Goal: Task Accomplishment & Management: Manage account settings

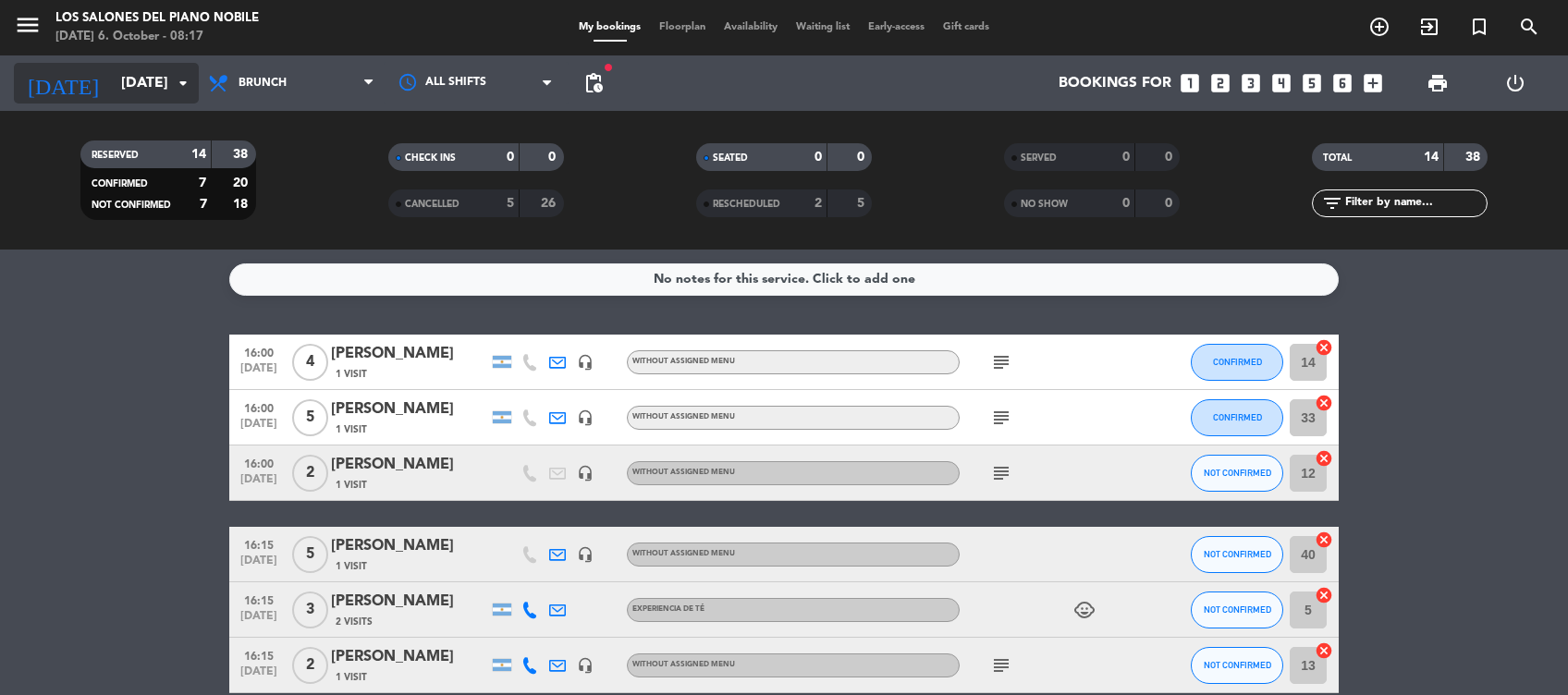
click at [163, 103] on div "today Sun 5 Oct arrow_drop_down" at bounding box center [106, 83] width 185 height 41
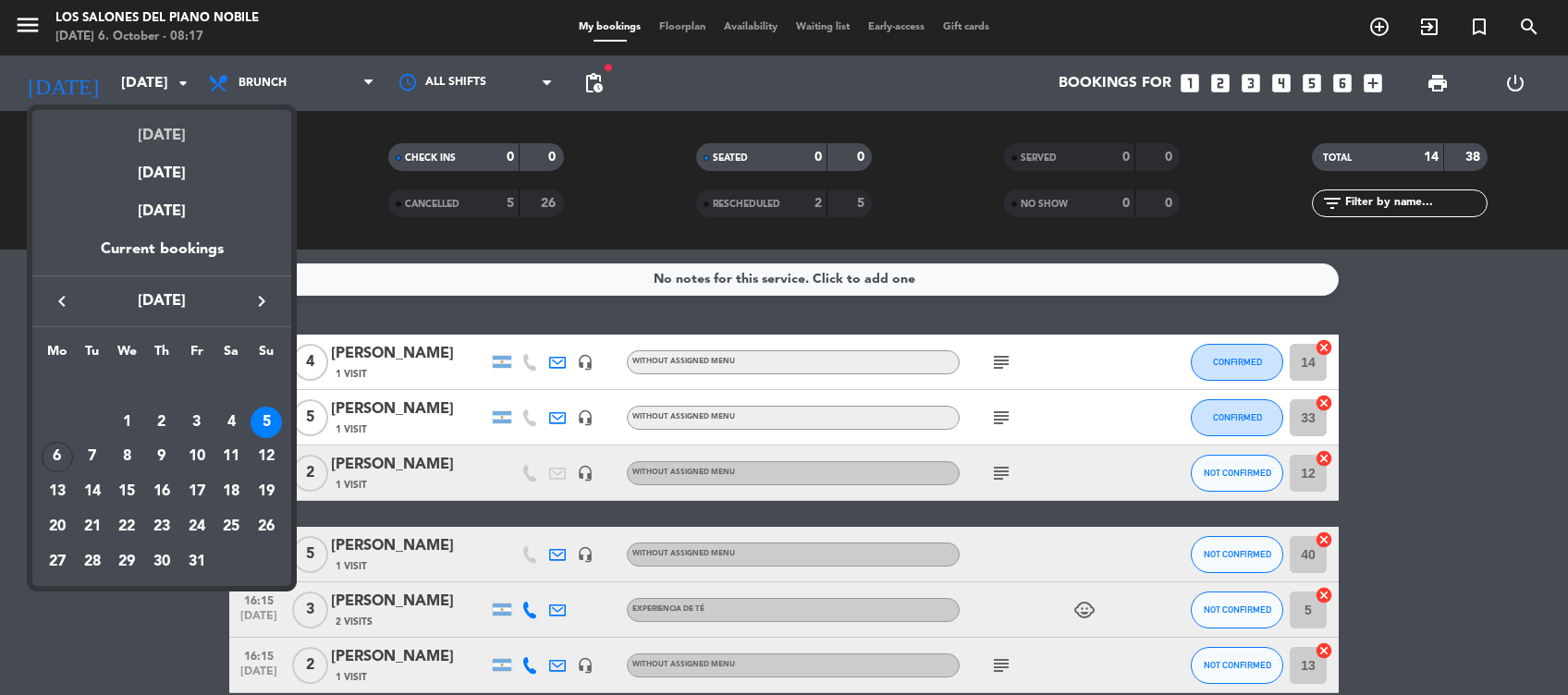
click at [163, 137] on div "[DATE]" at bounding box center [161, 129] width 259 height 38
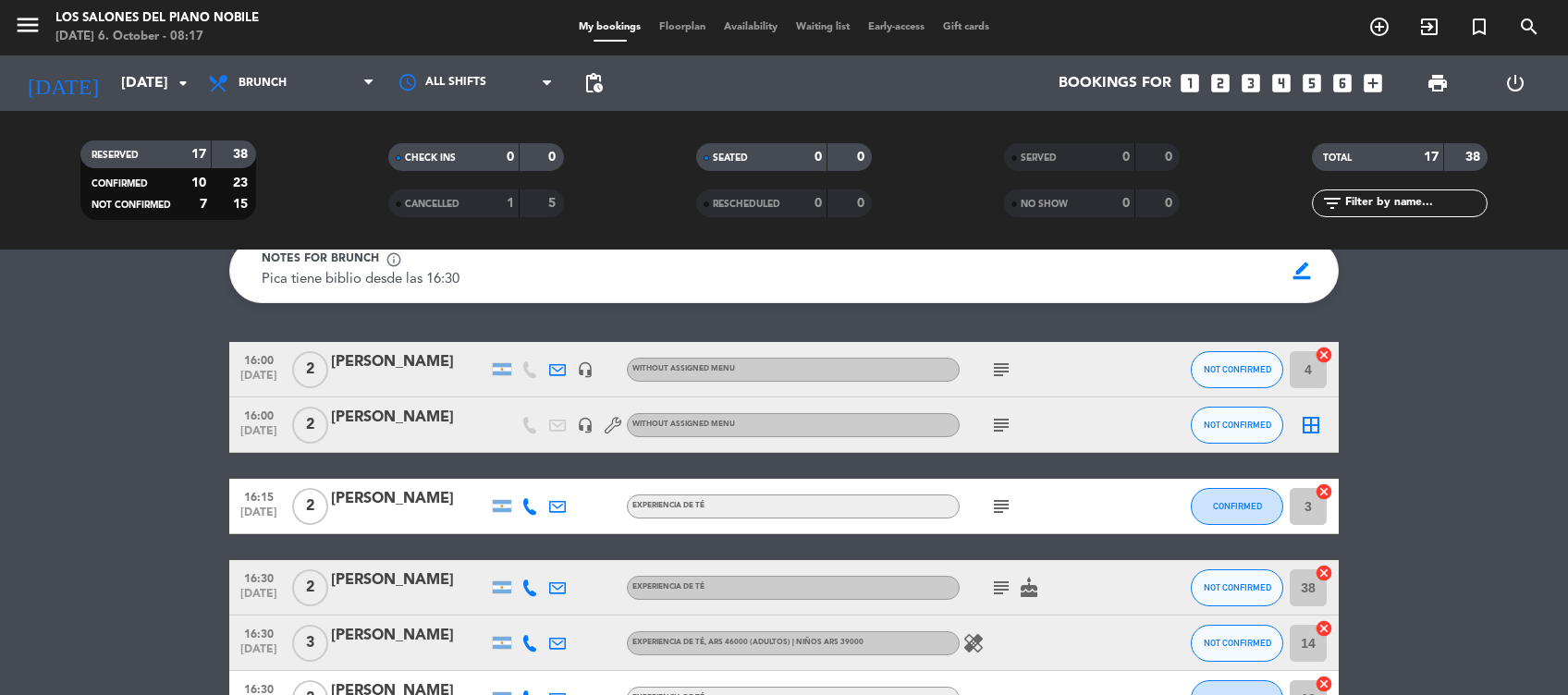
scroll to position [76, 0]
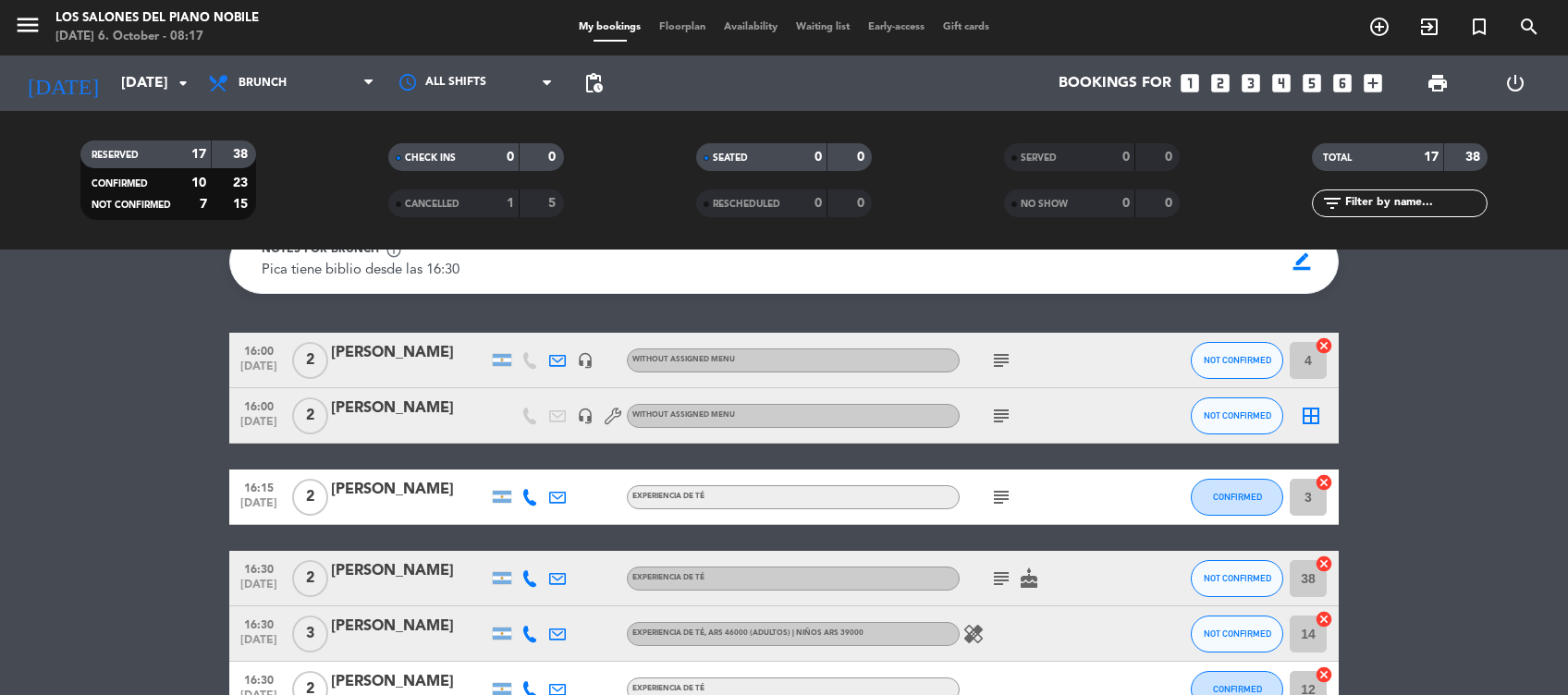
click at [1004, 361] on icon "subject" at bounding box center [1001, 360] width 22 height 22
click at [997, 410] on icon "subject" at bounding box center [1001, 416] width 22 height 22
click at [996, 486] on icon "subject" at bounding box center [1001, 497] width 22 height 22
click at [1004, 578] on icon "subject" at bounding box center [1001, 579] width 22 height 22
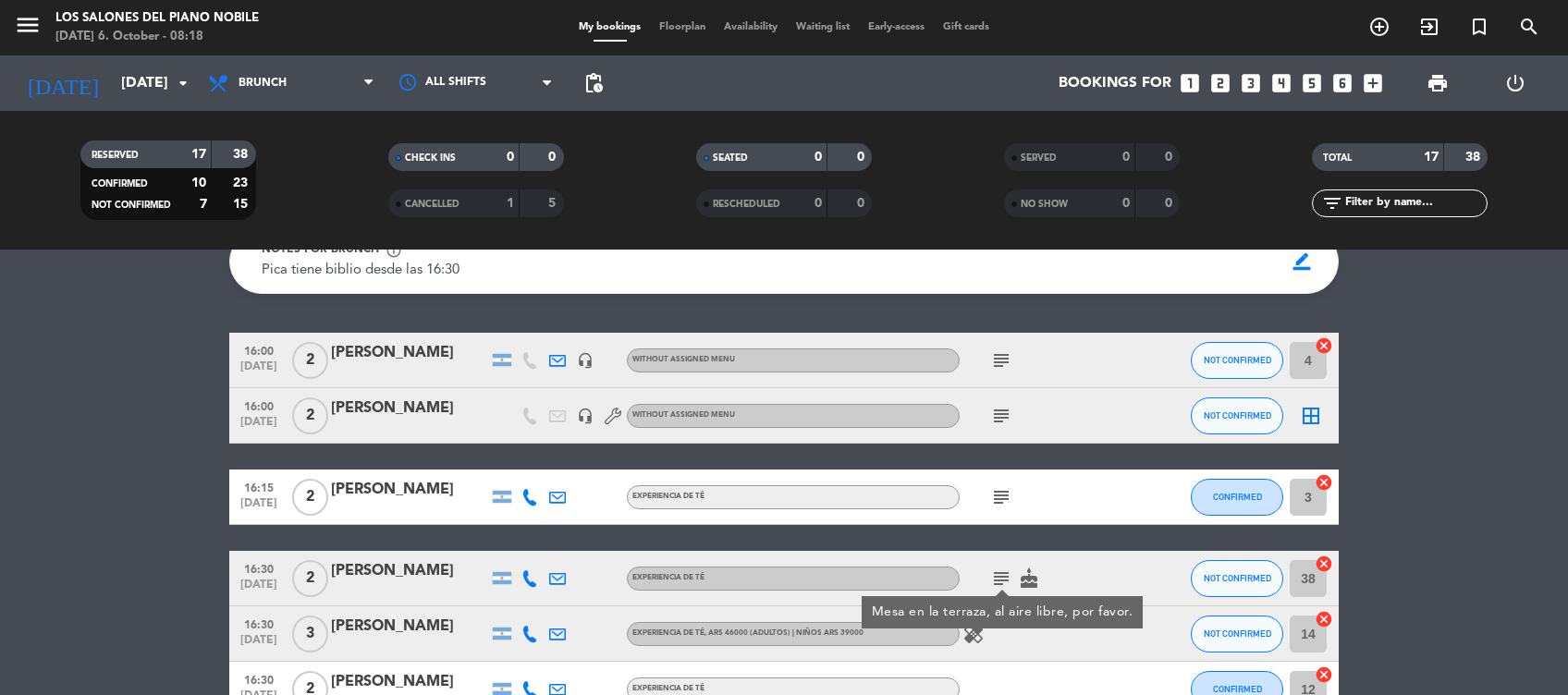
click at [1004, 487] on icon "subject" at bounding box center [1001, 497] width 22 height 22
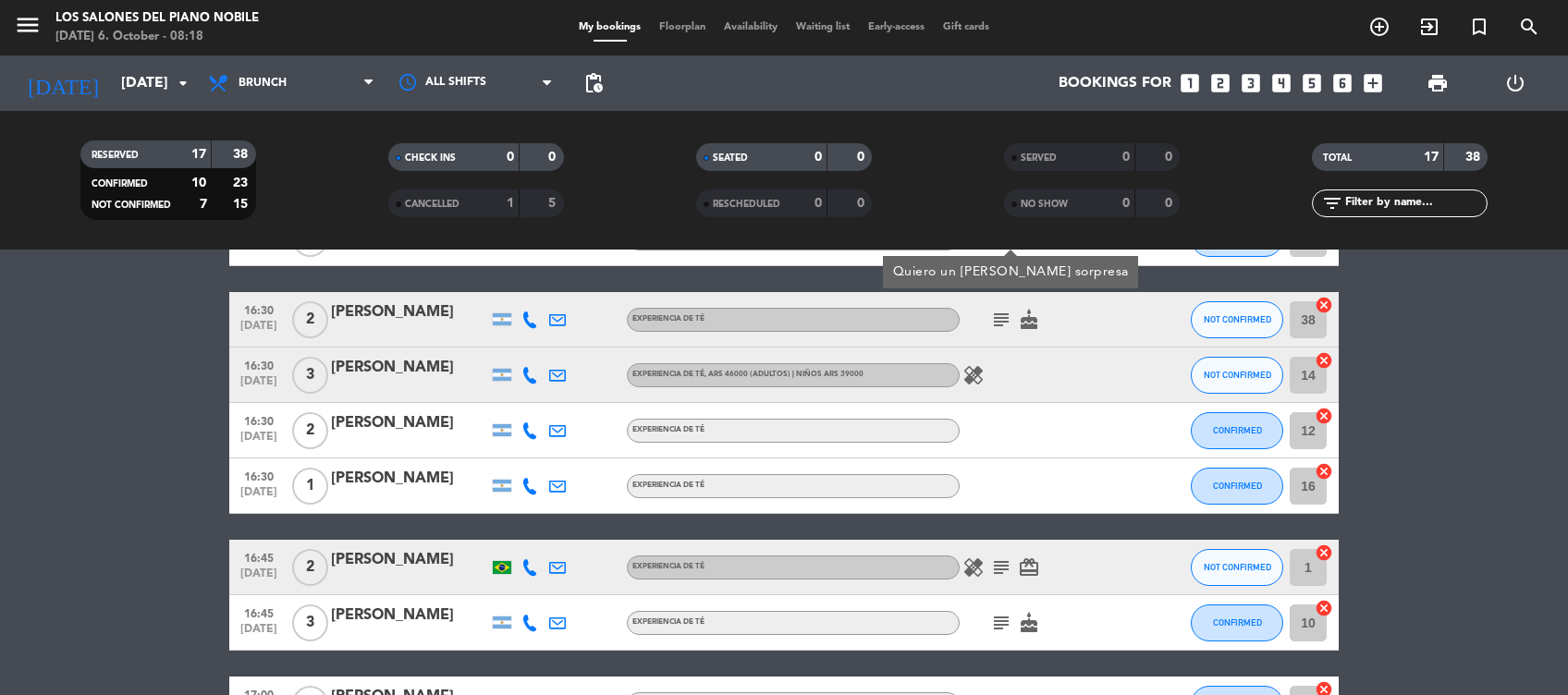
scroll to position [345, 0]
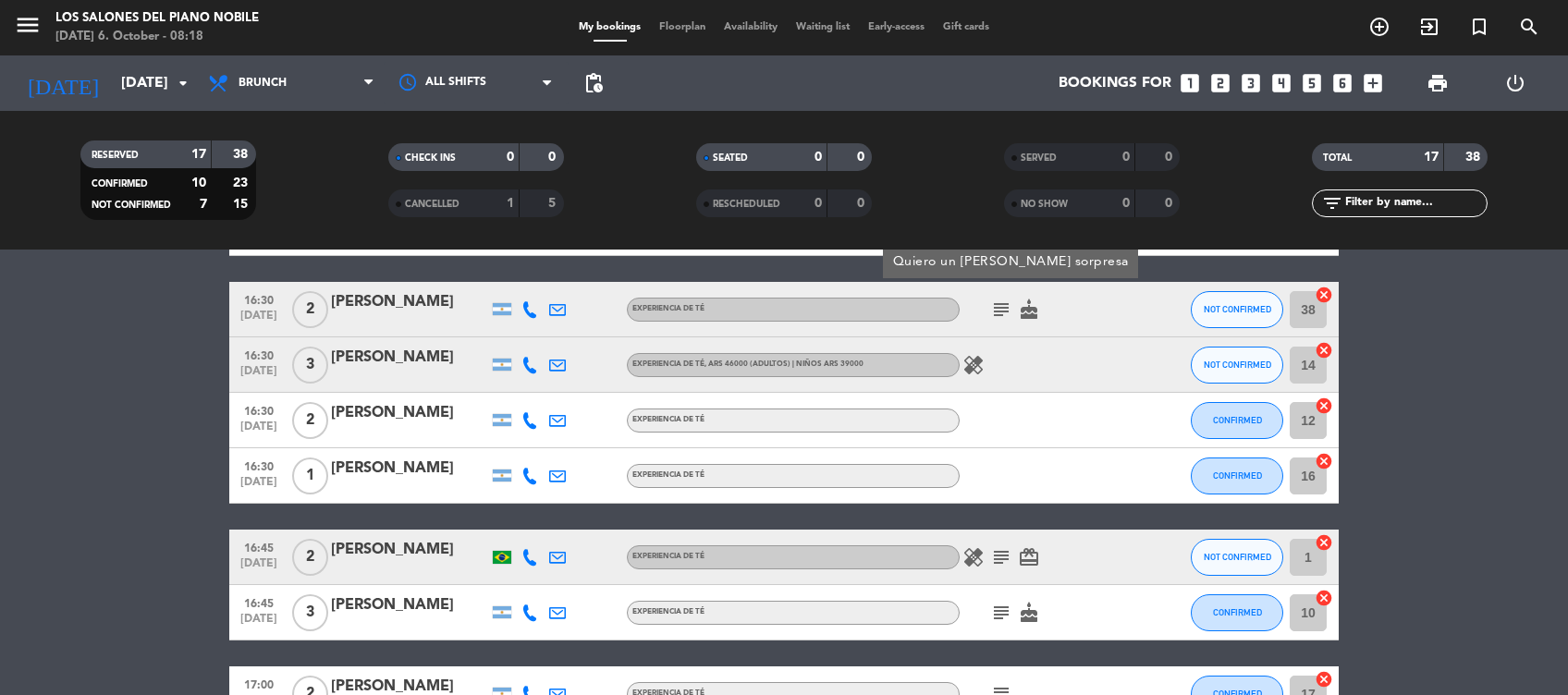
click at [1004, 551] on icon "subject" at bounding box center [1001, 557] width 22 height 22
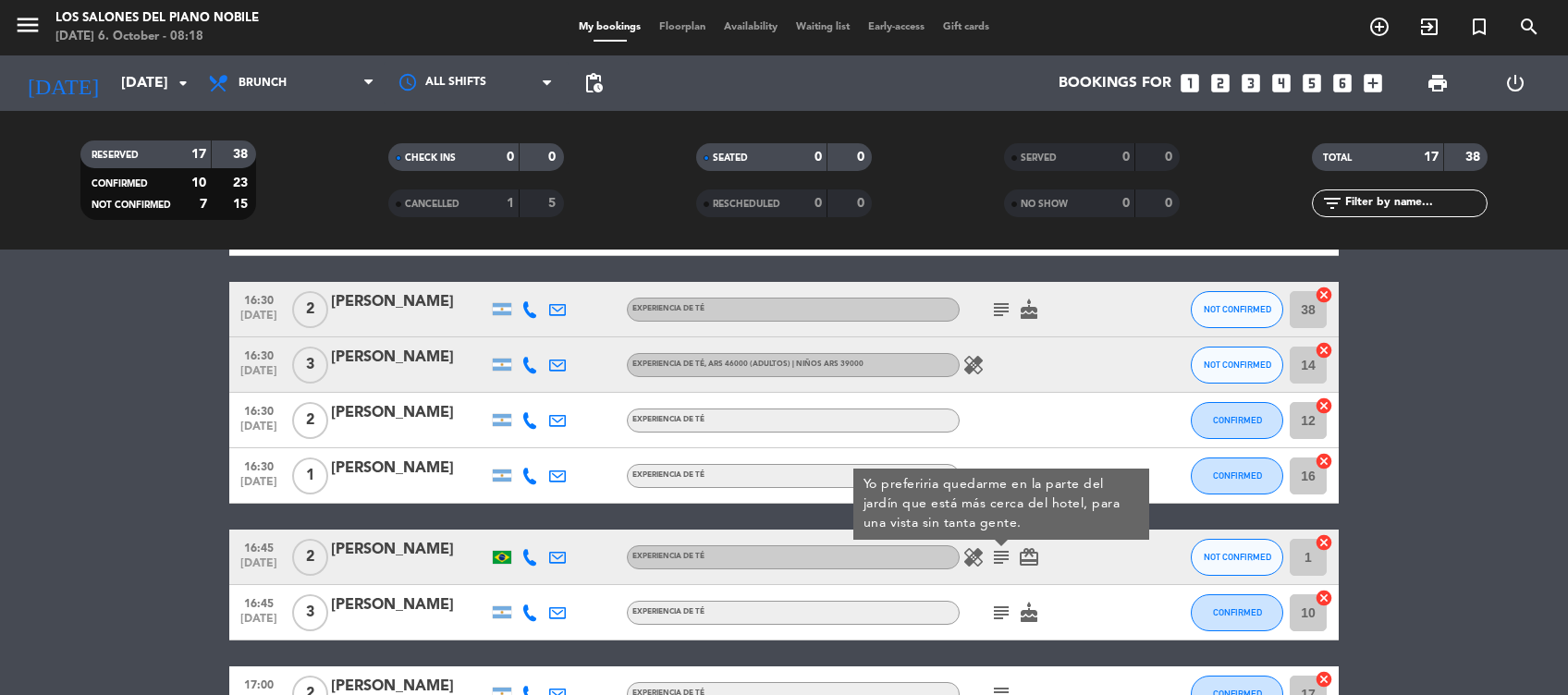
click at [999, 611] on icon "subject" at bounding box center [1001, 613] width 22 height 22
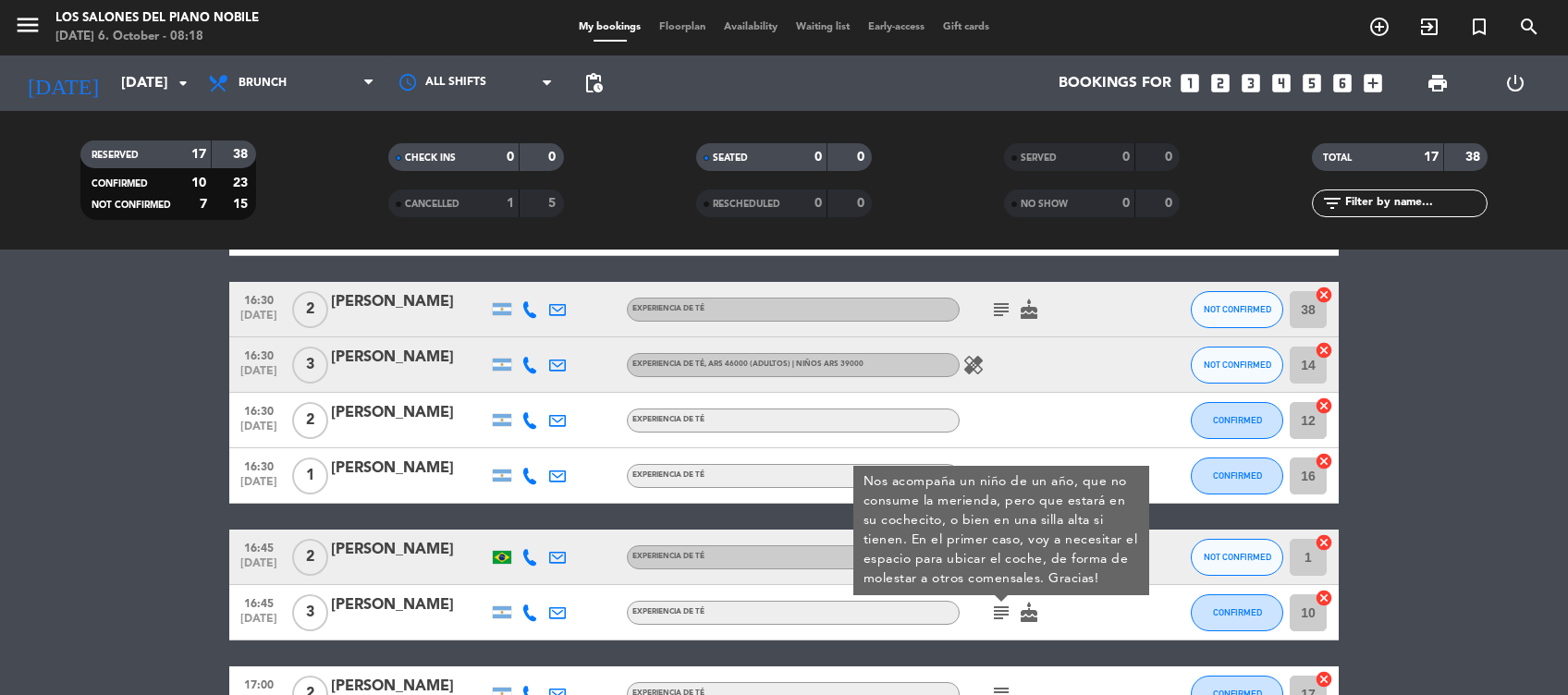
click at [999, 611] on icon "subject" at bounding box center [1001, 613] width 22 height 22
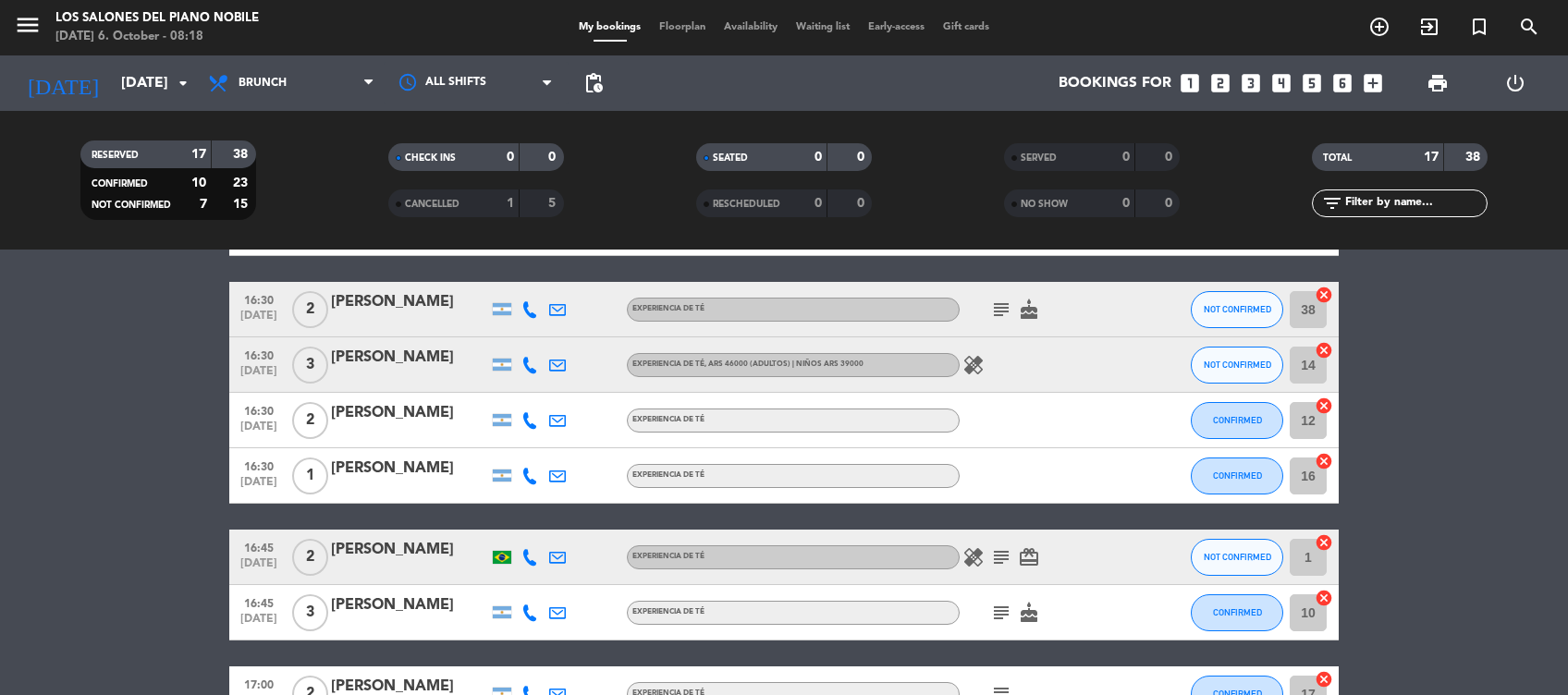
click at [1006, 547] on icon "subject" at bounding box center [1001, 557] width 22 height 22
click at [1003, 554] on icon "subject" at bounding box center [1001, 557] width 22 height 22
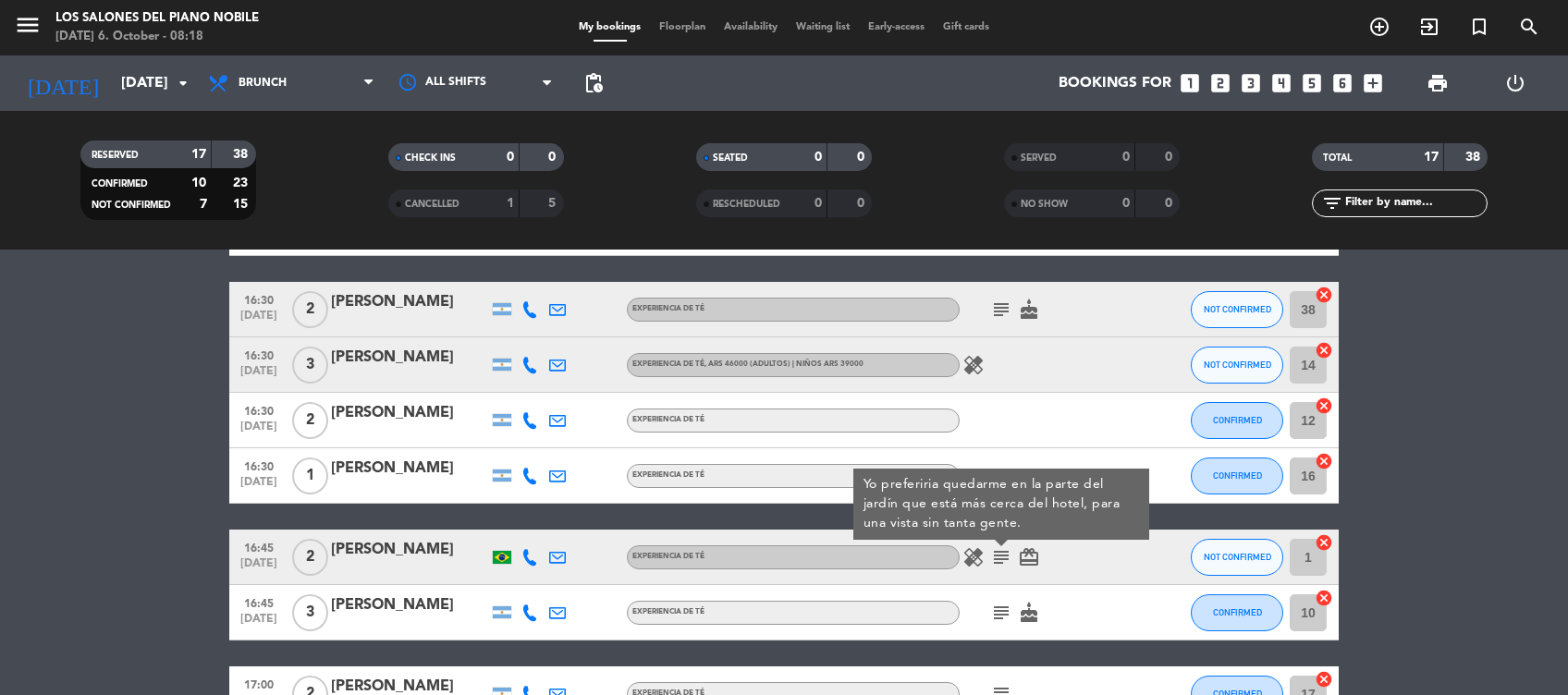
click at [1003, 554] on icon "subject" at bounding box center [1001, 557] width 22 height 22
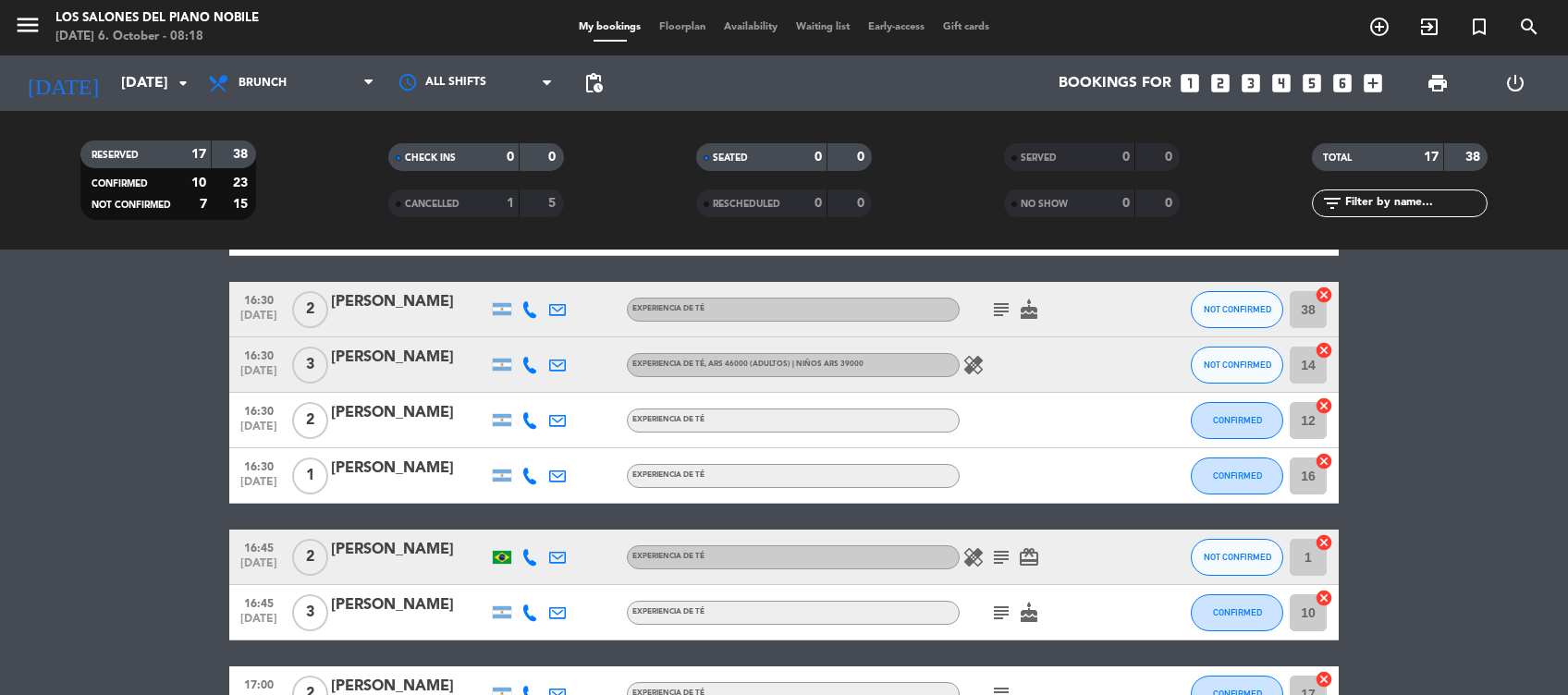
click at [1004, 615] on icon "subject" at bounding box center [1001, 613] width 22 height 22
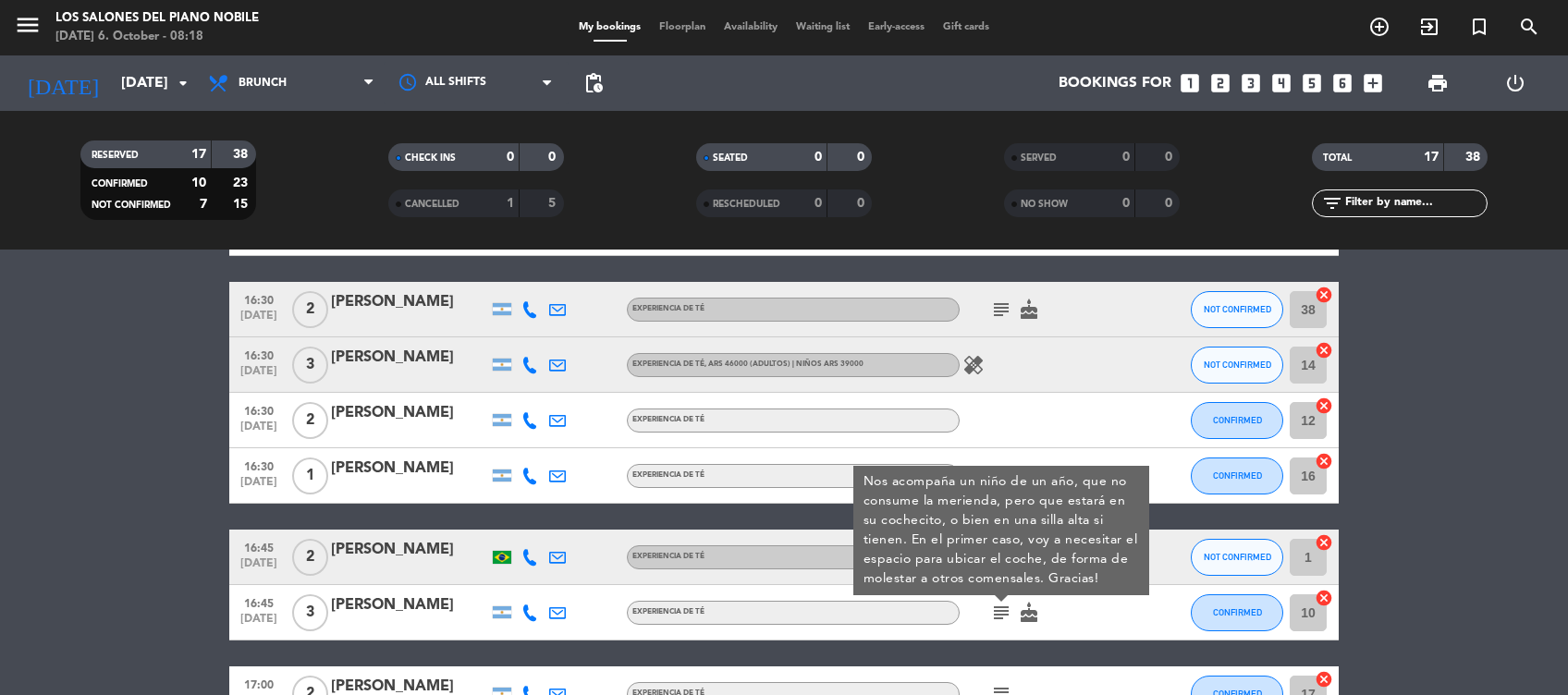
click at [1004, 615] on icon "subject" at bounding box center [1001, 613] width 22 height 22
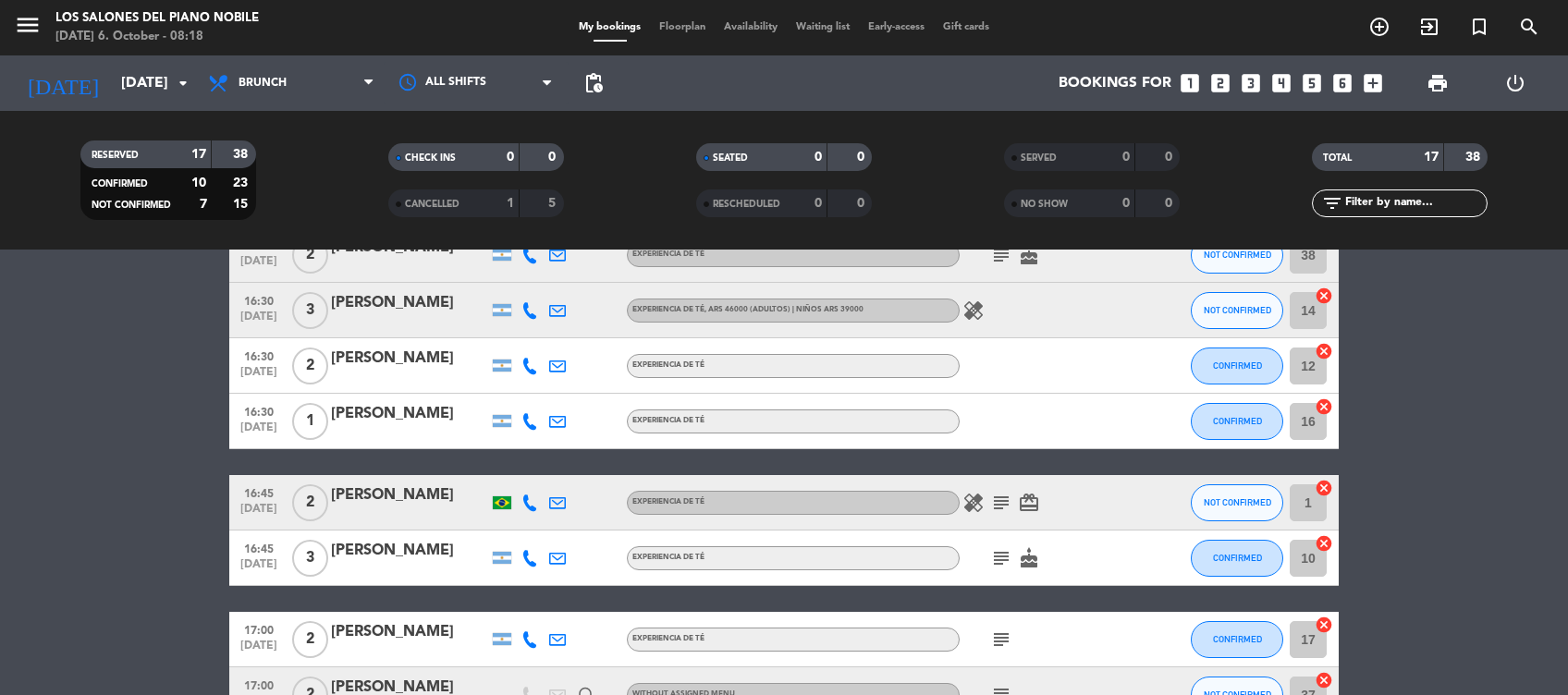
scroll to position [412, 0]
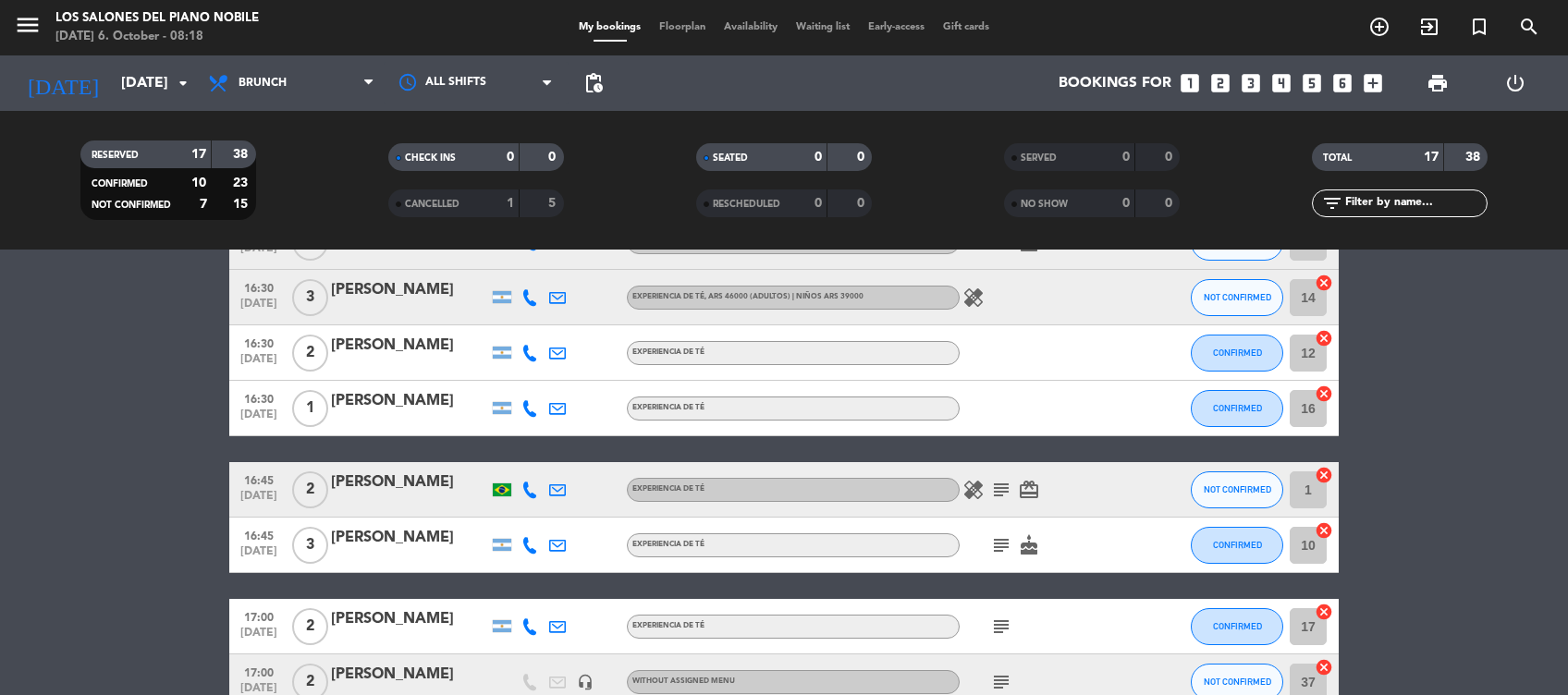
click at [1002, 622] on icon "subject" at bounding box center [1001, 627] width 22 height 22
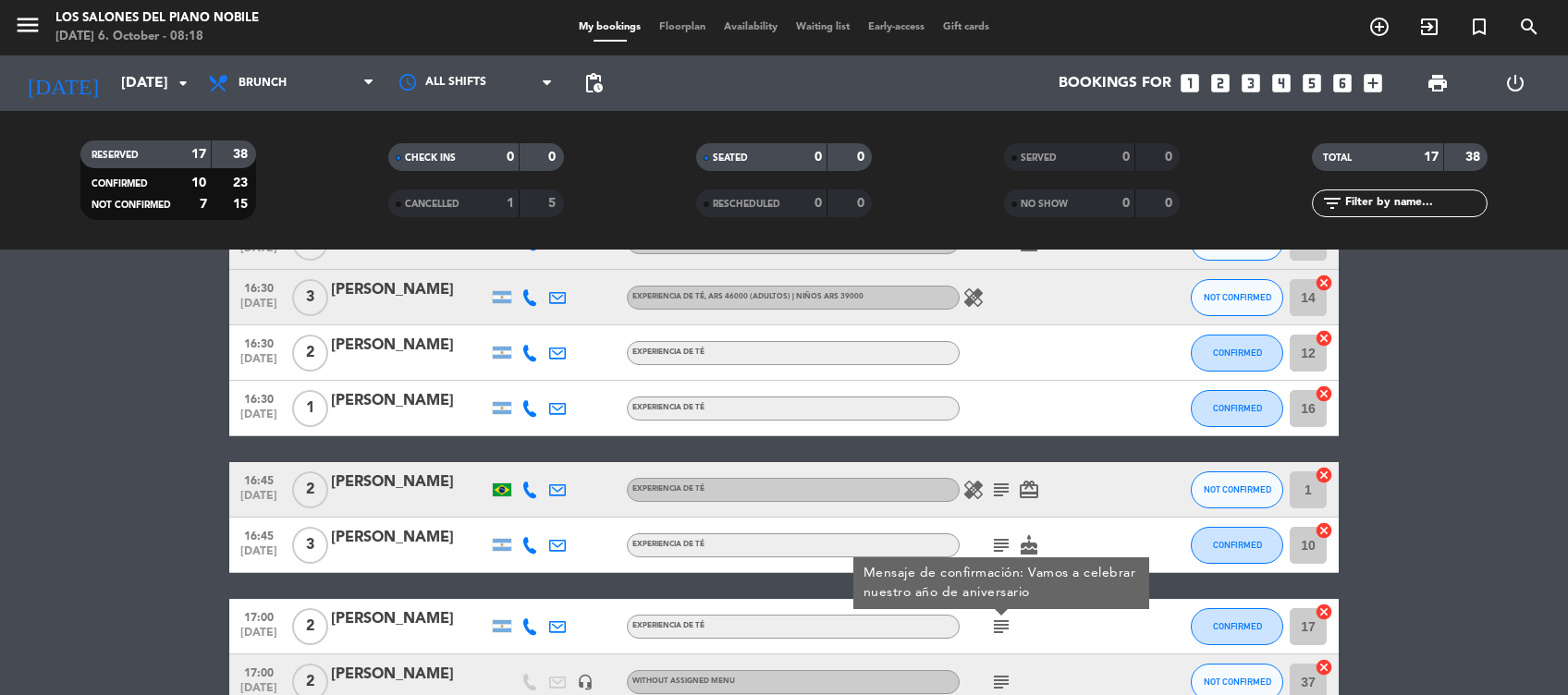
click at [1004, 684] on icon "subject" at bounding box center [1001, 682] width 22 height 22
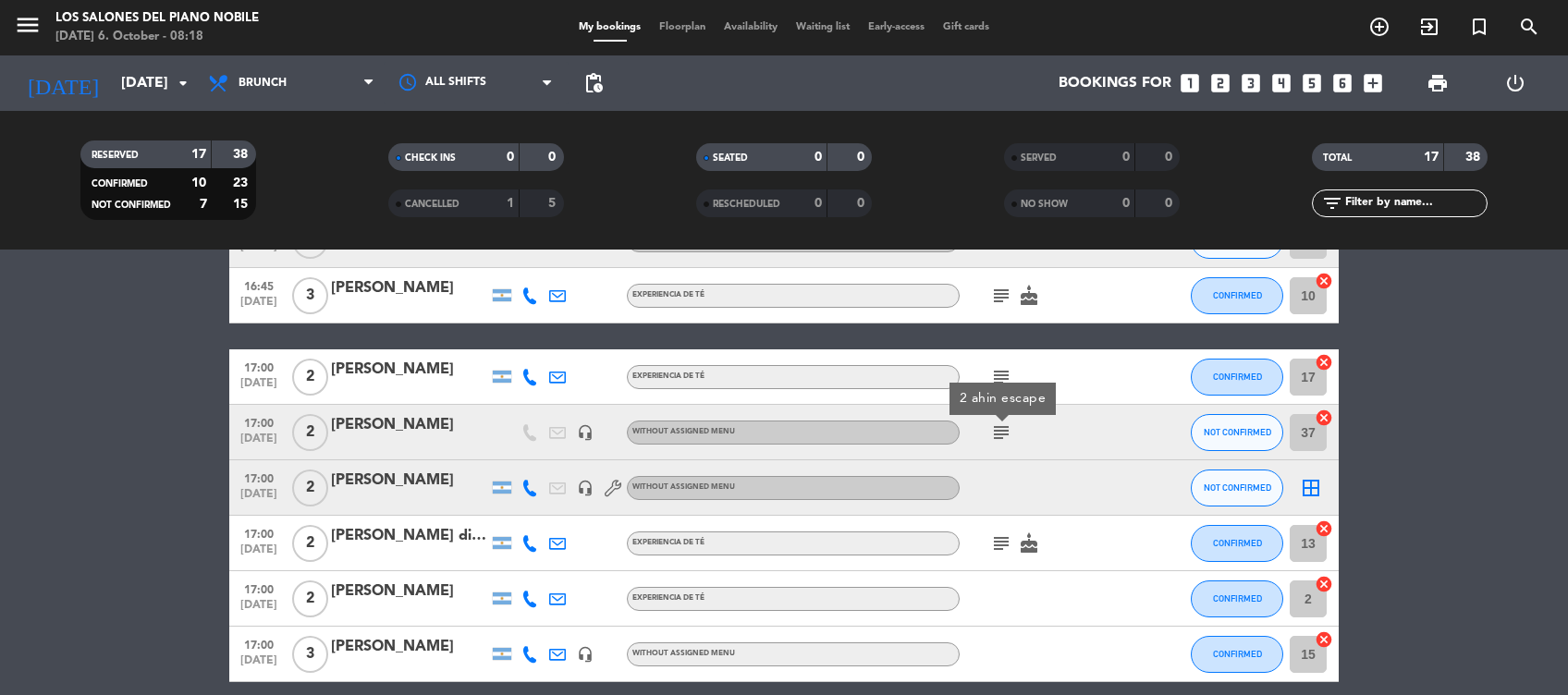
scroll to position [671, 0]
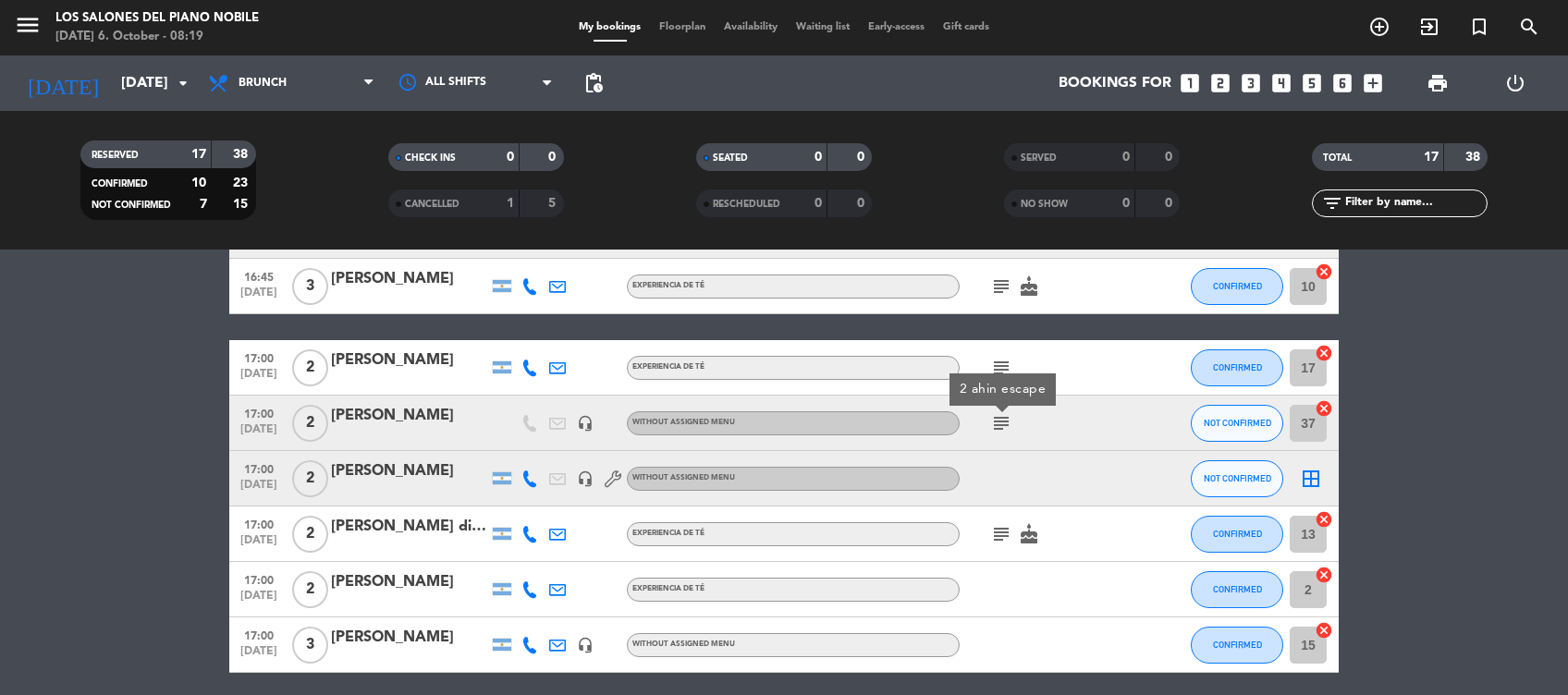
click at [1000, 530] on icon "subject" at bounding box center [1001, 534] width 22 height 22
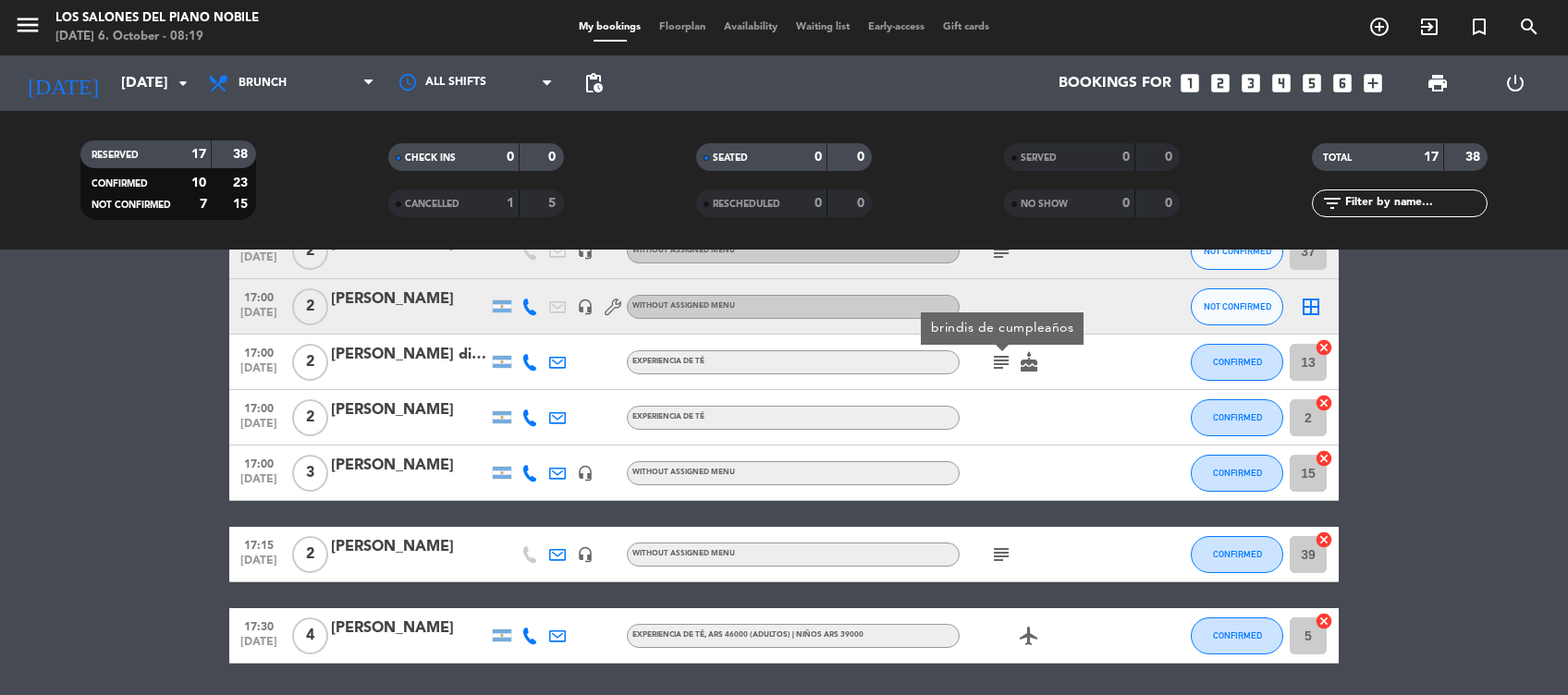
scroll to position [843, 0]
click at [1004, 550] on icon "subject" at bounding box center [1001, 555] width 22 height 22
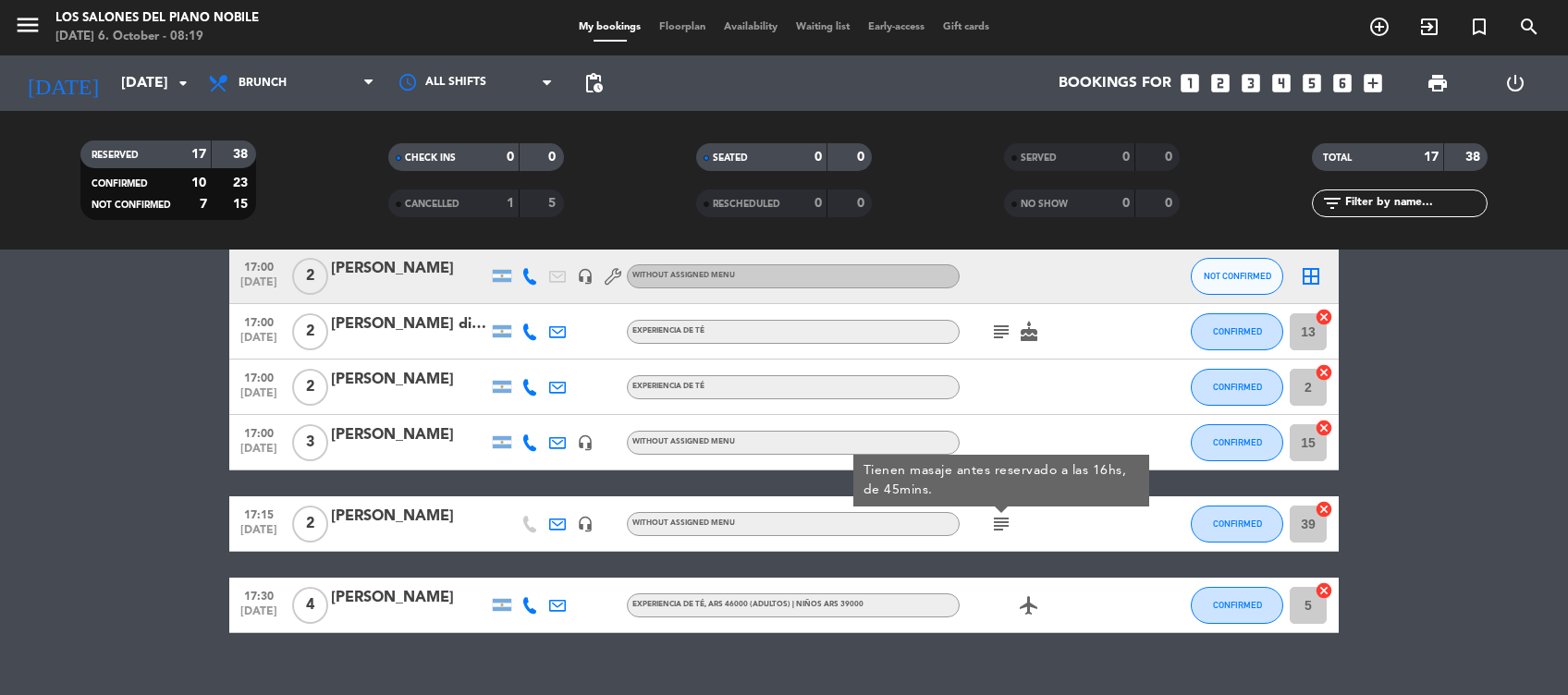
scroll to position [881, 0]
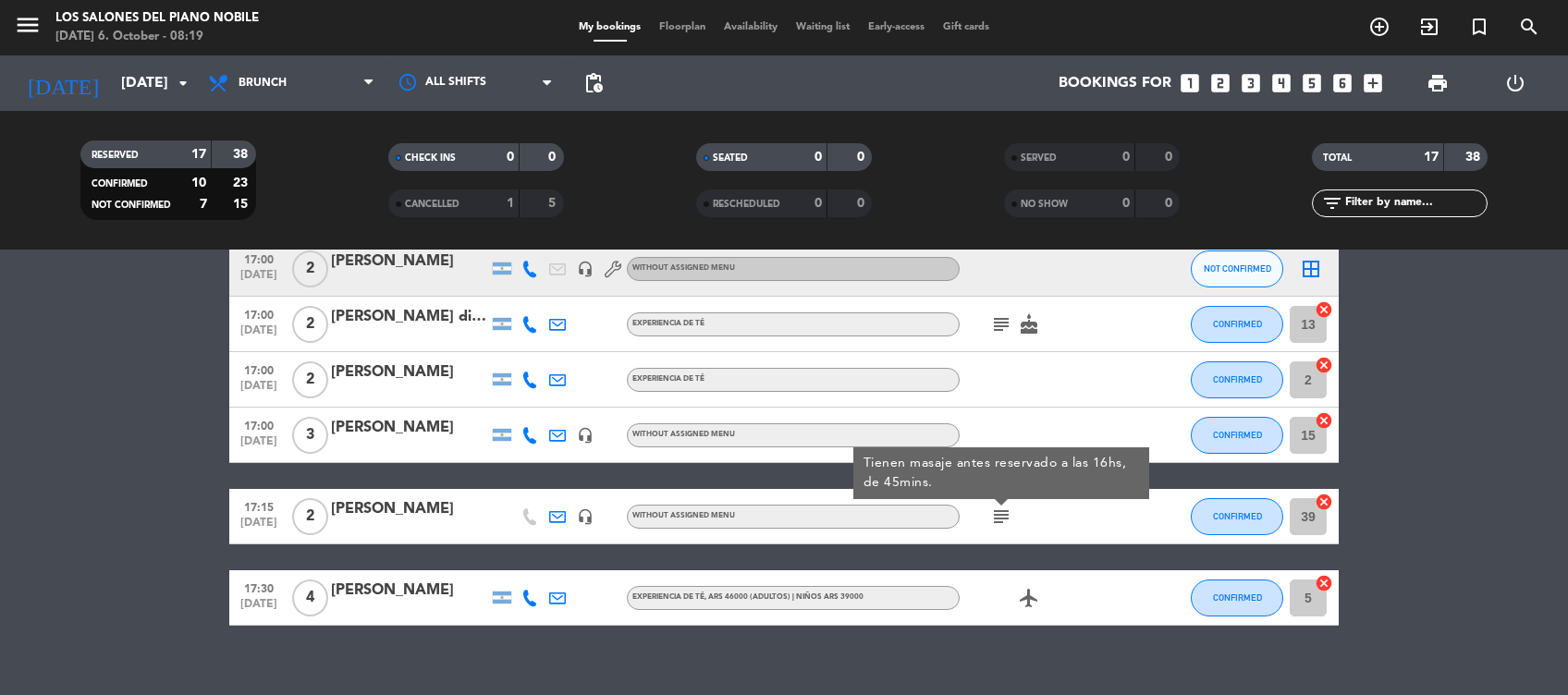
click at [160, 362] on bookings-row "16:00 Oct 6 2 Ailen Mezzina headset_mic Without assigned menu subject NOT CONFI…" at bounding box center [784, 77] width 1568 height 1098
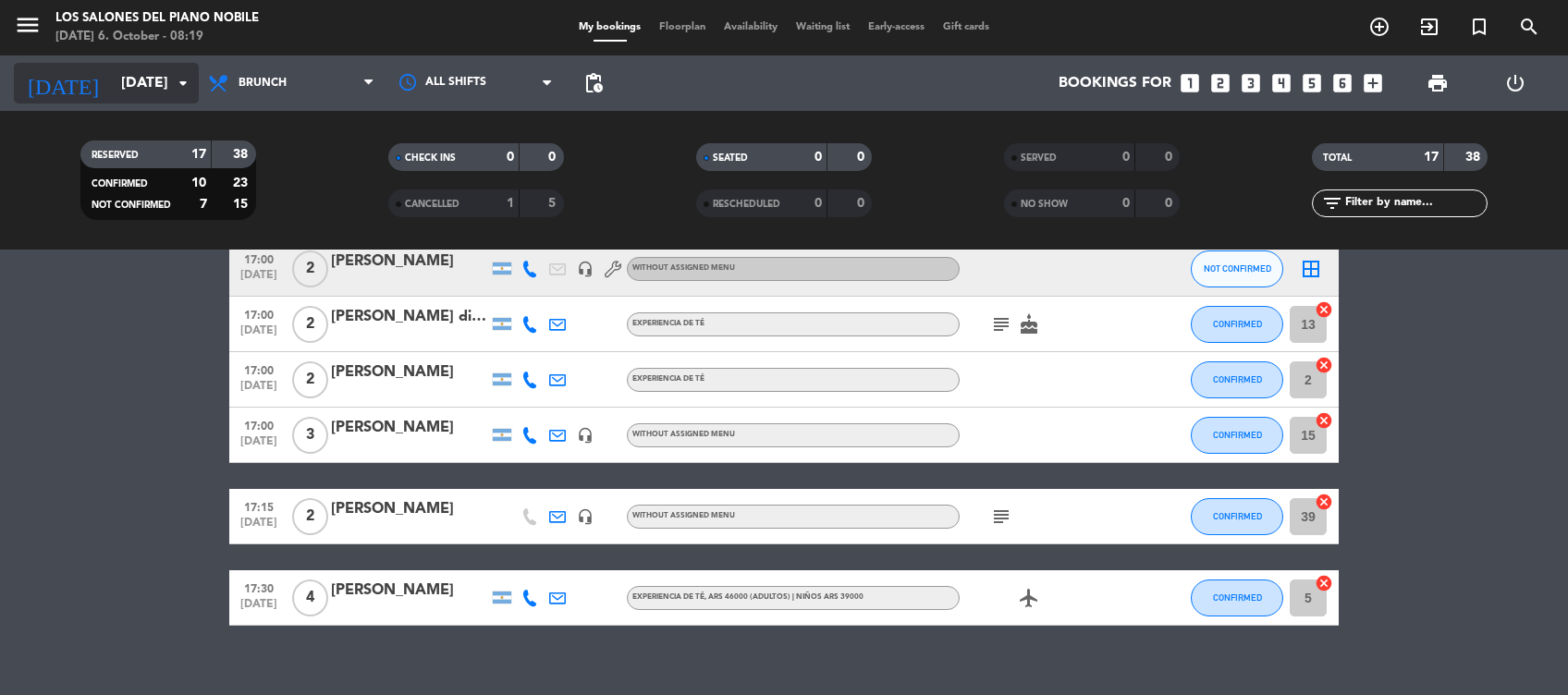
click at [169, 89] on input "Mon 6 Oct" at bounding box center [209, 84] width 195 height 36
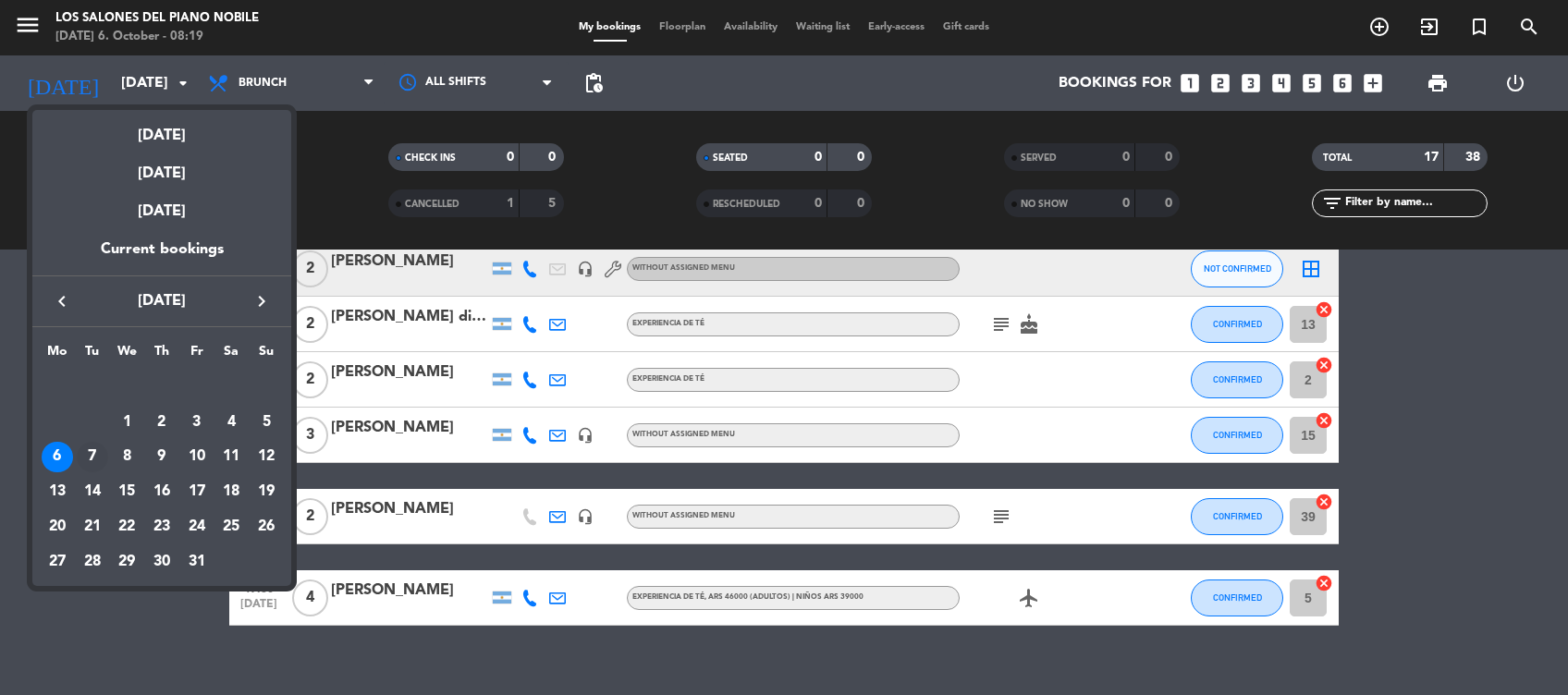
click at [87, 459] on div "7" at bounding box center [92, 457] width 31 height 31
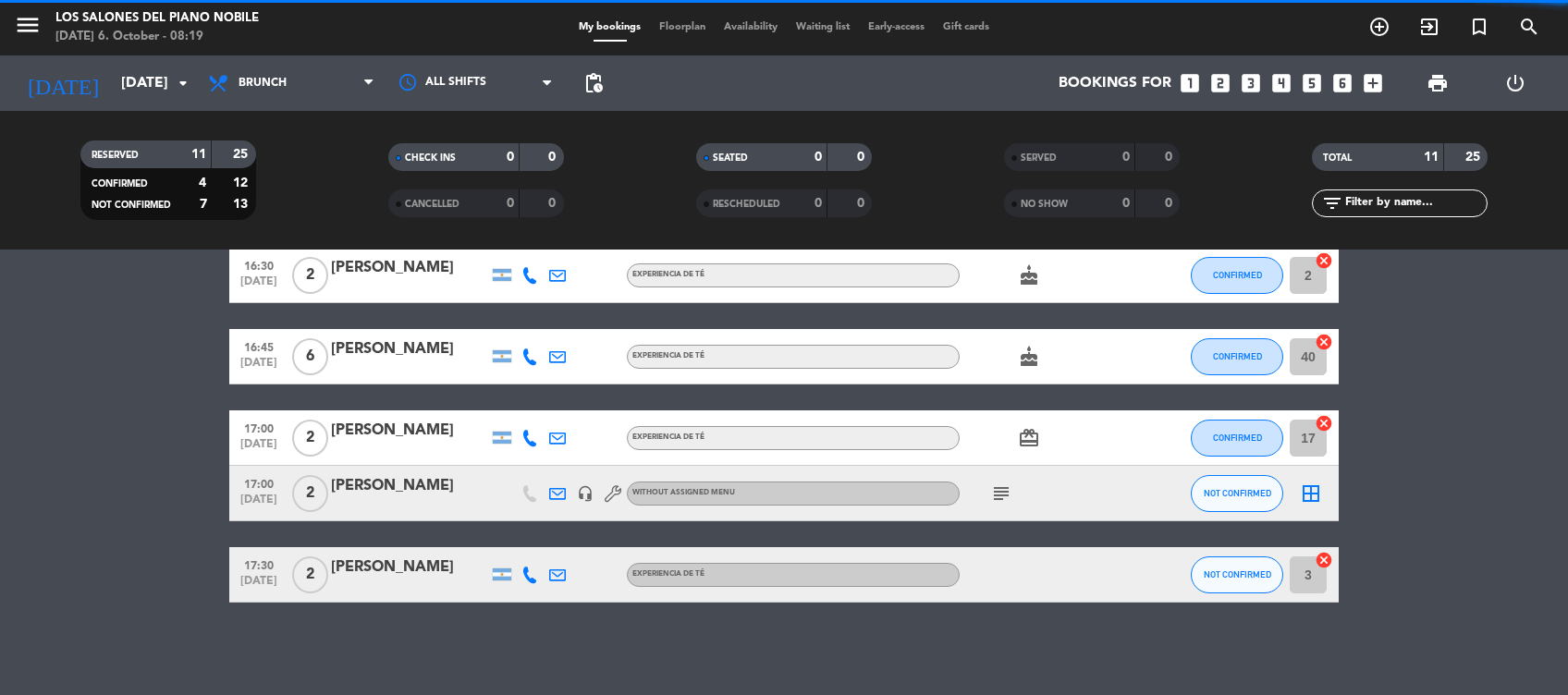
scroll to position [545, 0]
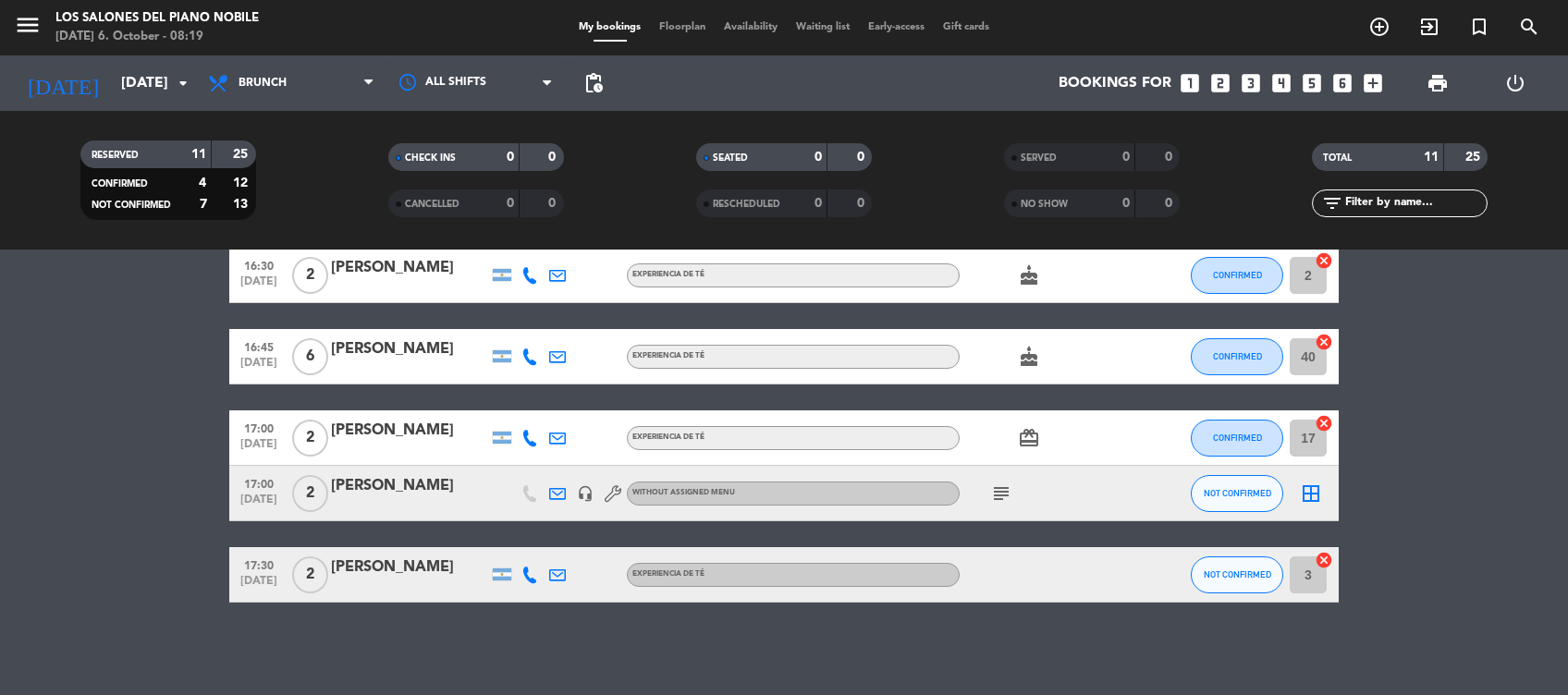
click at [1013, 438] on div "card_giftcard" at bounding box center [1043, 437] width 166 height 55
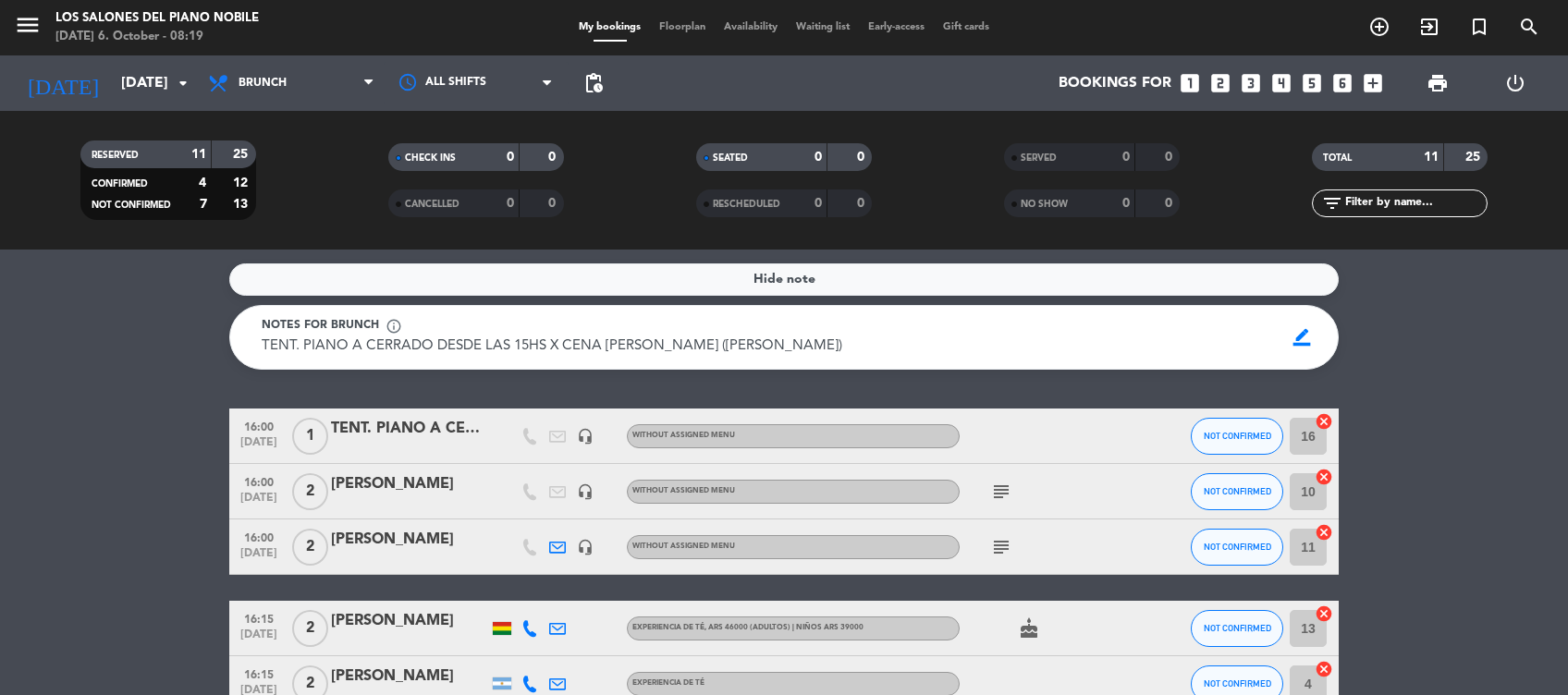
click at [997, 497] on icon "subject" at bounding box center [1001, 492] width 22 height 22
click at [997, 547] on icon "subject" at bounding box center [1001, 547] width 22 height 22
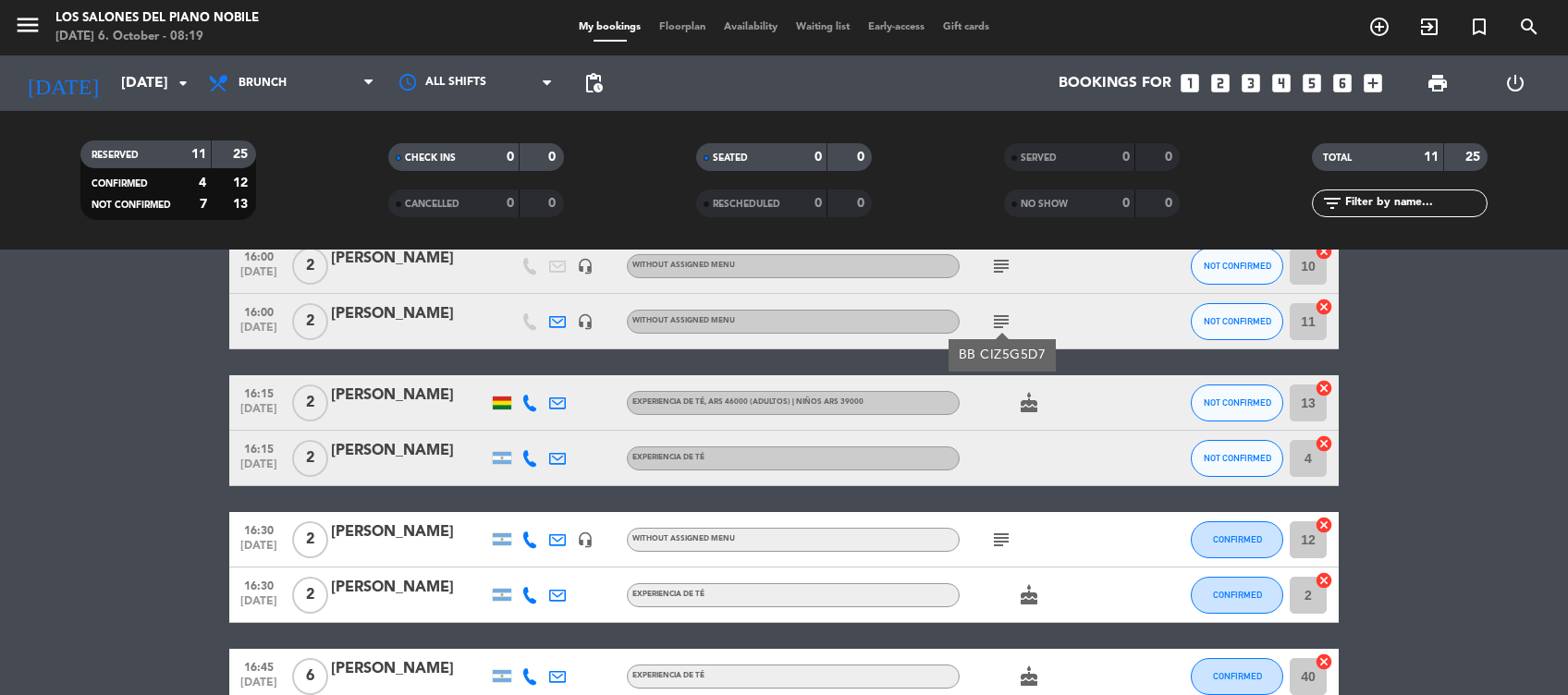
scroll to position [239, 0]
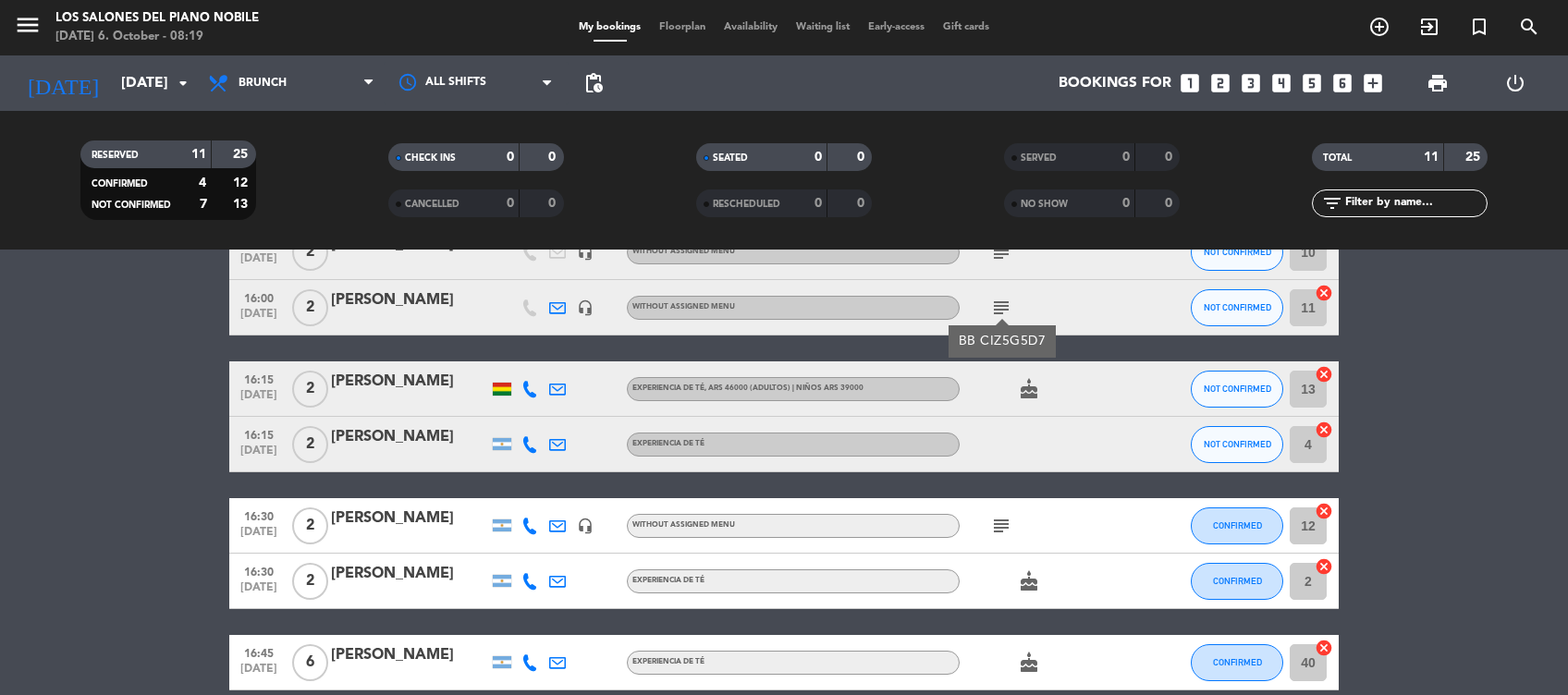
click at [999, 529] on icon "subject" at bounding box center [1001, 526] width 22 height 22
drag, startPoint x: 1522, startPoint y: 532, endPoint x: 1487, endPoint y: 555, distance: 40.8
click at [1487, 555] on bookings-row "16:00 Oct 7 1 TENT. PIANO A CERRADO headset_mic Without assigned menu NOT CONFI…" at bounding box center [784, 539] width 1568 height 740
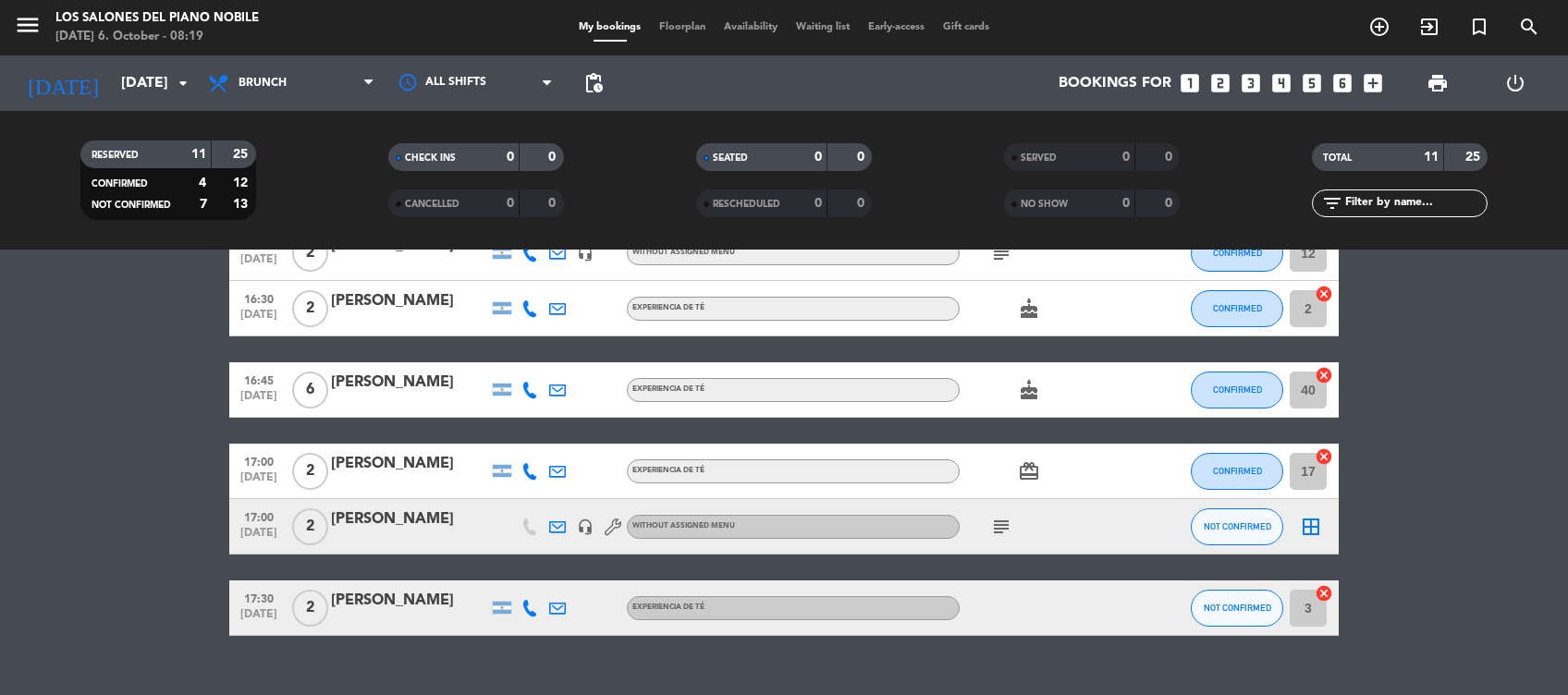
scroll to position [518, 0]
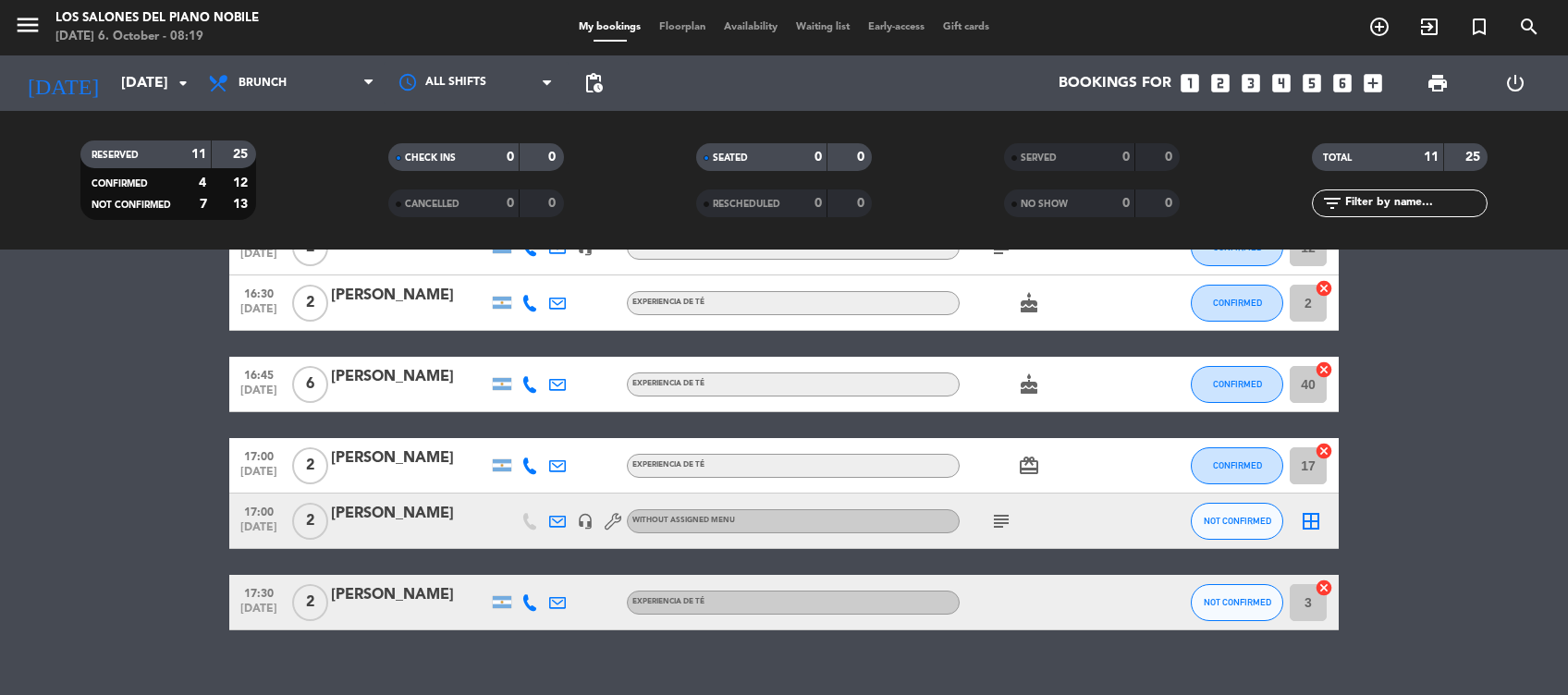
click at [998, 520] on icon "subject" at bounding box center [1001, 521] width 22 height 22
click at [1003, 631] on div "Hide note Notes for brunch info_outline TENT. PIANO A CERRADO DESDE LAS 15HS X …" at bounding box center [784, 473] width 1568 height 446
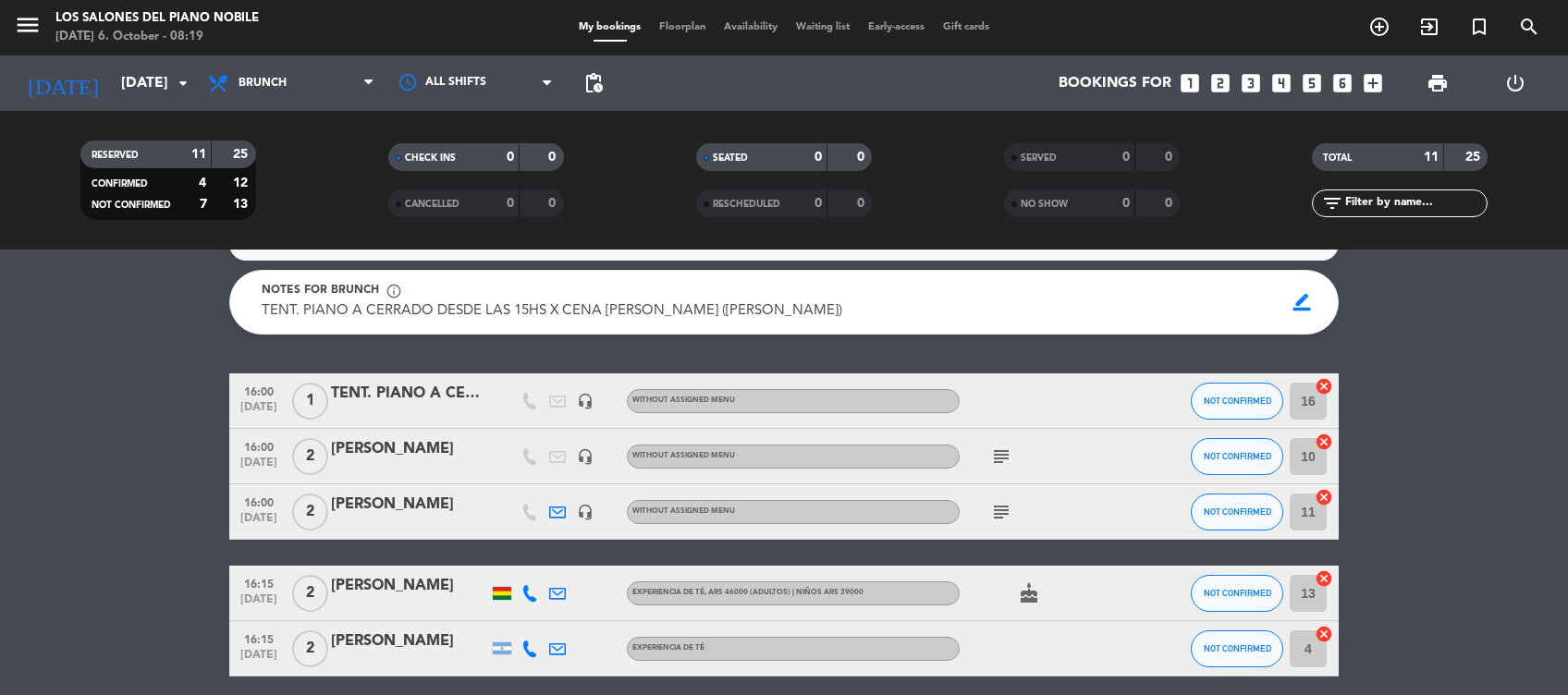
scroll to position [0, 0]
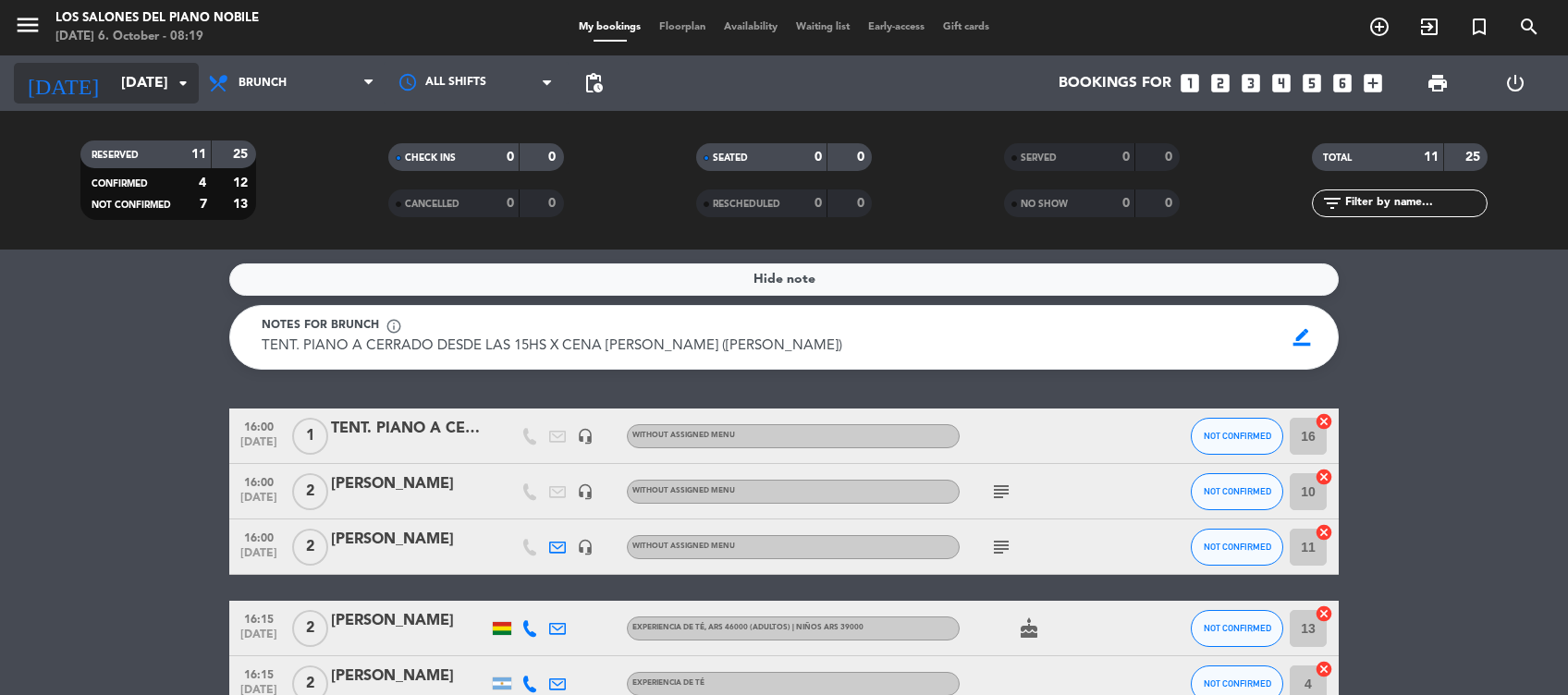
click at [161, 85] on input "Tue 7 Oct" at bounding box center [209, 84] width 195 height 36
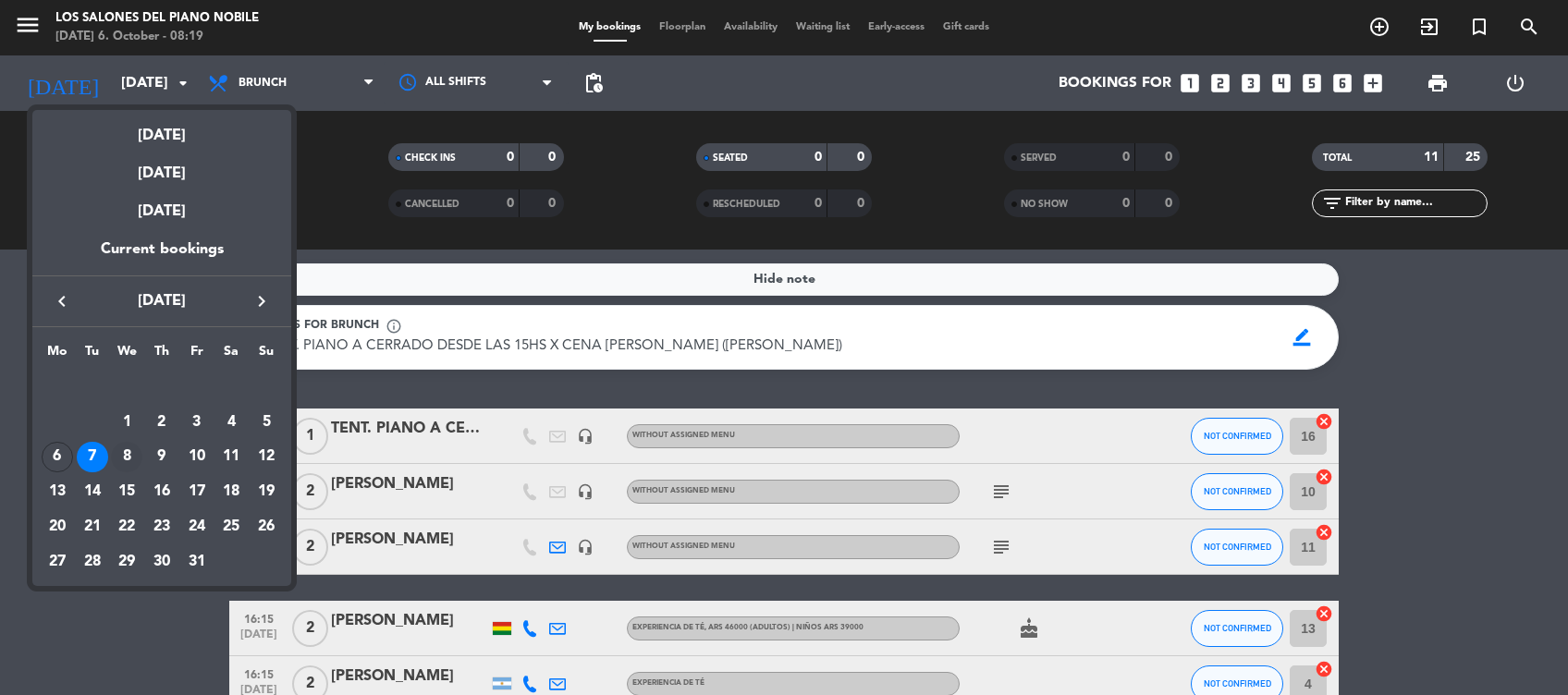
click at [126, 452] on div "8" at bounding box center [126, 457] width 31 height 31
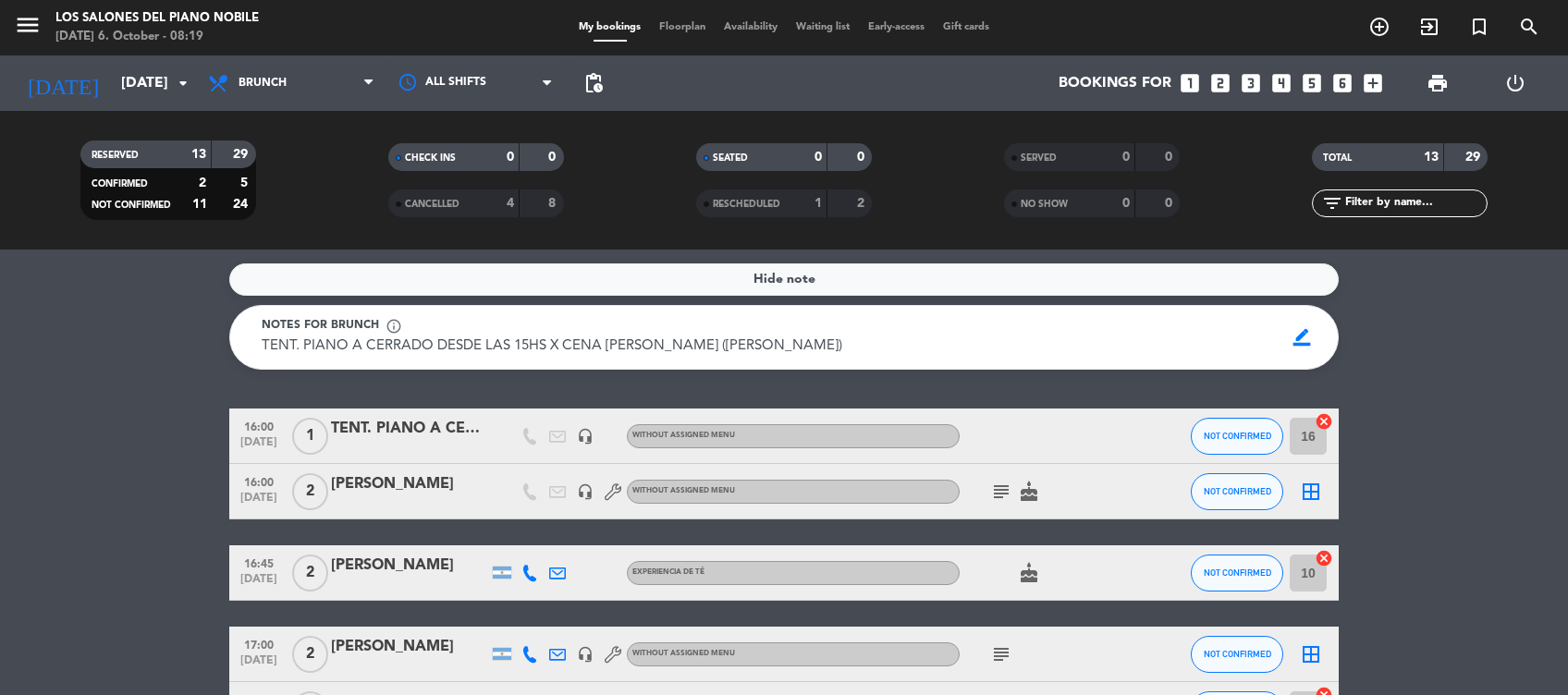
click at [993, 496] on icon "subject" at bounding box center [1001, 492] width 22 height 22
click at [1007, 656] on icon "subject" at bounding box center [1001, 654] width 22 height 22
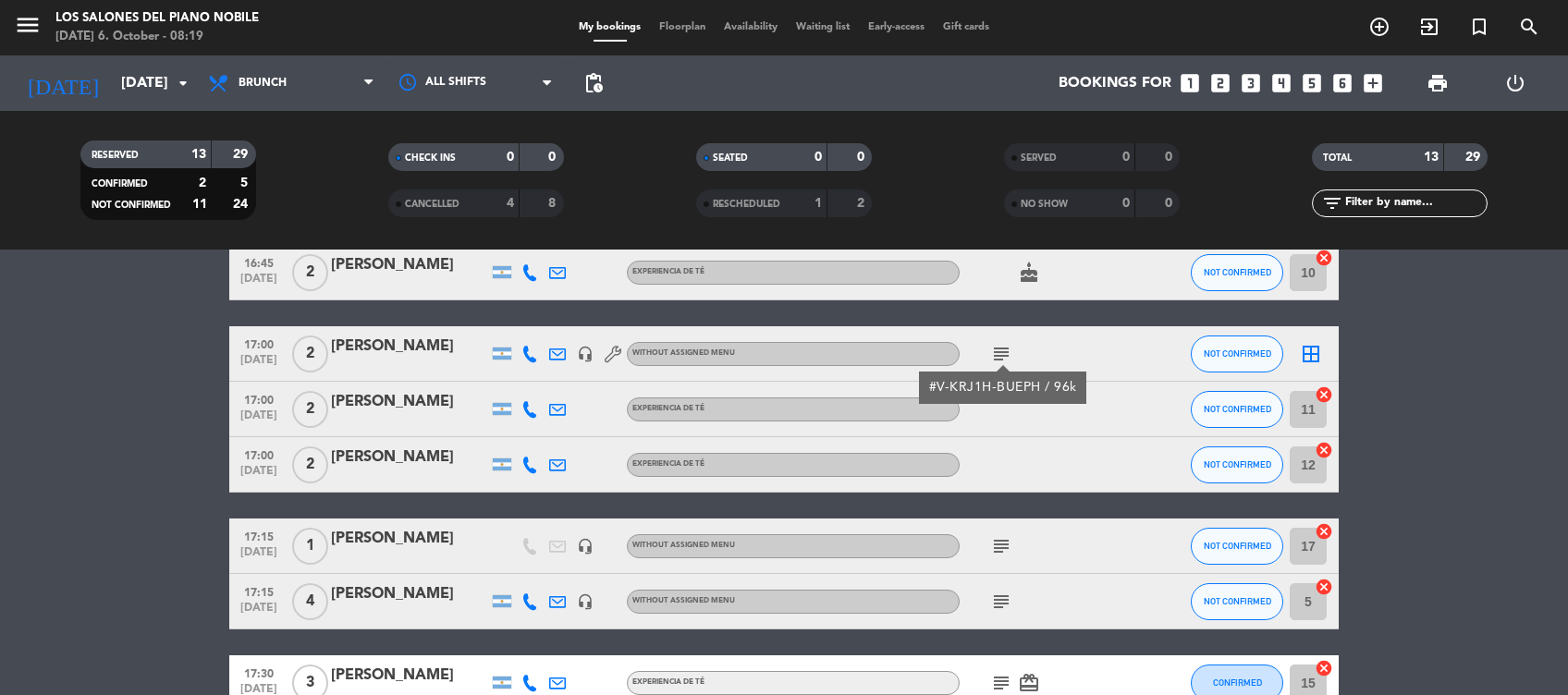
scroll to position [355, 0]
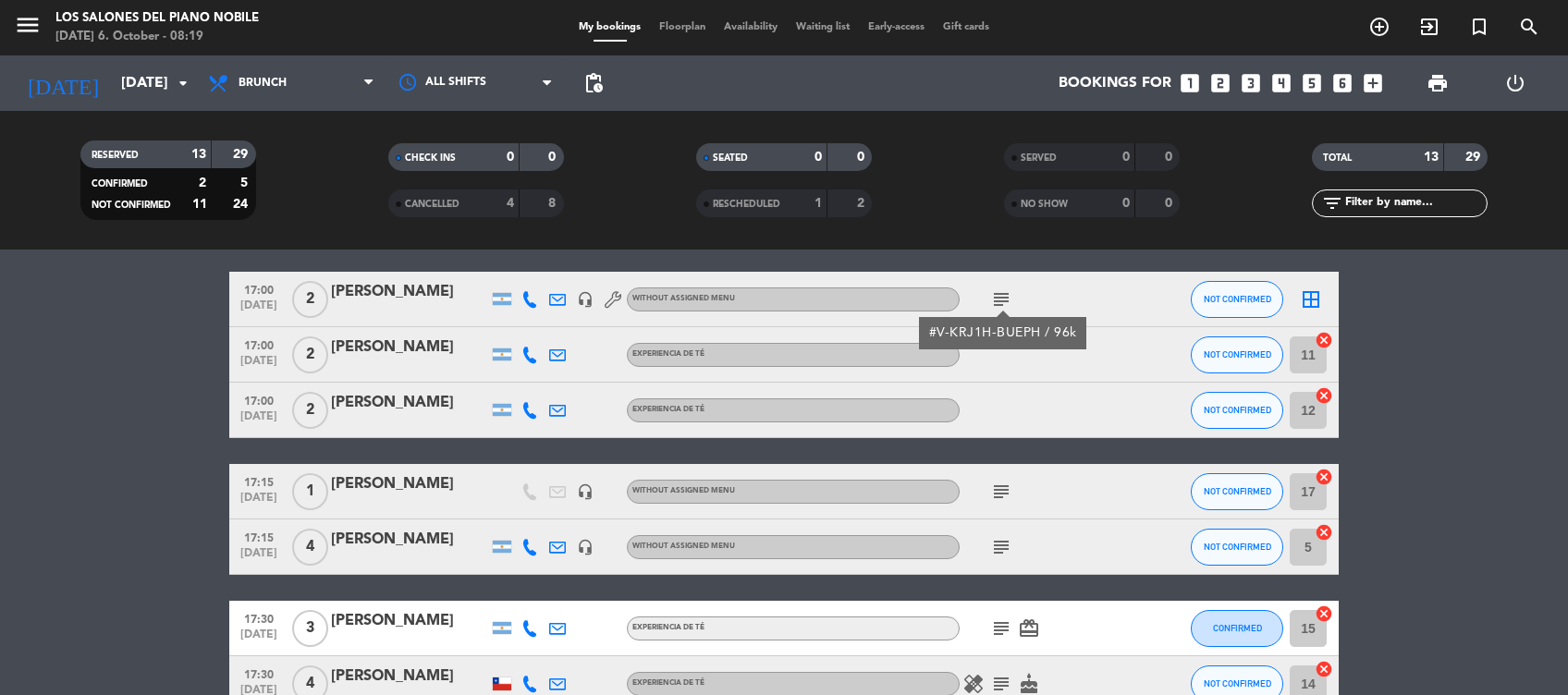
click at [1002, 481] on icon "subject" at bounding box center [1001, 492] width 22 height 22
click at [1001, 547] on icon "subject" at bounding box center [1001, 547] width 22 height 22
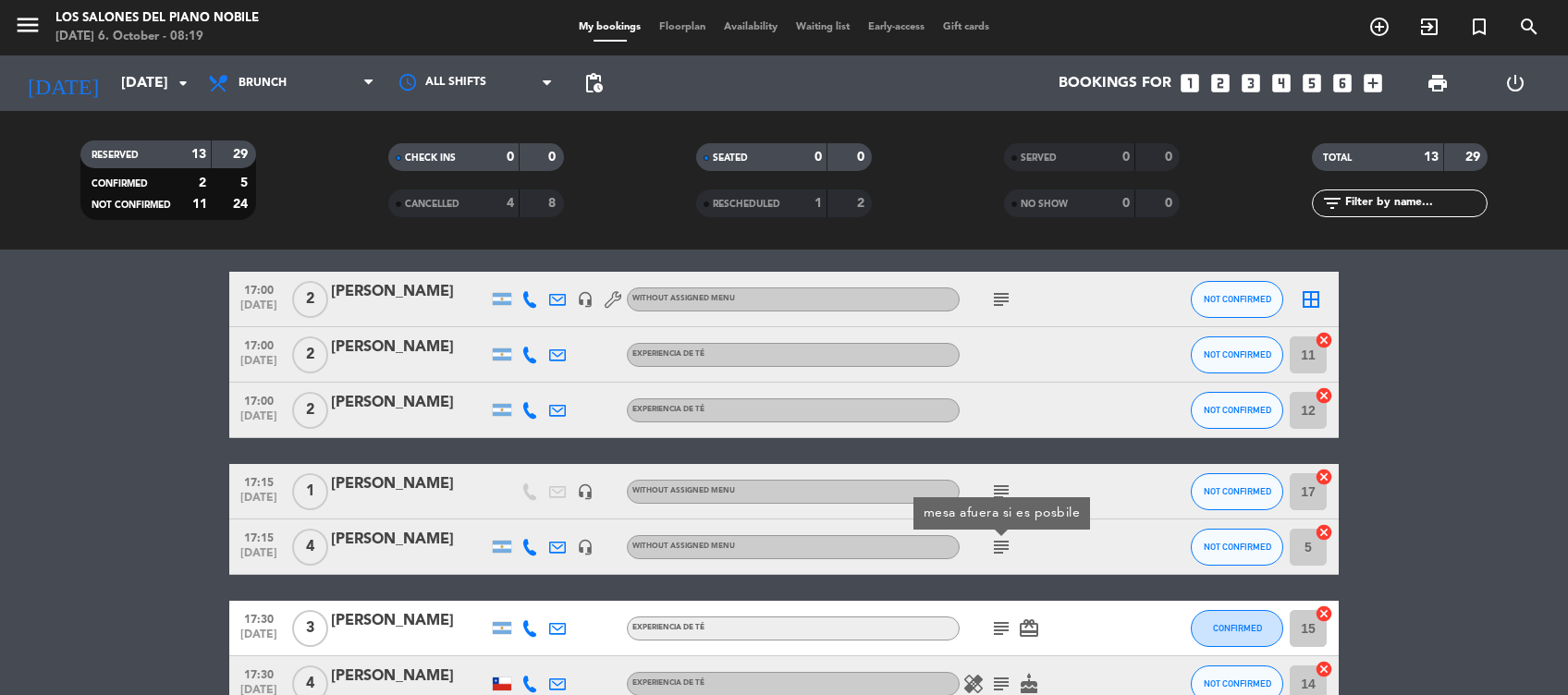
click at [1001, 622] on icon "subject" at bounding box center [1001, 629] width 22 height 22
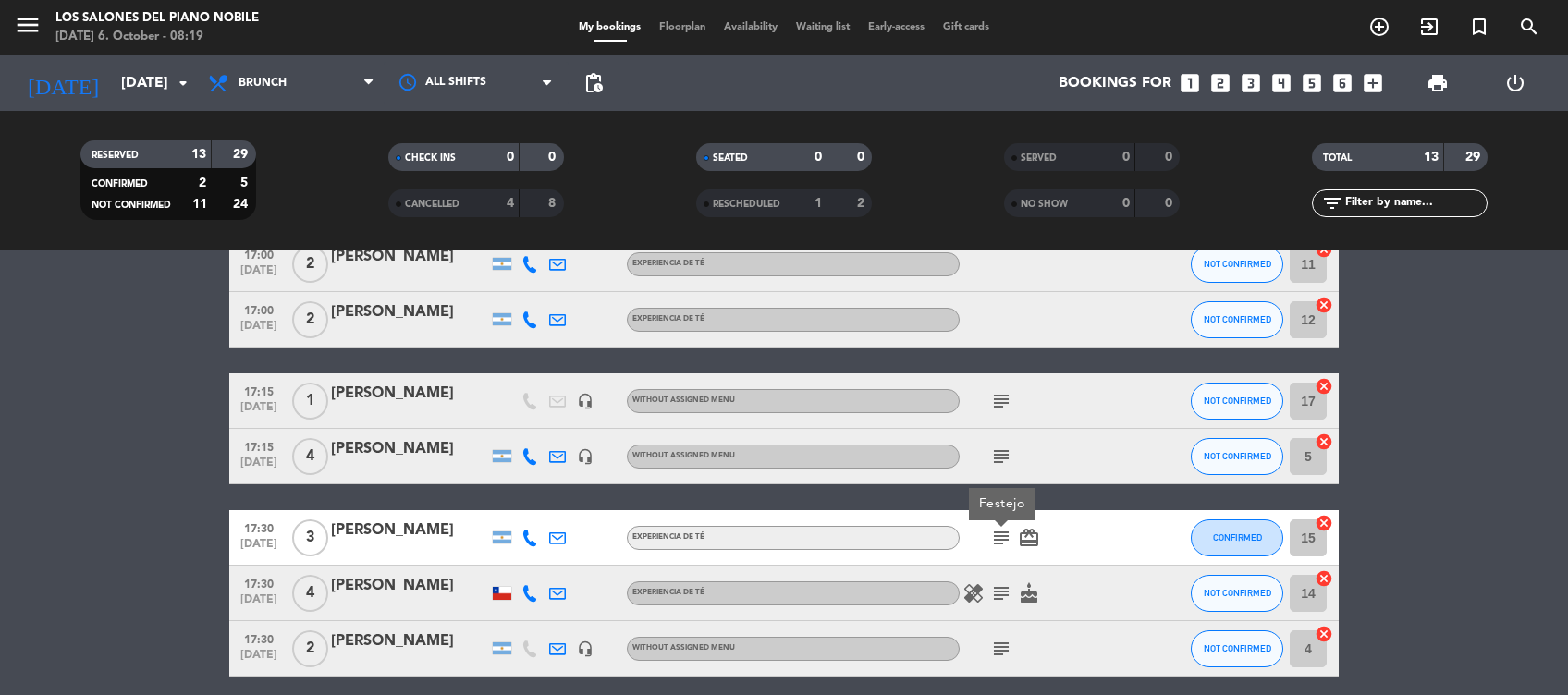
scroll to position [450, 0]
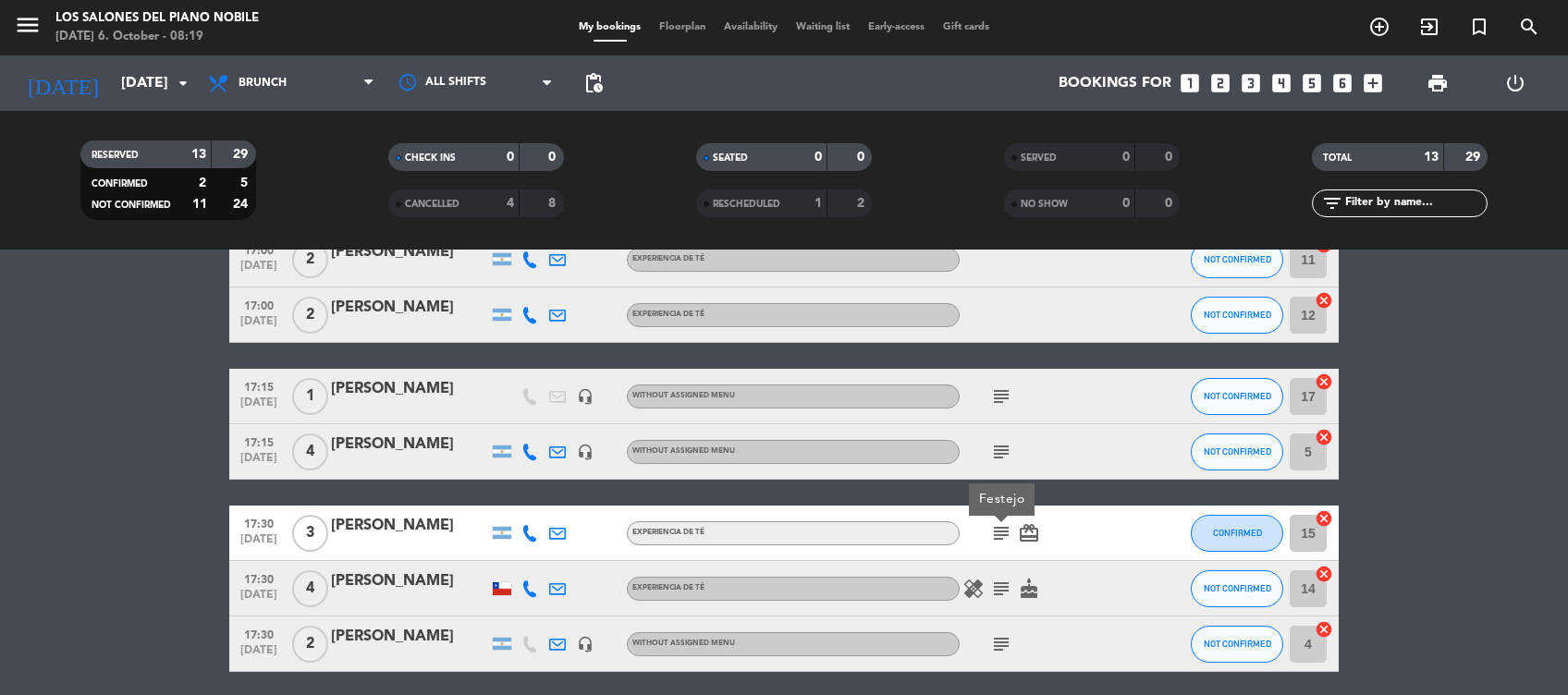
click at [1001, 582] on icon "subject" at bounding box center [1001, 589] width 22 height 22
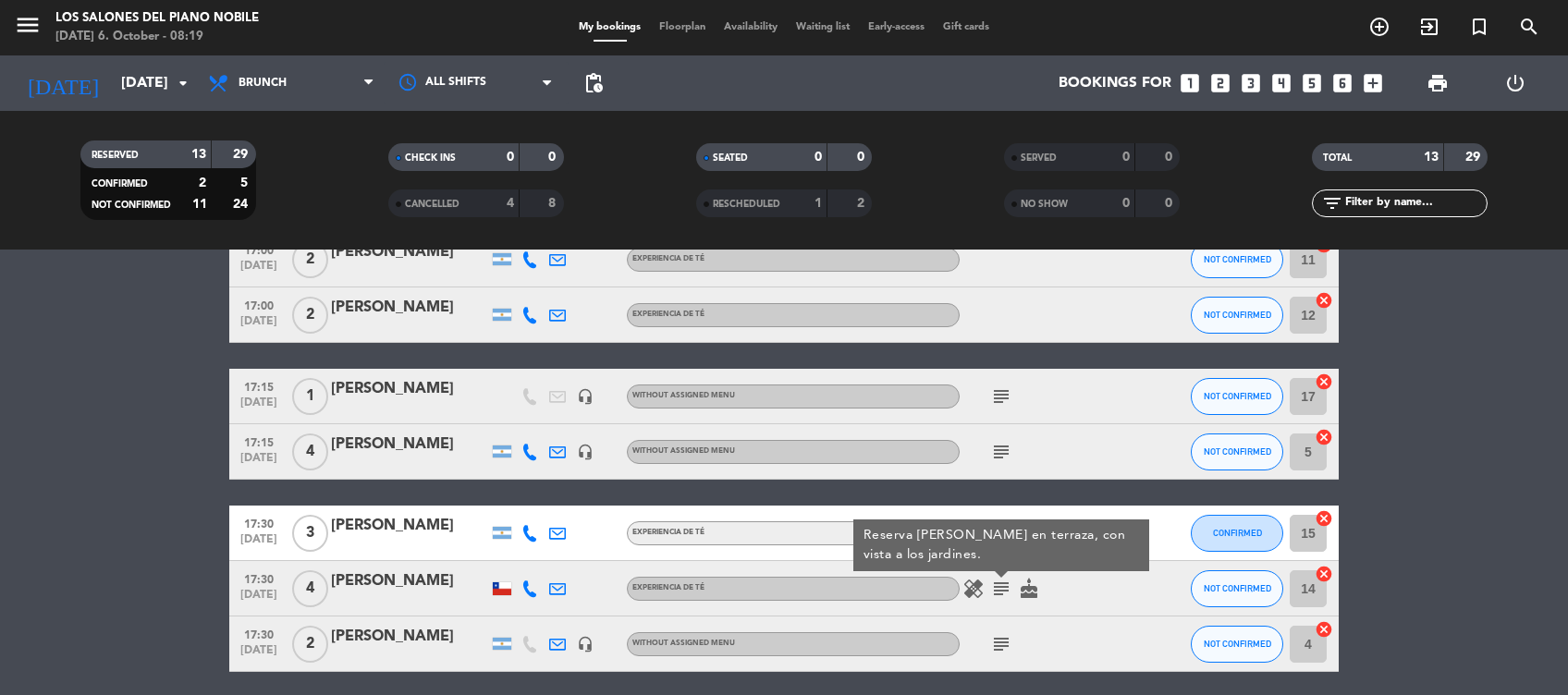
click at [1001, 643] on icon "subject" at bounding box center [1001, 644] width 22 height 22
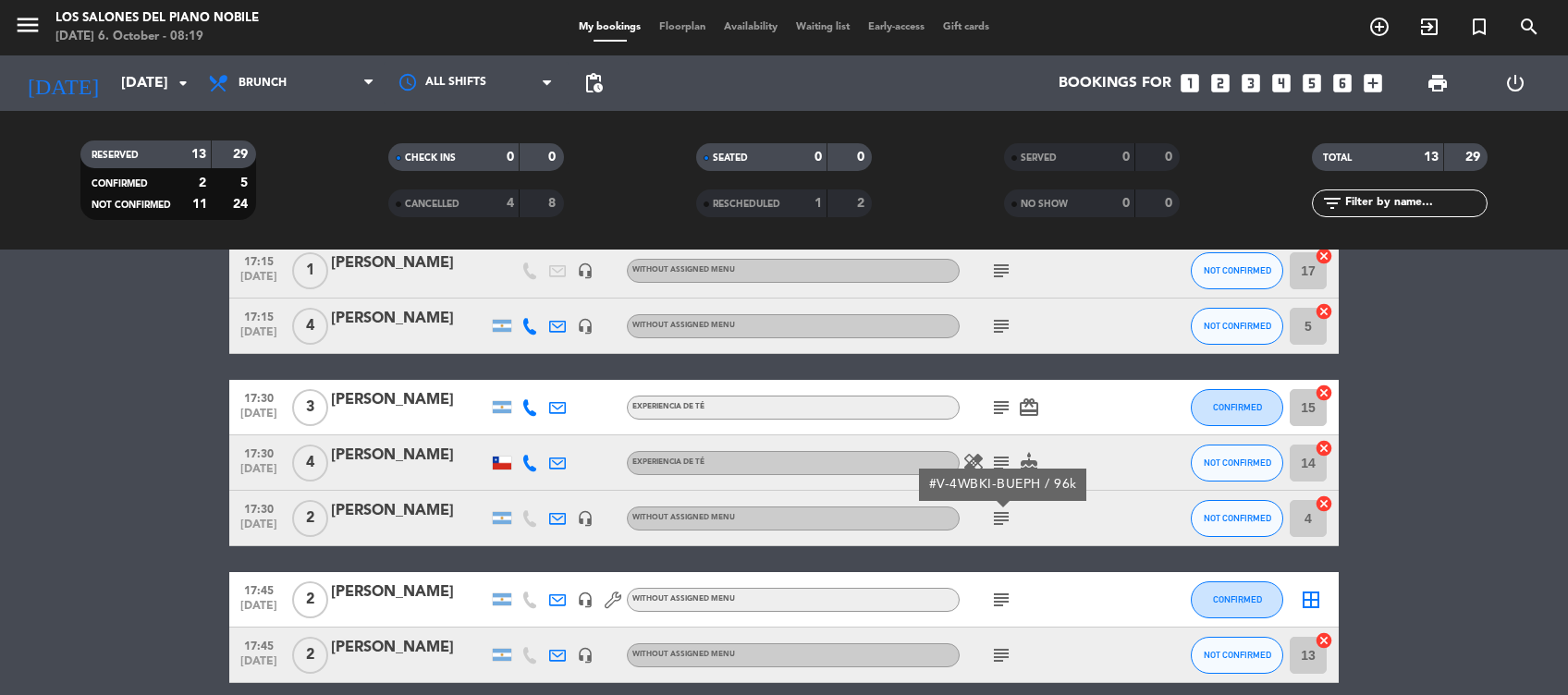
scroll to position [584, 0]
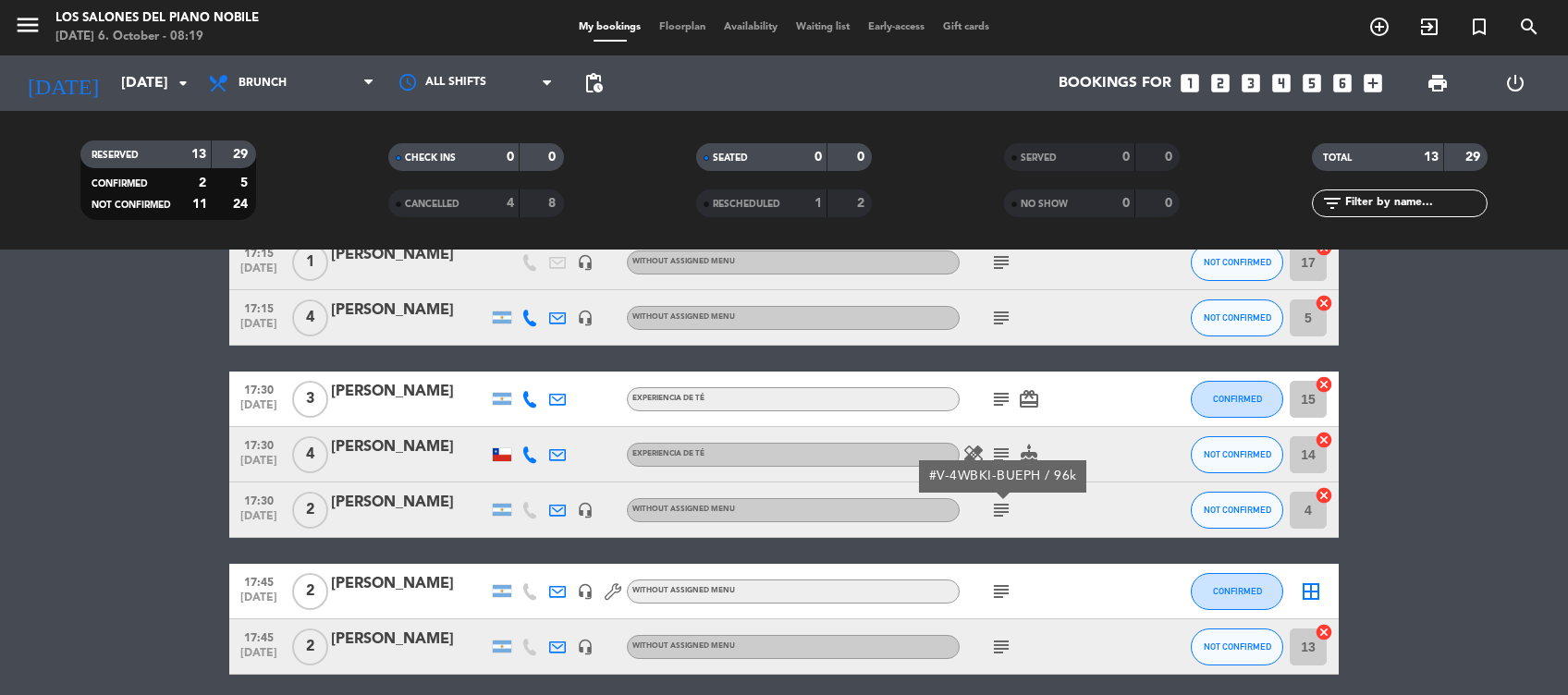
click at [995, 591] on icon "subject" at bounding box center [1001, 592] width 22 height 22
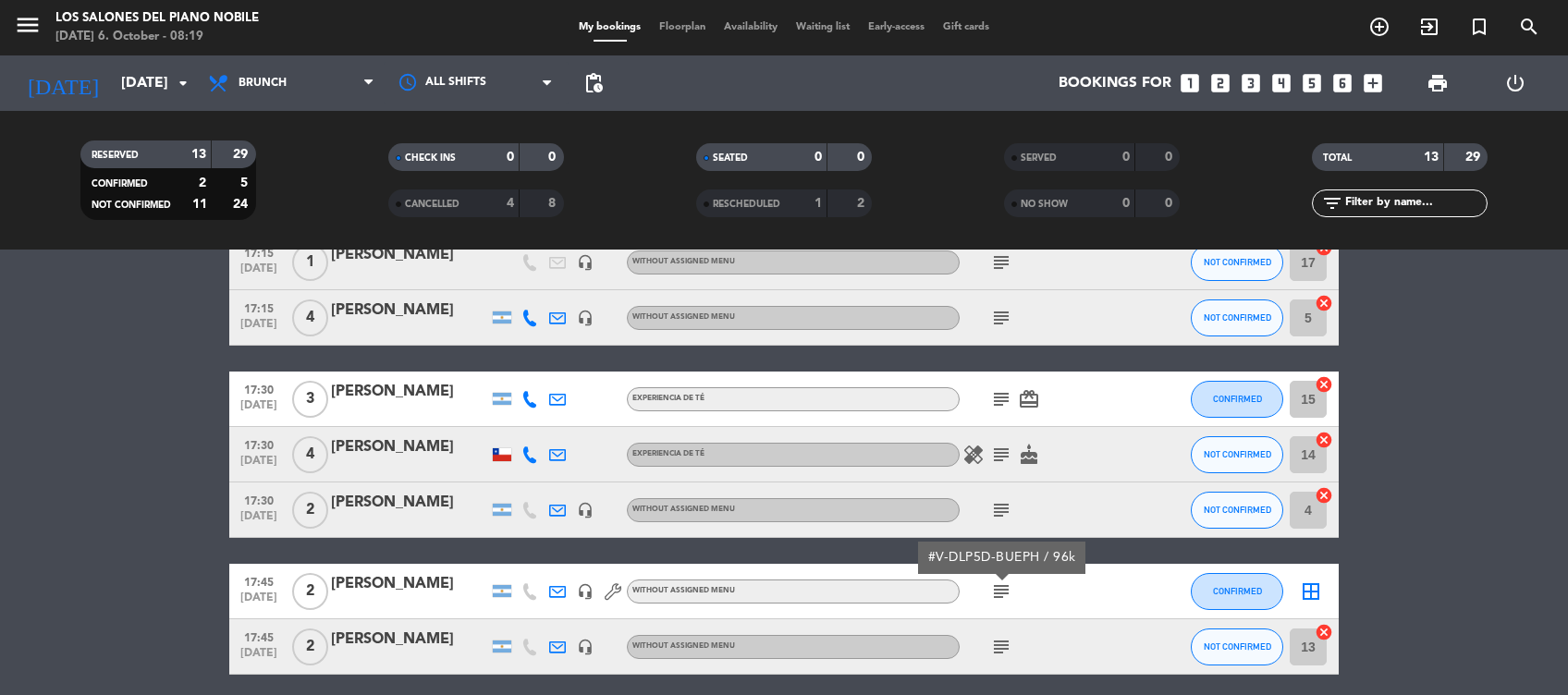
click at [997, 650] on icon "subject" at bounding box center [1001, 647] width 22 height 22
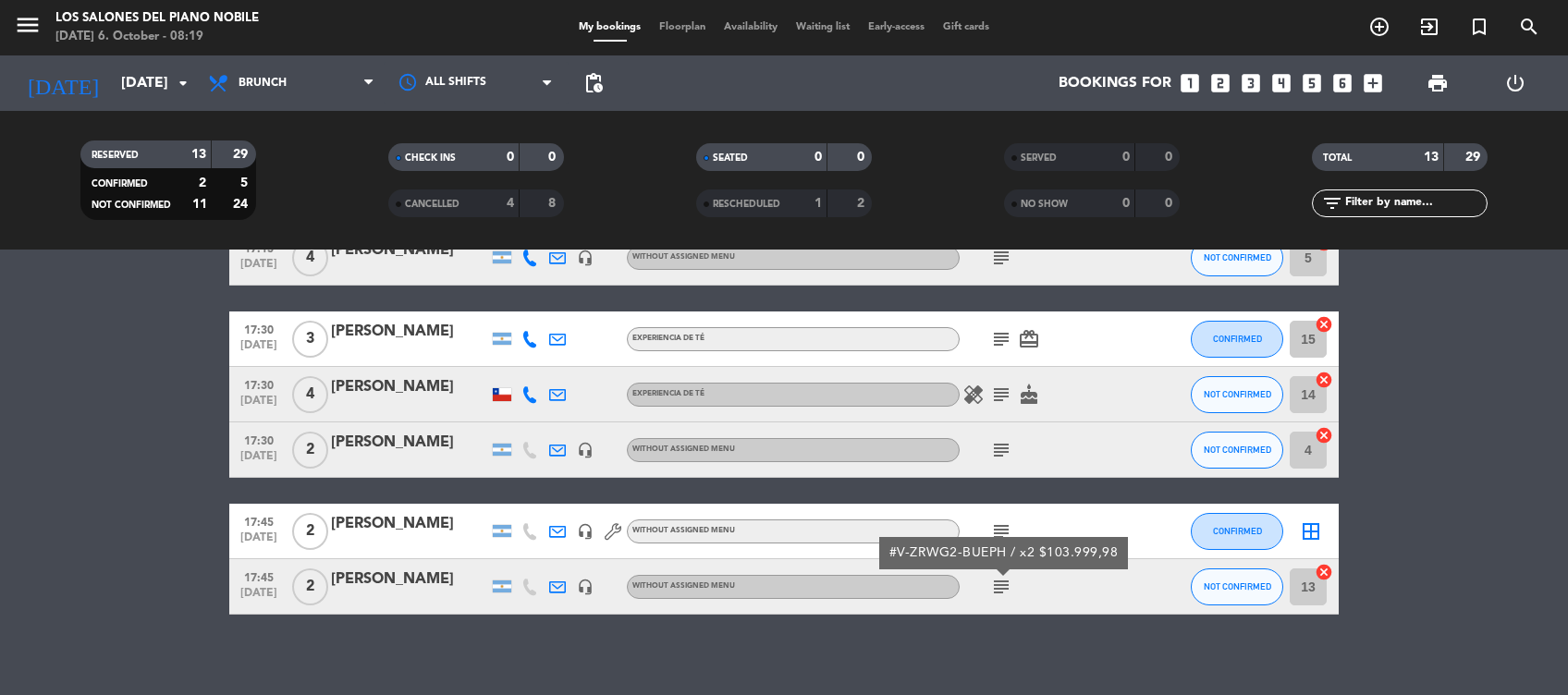
scroll to position [656, 0]
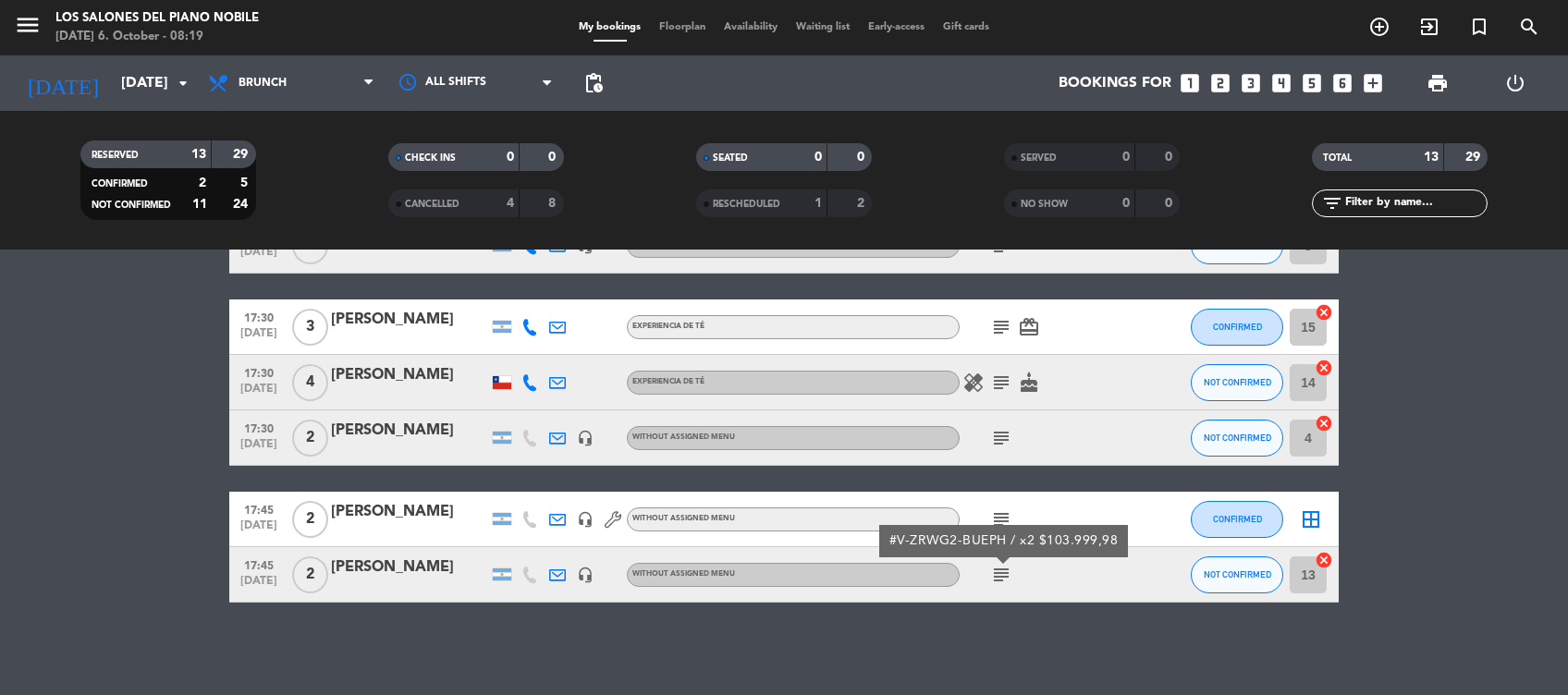
click at [997, 650] on div "Hide note Notes for brunch info_outline TENT. PIANO A CERRADO DESDE LAS 15HS X …" at bounding box center [784, 473] width 1568 height 446
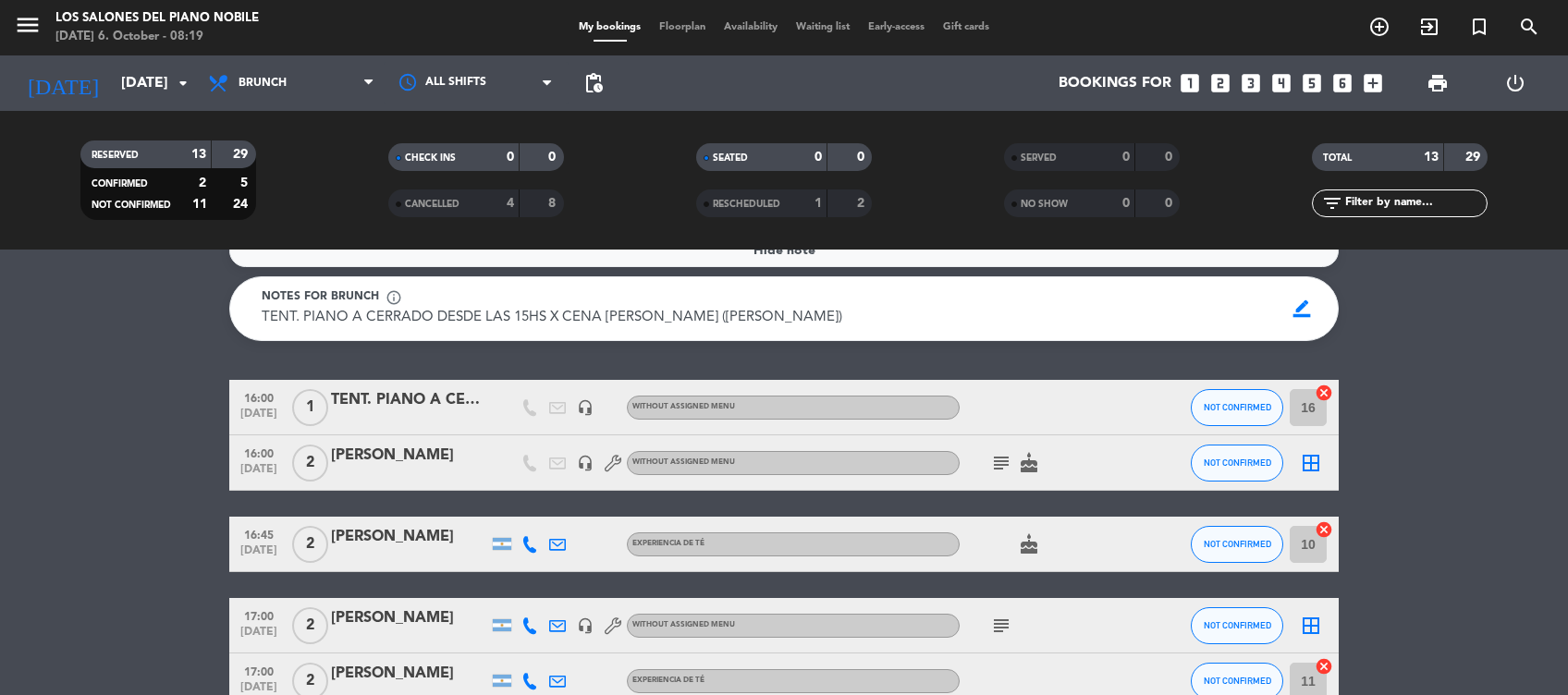
scroll to position [0, 0]
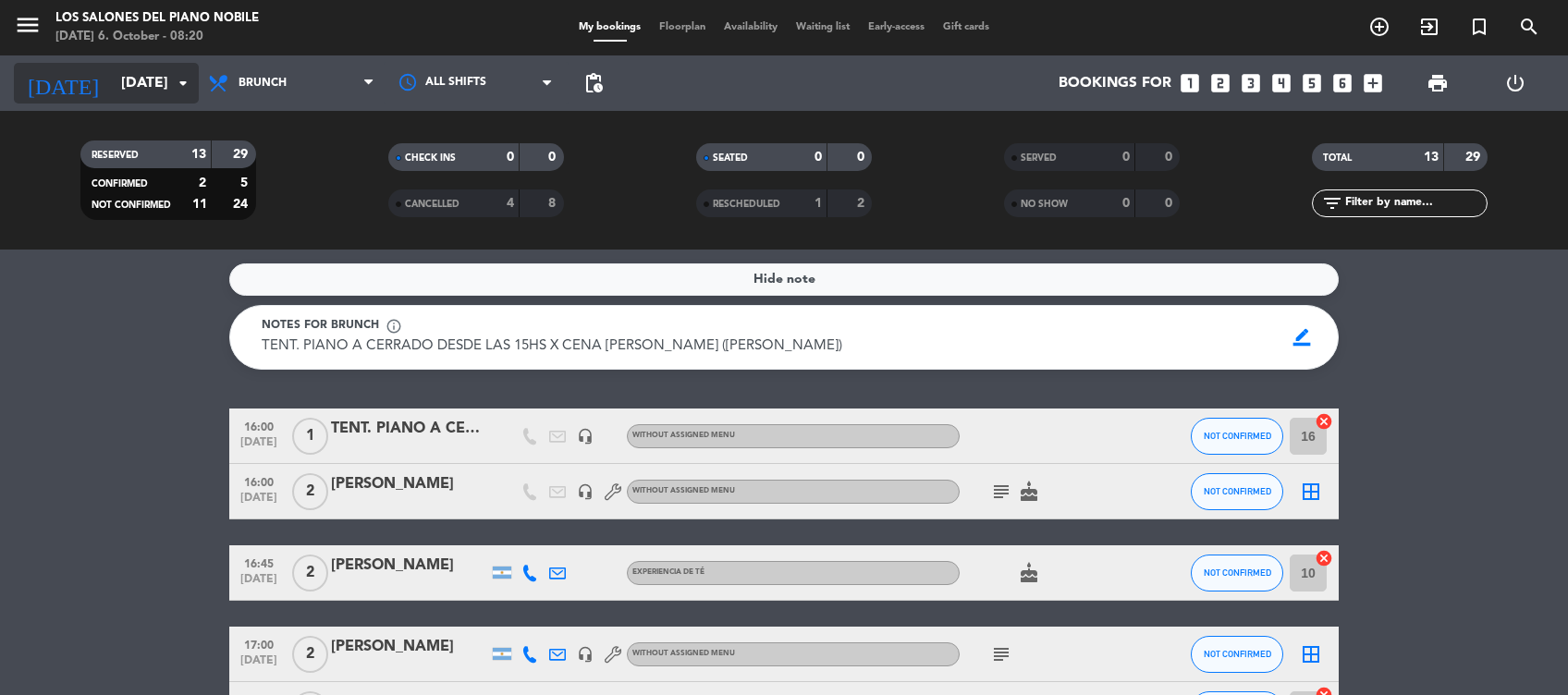
click at [160, 89] on input "Wed 8 Oct" at bounding box center [209, 84] width 195 height 36
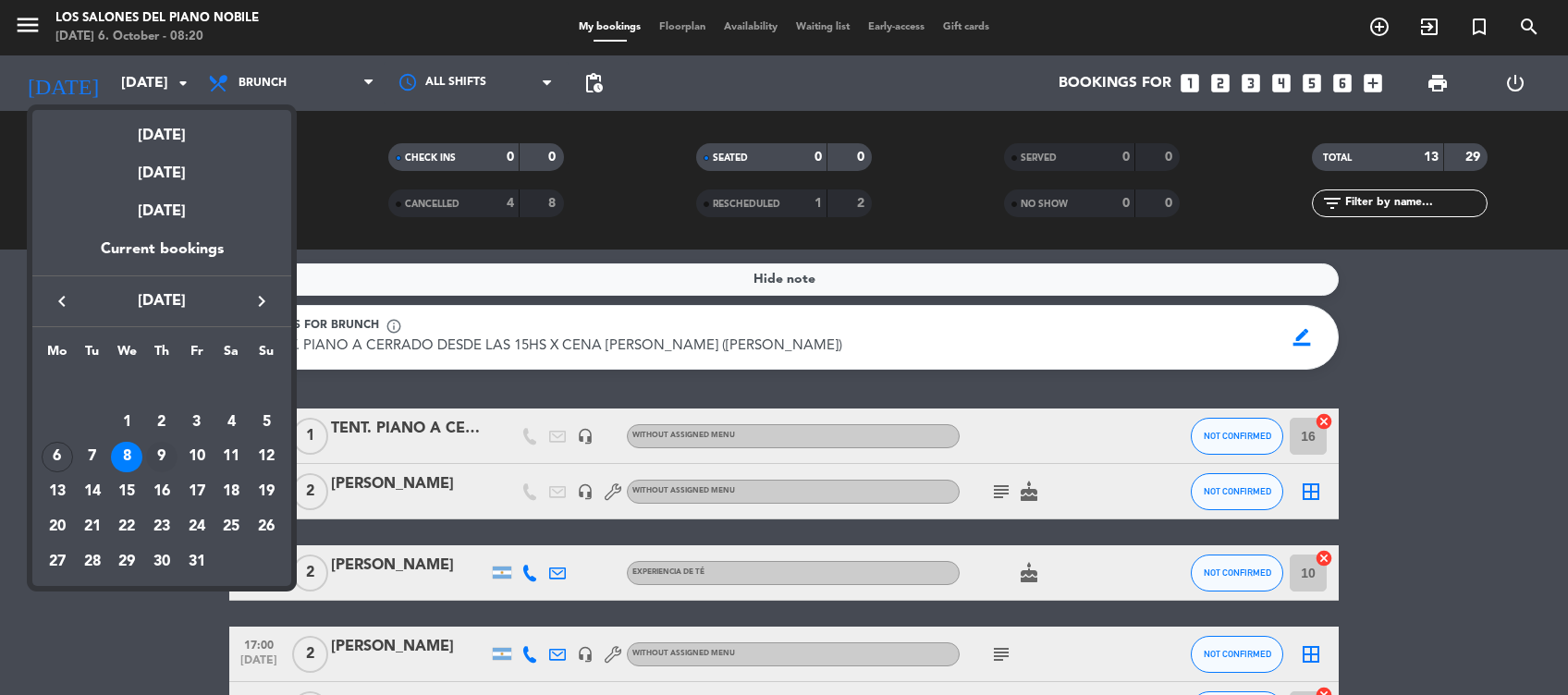
click at [163, 452] on div "9" at bounding box center [161, 457] width 31 height 31
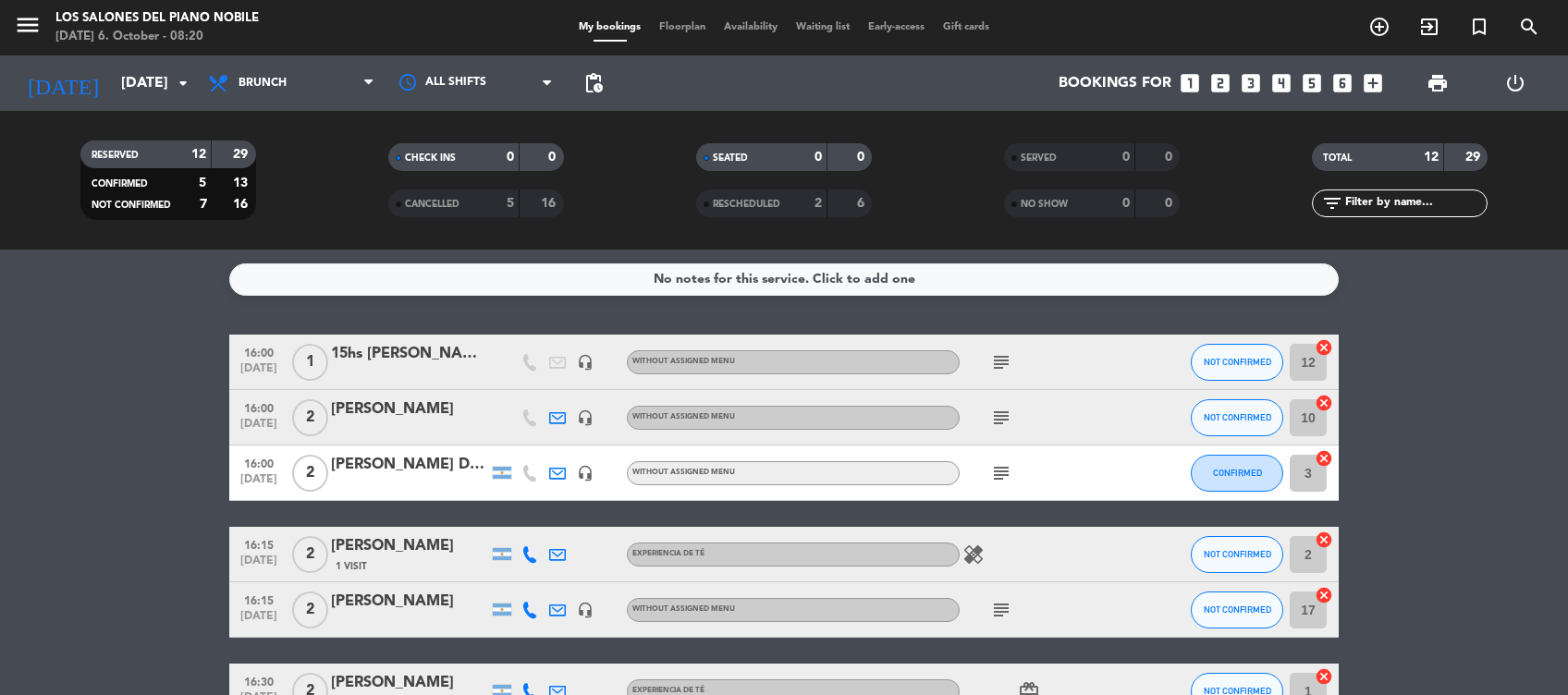
click at [1001, 351] on icon "subject" at bounding box center [1001, 362] width 22 height 22
click at [1000, 416] on icon "subject" at bounding box center [1001, 418] width 22 height 22
click at [1000, 475] on icon "subject" at bounding box center [1001, 473] width 22 height 22
click at [998, 606] on icon "subject" at bounding box center [1001, 610] width 22 height 22
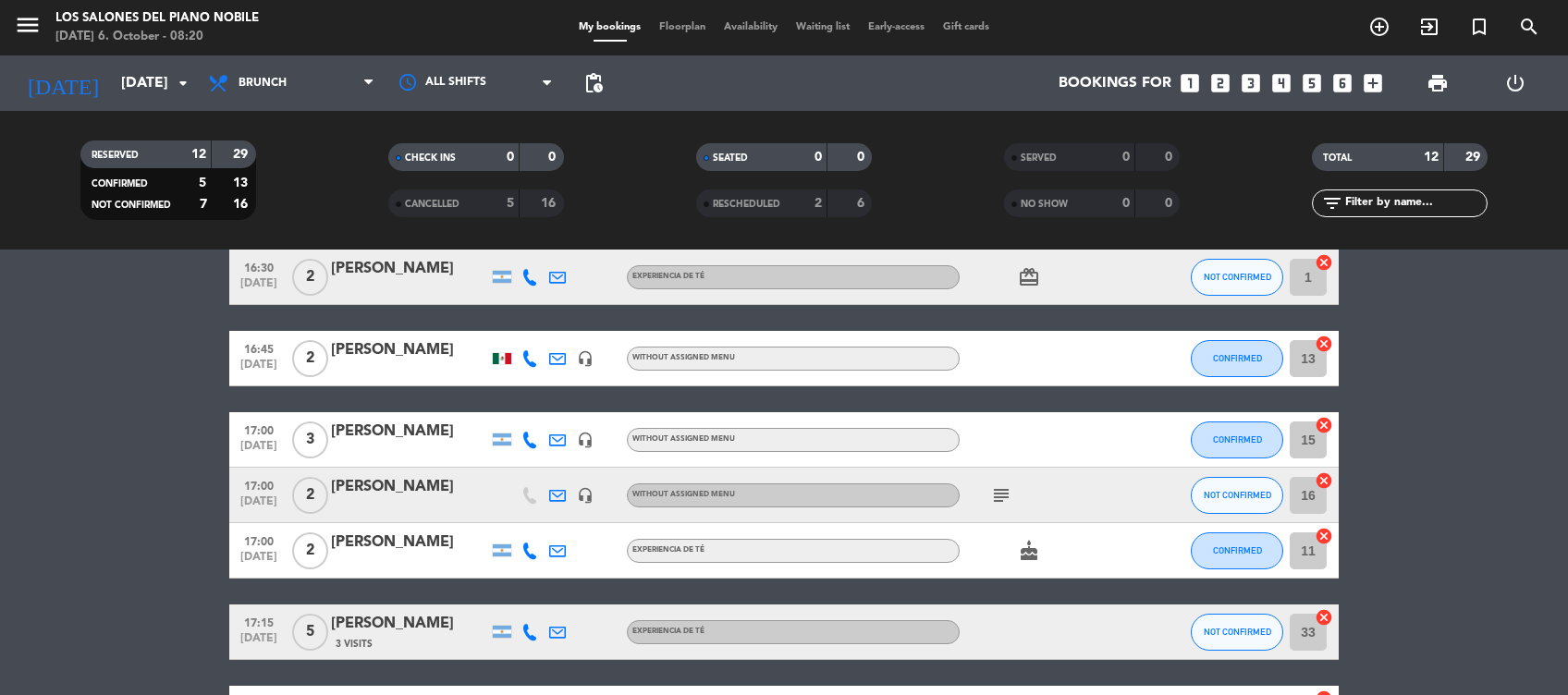
scroll to position [431, 0]
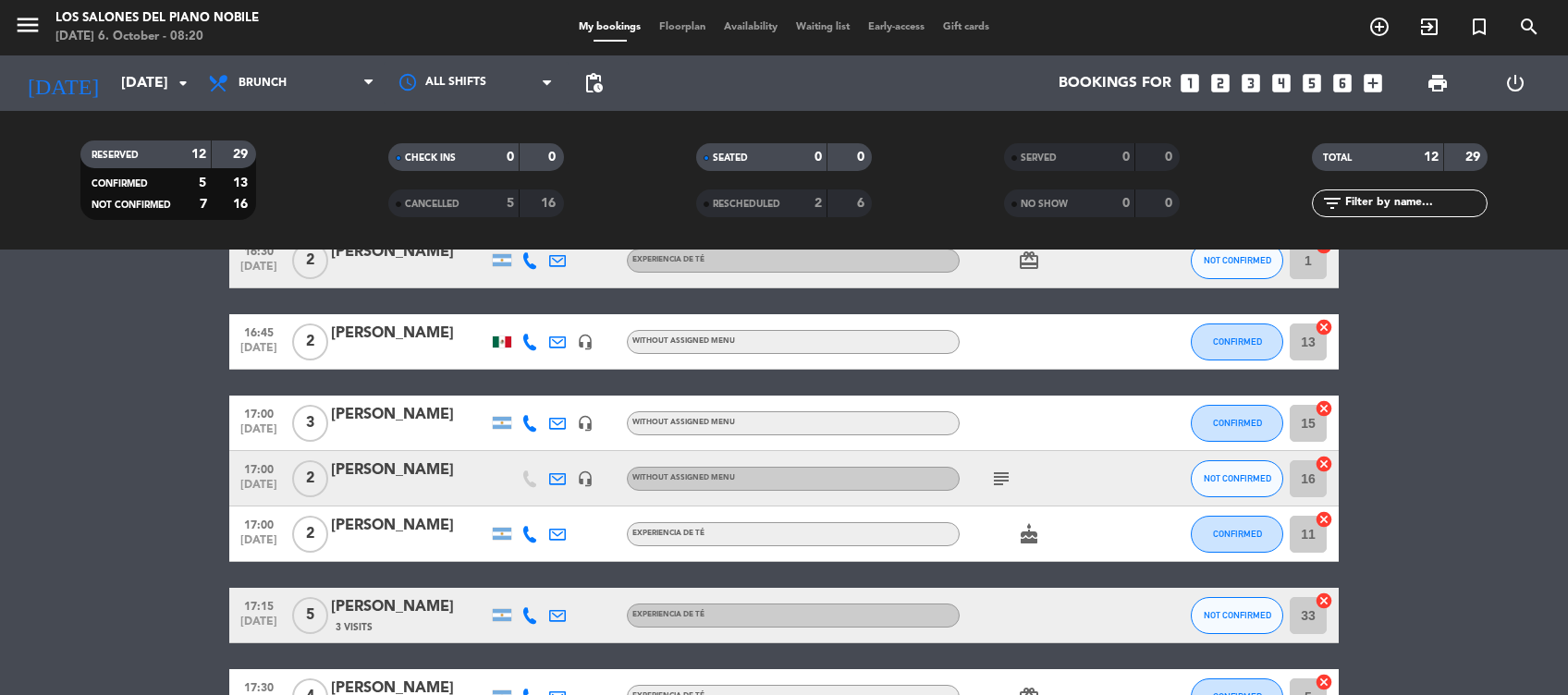
click at [1001, 470] on icon "subject" at bounding box center [1001, 479] width 22 height 22
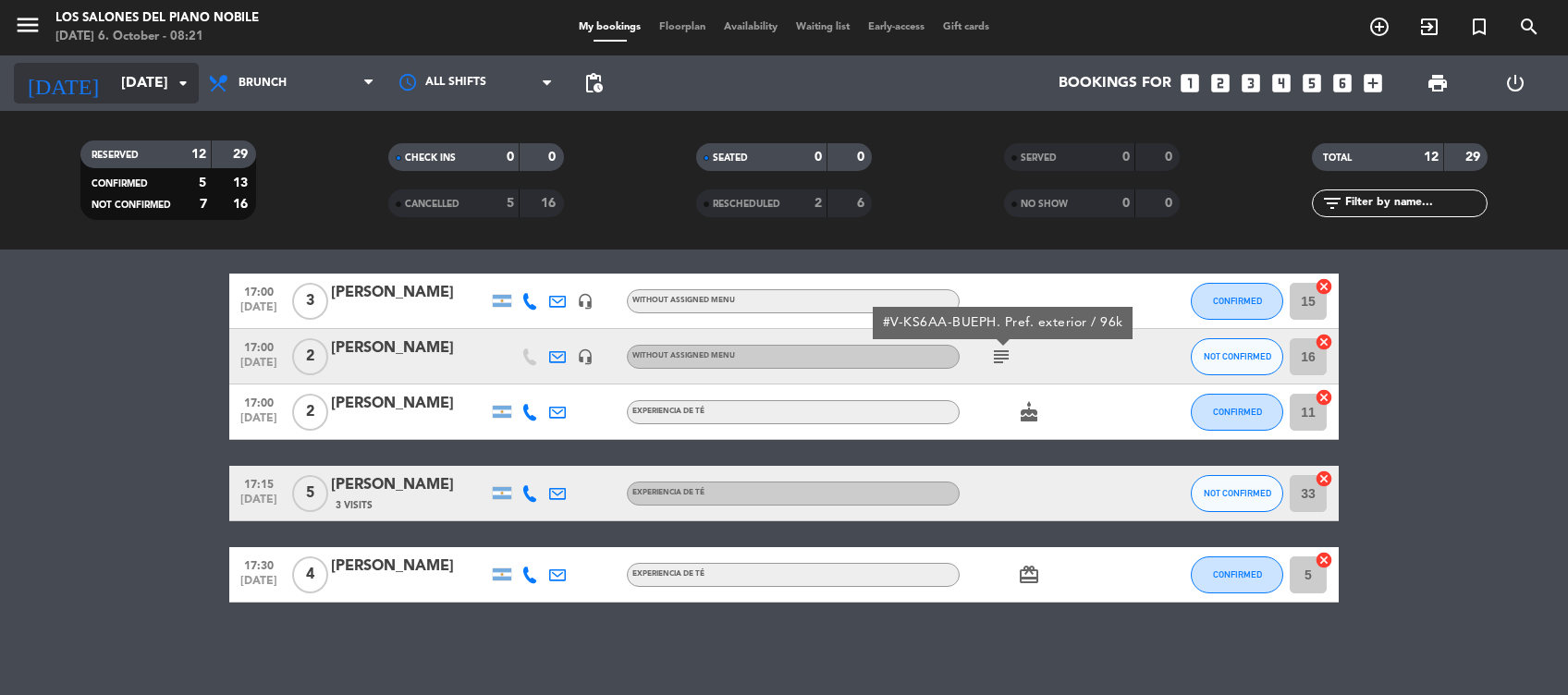
click at [119, 85] on input "Thu 9 Oct" at bounding box center [209, 84] width 195 height 36
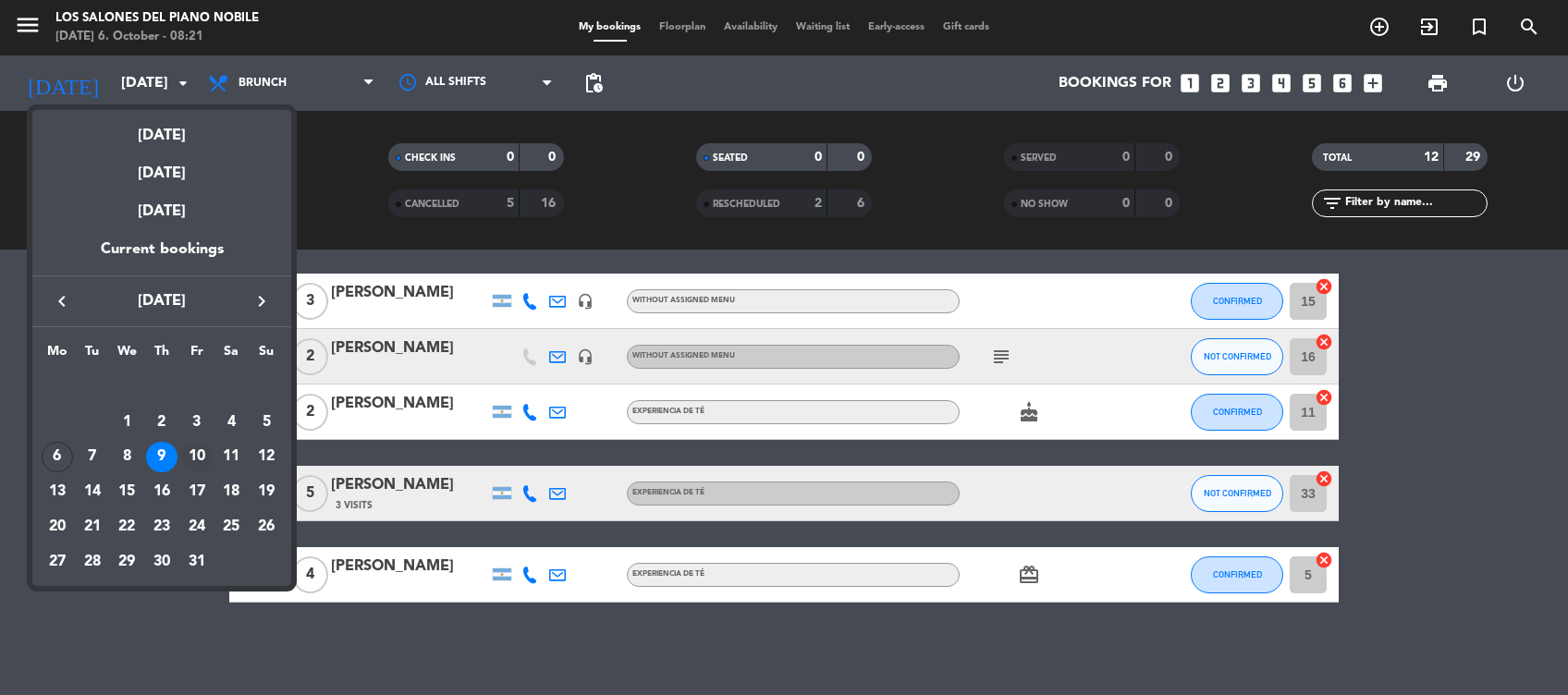
click at [200, 459] on div "10" at bounding box center [196, 457] width 31 height 31
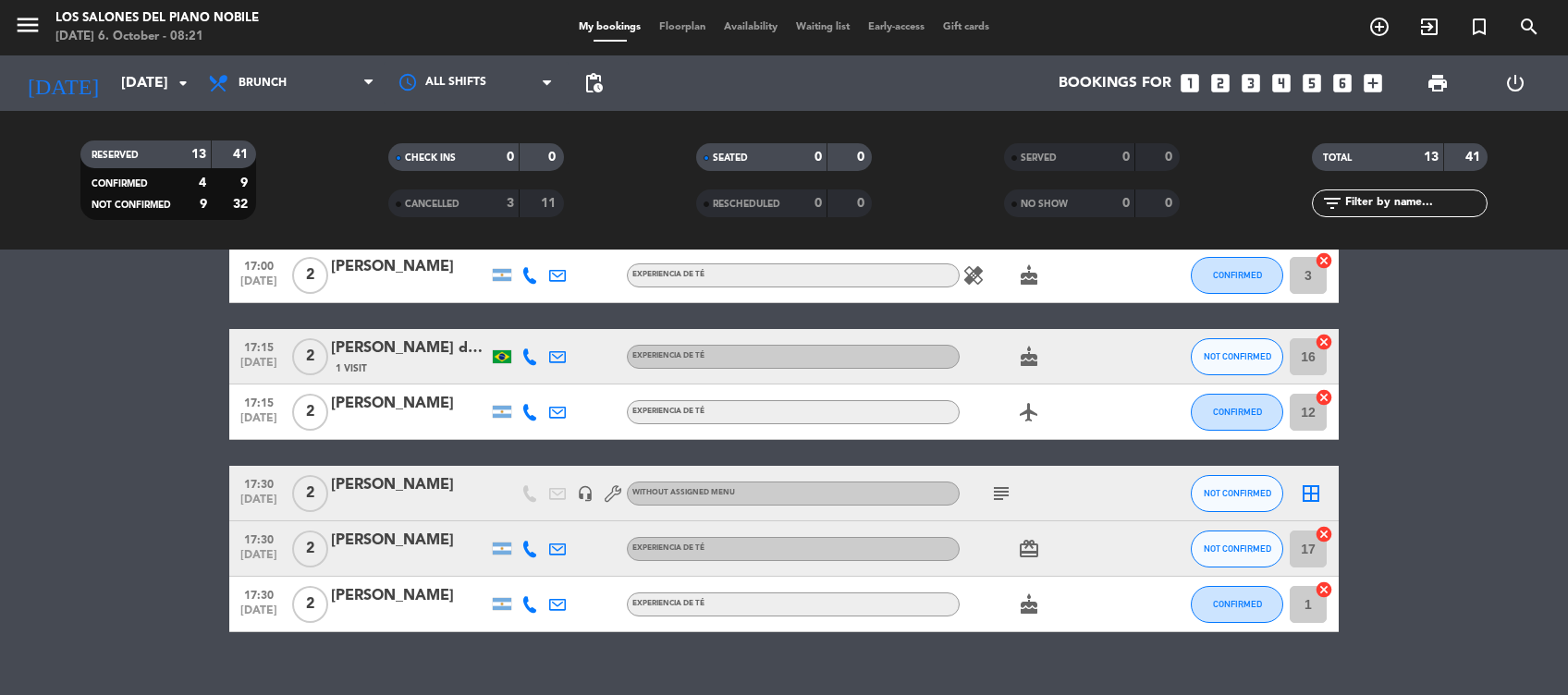
scroll to position [0, 0]
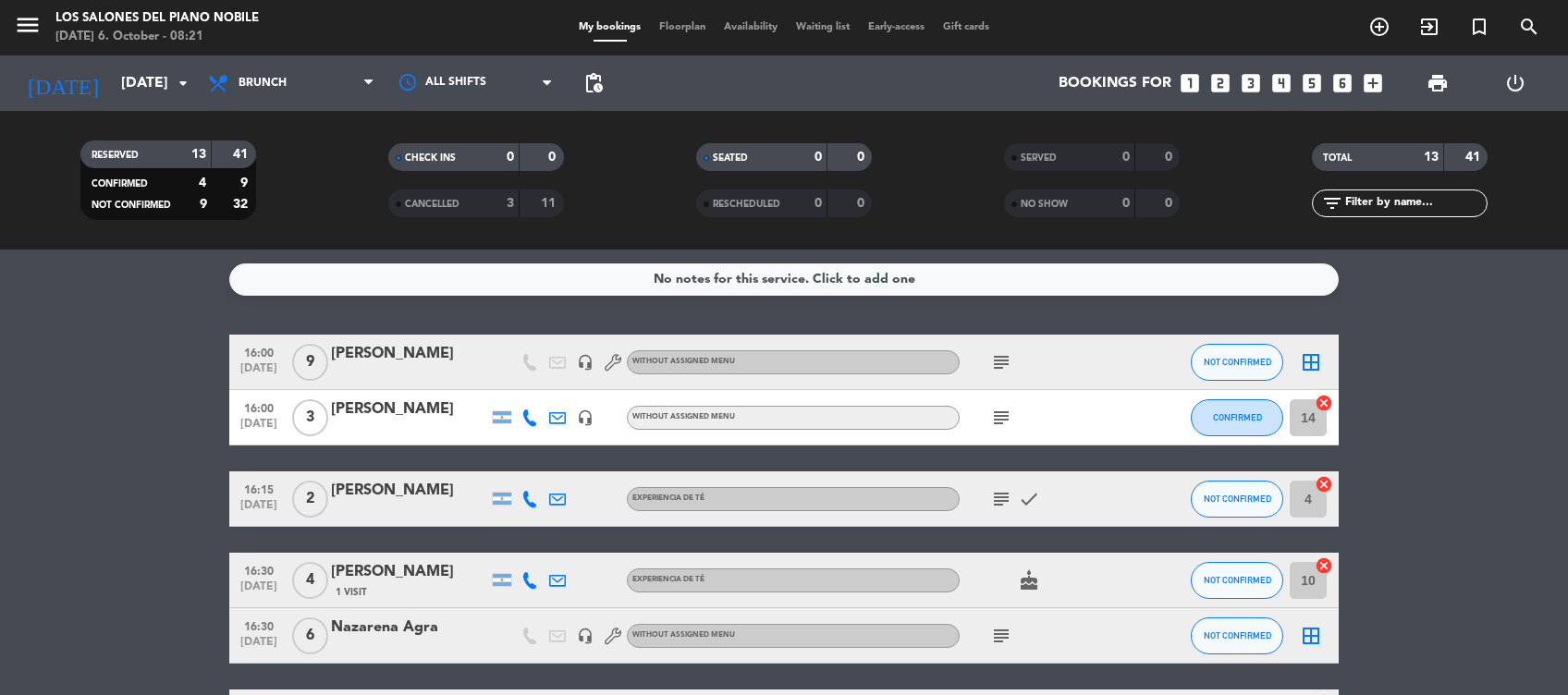
click at [982, 355] on div "subject" at bounding box center [1043, 362] width 166 height 55
click at [999, 372] on icon "subject" at bounding box center [1001, 362] width 22 height 22
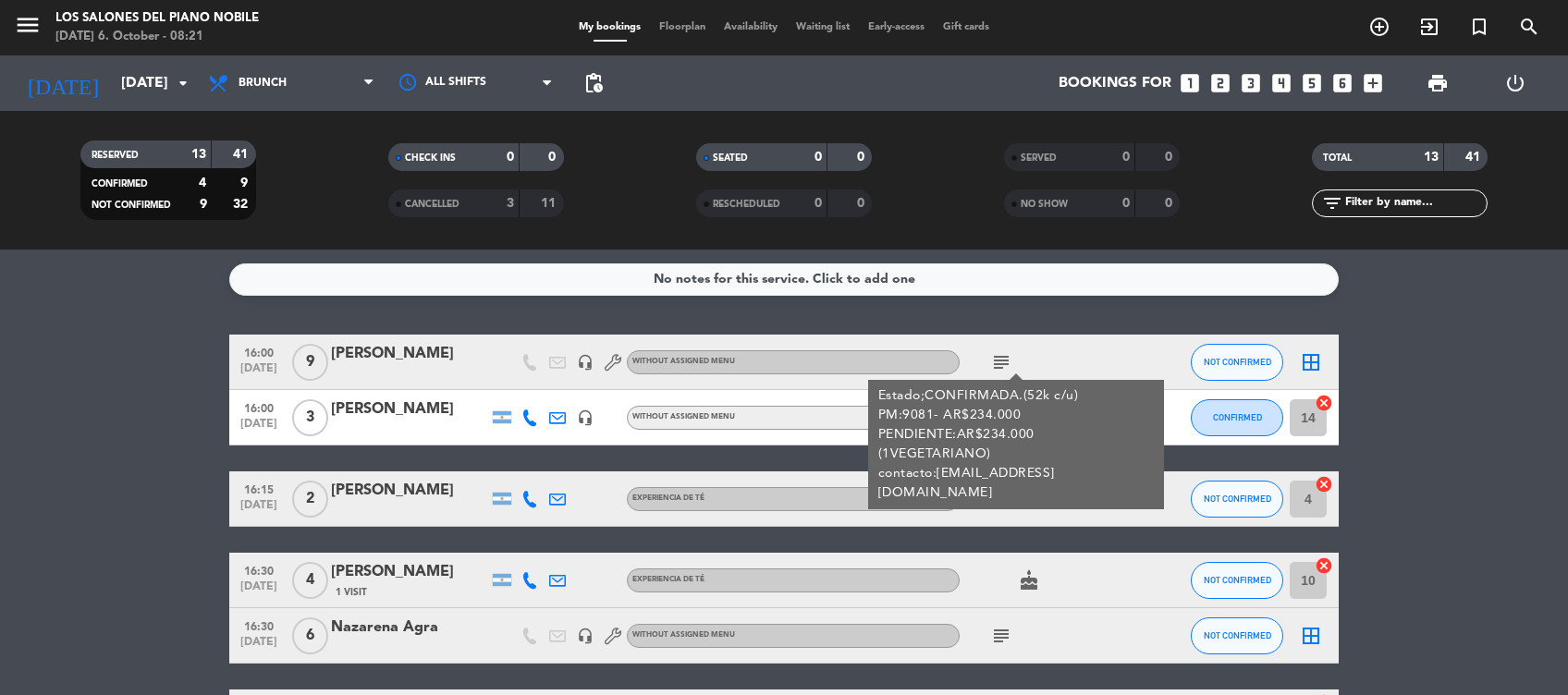
click at [1139, 291] on div "No notes for this service. Click to add one" at bounding box center [783, 279] width 1109 height 32
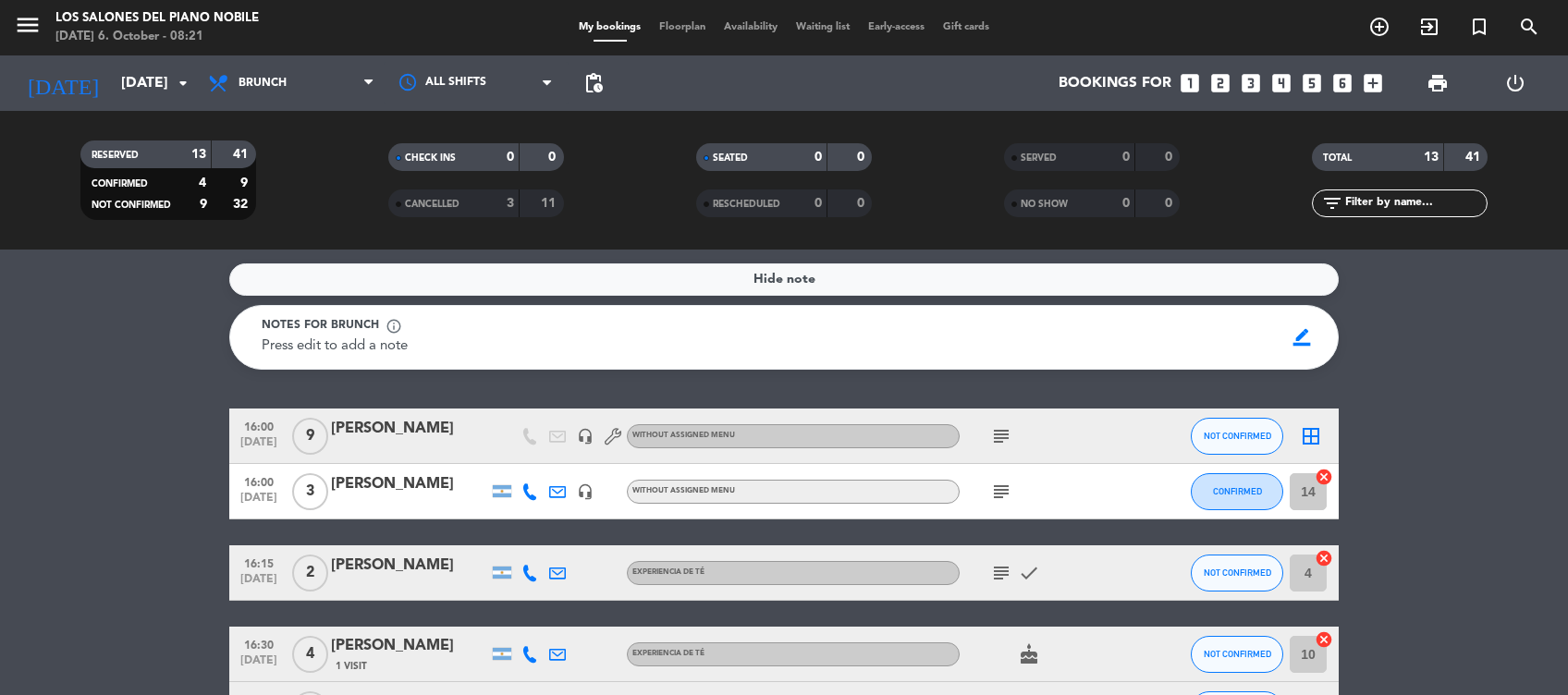
click at [1005, 496] on icon "subject" at bounding box center [1001, 492] width 22 height 22
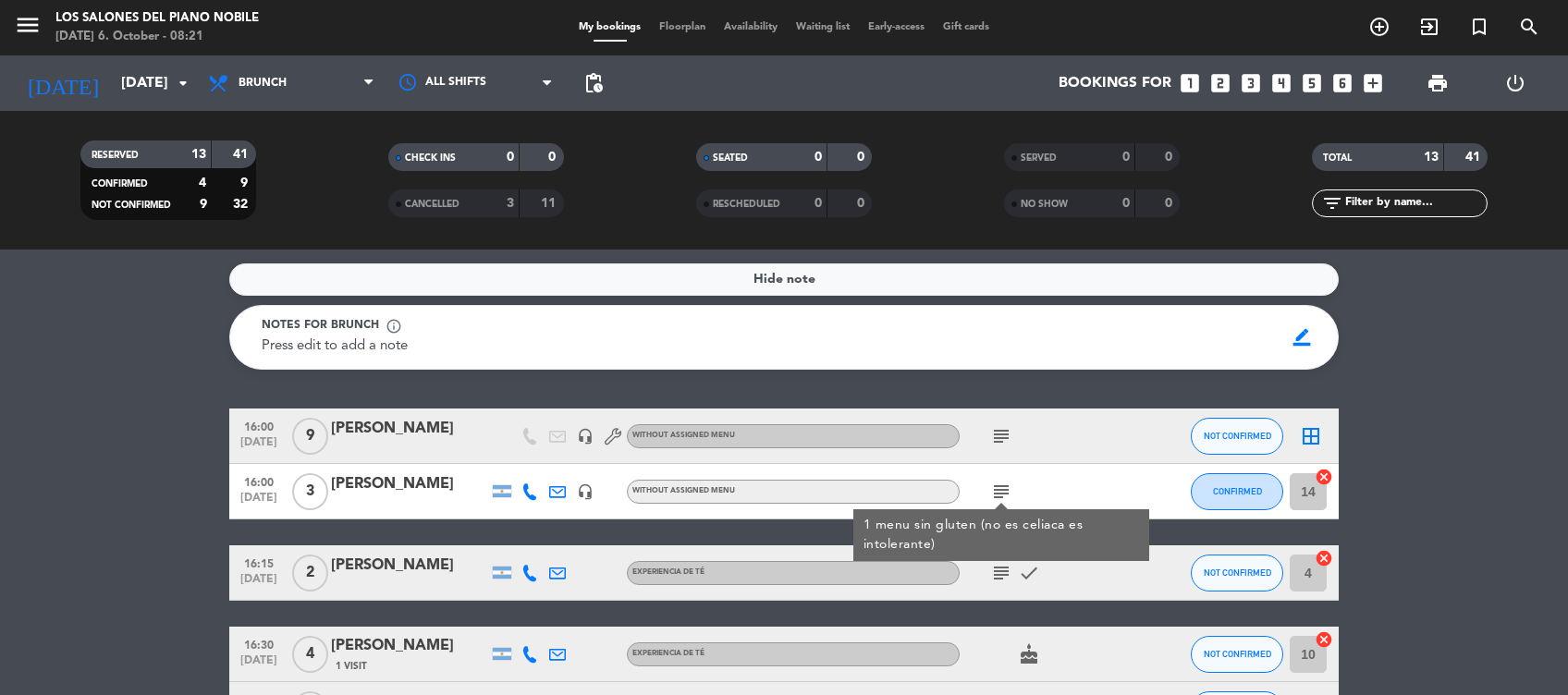
click at [1005, 496] on icon "subject" at bounding box center [1001, 492] width 22 height 22
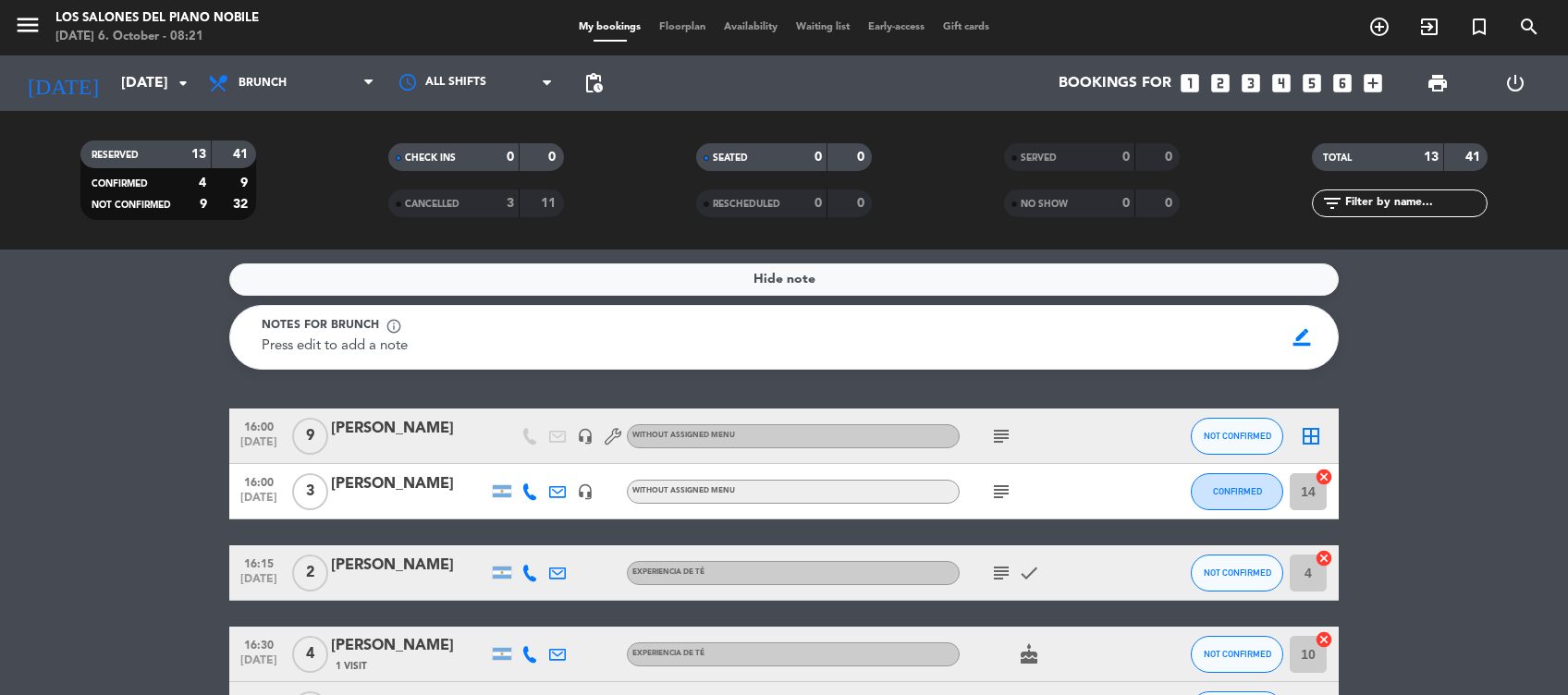
click at [996, 573] on icon "subject" at bounding box center [1001, 573] width 22 height 22
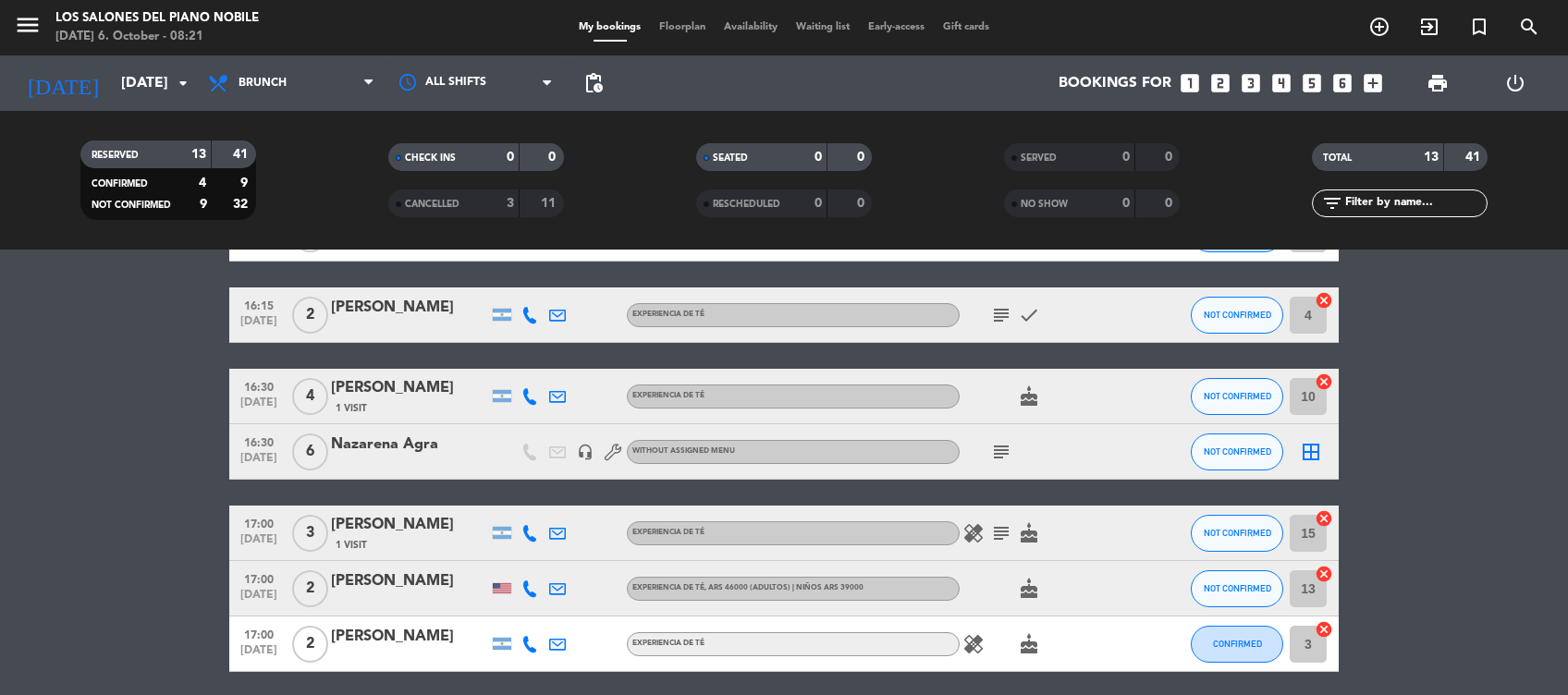
scroll to position [259, 0]
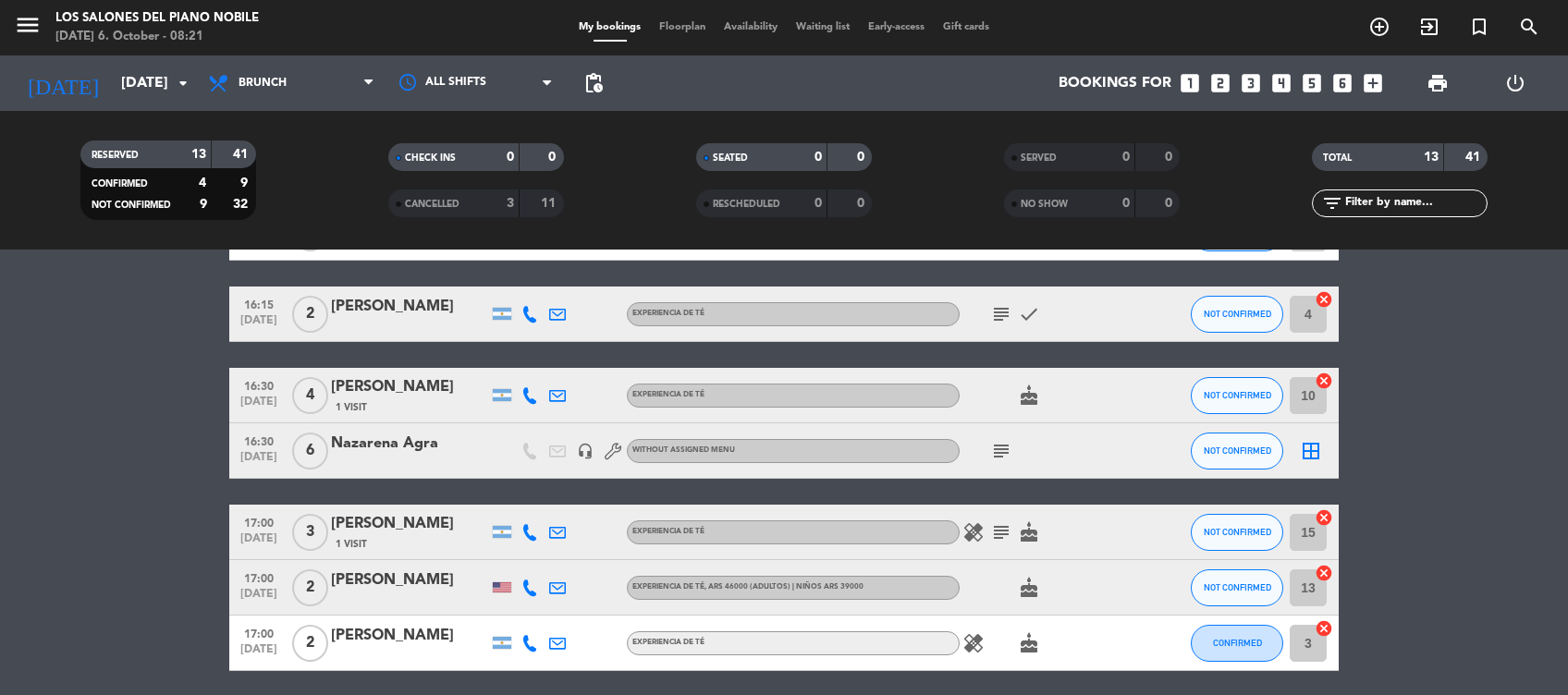
click at [1012, 447] on span "subject" at bounding box center [1001, 451] width 28 height 22
click at [1004, 448] on icon "subject" at bounding box center [1001, 451] width 22 height 22
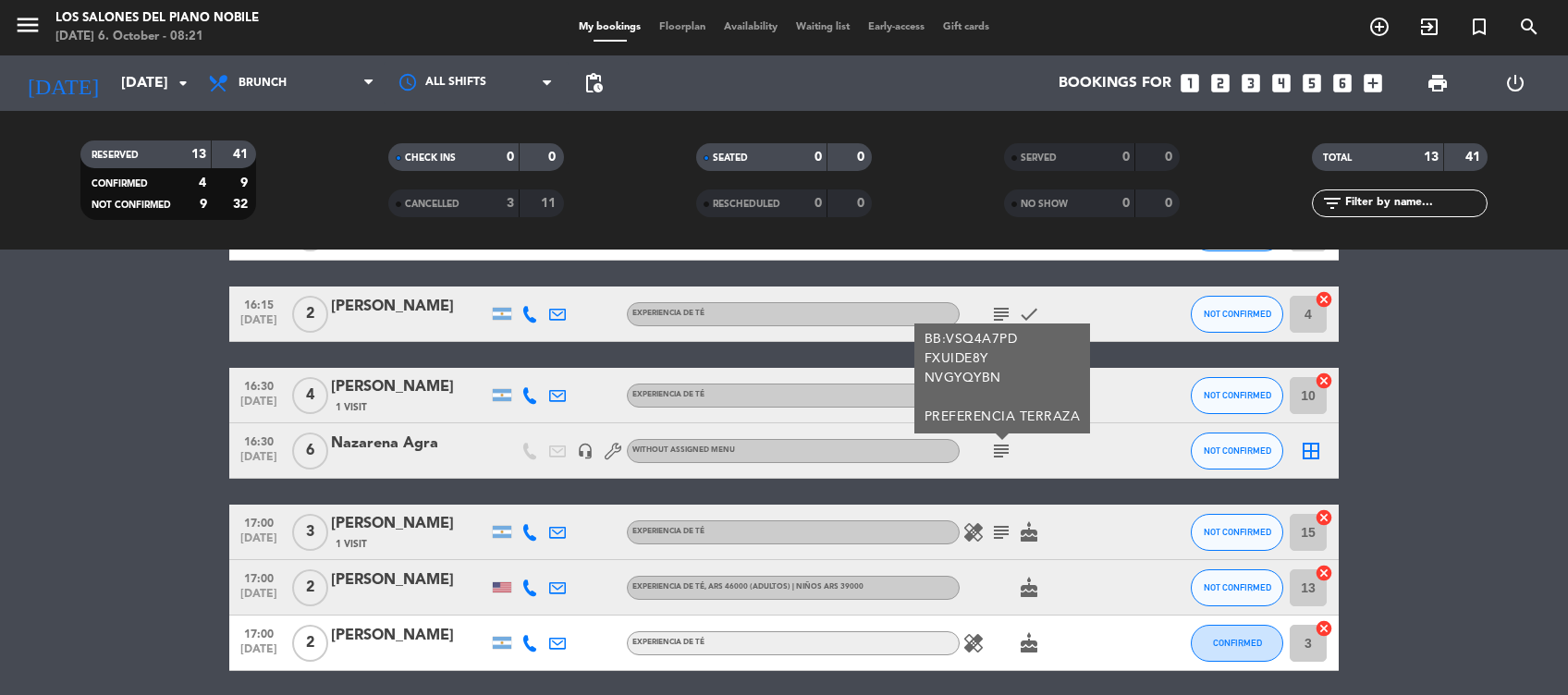
click at [998, 532] on icon "subject" at bounding box center [1001, 532] width 22 height 22
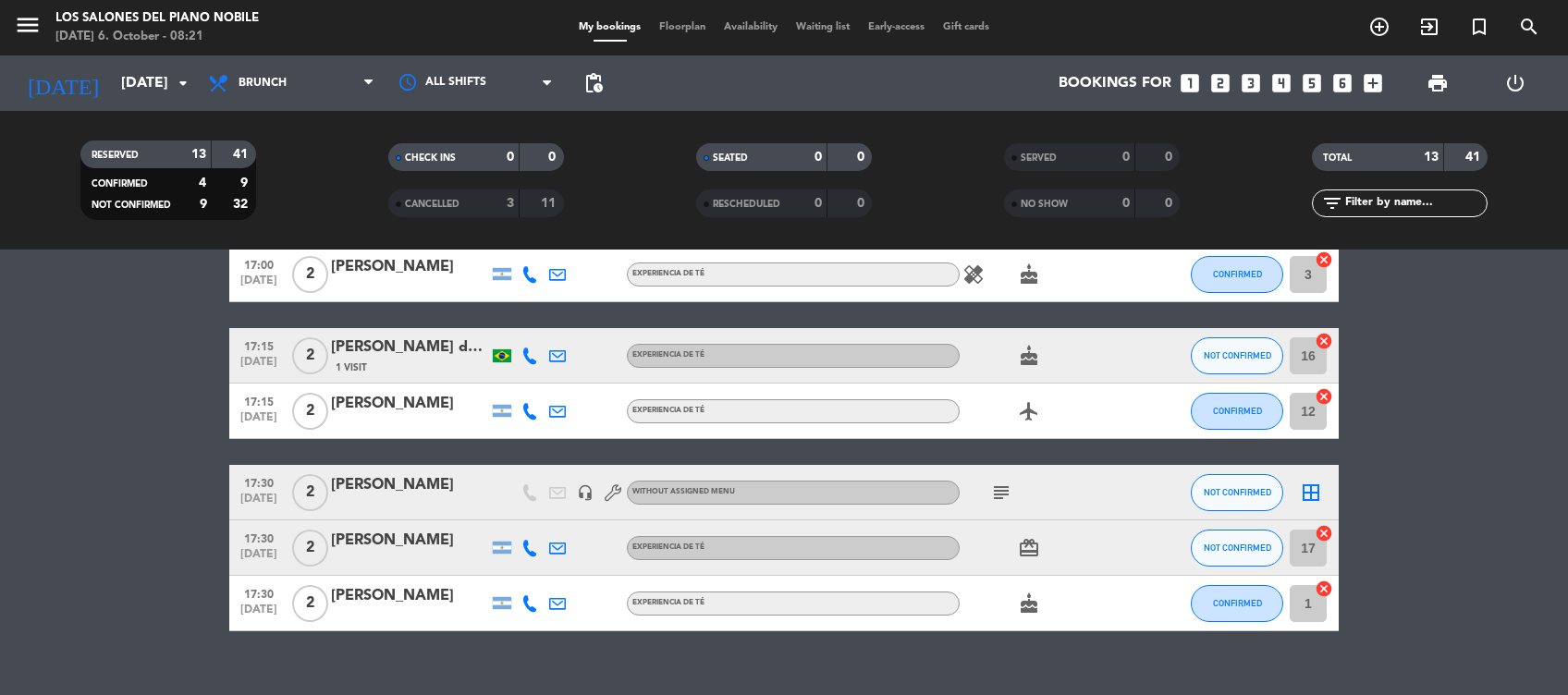
scroll to position [632, 0]
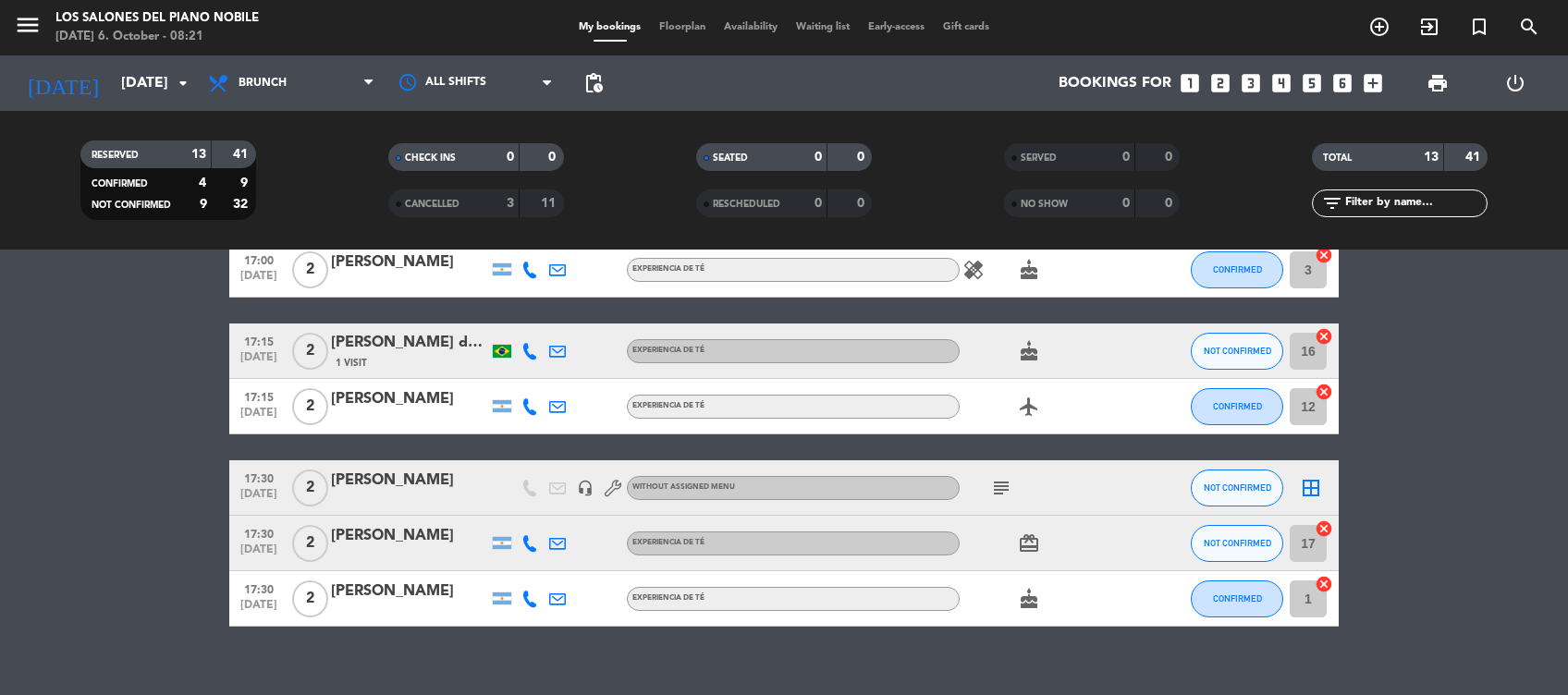
click at [998, 481] on icon "subject" at bounding box center [1001, 488] width 22 height 22
click at [153, 53] on div "menu Los Salones del Piano Nobile Monday 6. October - 08:21 My bookings Floorpl…" at bounding box center [784, 27] width 1568 height 55
click at [144, 85] on input "Fri 10 Oct" at bounding box center [209, 84] width 195 height 36
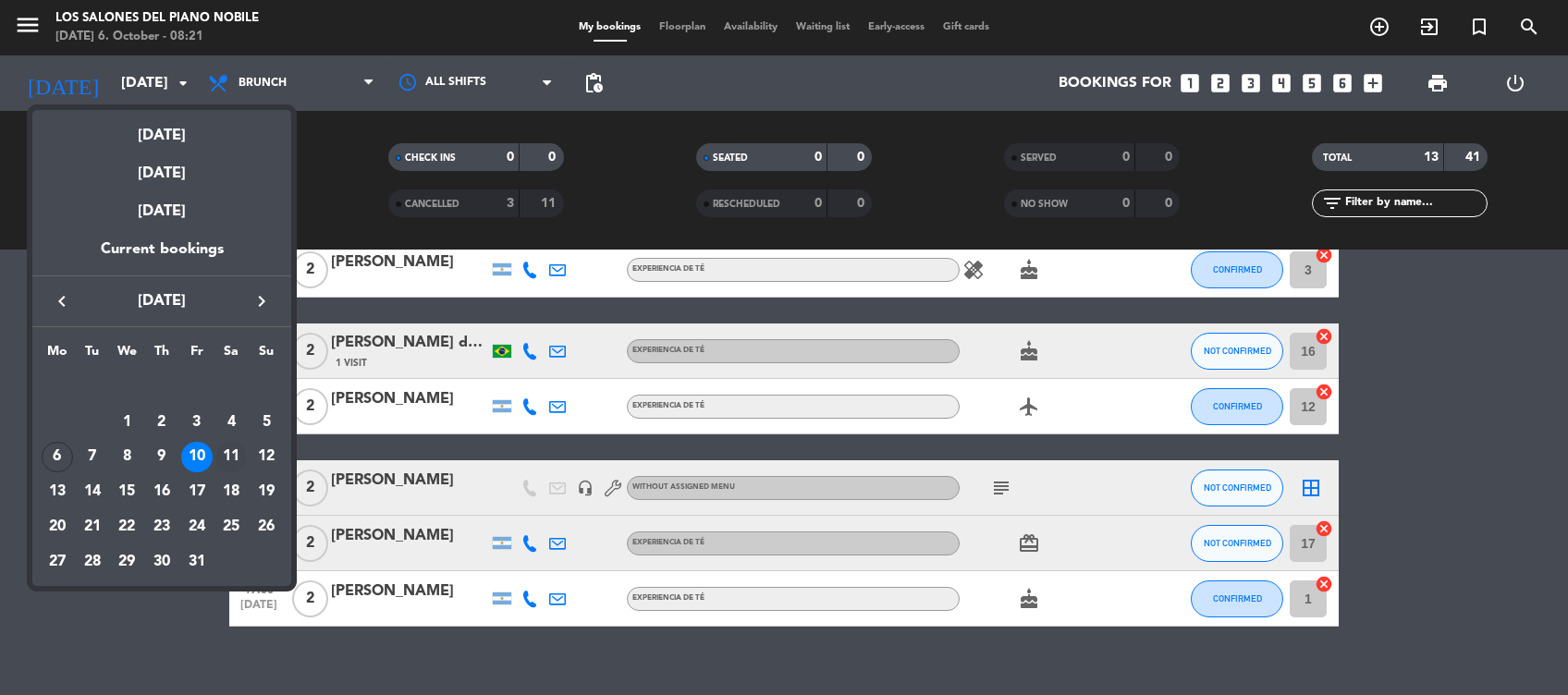
click at [227, 454] on div "11" at bounding box center [230, 457] width 31 height 31
type input "Sat 11 Oct"
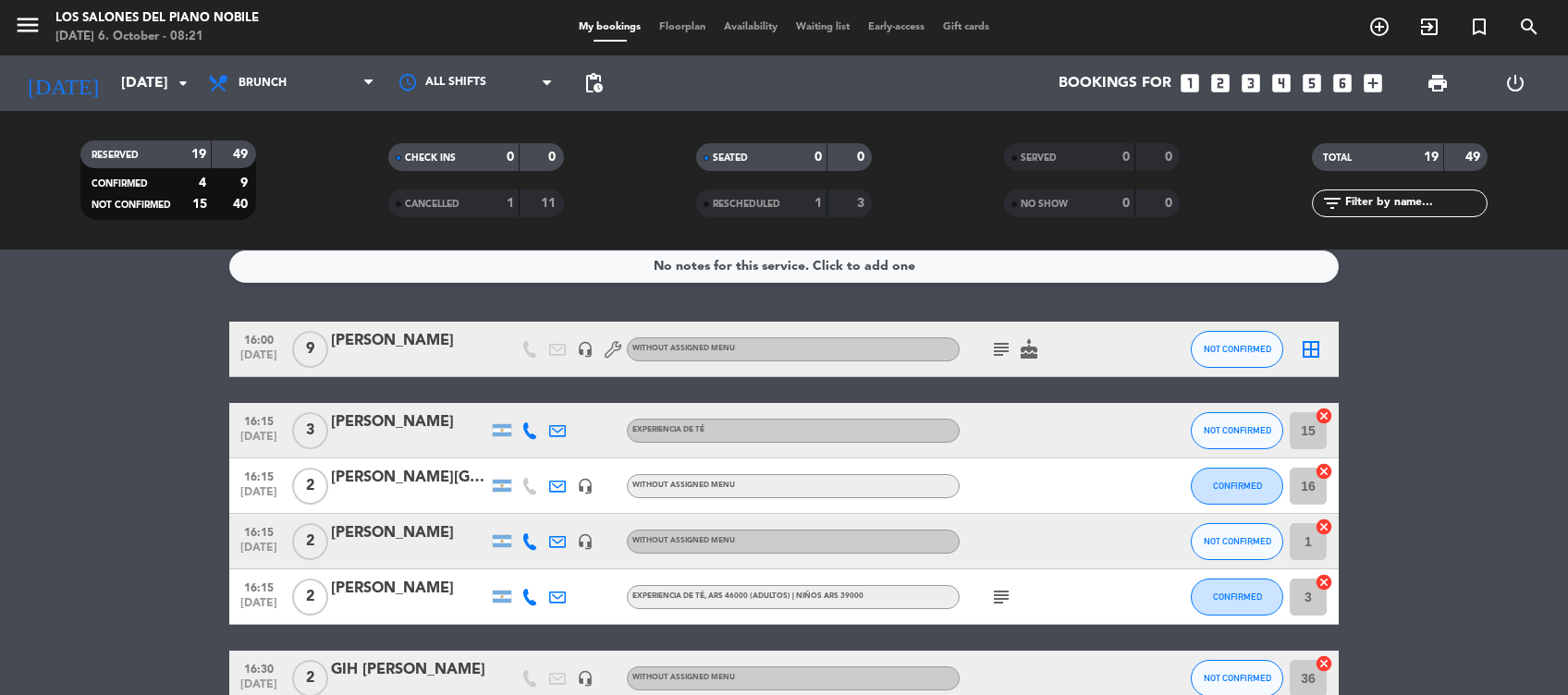
scroll to position [12, 0]
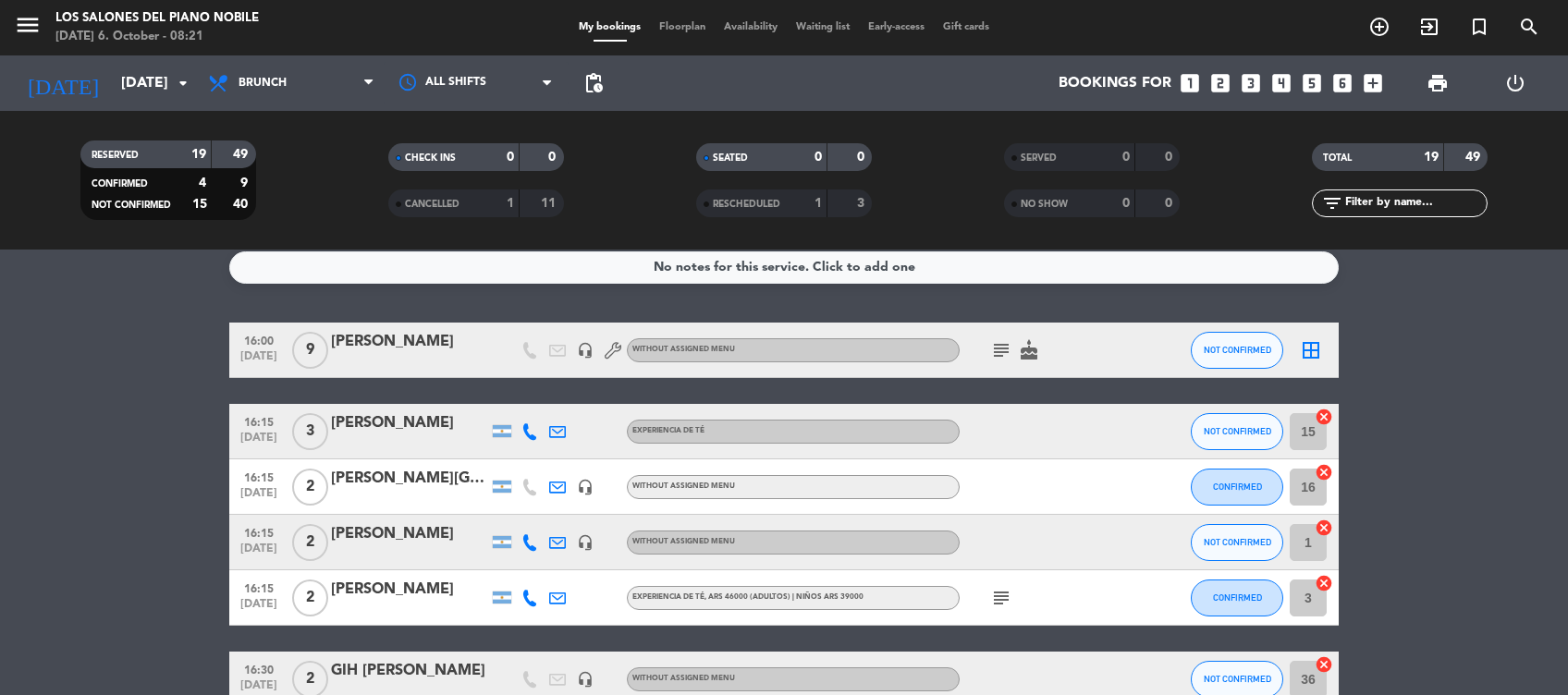
click at [983, 351] on div "subject cake" at bounding box center [1043, 350] width 166 height 55
click at [995, 351] on icon "subject" at bounding box center [1001, 350] width 22 height 22
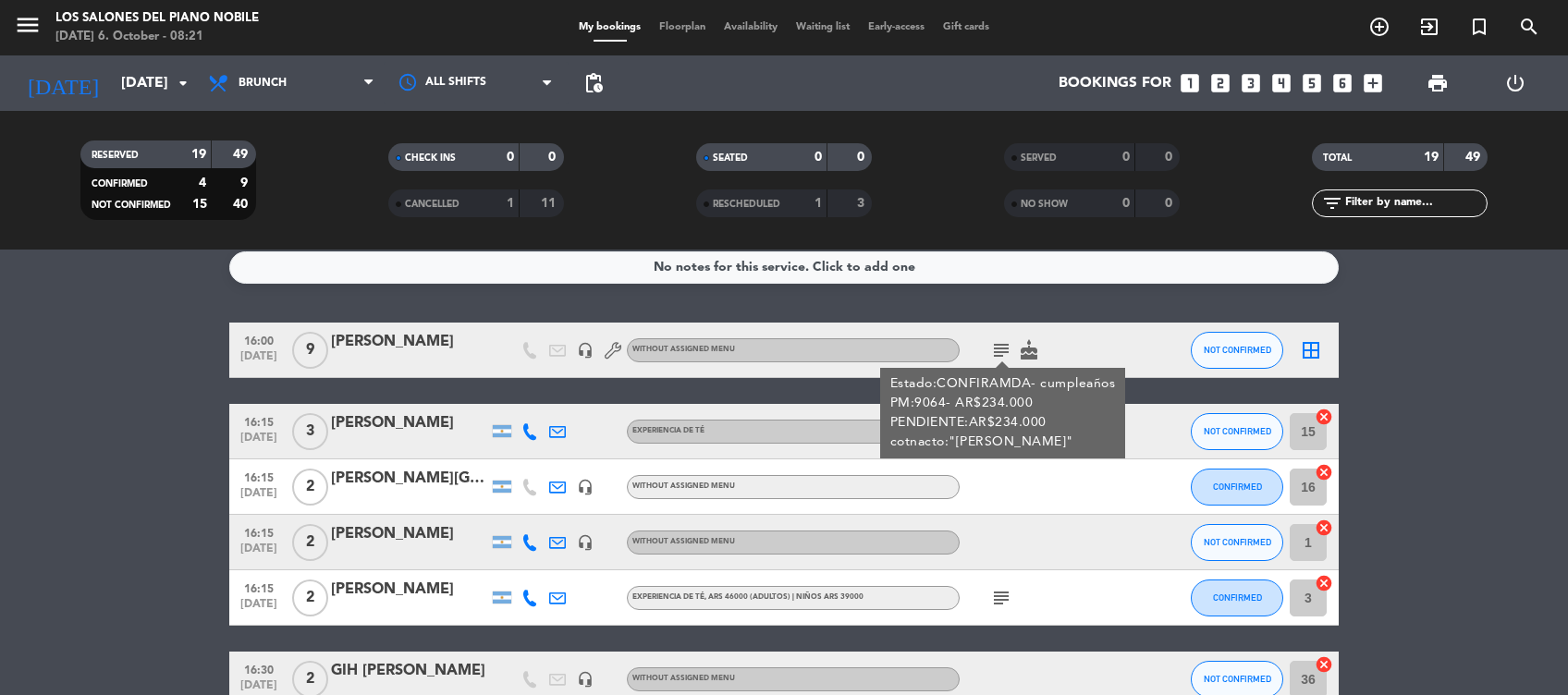
click at [998, 596] on icon "subject" at bounding box center [1001, 598] width 22 height 22
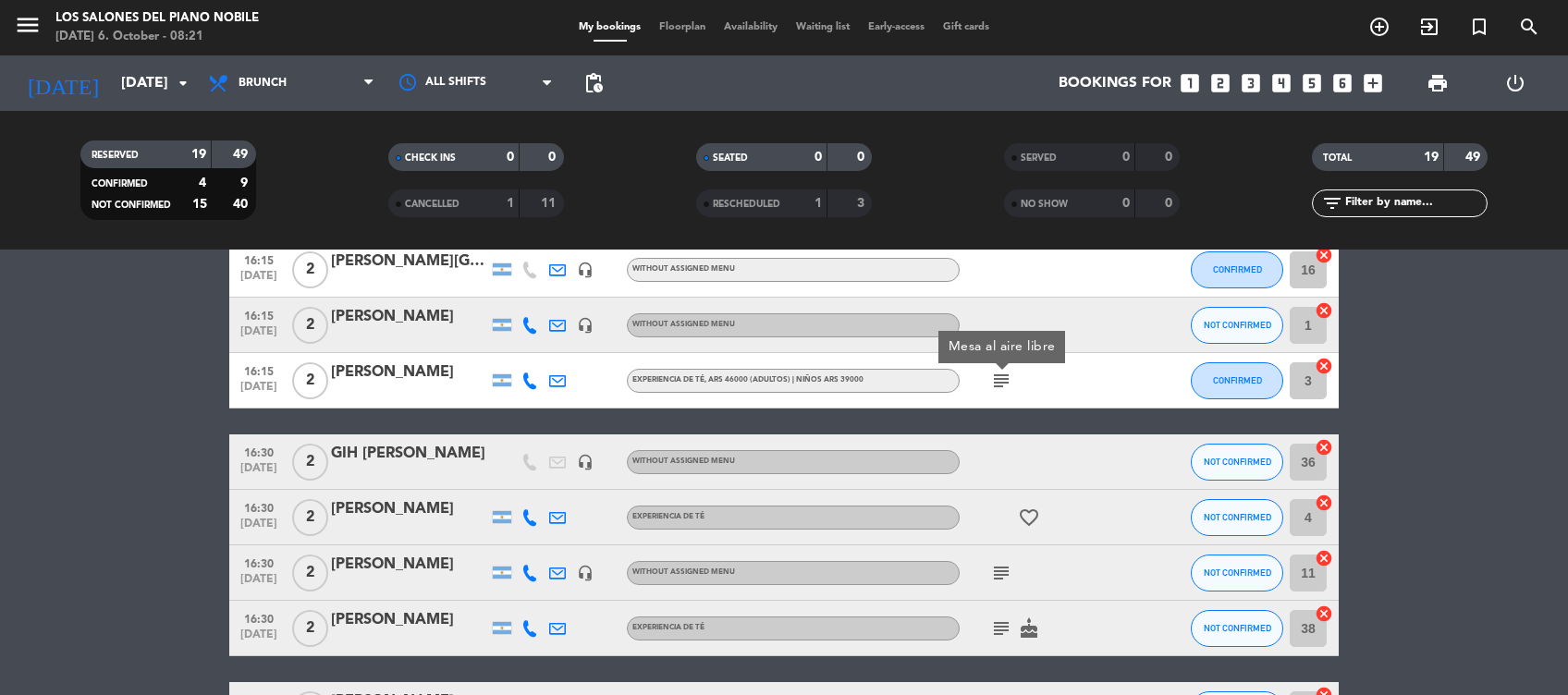
scroll to position [242, 0]
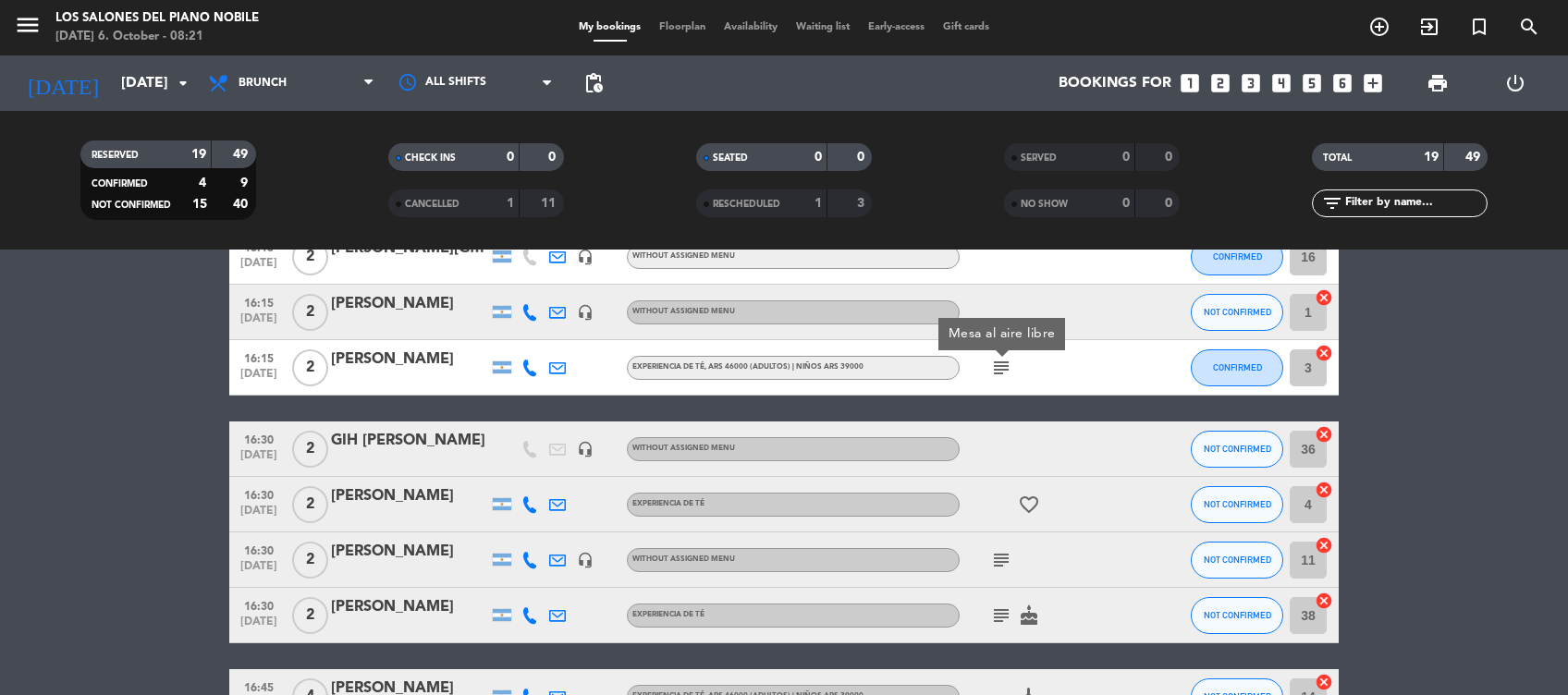
click at [1002, 569] on icon "subject" at bounding box center [1001, 560] width 22 height 22
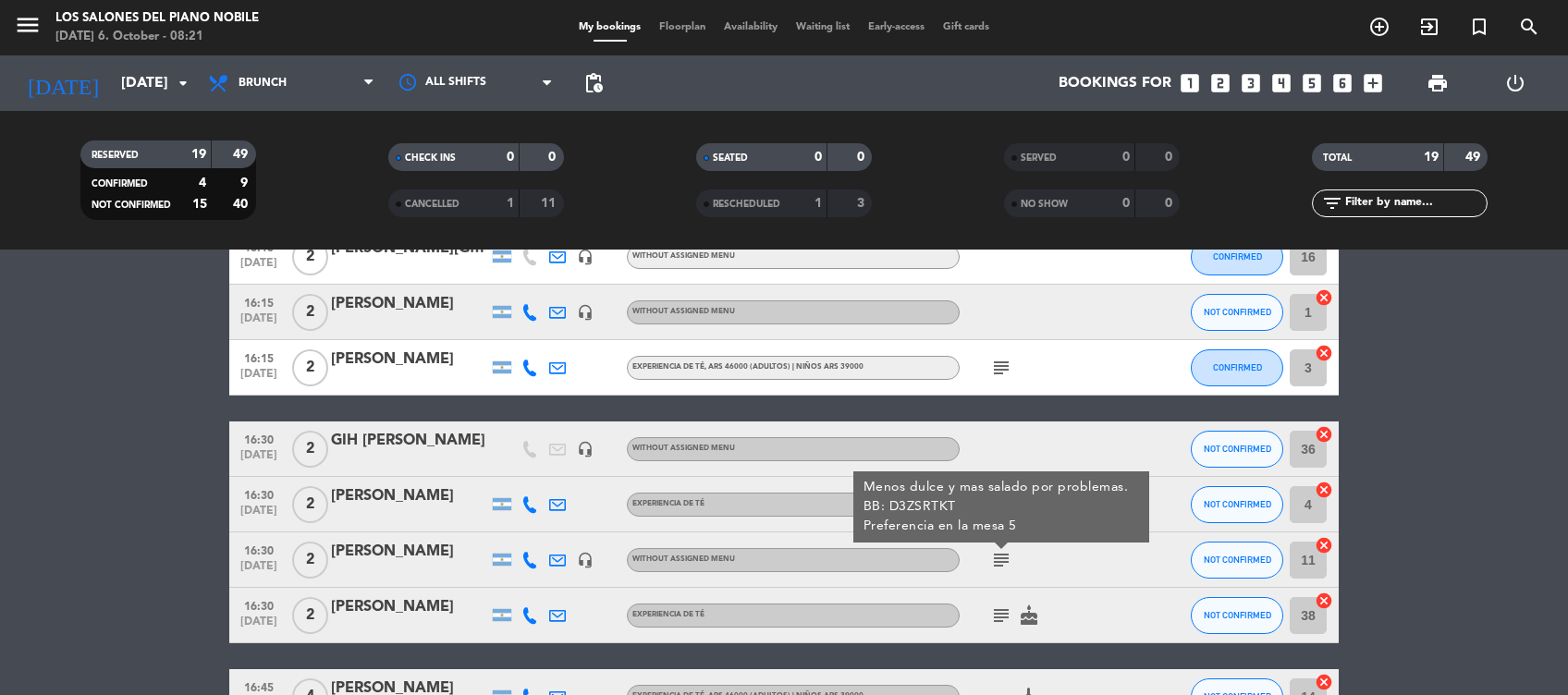
click at [1004, 620] on icon "subject" at bounding box center [1001, 616] width 22 height 22
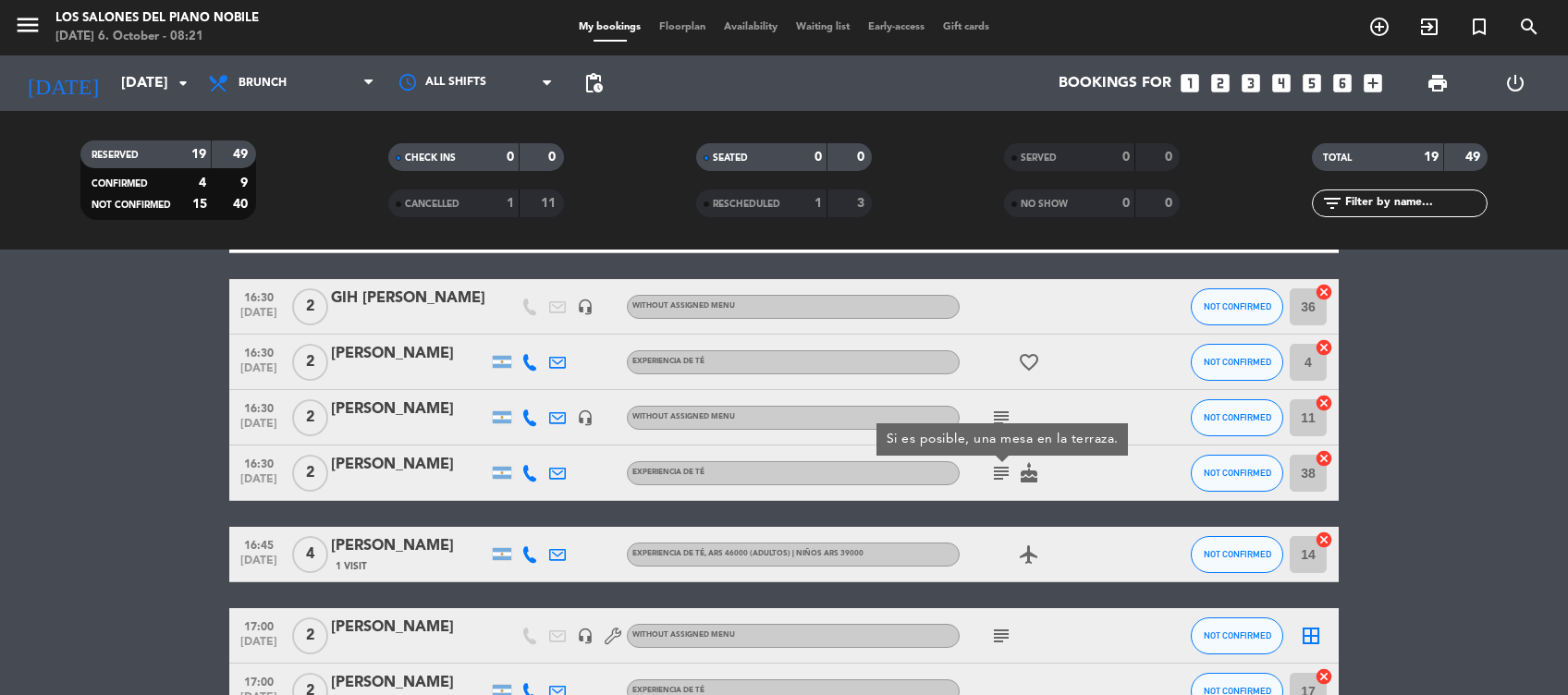
scroll to position [491, 0]
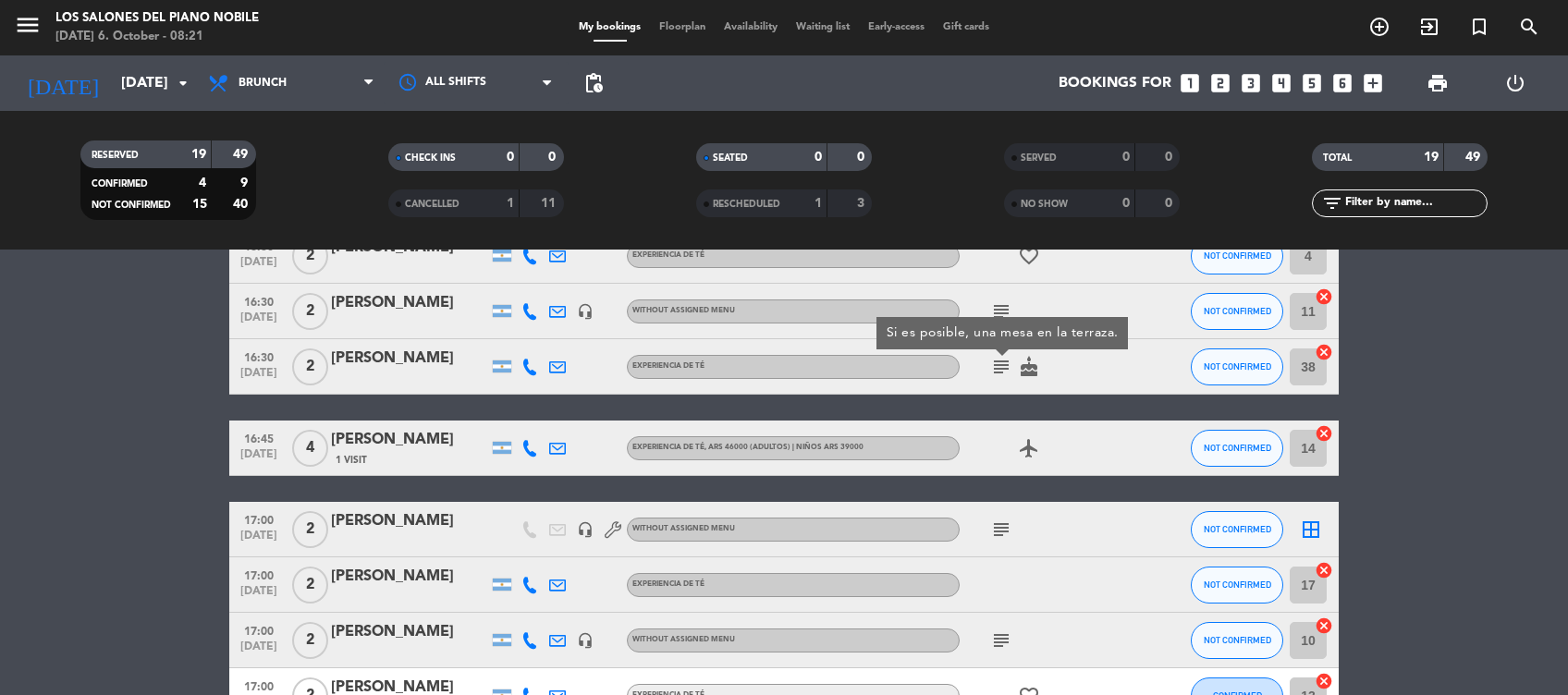
click at [1004, 525] on icon "subject" at bounding box center [1001, 530] width 22 height 22
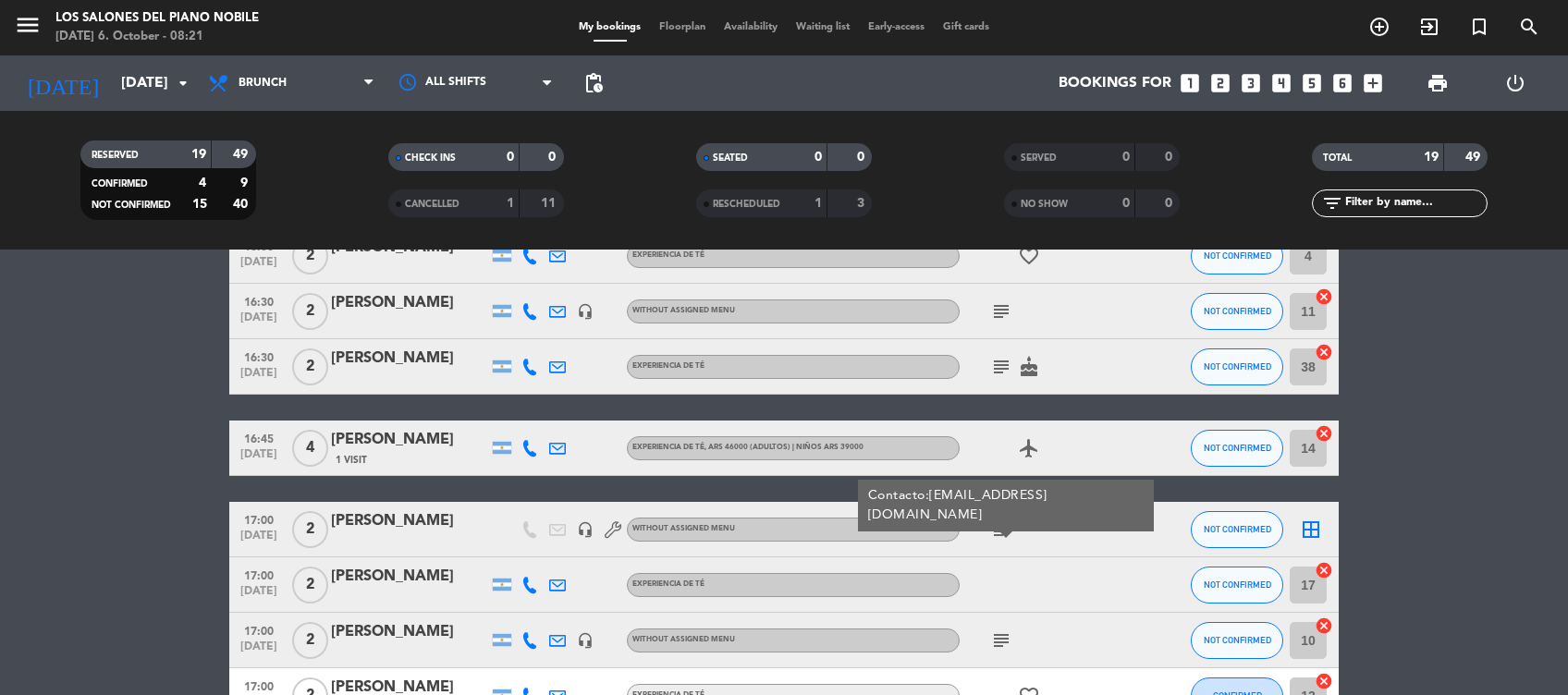
click at [998, 646] on icon "subject" at bounding box center [1001, 641] width 22 height 22
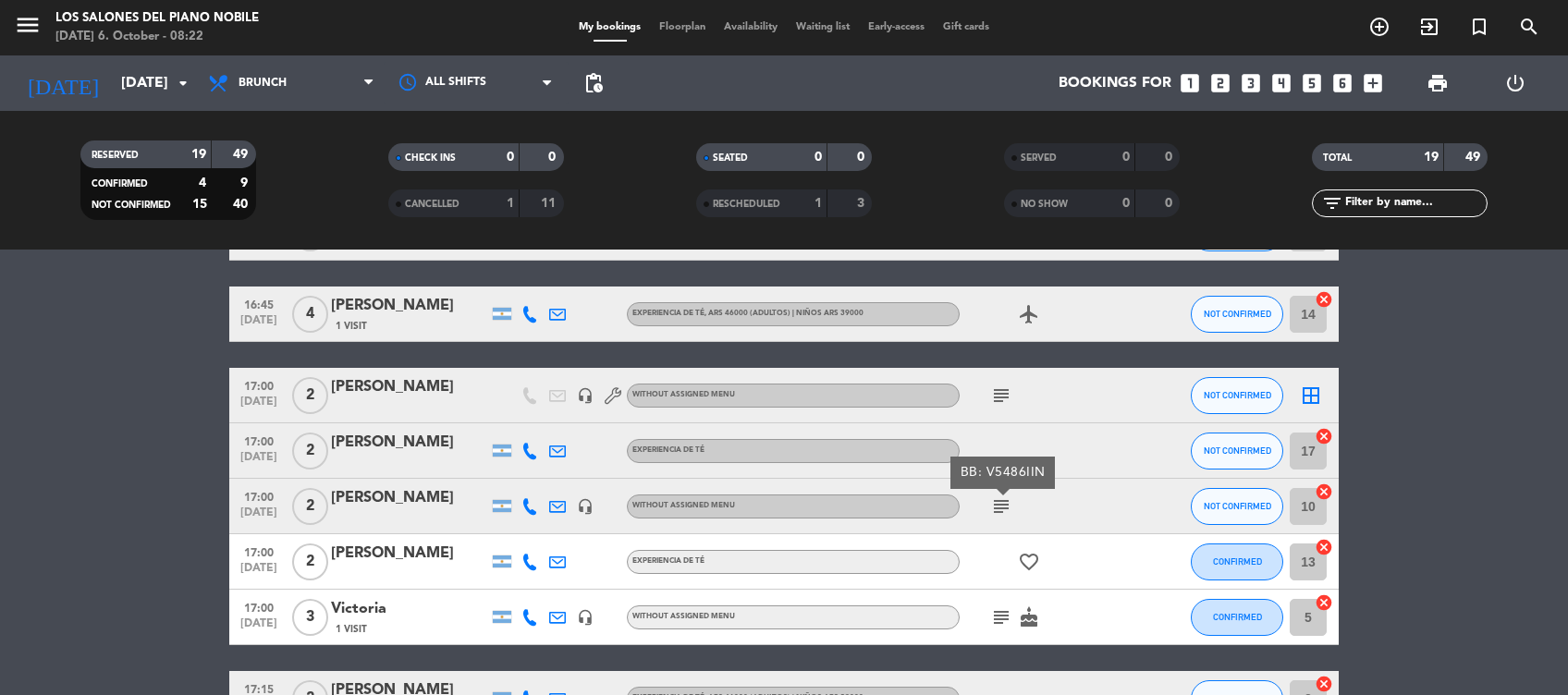
scroll to position [644, 0]
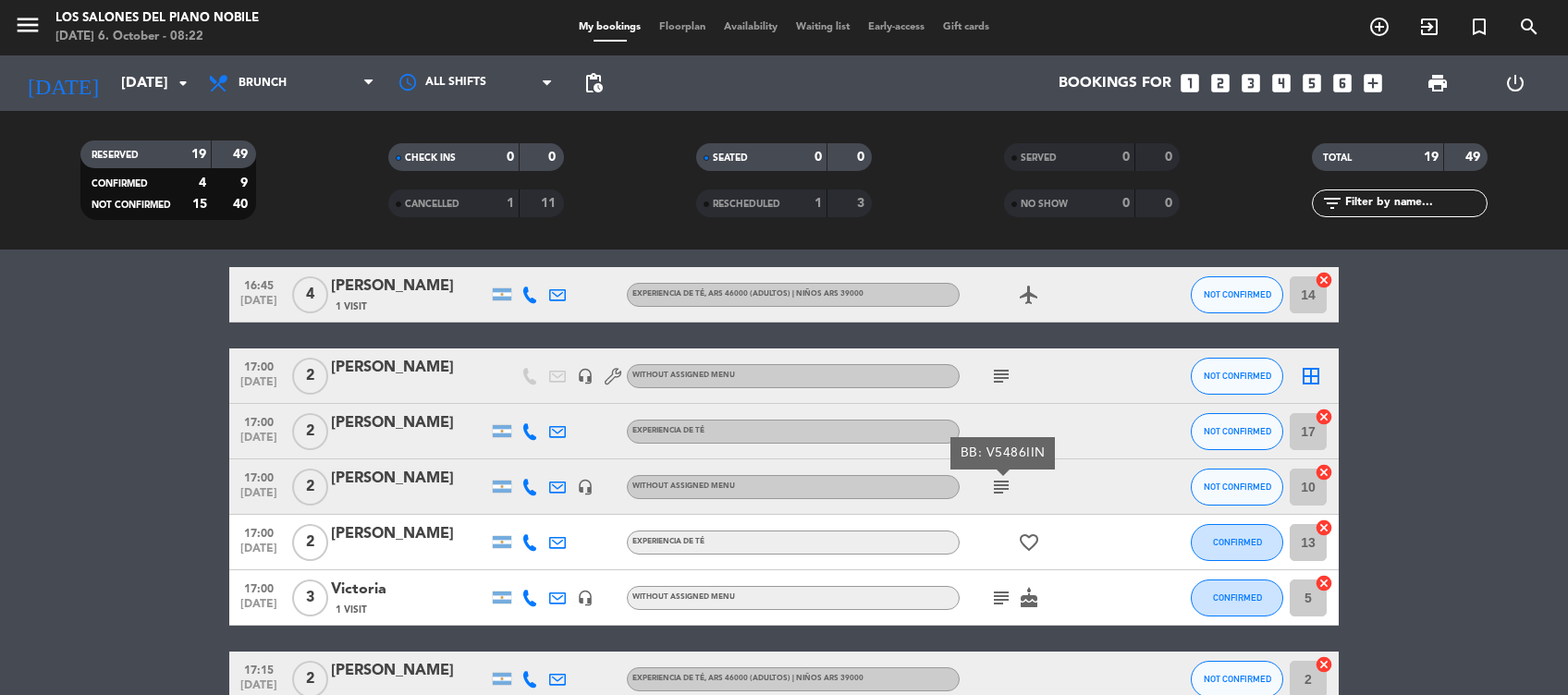
click at [998, 593] on icon "subject" at bounding box center [1001, 598] width 22 height 22
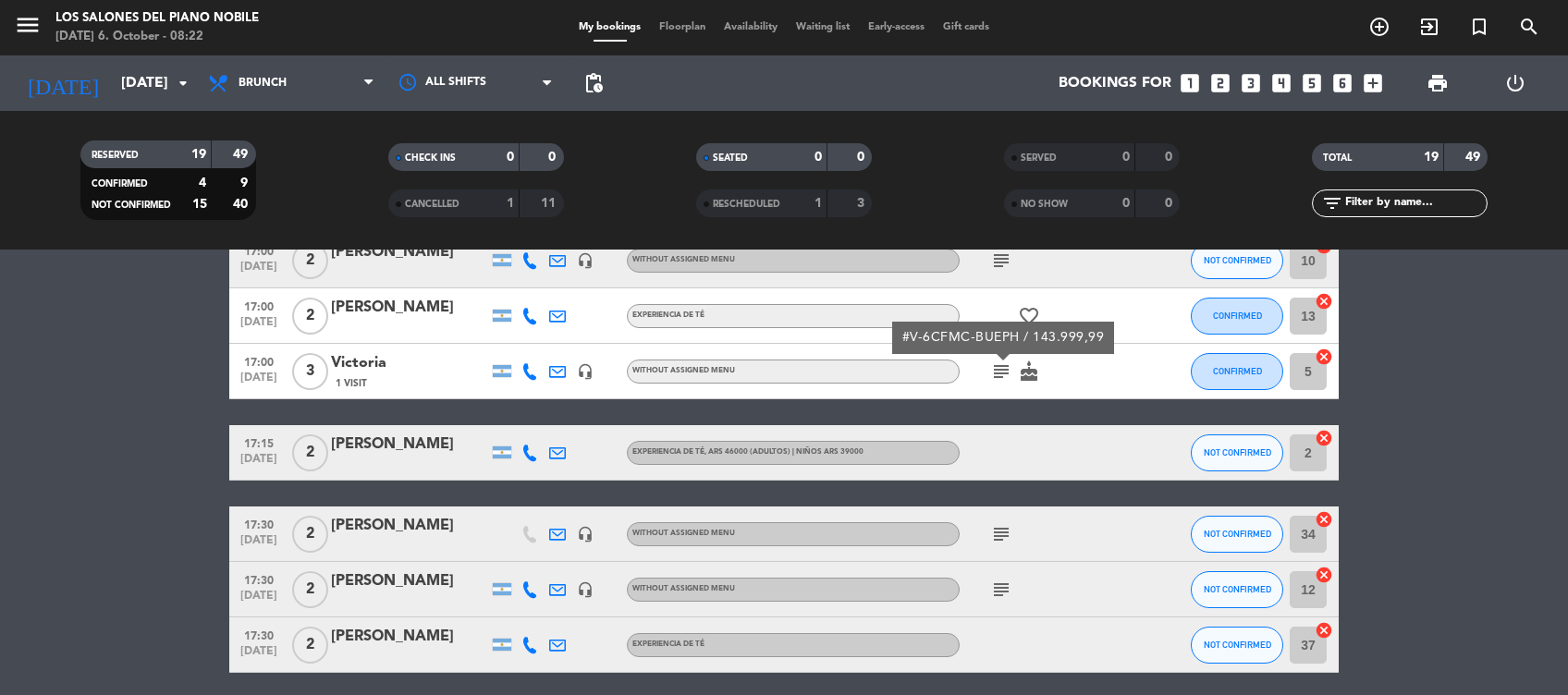
scroll to position [885, 0]
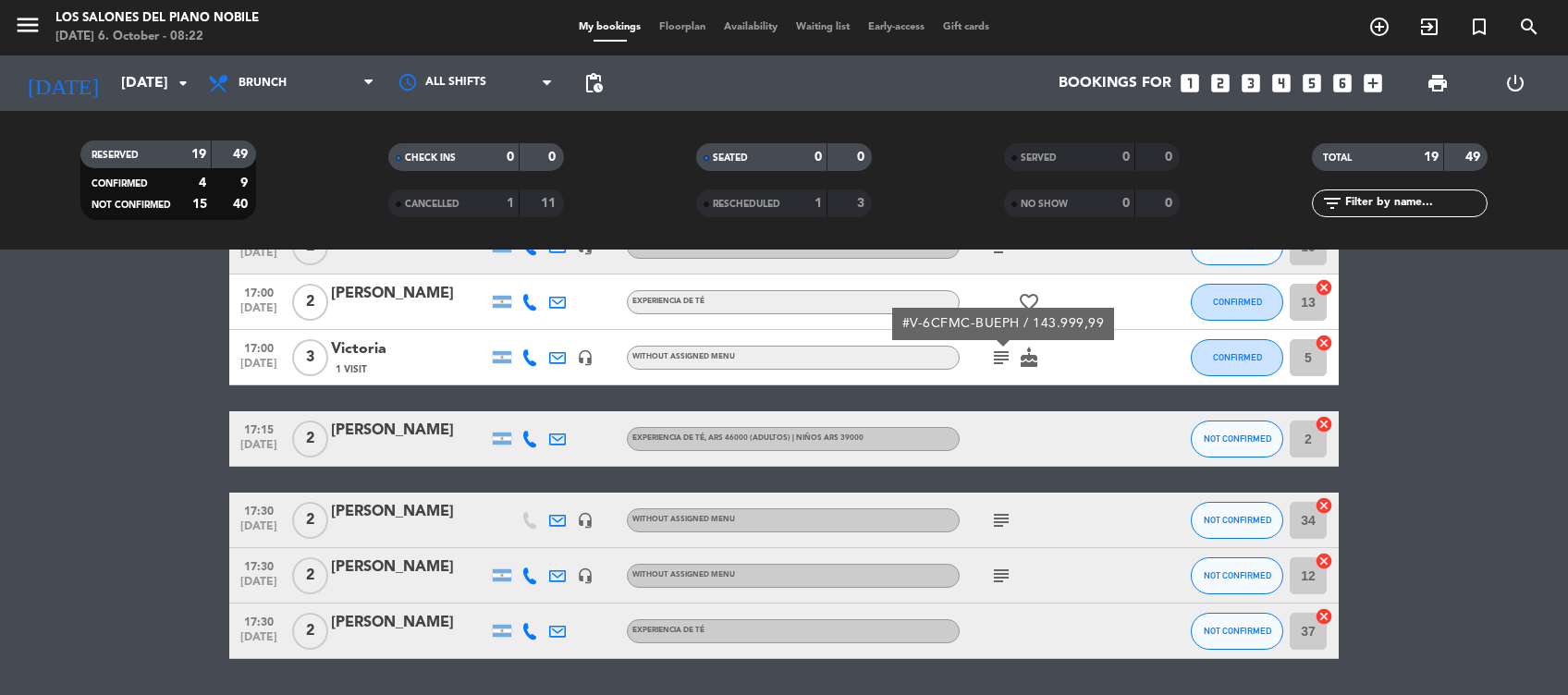
click at [998, 517] on icon "subject" at bounding box center [1001, 520] width 22 height 22
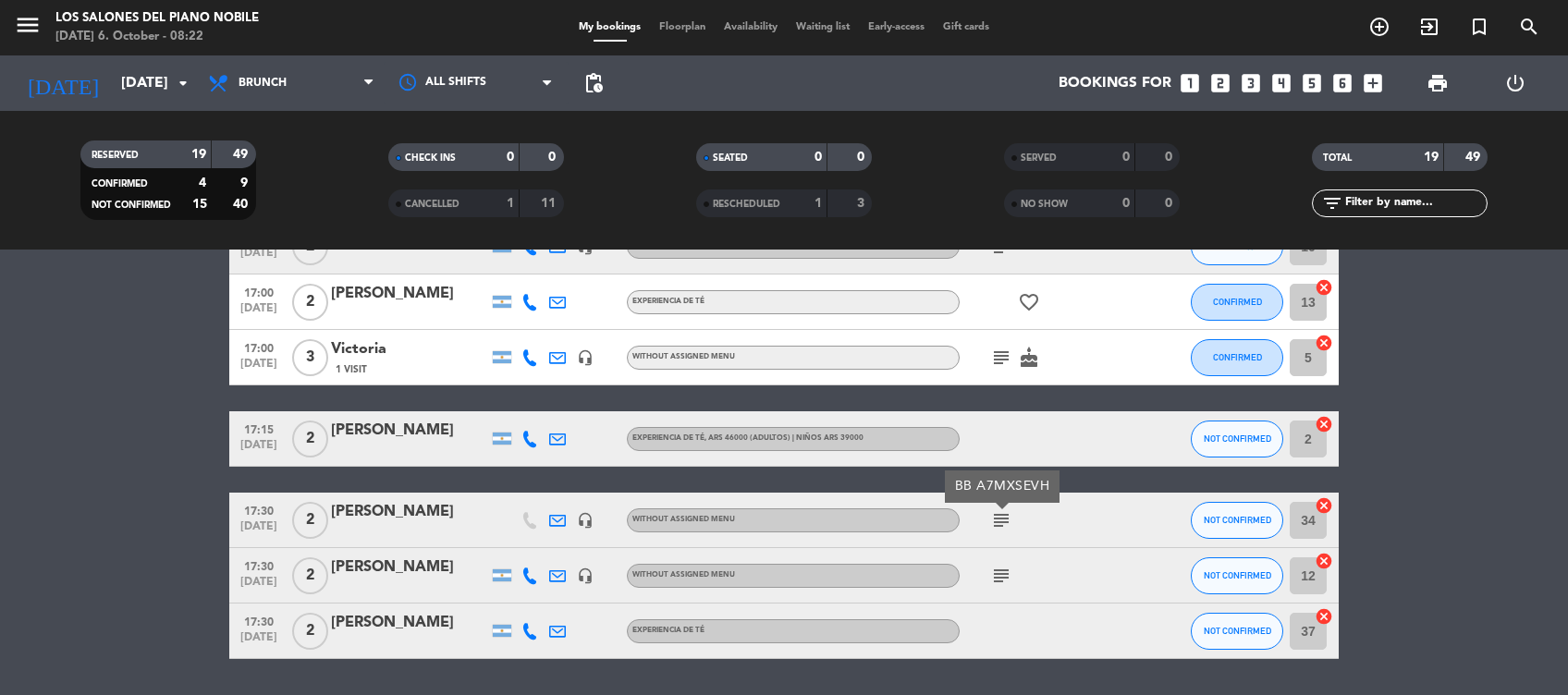
click at [1006, 574] on icon "subject" at bounding box center [1001, 576] width 22 height 22
click at [429, 584] on div at bounding box center [409, 588] width 157 height 15
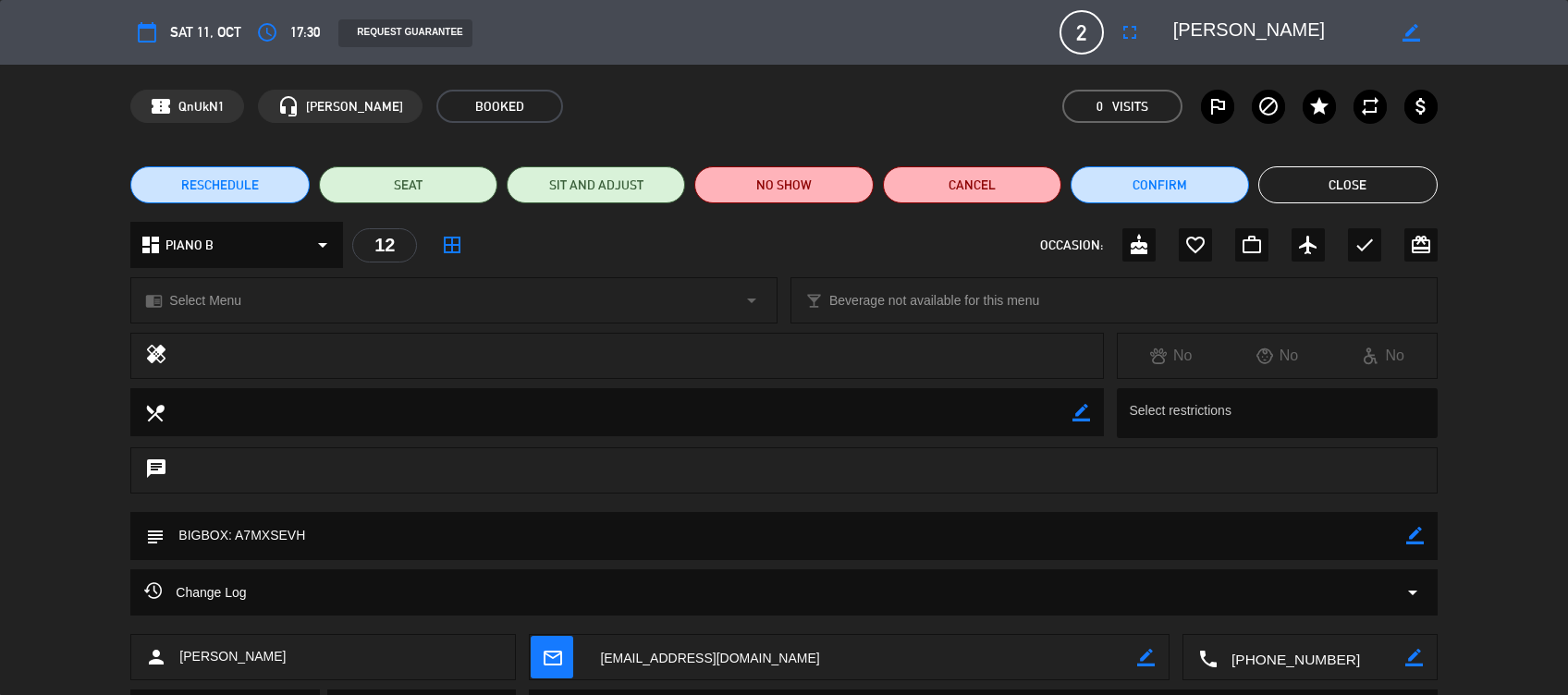
drag, startPoint x: 386, startPoint y: 540, endPoint x: 239, endPoint y: 535, distance: 147.1
click at [239, 535] on textarea at bounding box center [785, 535] width 1241 height 47
drag, startPoint x: 239, startPoint y: 535, endPoint x: 270, endPoint y: 580, distance: 53.8
click at [270, 580] on div "Change Log arrow_drop_down" at bounding box center [783, 592] width 1306 height 46
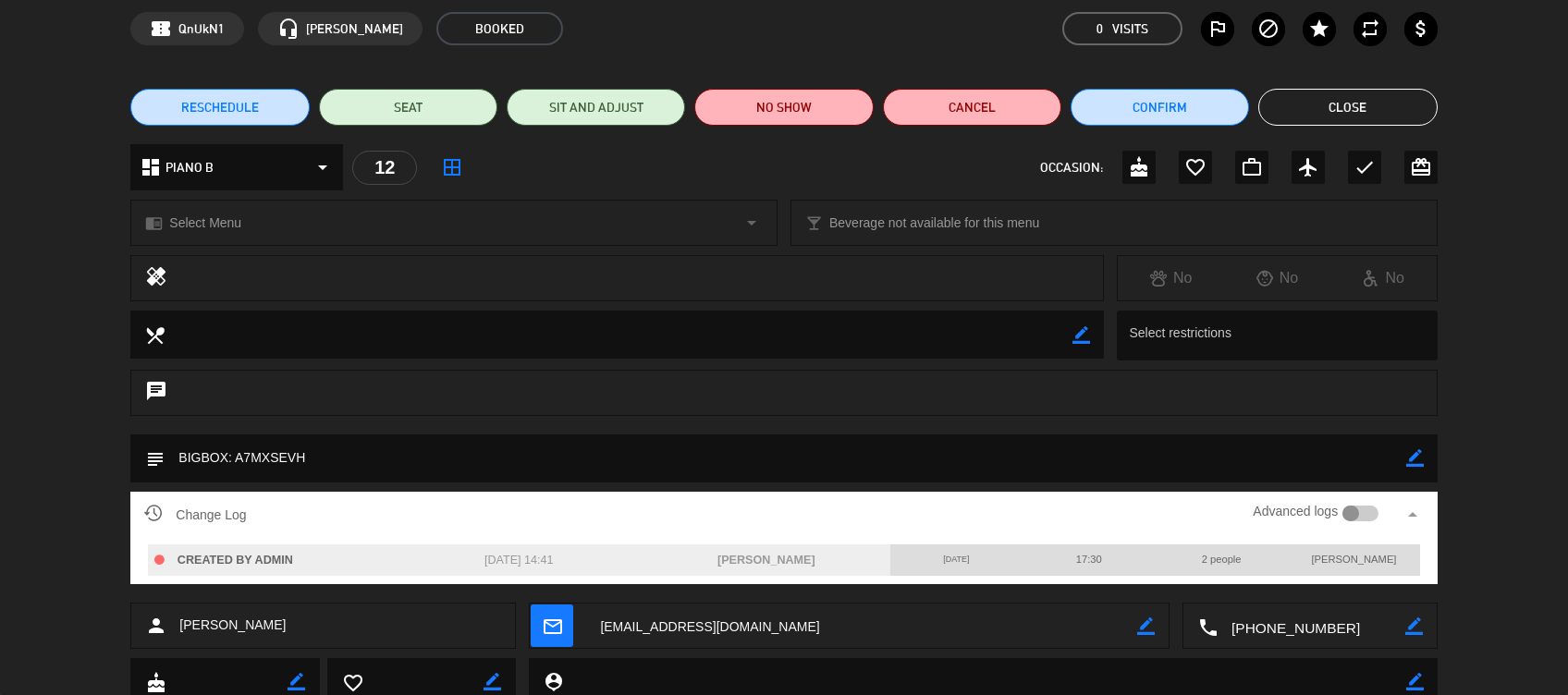
scroll to position [142, 0]
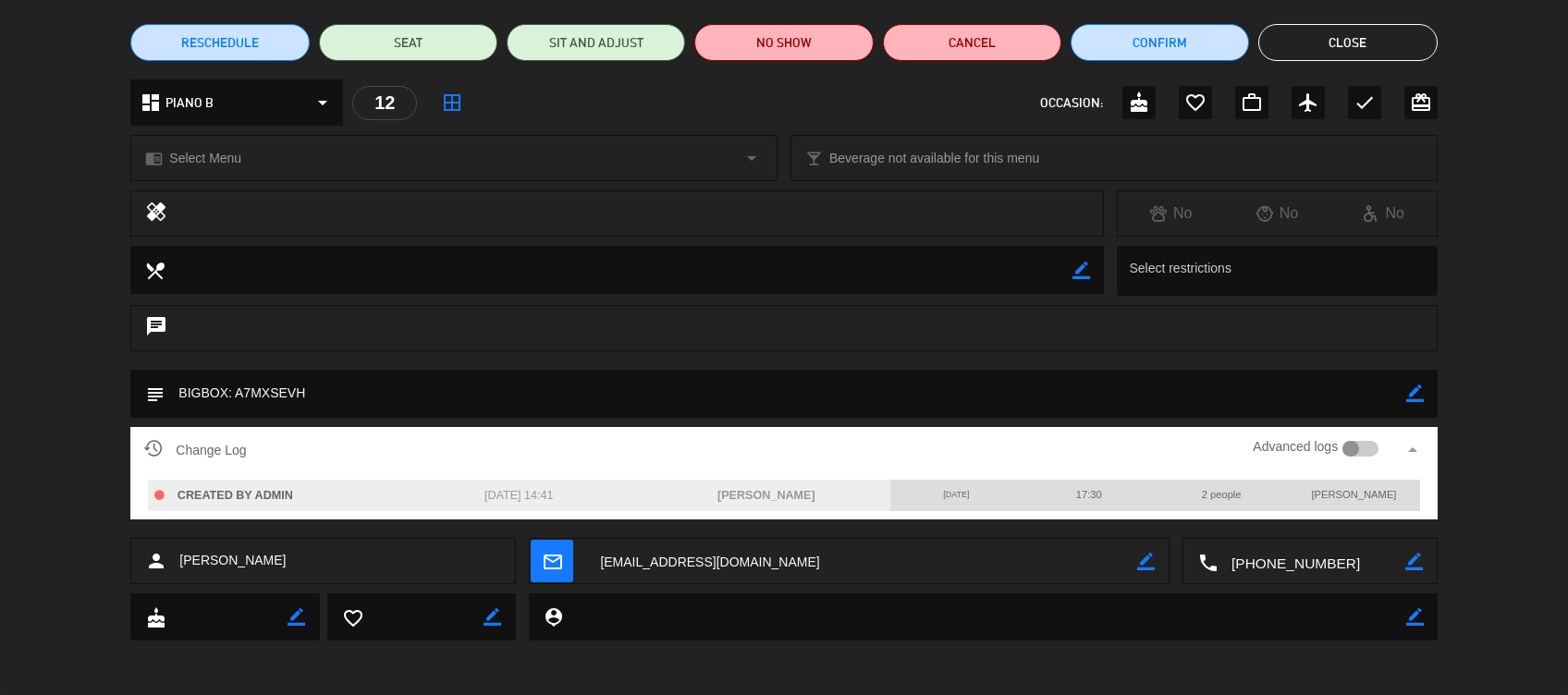
drag, startPoint x: 335, startPoint y: 387, endPoint x: 238, endPoint y: 392, distance: 97.2
click at [238, 392] on textarea at bounding box center [785, 393] width 1241 height 47
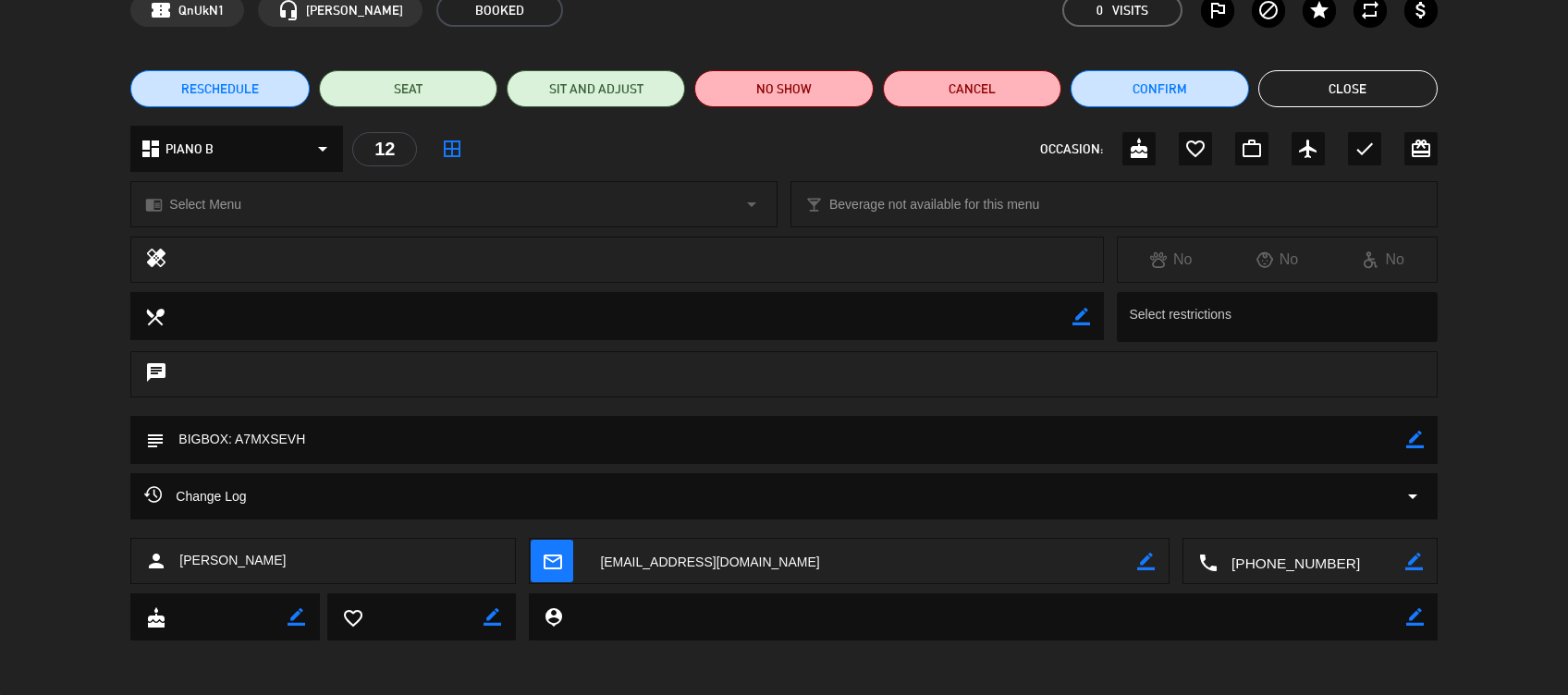
click at [1295, 70] on button "Close" at bounding box center [1347, 88] width 178 height 37
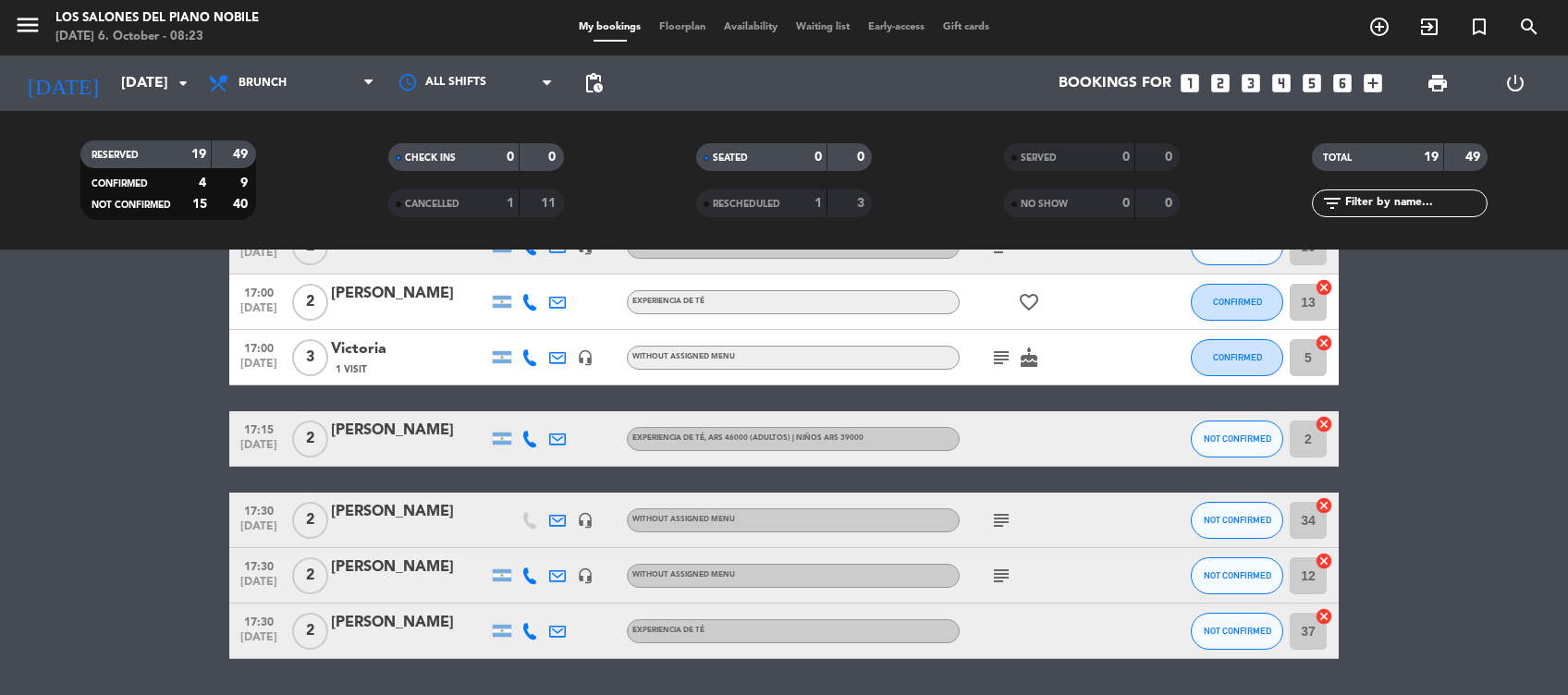
scroll to position [0, 0]
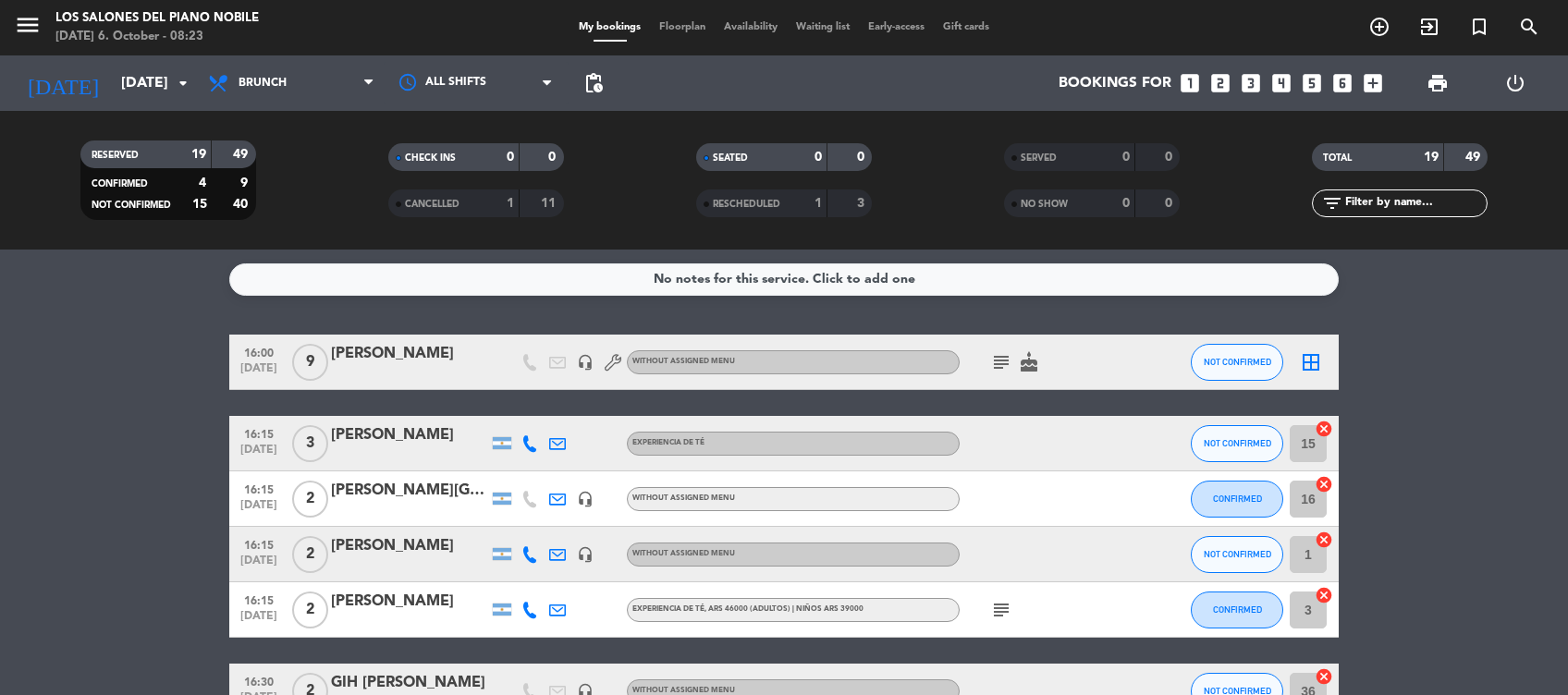
click at [997, 363] on icon "subject" at bounding box center [1001, 362] width 22 height 22
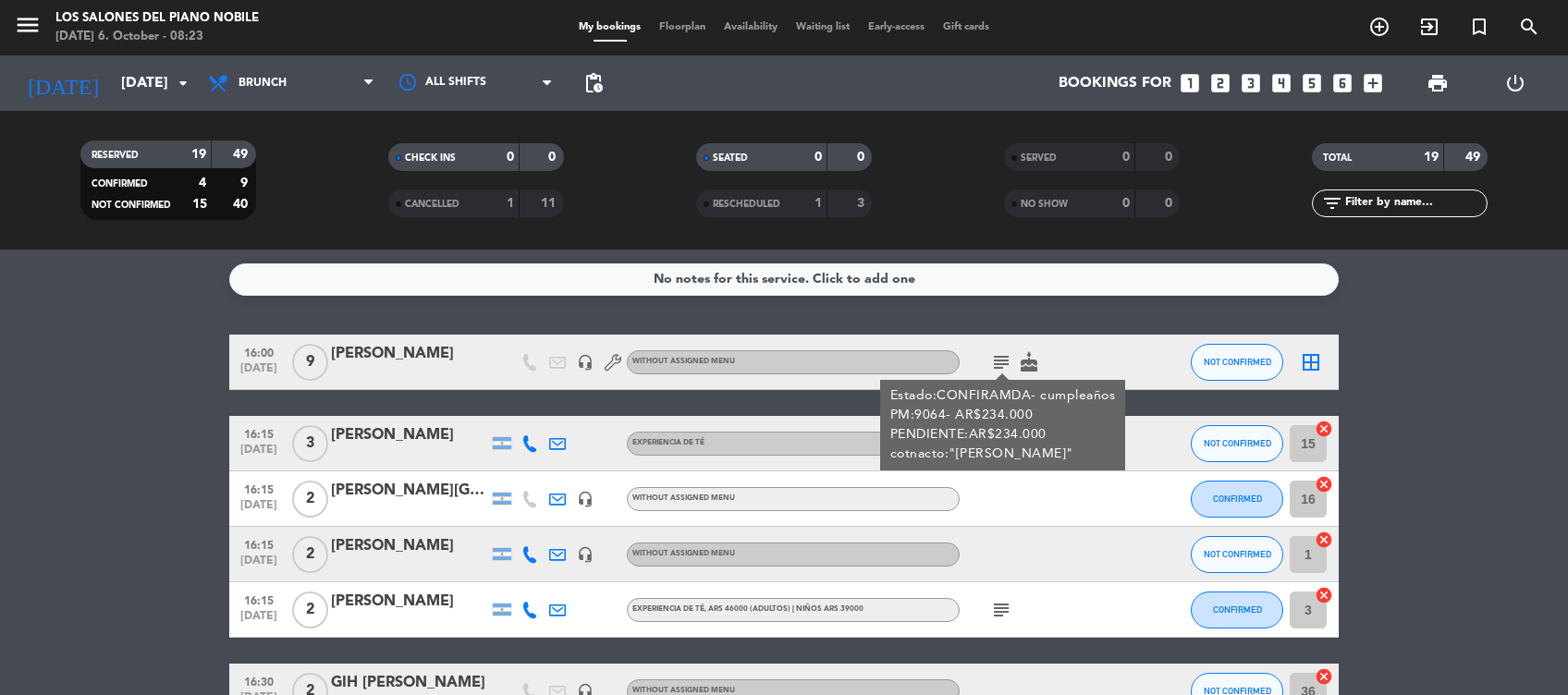
click at [1007, 599] on icon "subject" at bounding box center [1001, 610] width 22 height 22
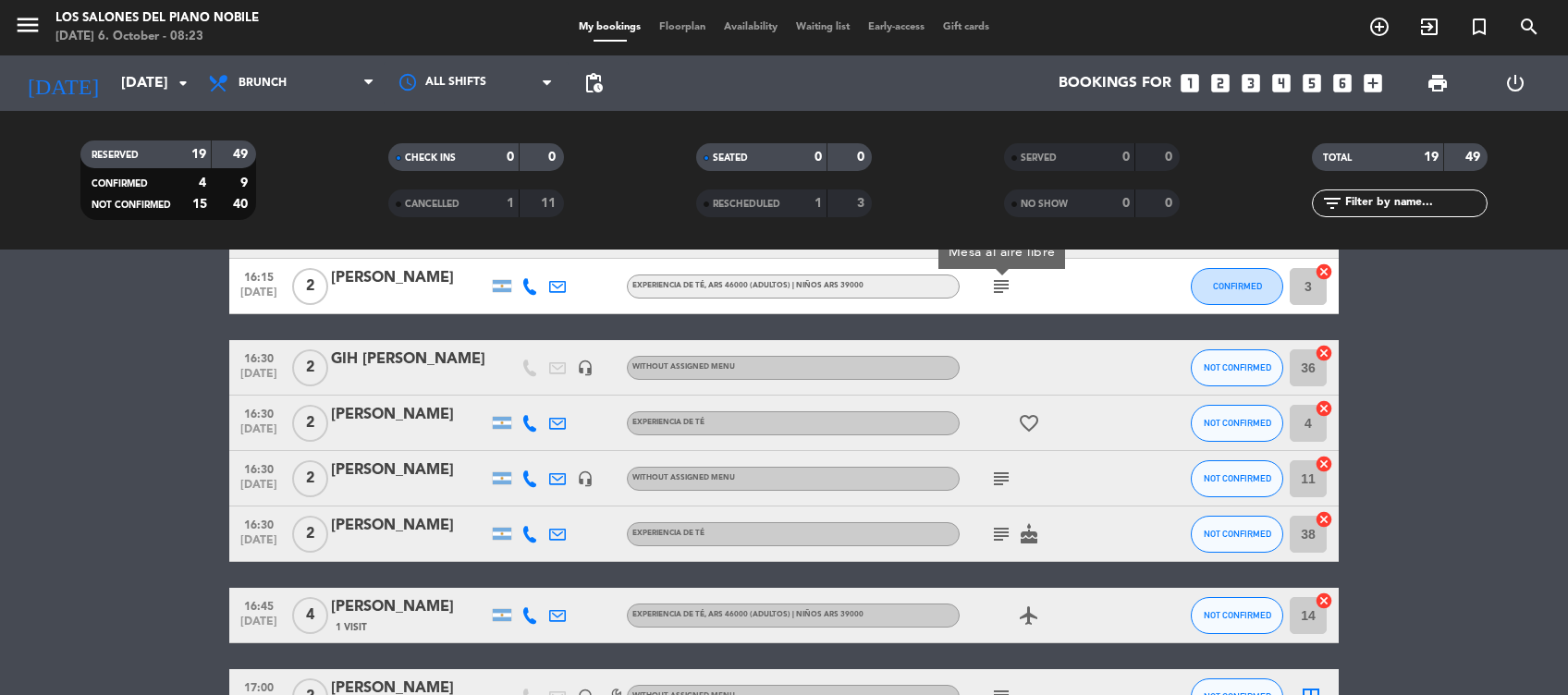
scroll to position [345, 0]
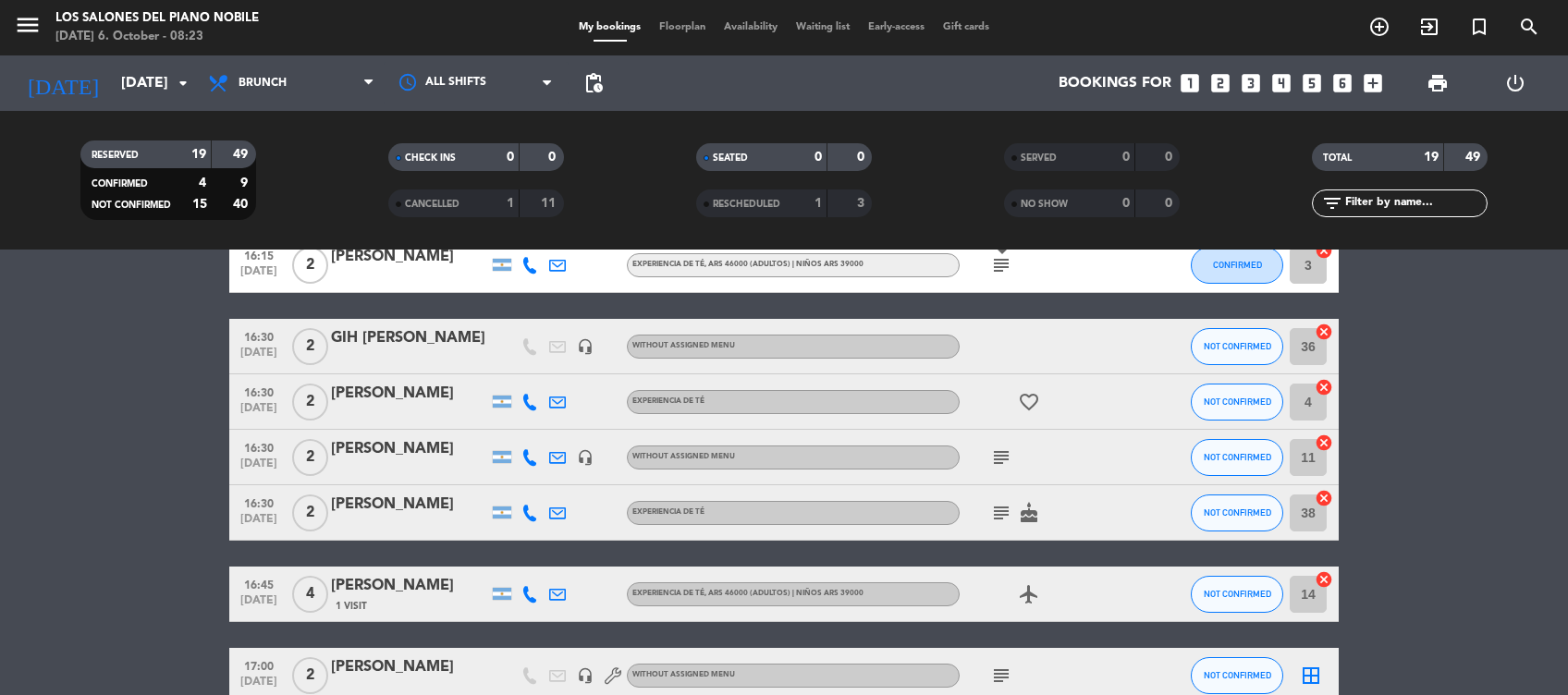
click at [1000, 460] on icon "subject" at bounding box center [1001, 458] width 22 height 22
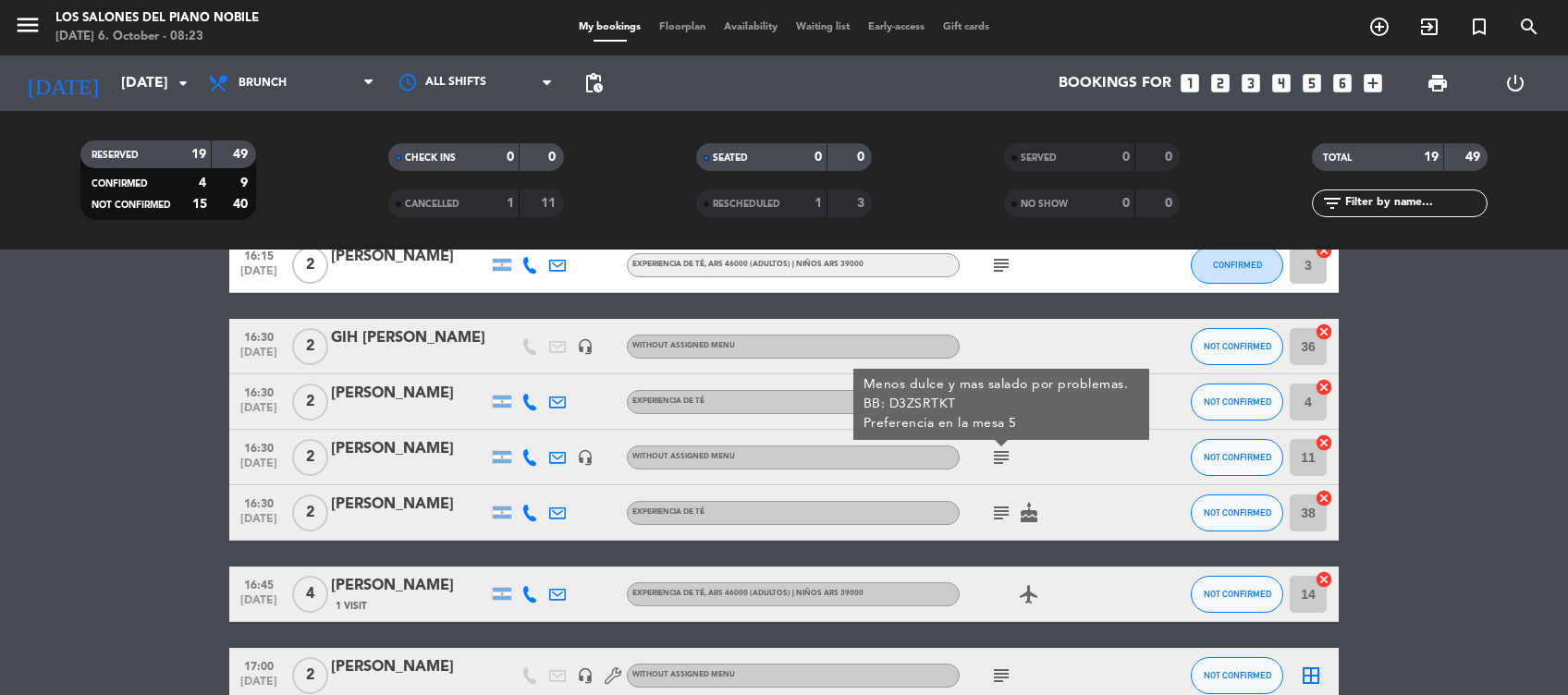
click at [1000, 510] on icon "subject" at bounding box center [1001, 513] width 22 height 22
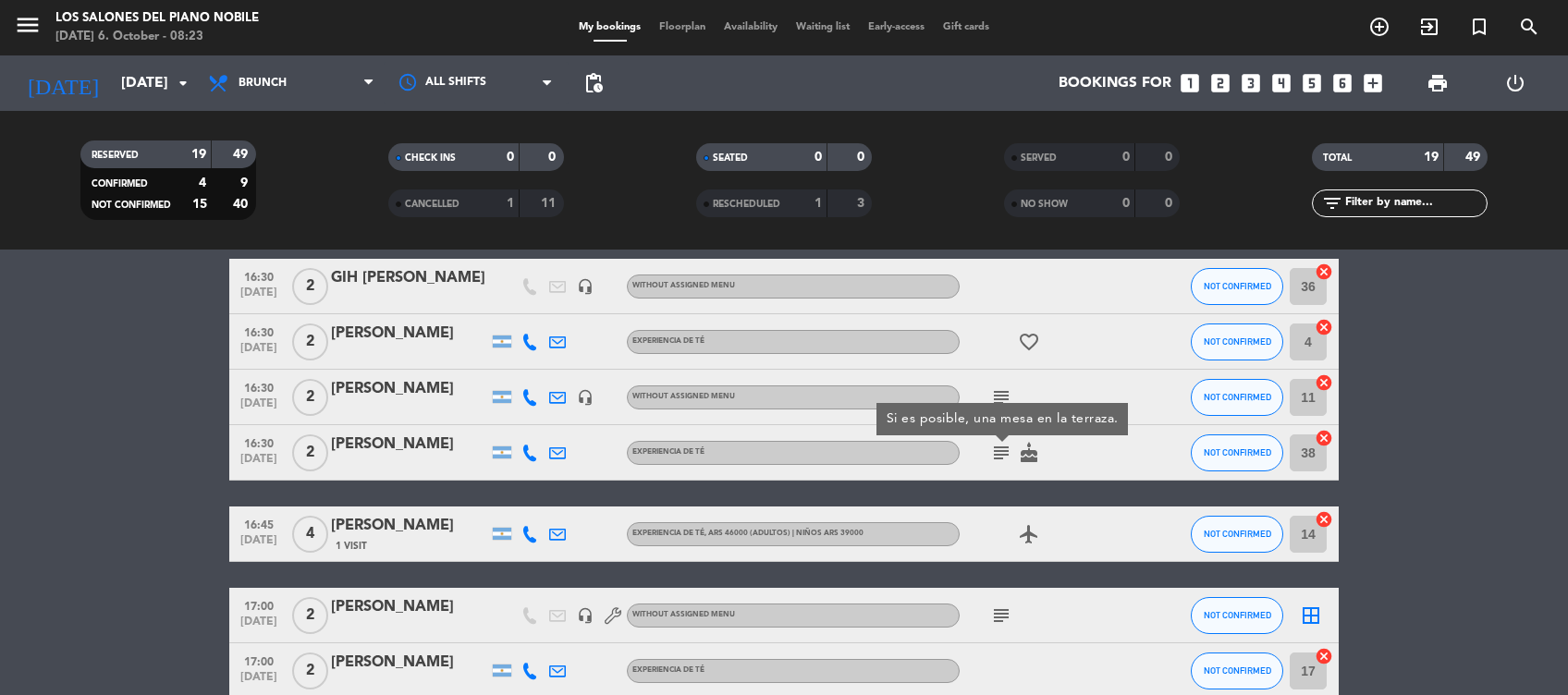
scroll to position [412, 0]
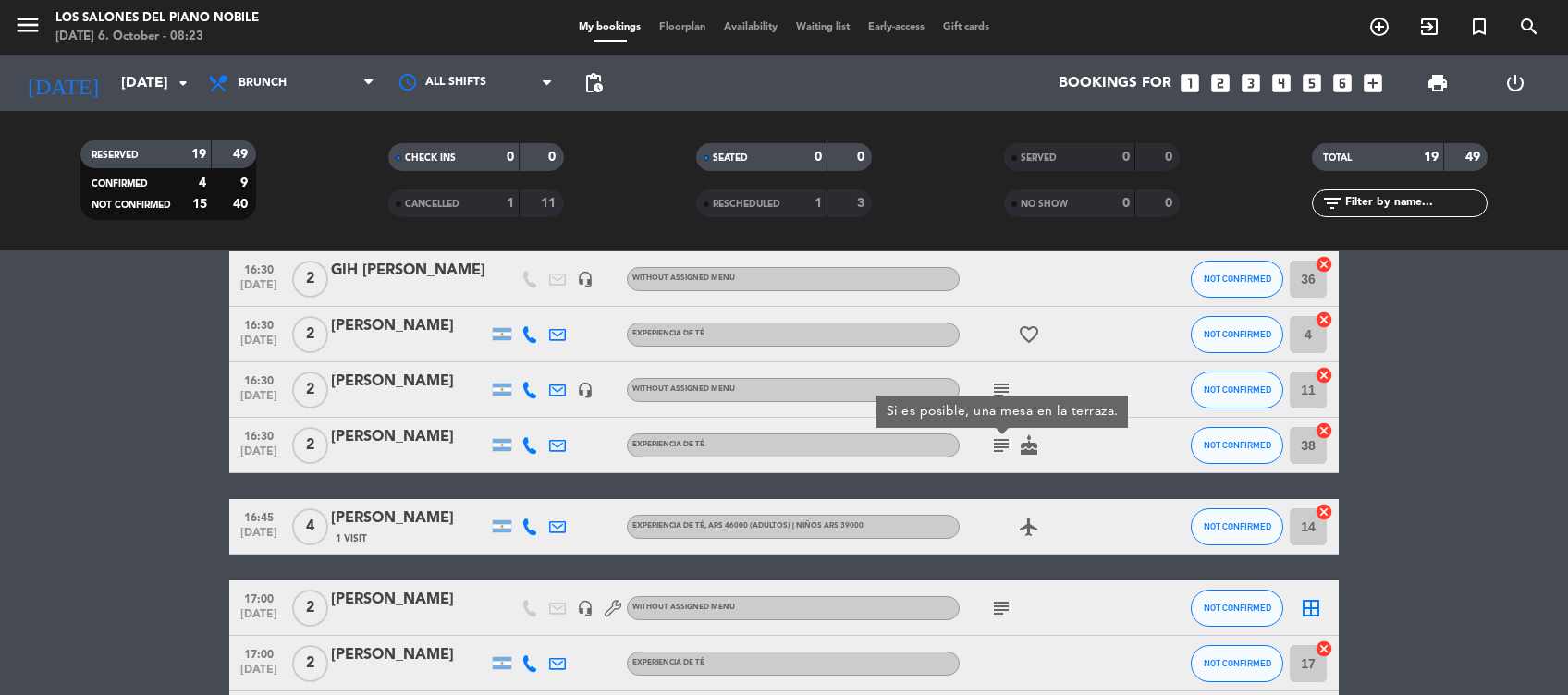
click at [1000, 614] on icon "subject" at bounding box center [1001, 608] width 22 height 22
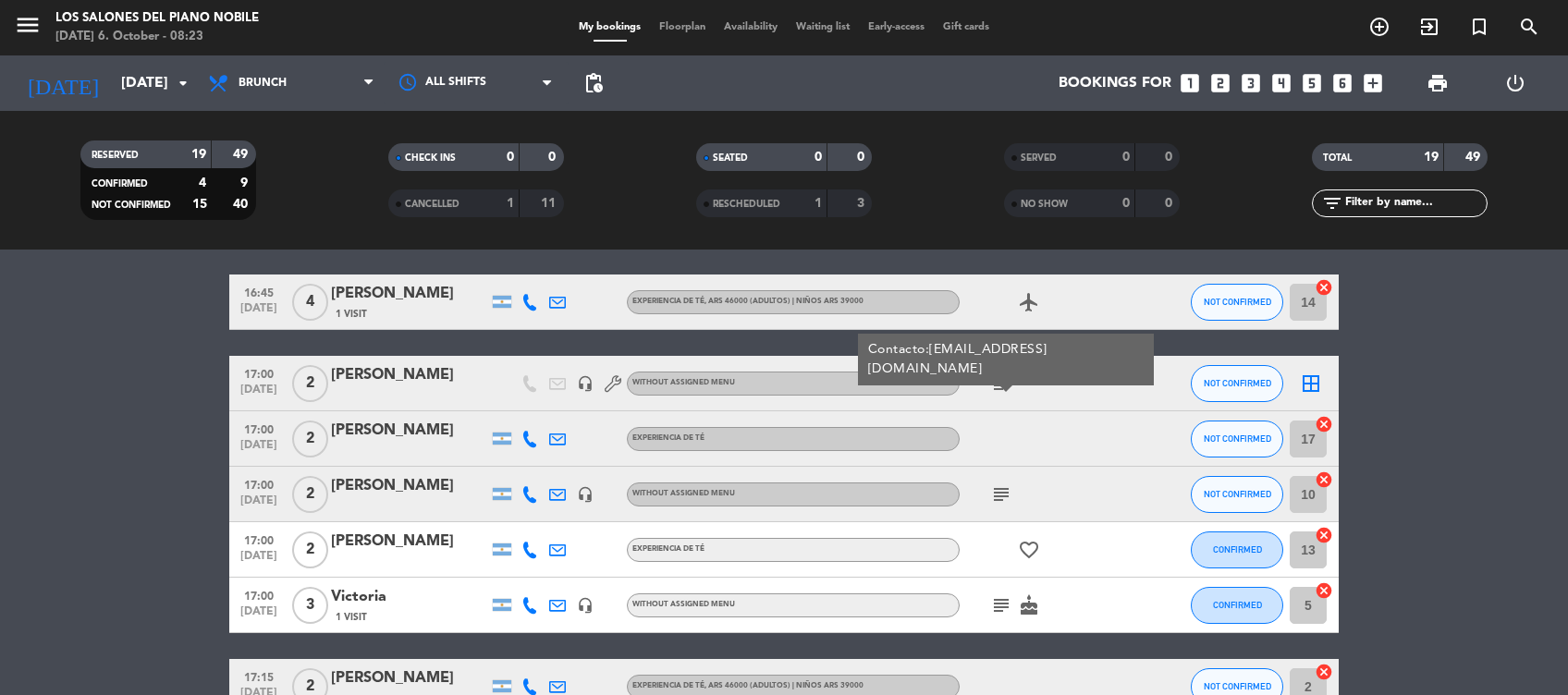
scroll to position [643, 0]
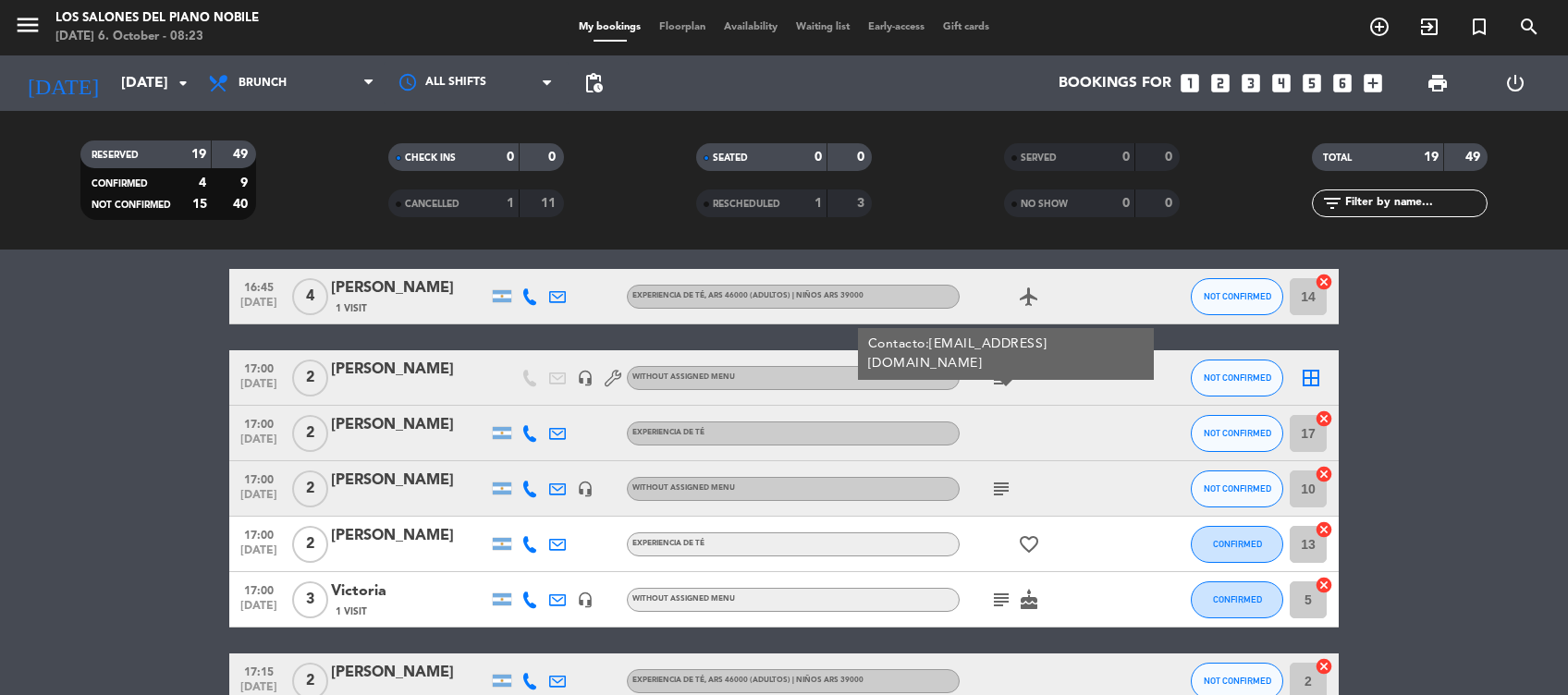
click at [1002, 478] on icon "subject" at bounding box center [1001, 489] width 22 height 22
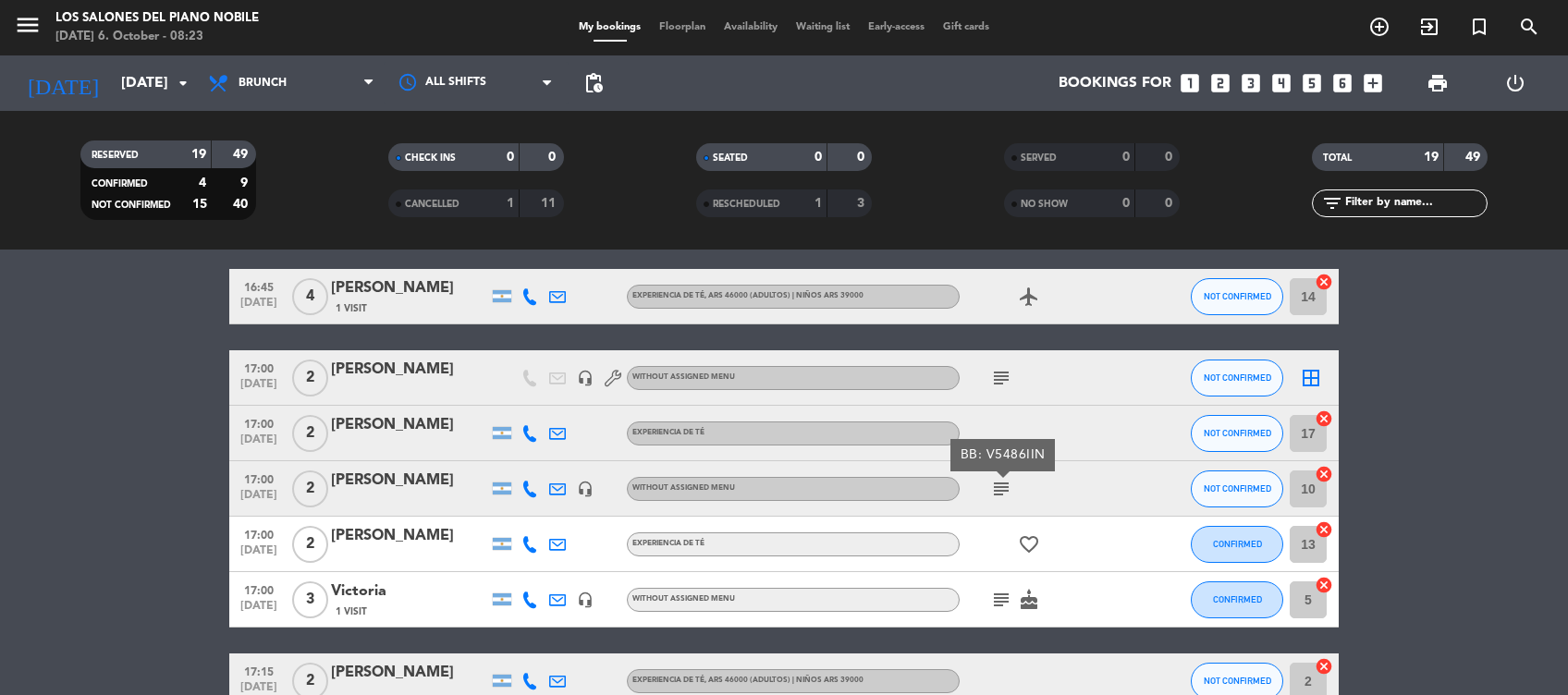
click at [1002, 593] on icon "subject" at bounding box center [1001, 600] width 22 height 22
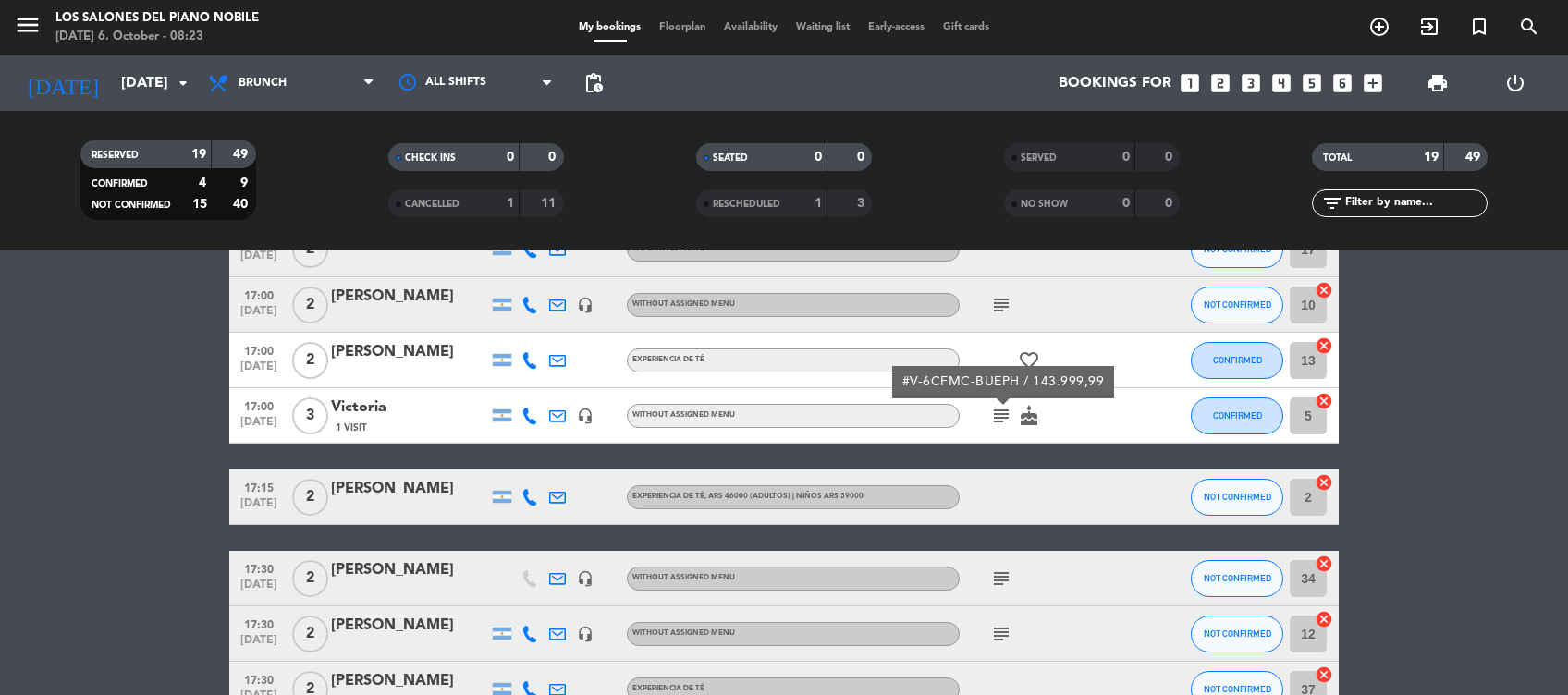
scroll to position [891, 0]
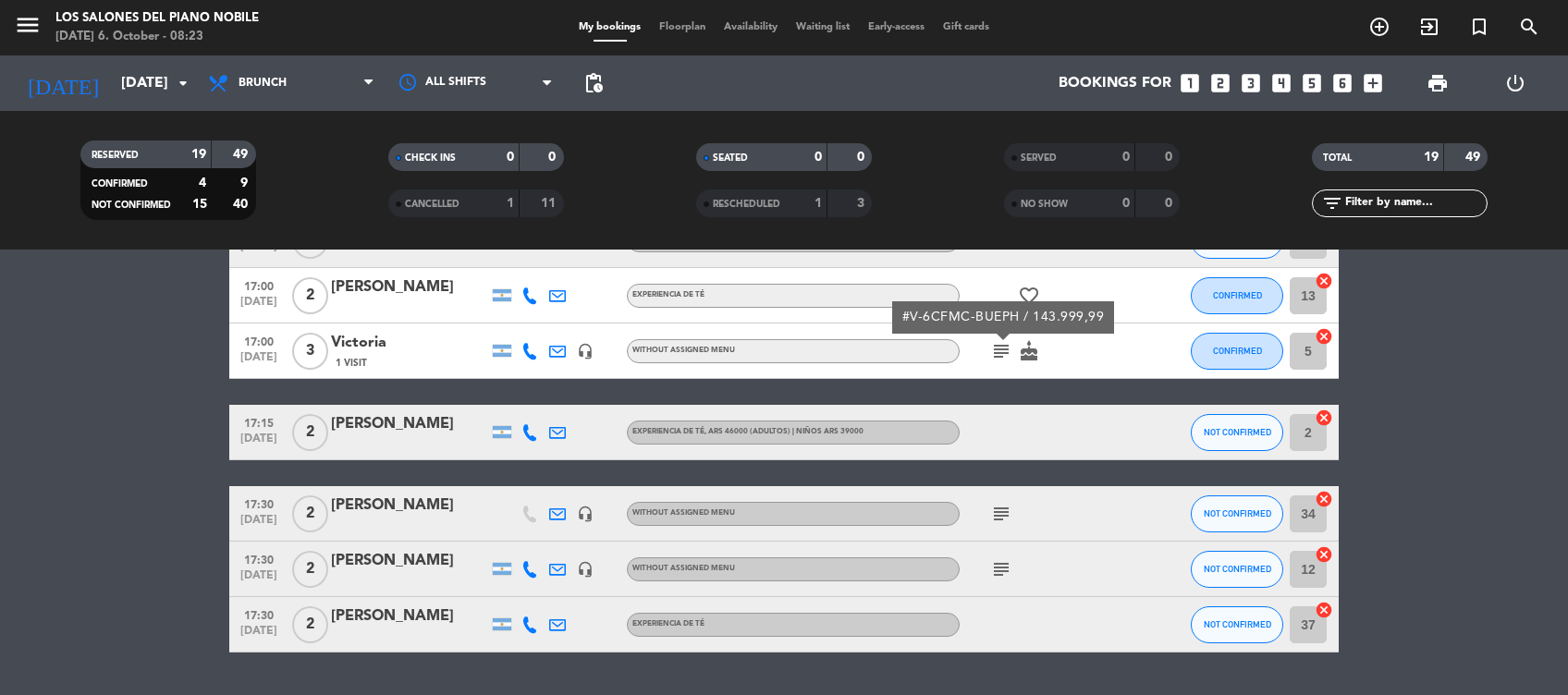
click at [997, 508] on icon "subject" at bounding box center [1001, 514] width 22 height 22
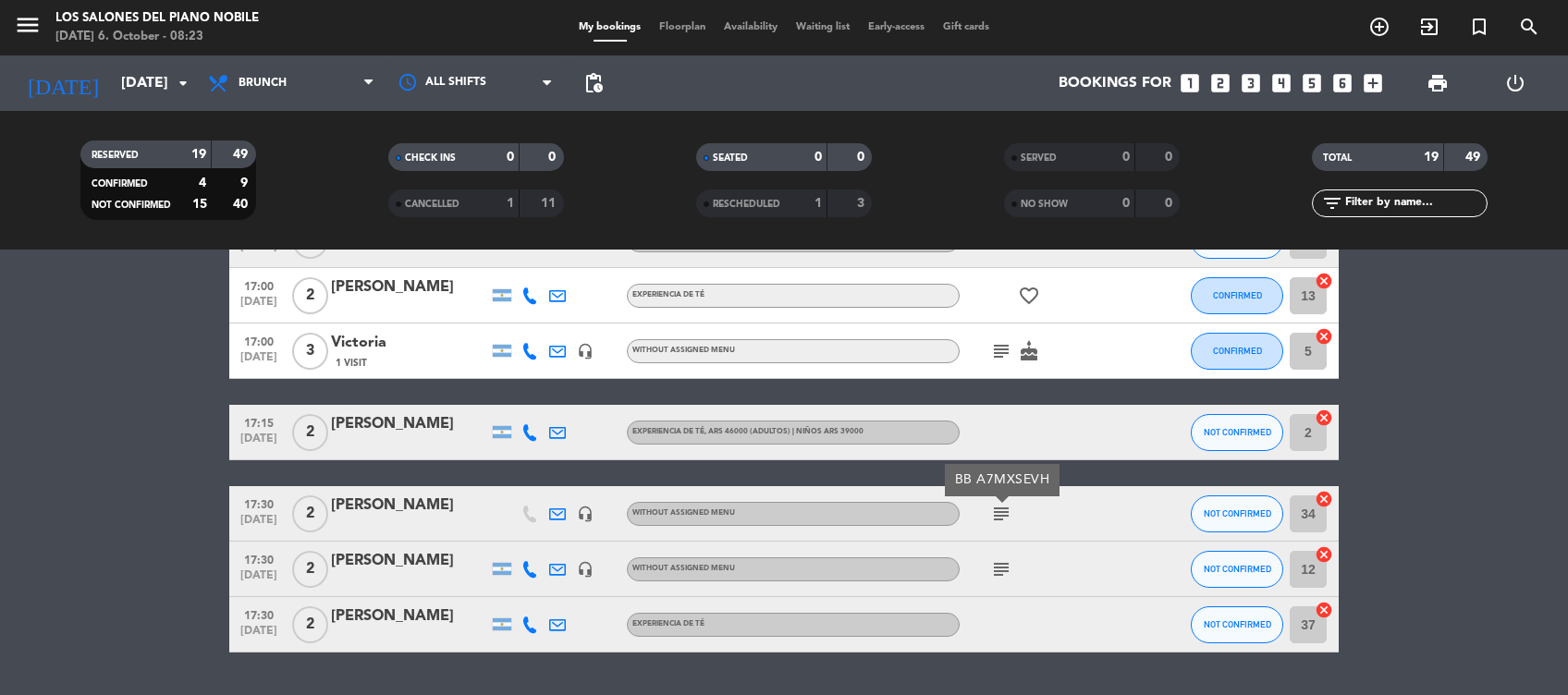
click at [997, 564] on icon "subject" at bounding box center [1001, 569] width 22 height 22
click at [1007, 508] on icon "subject" at bounding box center [1001, 514] width 22 height 22
click at [998, 569] on icon "subject" at bounding box center [1001, 569] width 22 height 22
click at [998, 503] on icon "subject" at bounding box center [1001, 514] width 22 height 22
click at [1003, 575] on icon "subject" at bounding box center [1001, 569] width 22 height 22
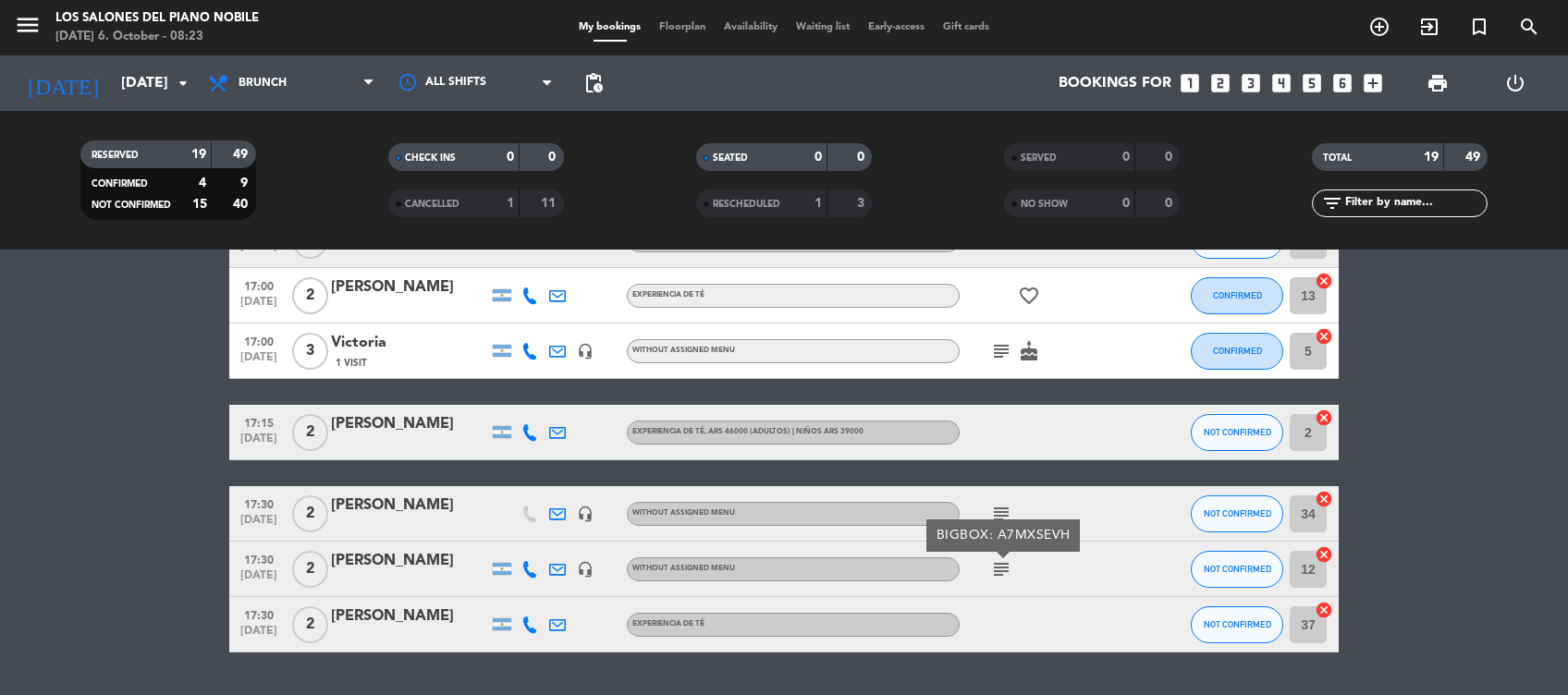
click at [997, 512] on icon "subject" at bounding box center [1001, 514] width 22 height 22
click at [998, 577] on icon "subject" at bounding box center [1001, 569] width 22 height 22
click at [1002, 512] on icon "subject" at bounding box center [1001, 514] width 22 height 22
click at [565, 507] on icon at bounding box center [557, 514] width 17 height 17
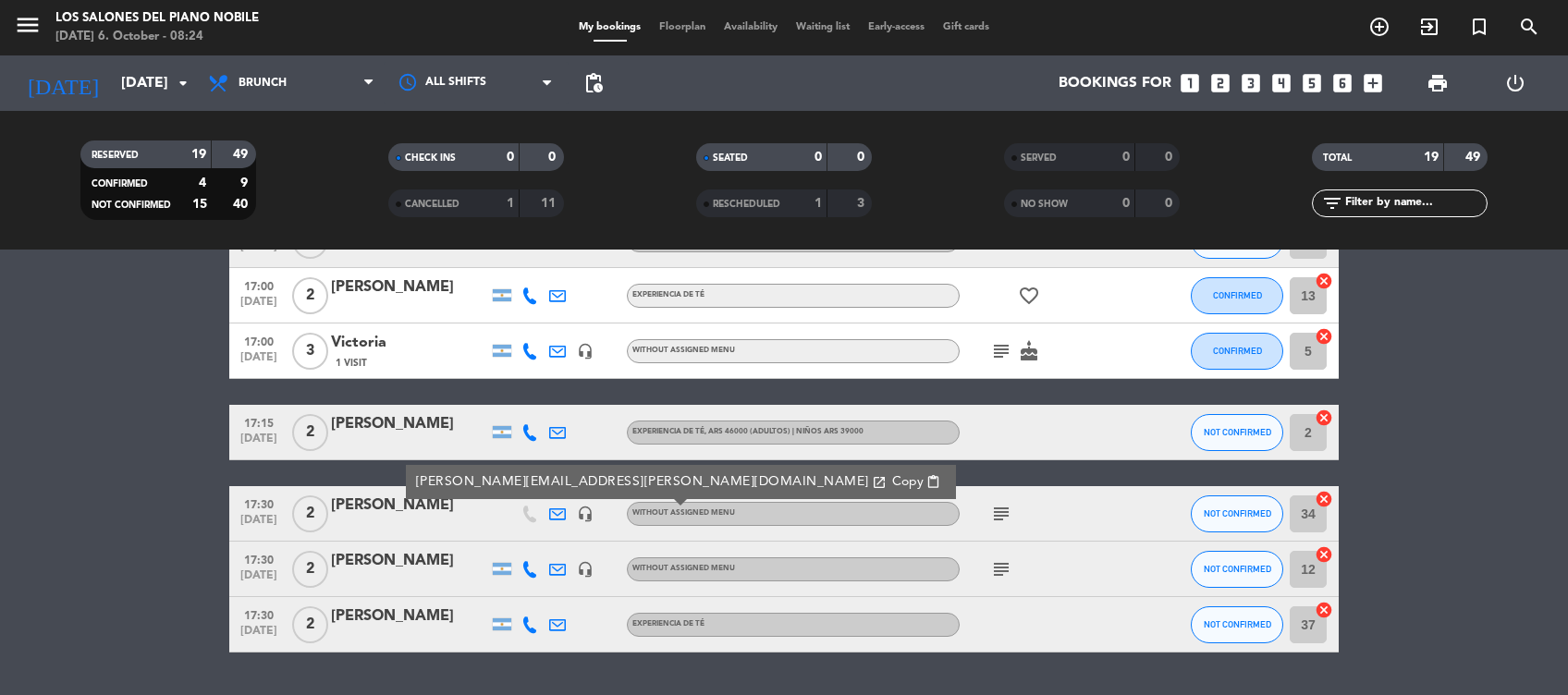
click at [557, 567] on icon at bounding box center [557, 569] width 17 height 17
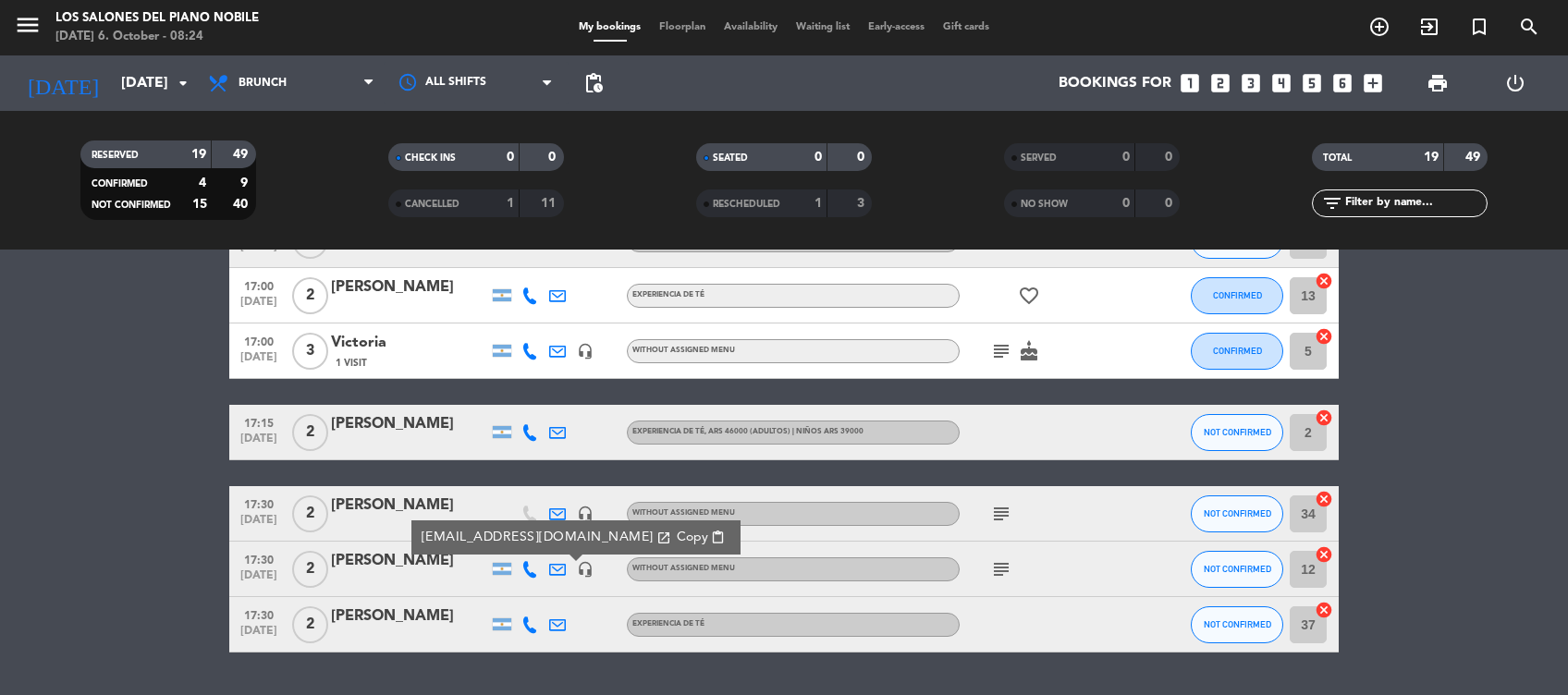
click at [377, 501] on div "Luis Rodriguez" at bounding box center [409, 506] width 157 height 24
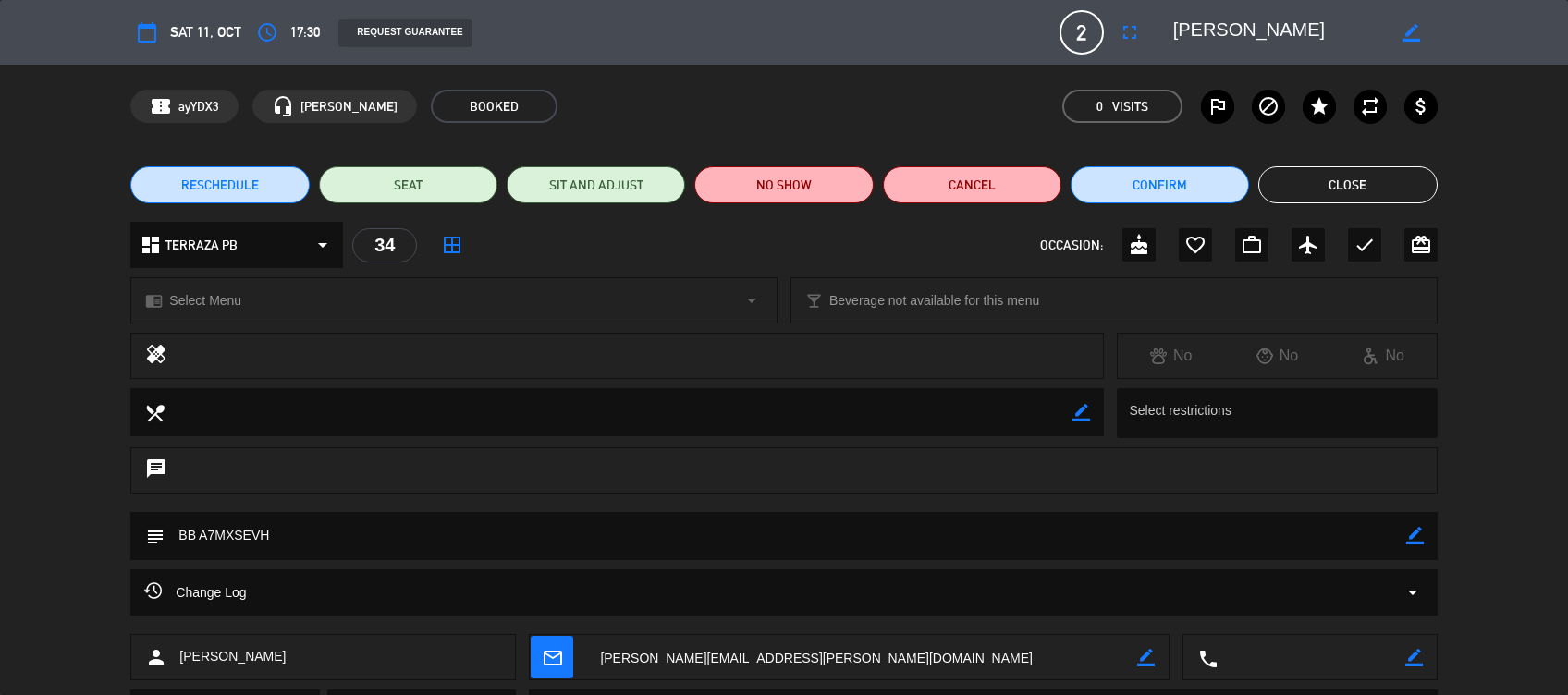
click at [1412, 540] on icon "border_color" at bounding box center [1415, 536] width 18 height 18
click at [1277, 541] on textarea at bounding box center [785, 535] width 1241 height 47
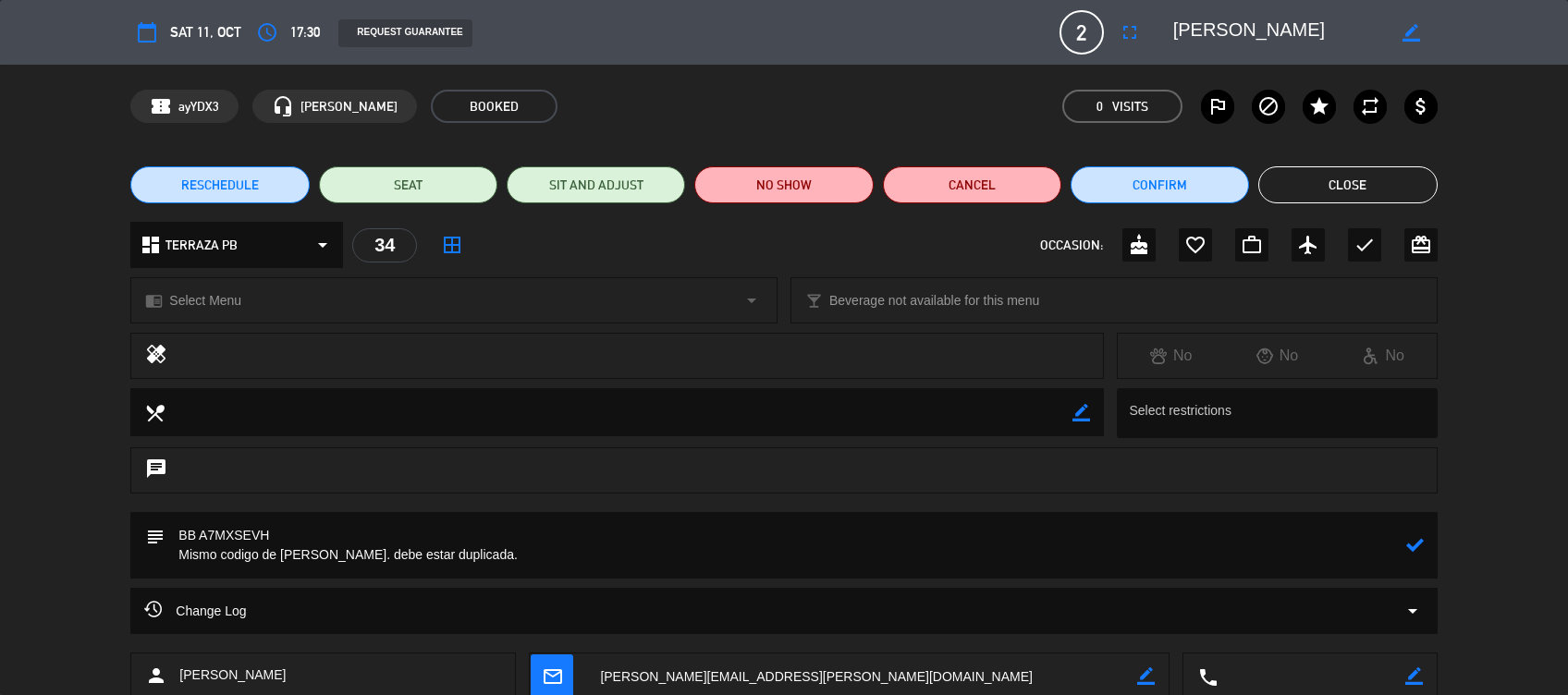
type textarea "BB A7MXSEVH Mismo codigo de Maria Garrido. debe estar duplicada."
click at [1414, 548] on icon at bounding box center [1415, 545] width 18 height 18
click at [1366, 184] on button "Close" at bounding box center [1347, 184] width 178 height 37
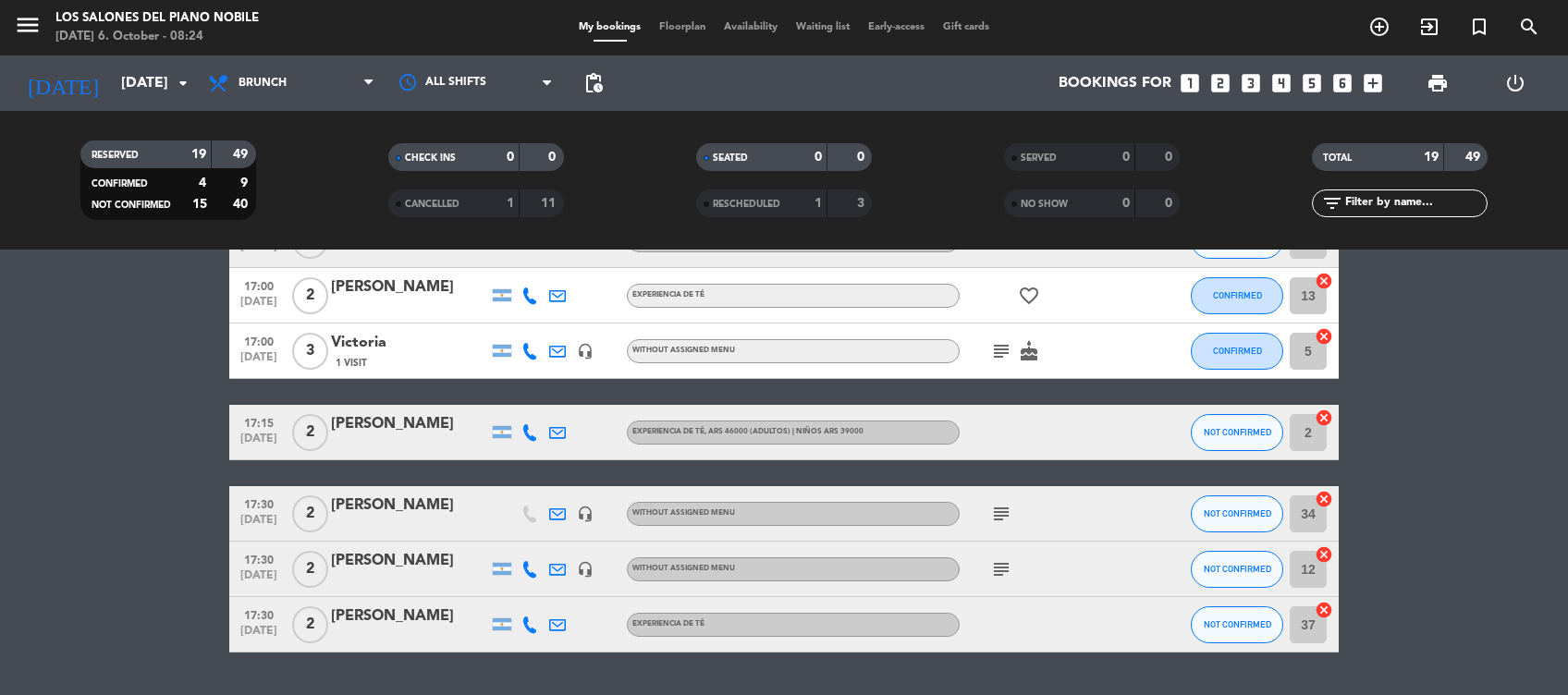
click at [995, 566] on icon "subject" at bounding box center [1001, 569] width 22 height 22
click at [397, 570] on div "Maria Garrido Quintas" at bounding box center [409, 561] width 157 height 24
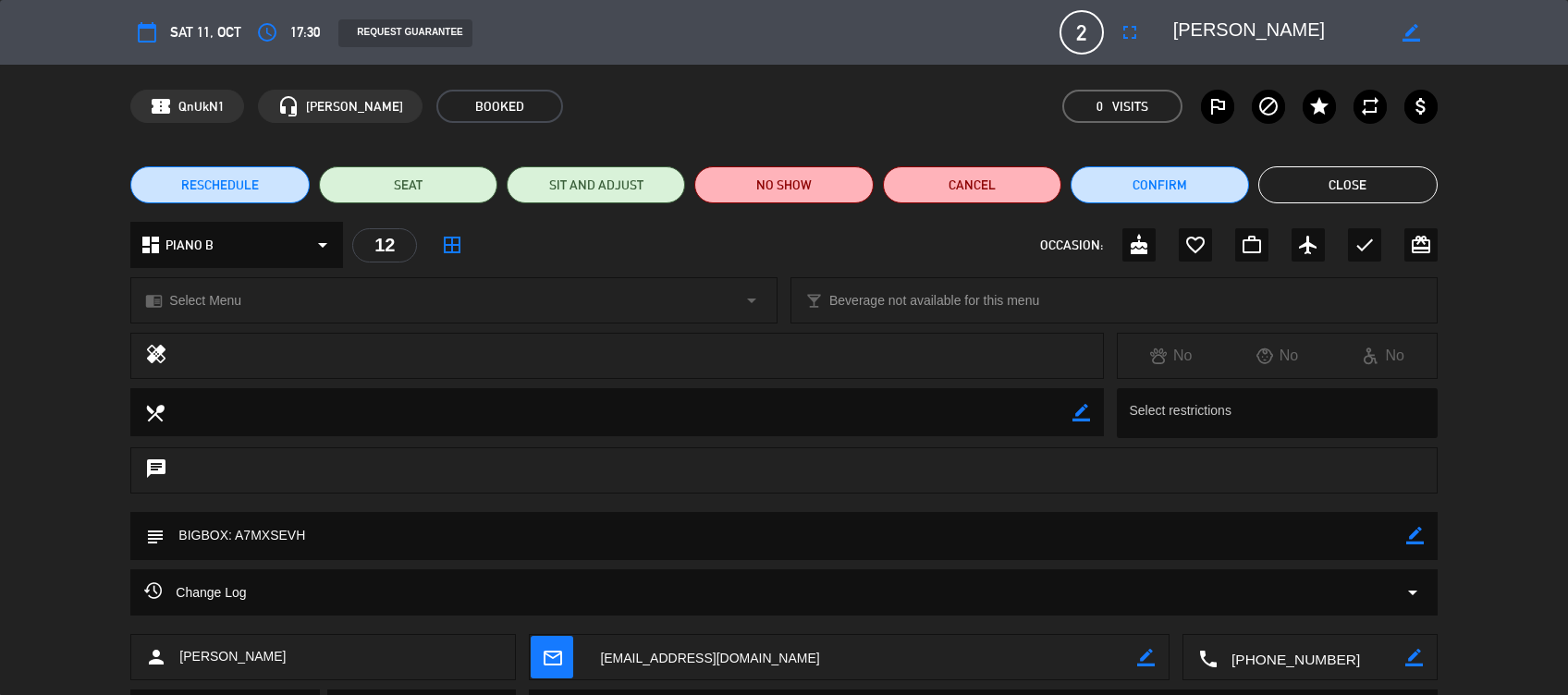
click at [1415, 536] on icon "border_color" at bounding box center [1415, 536] width 18 height 18
click at [1381, 546] on textarea at bounding box center [785, 535] width 1241 height 47
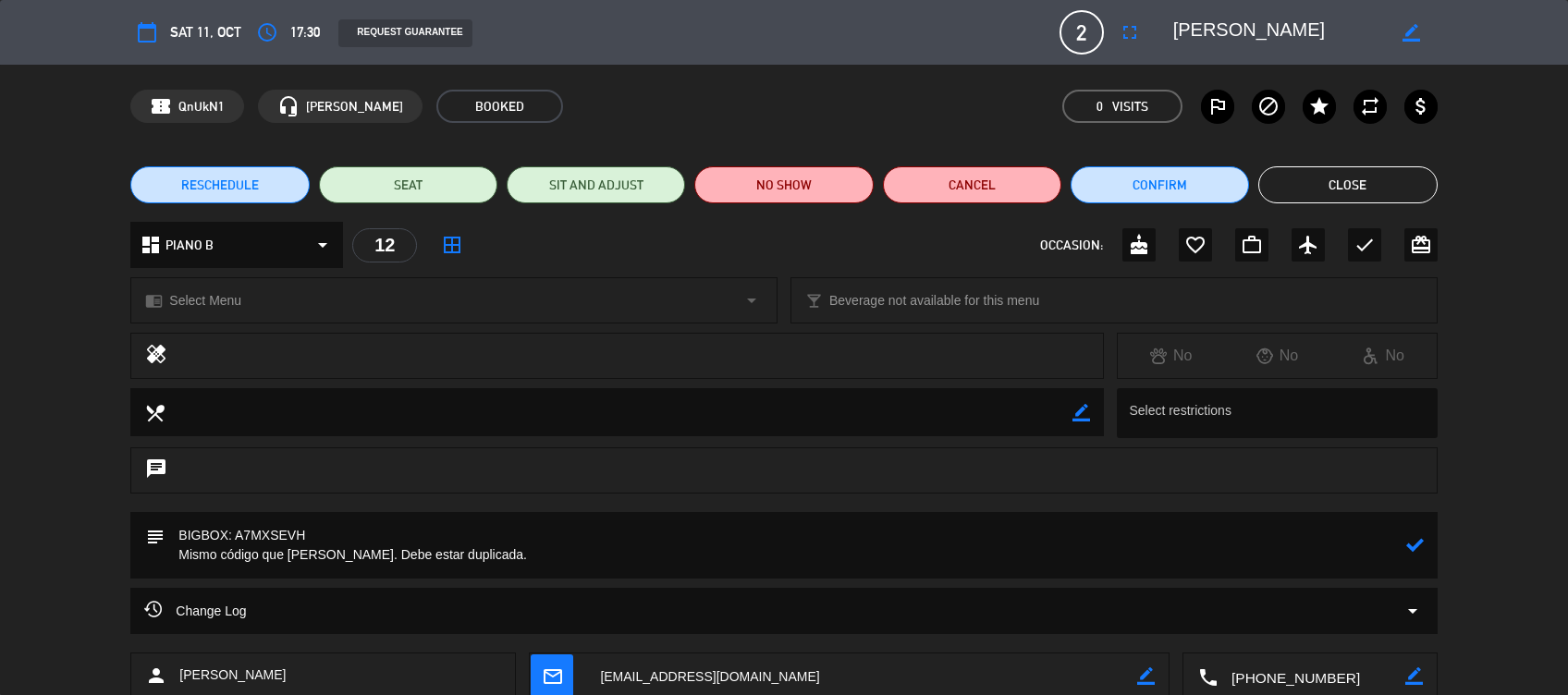
type textarea "BIGBOX: A7MXSEVH Mismo código que Luis Rodriguez. Debe estar duplicada."
click at [1415, 549] on icon at bounding box center [1415, 545] width 18 height 18
click at [1375, 192] on button "Close" at bounding box center [1347, 184] width 178 height 37
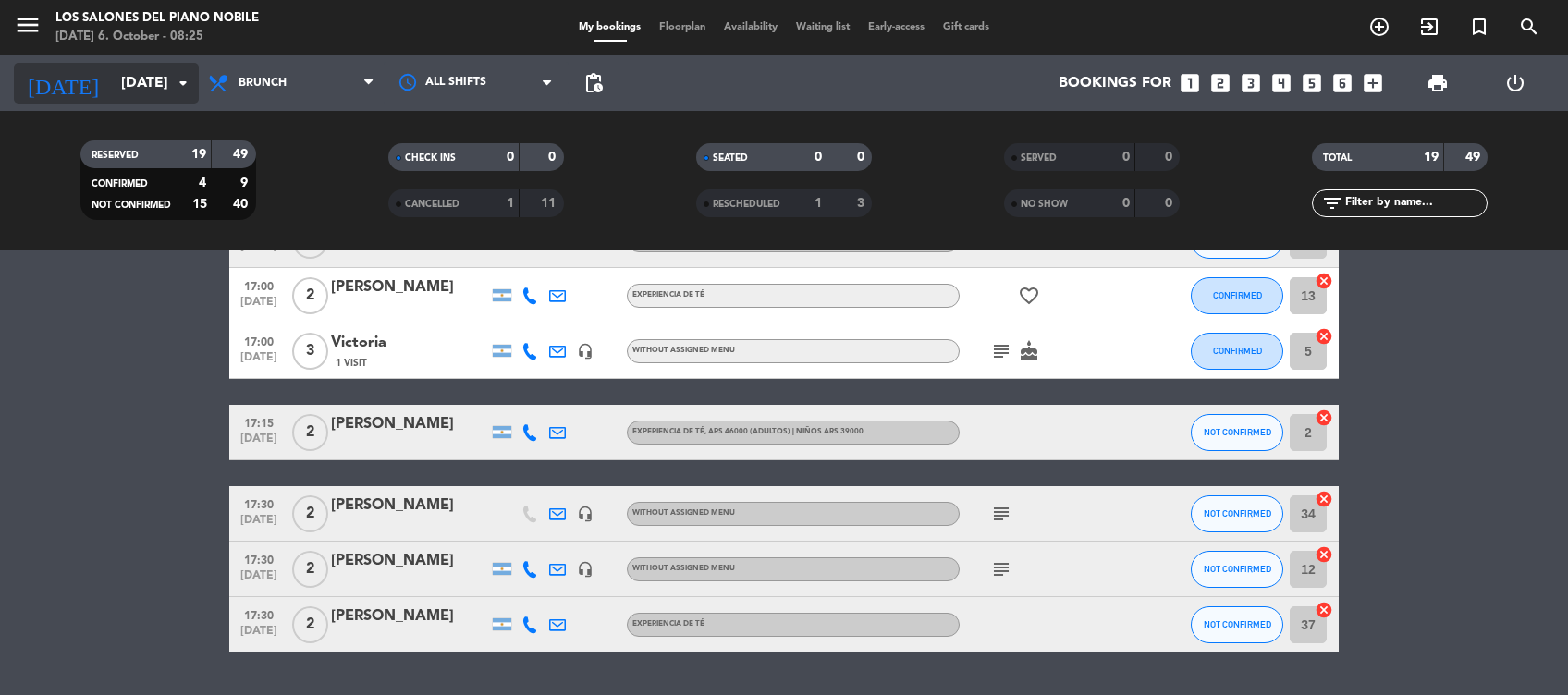
click at [142, 81] on input "Sat 11 Oct" at bounding box center [209, 84] width 195 height 36
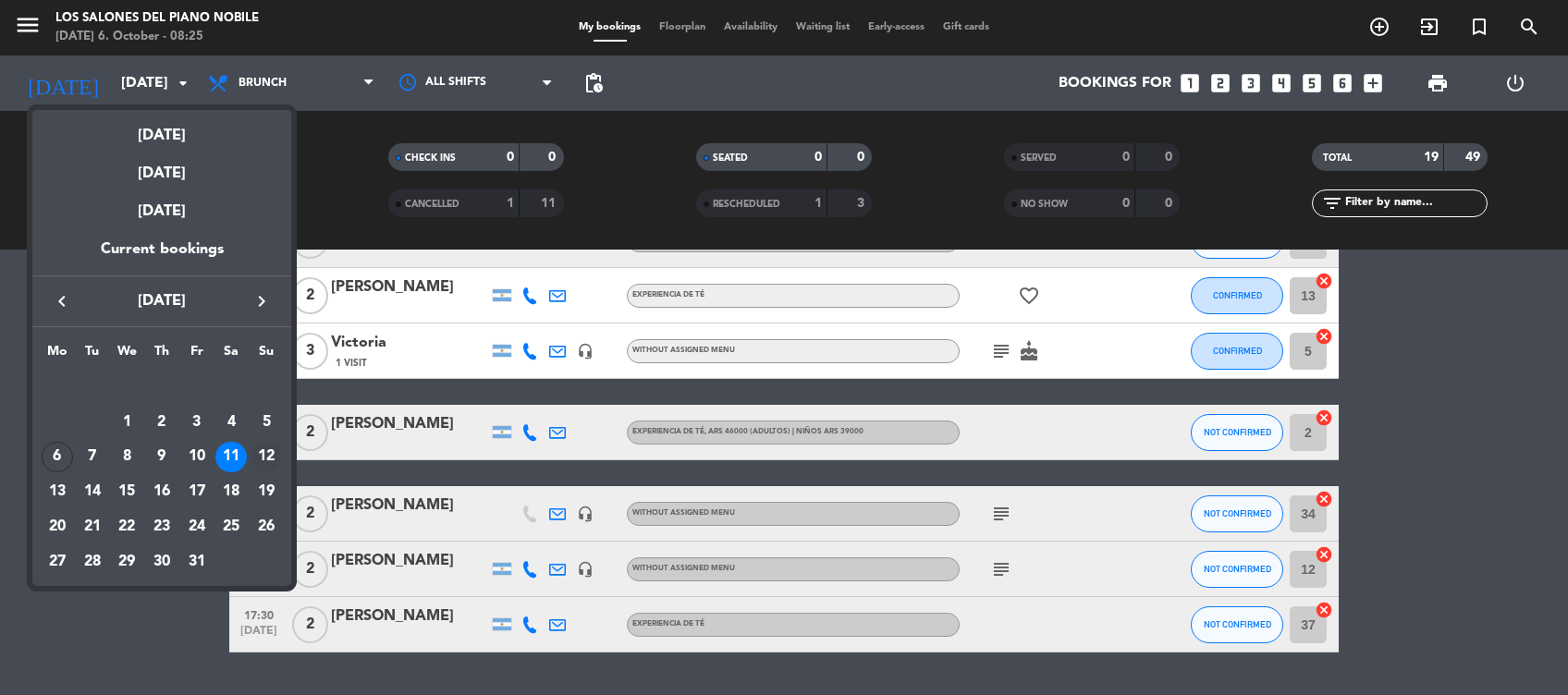
click at [263, 447] on div "12" at bounding box center [266, 457] width 31 height 31
type input "Sun 12 Oct"
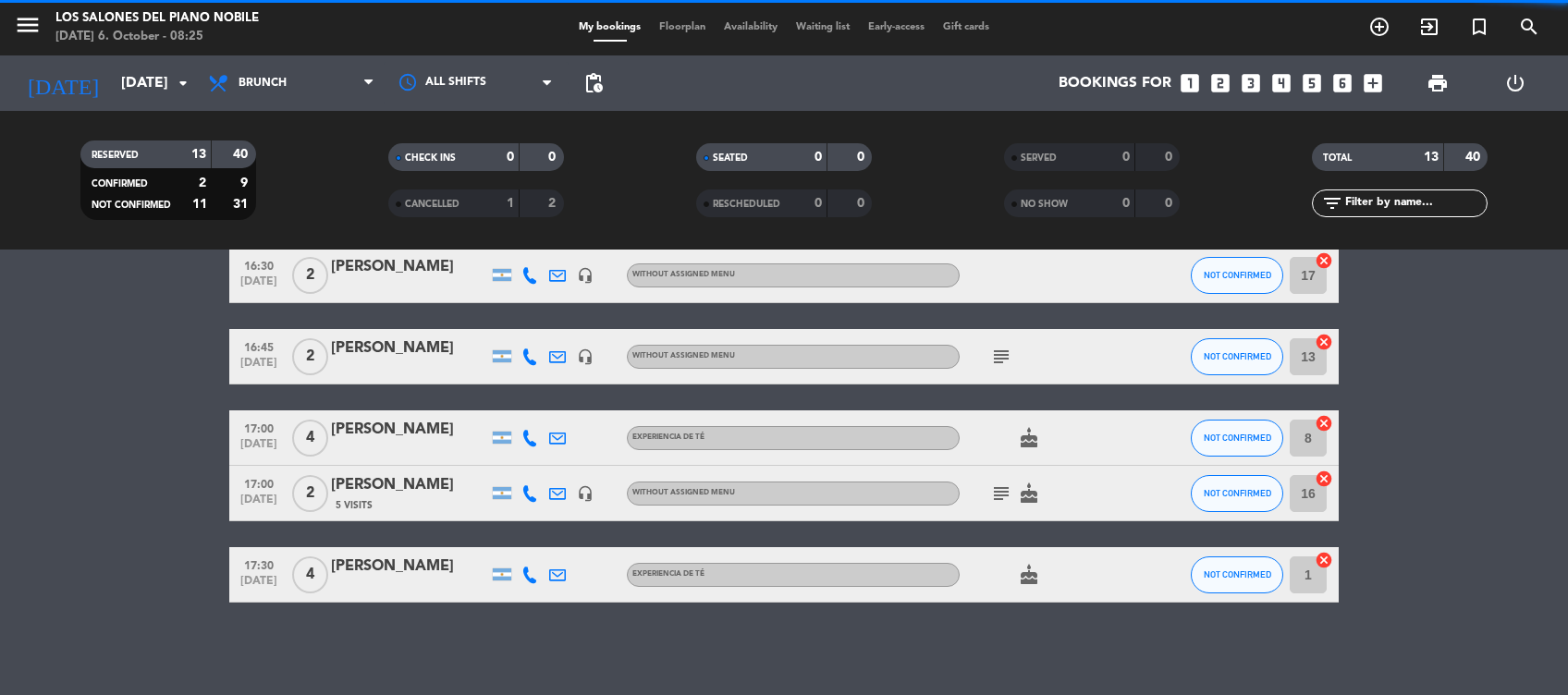
scroll to position [582, 0]
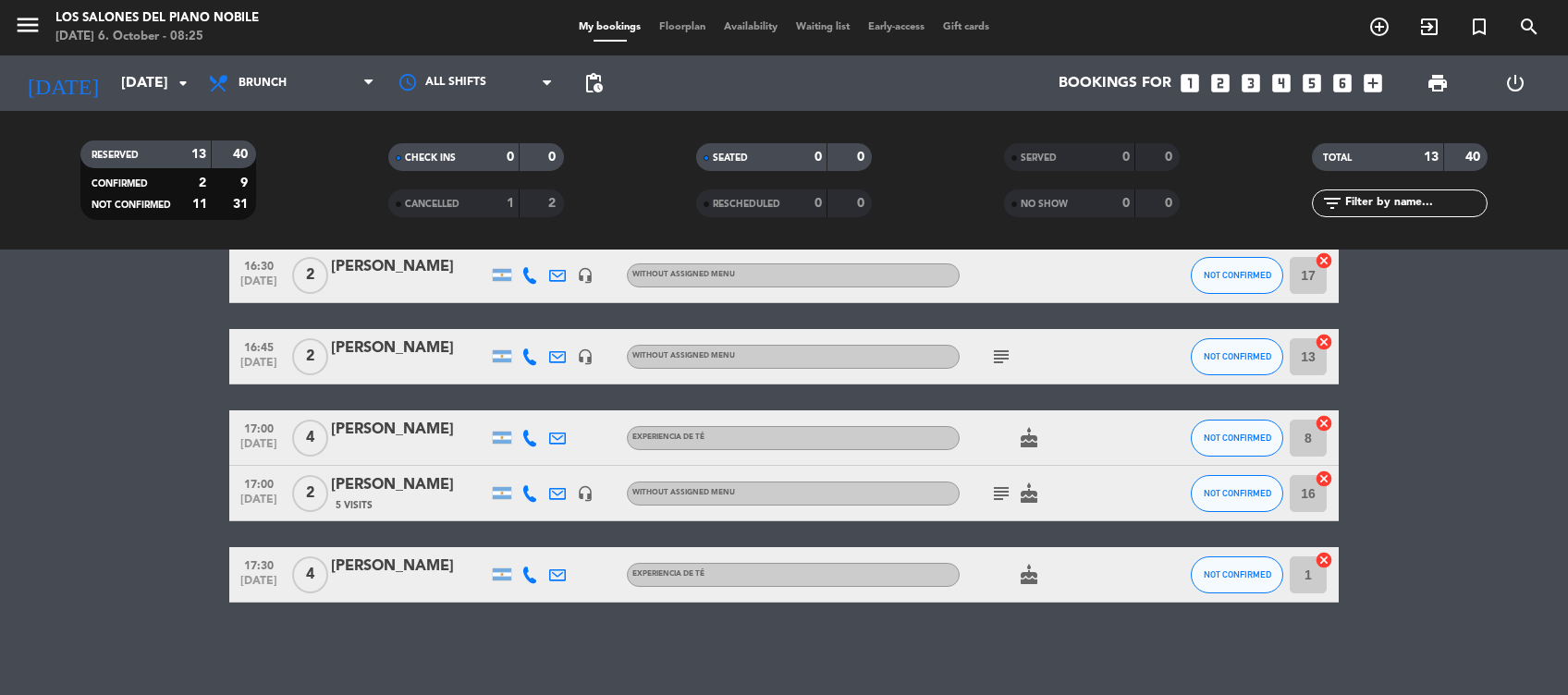
click at [1499, 532] on bookings-row "16:00 Oct 12 4 Eugenia Reale headset_mic Without assigned menu NOT CONFIRMED 14…" at bounding box center [784, 177] width 1568 height 851
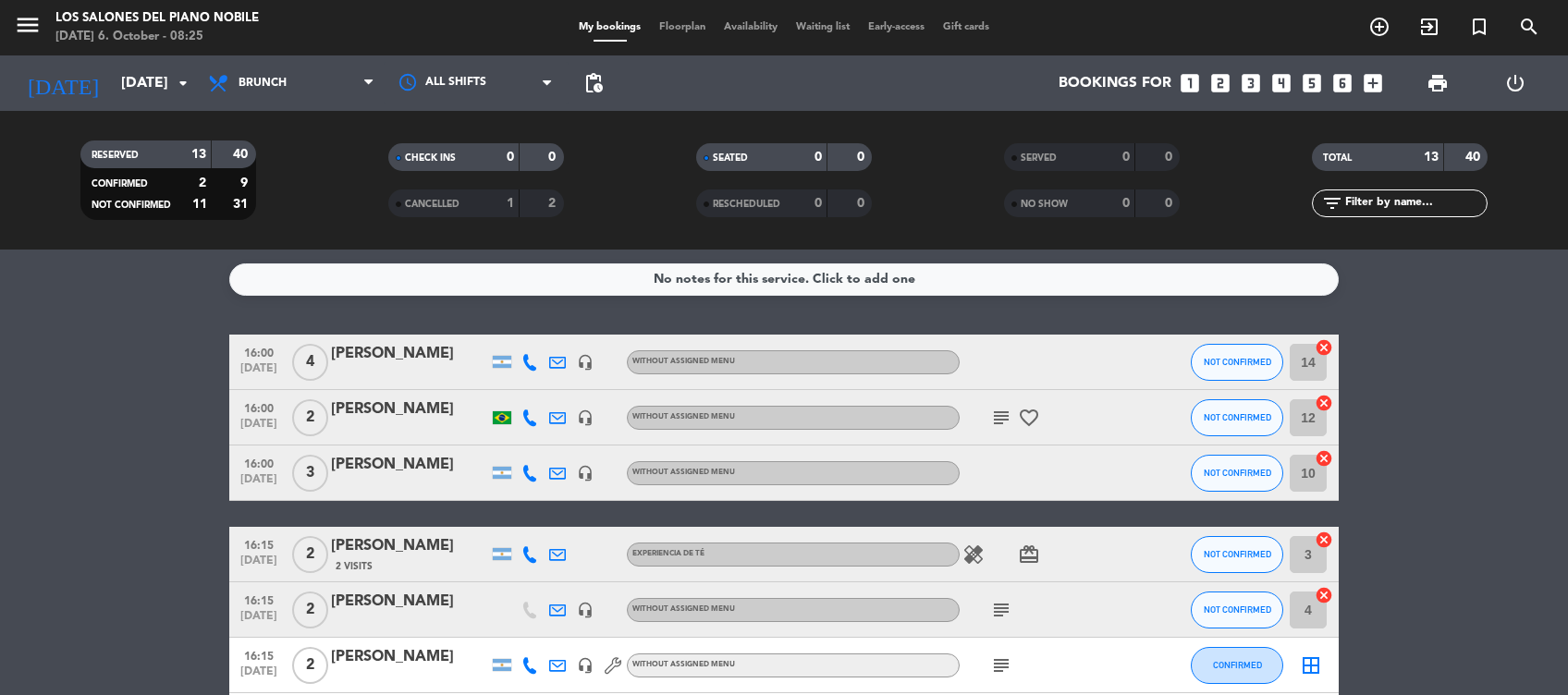
click at [1004, 414] on icon "subject" at bounding box center [1001, 418] width 22 height 22
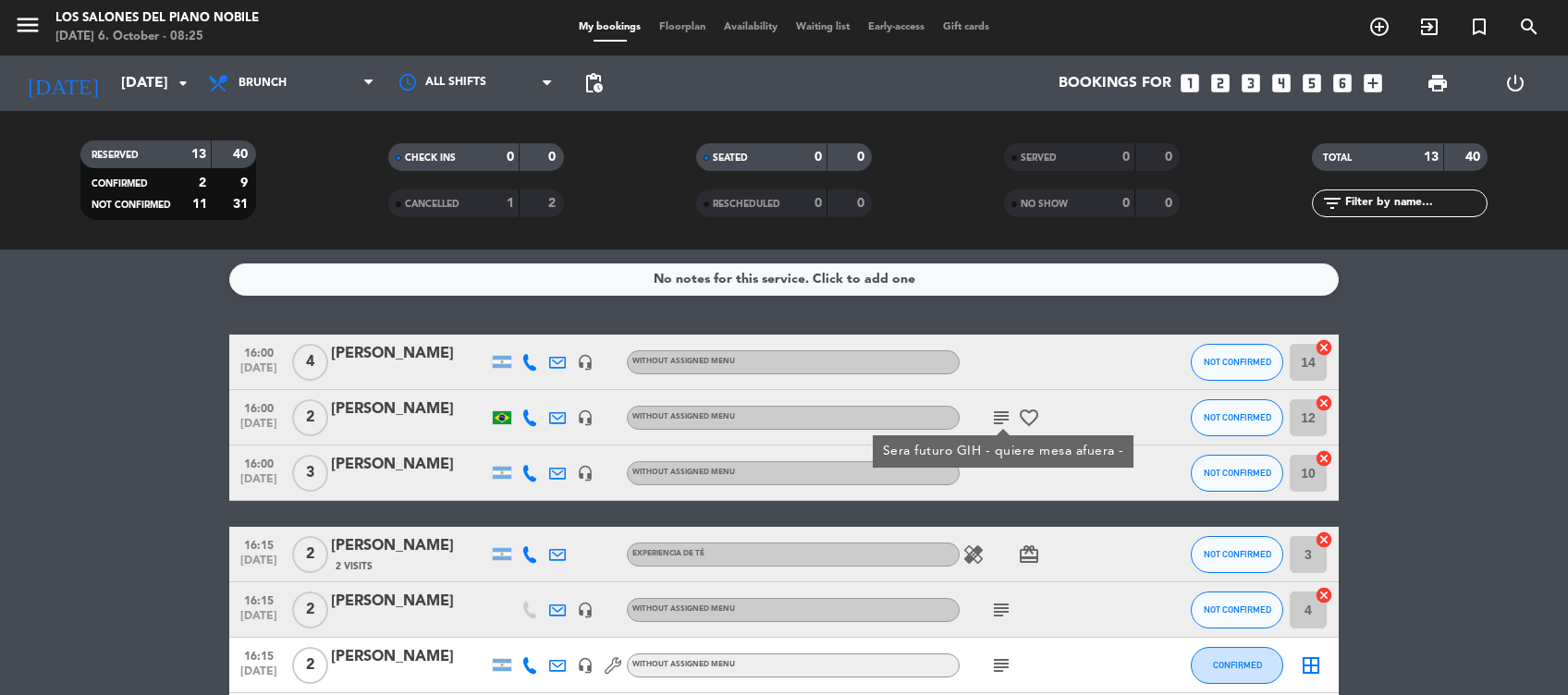
click at [995, 611] on icon "subject" at bounding box center [1001, 610] width 22 height 22
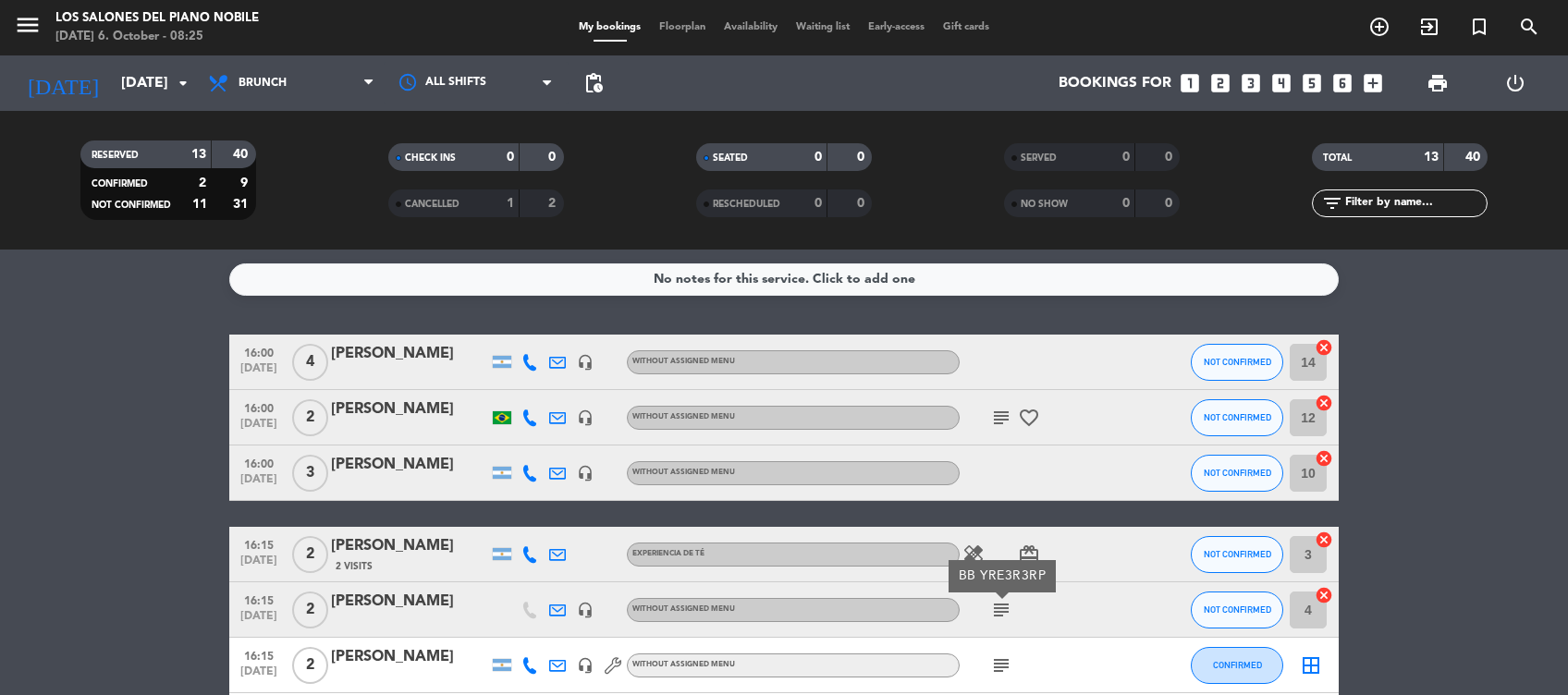
click at [998, 666] on icon "subject" at bounding box center [1001, 666] width 22 height 22
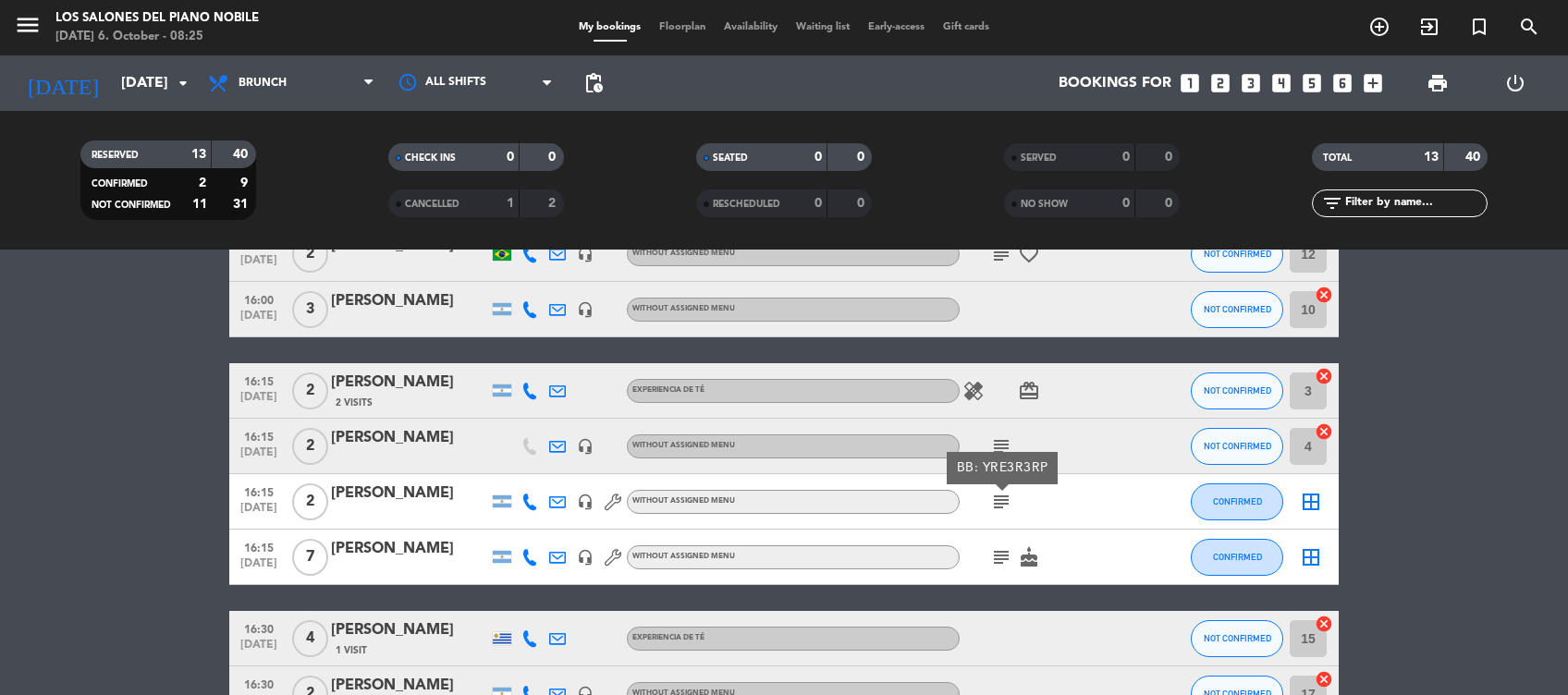
scroll to position [182, 0]
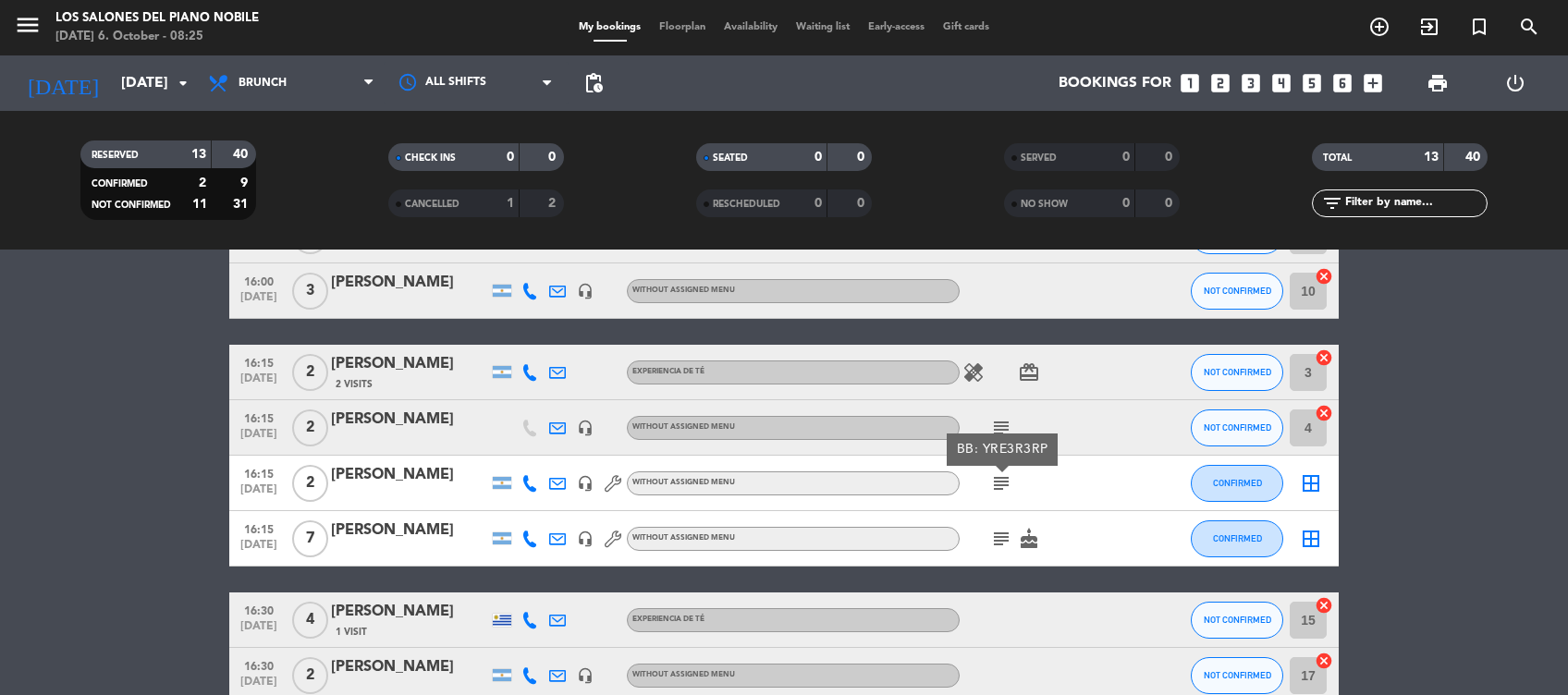
click at [997, 539] on icon "subject" at bounding box center [1001, 539] width 22 height 22
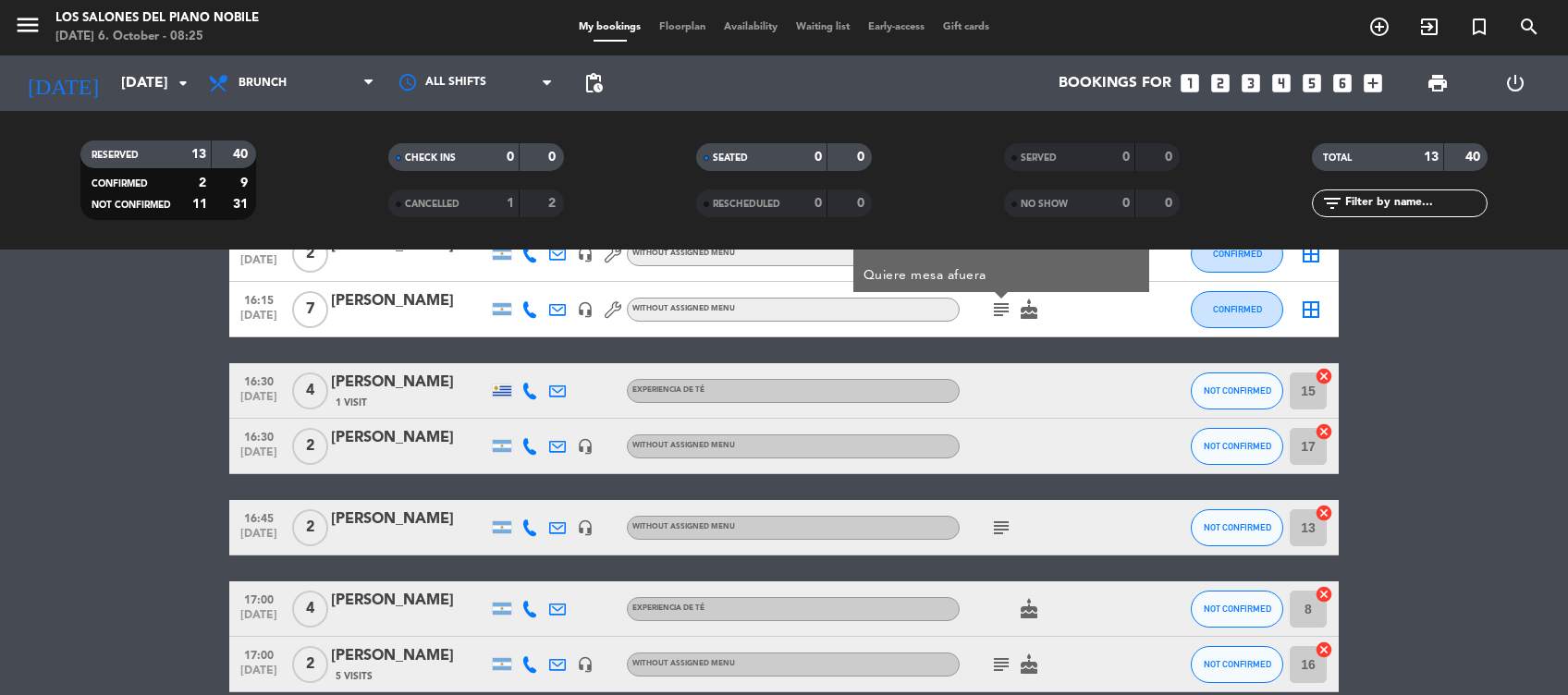
scroll to position [412, 0]
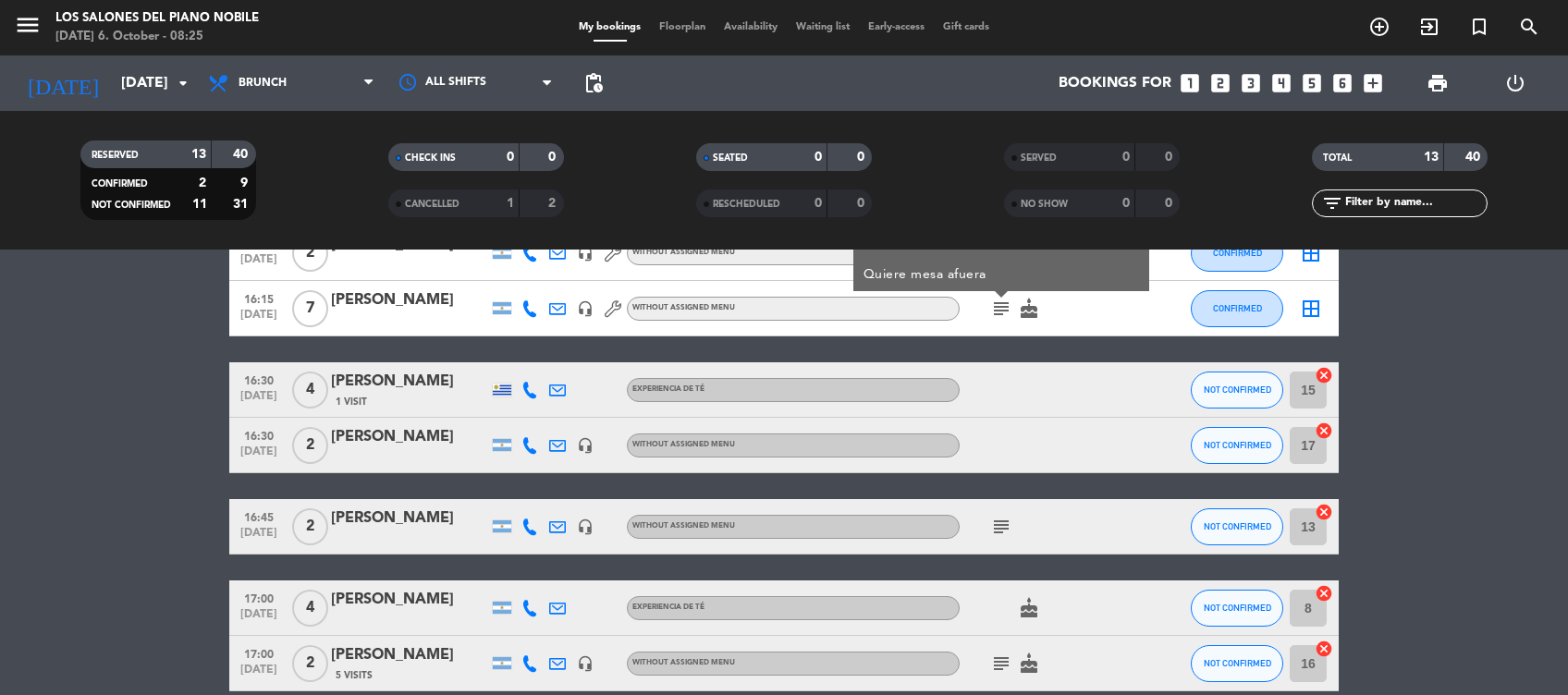
click at [997, 539] on div "subject" at bounding box center [1043, 526] width 166 height 55
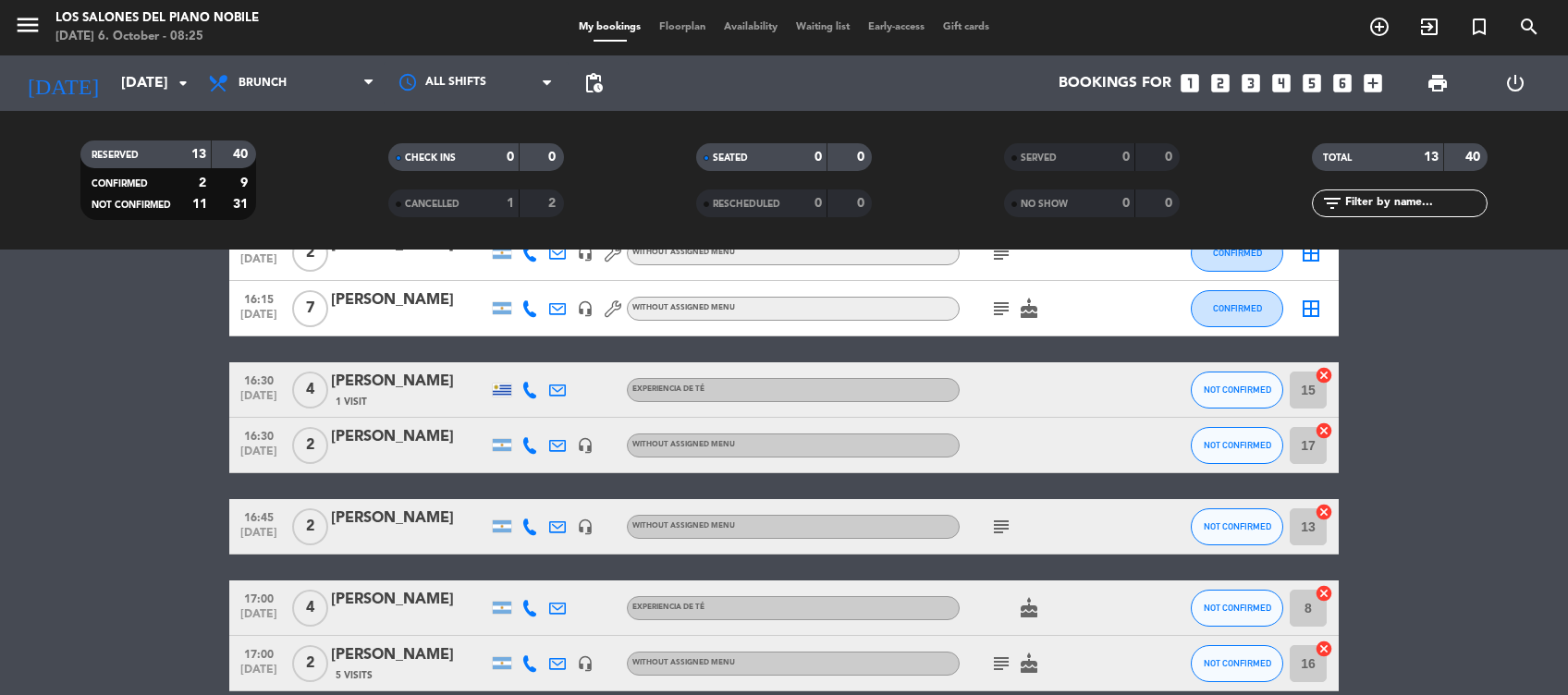
click at [1001, 529] on icon "subject" at bounding box center [1001, 527] width 22 height 22
click at [1001, 658] on icon "subject" at bounding box center [1001, 664] width 22 height 22
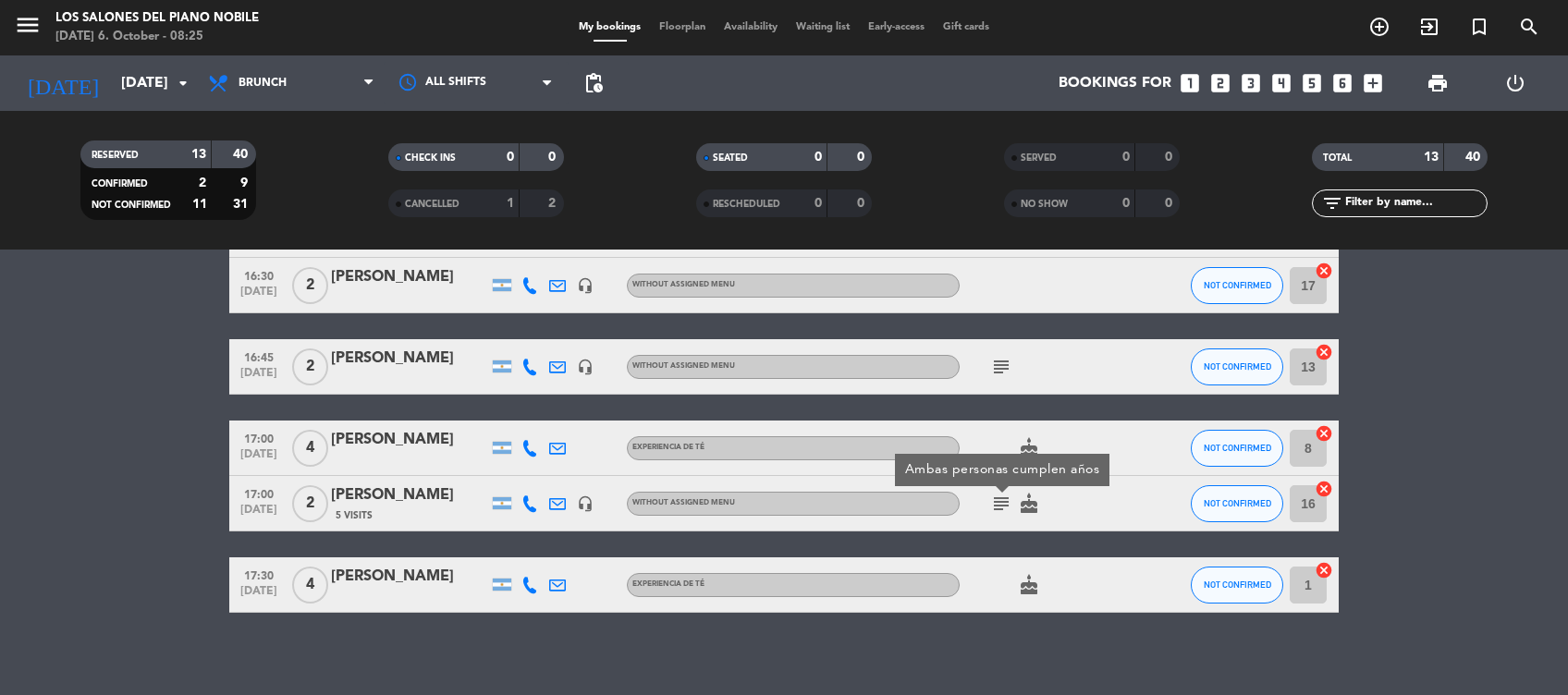
scroll to position [575, 0]
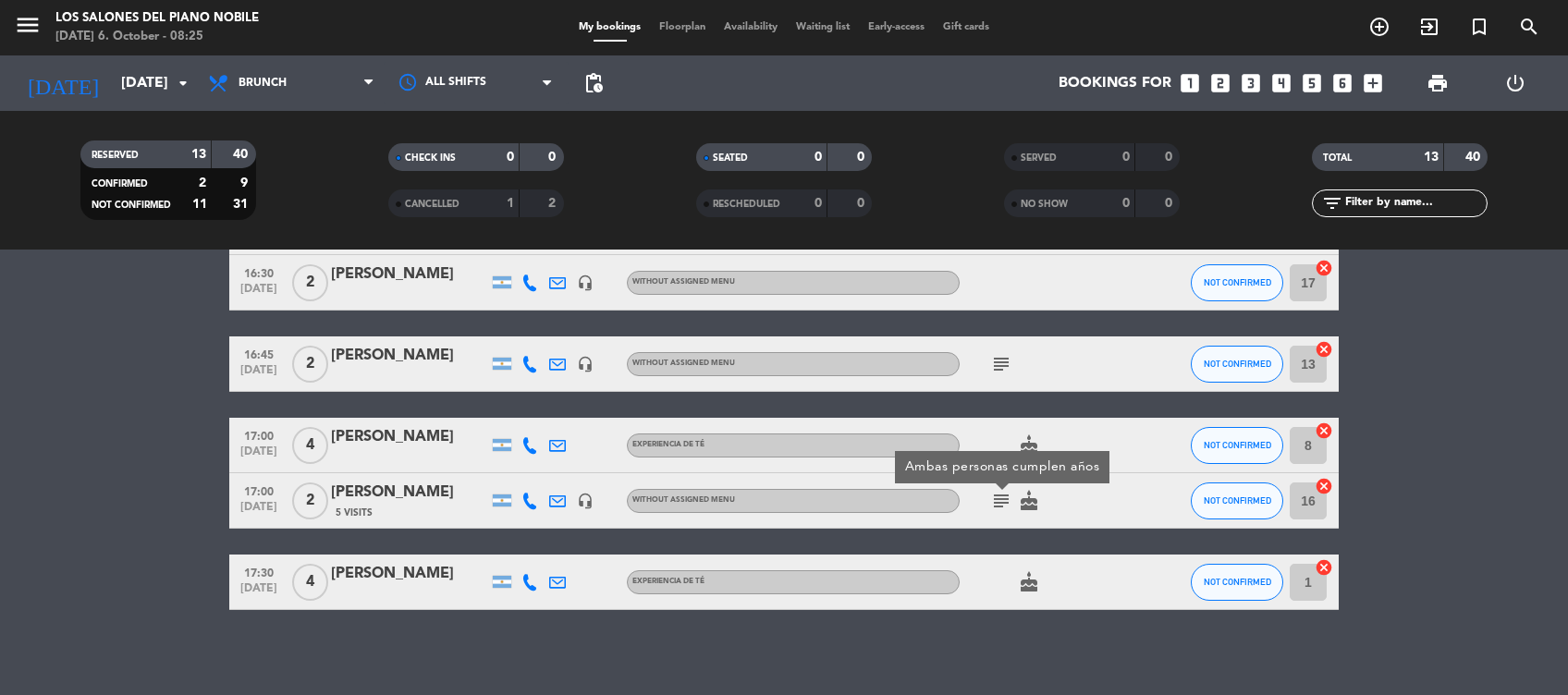
click at [1001, 658] on div "No notes for this service. Click to add one 16:00 Oct 12 4 Eugenia Reale headse…" at bounding box center [784, 473] width 1568 height 446
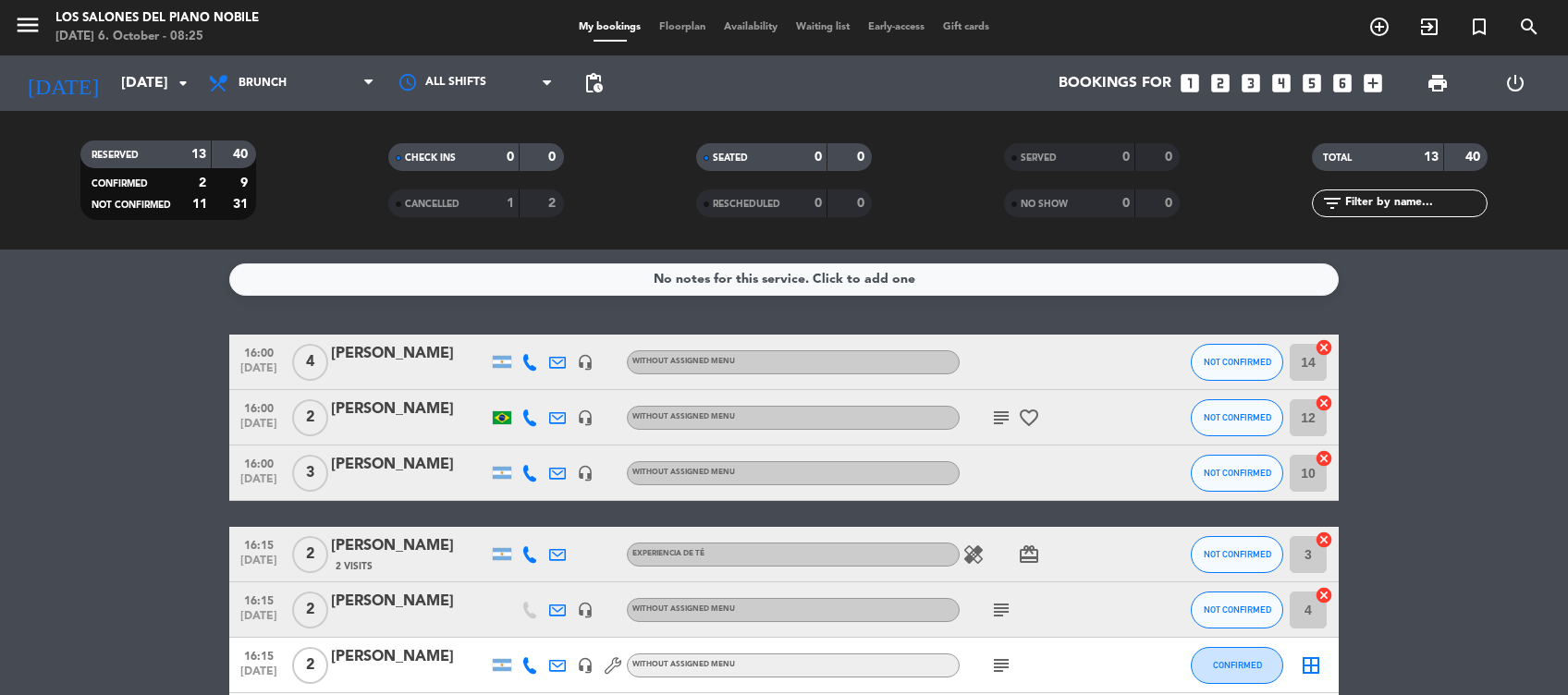
click at [998, 614] on icon "subject" at bounding box center [1001, 610] width 22 height 22
click at [1007, 664] on icon "subject" at bounding box center [1001, 666] width 22 height 22
drag, startPoint x: 981, startPoint y: 624, endPoint x: 1043, endPoint y: 626, distance: 62.0
click at [1043, 626] on div "BB: YRE3R3RP" at bounding box center [1003, 631] width 92 height 19
click at [373, 657] on div "Marina Paleo" at bounding box center [409, 657] width 157 height 24
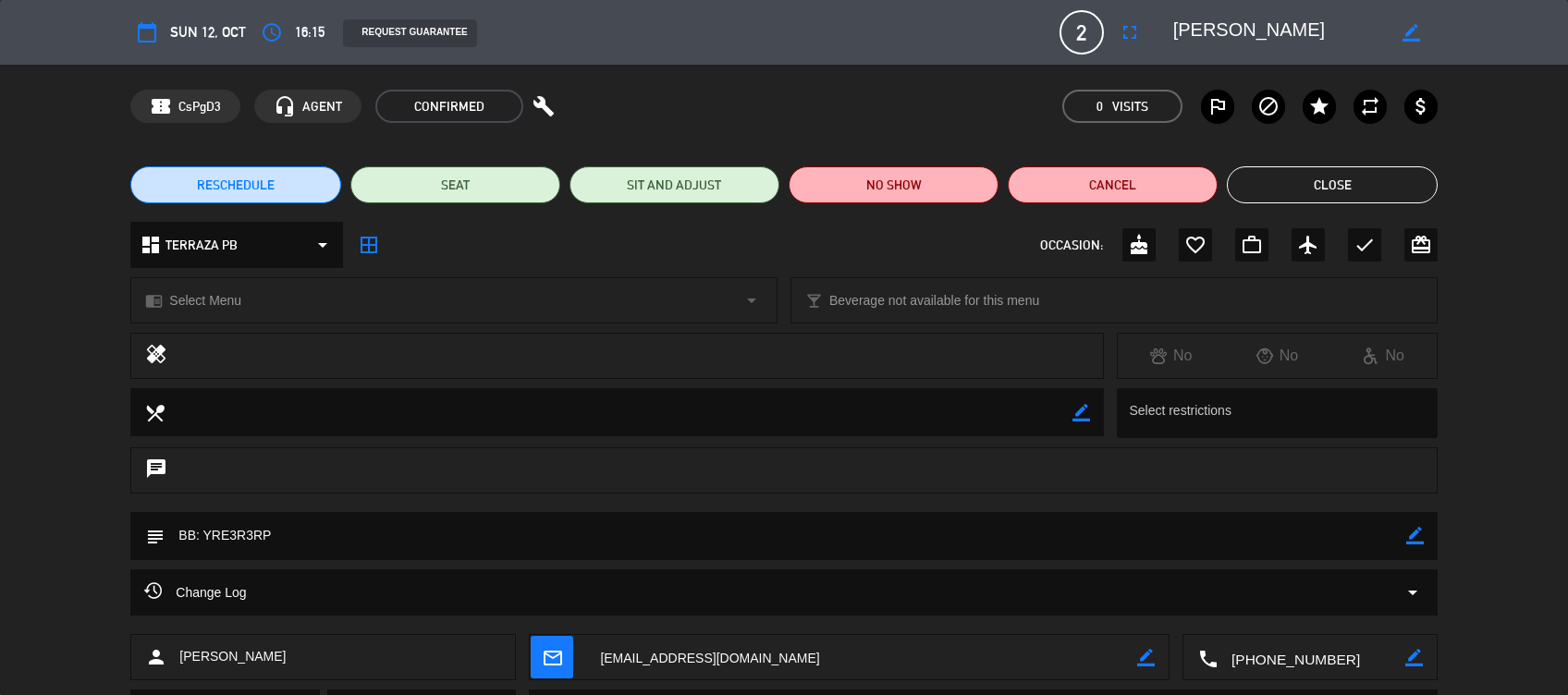
drag, startPoint x: 324, startPoint y: 532, endPoint x: 205, endPoint y: 532, distance: 118.3
click at [205, 532] on textarea at bounding box center [785, 535] width 1241 height 47
click at [1006, 579] on div "Change Log arrow_drop_down" at bounding box center [783, 592] width 1306 height 46
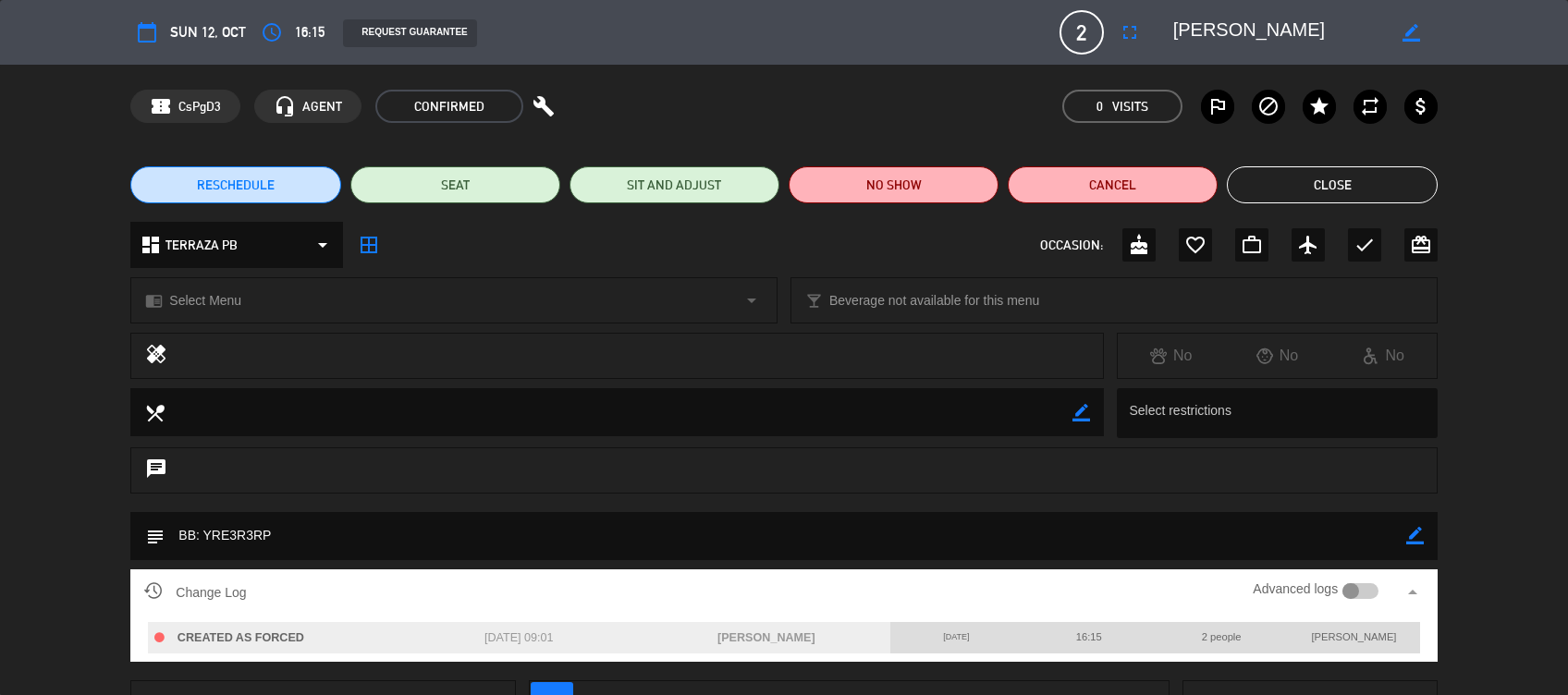
click at [1351, 185] on button "Close" at bounding box center [1332, 184] width 210 height 37
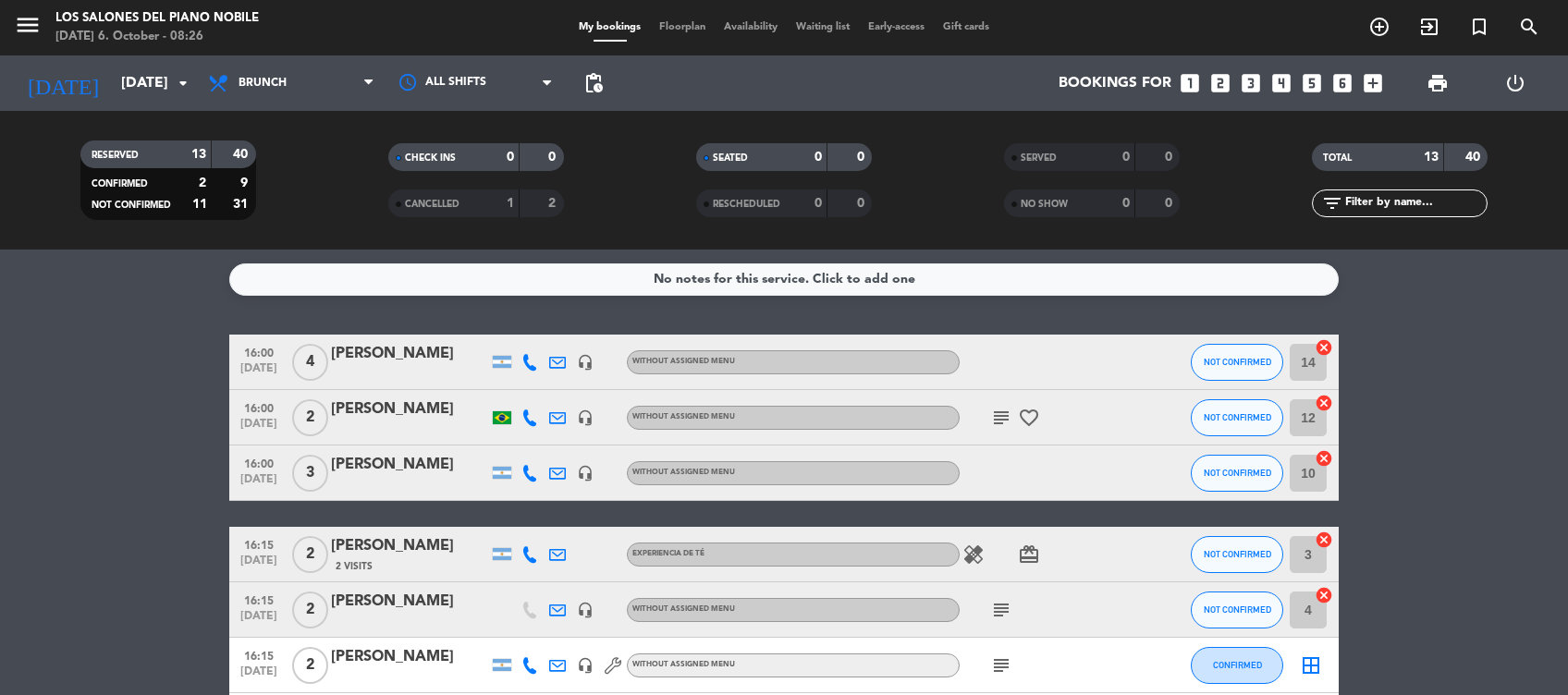
click at [1005, 411] on icon "subject" at bounding box center [1001, 418] width 22 height 22
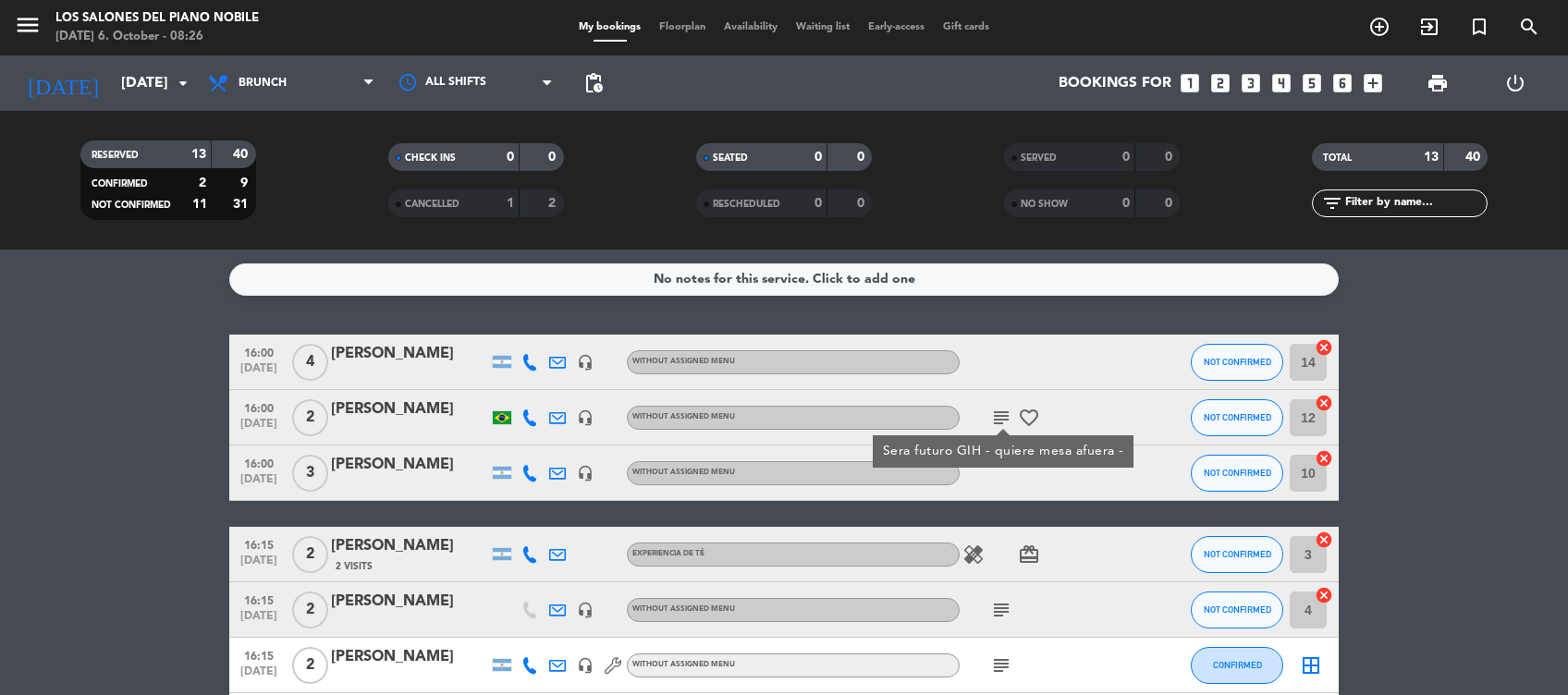
click at [998, 612] on icon "subject" at bounding box center [1001, 610] width 22 height 22
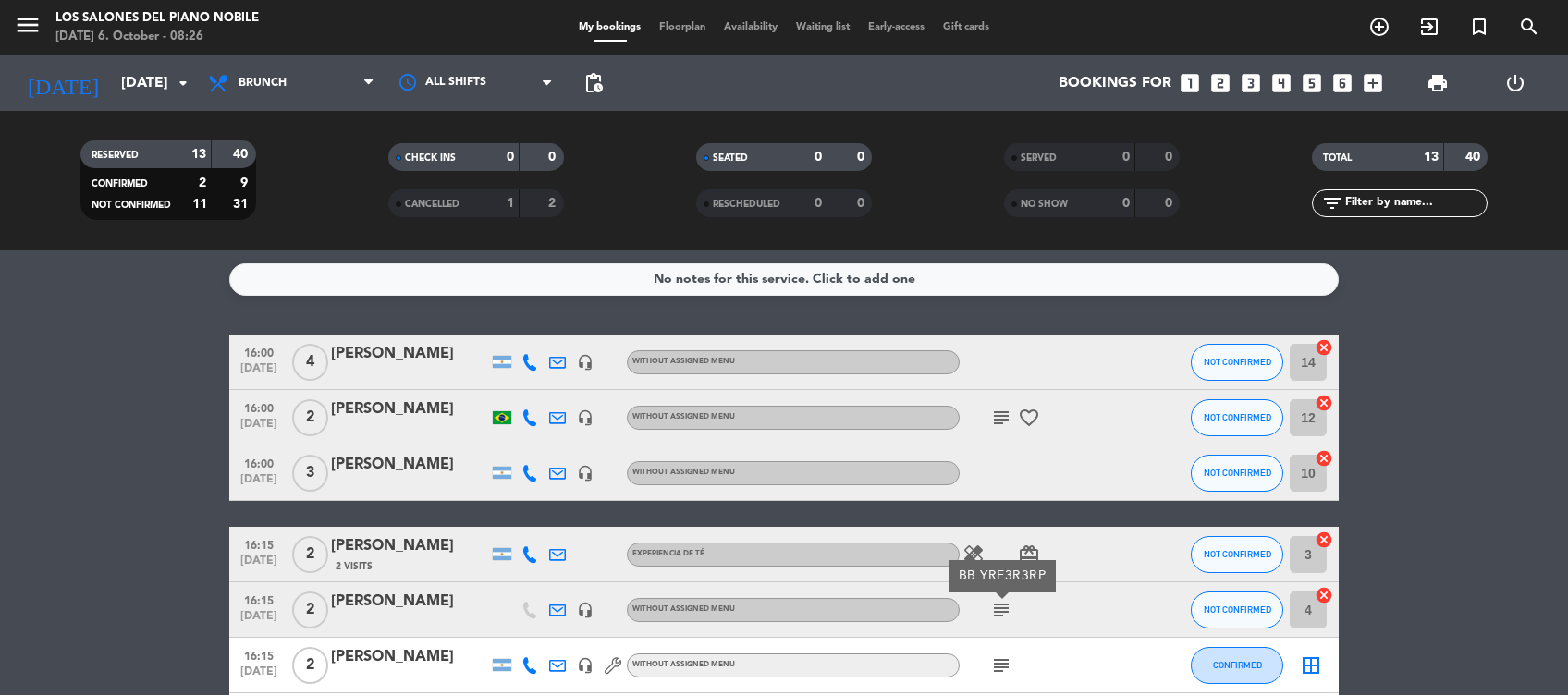
click at [994, 662] on icon "subject" at bounding box center [1001, 666] width 22 height 22
click at [998, 605] on icon "subject" at bounding box center [1001, 610] width 22 height 22
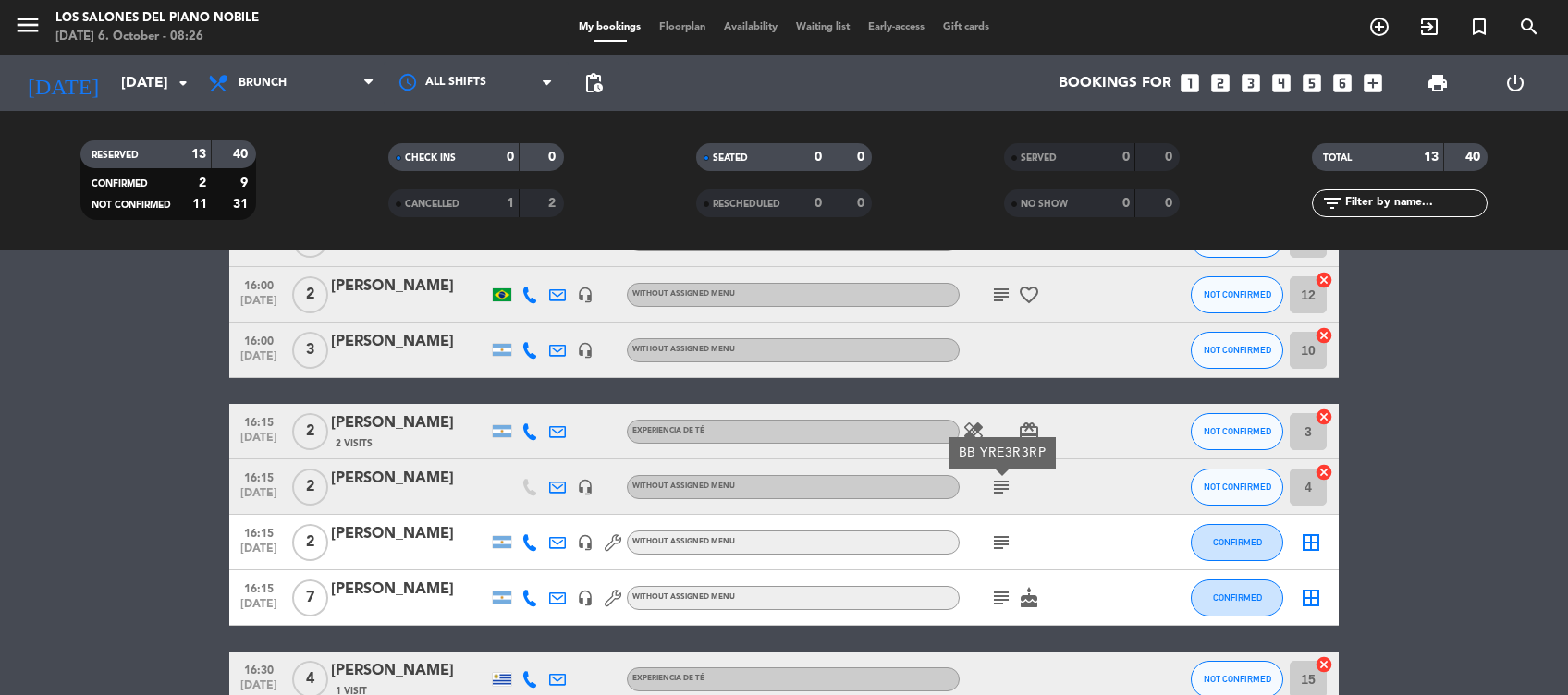
scroll to position [115, 0]
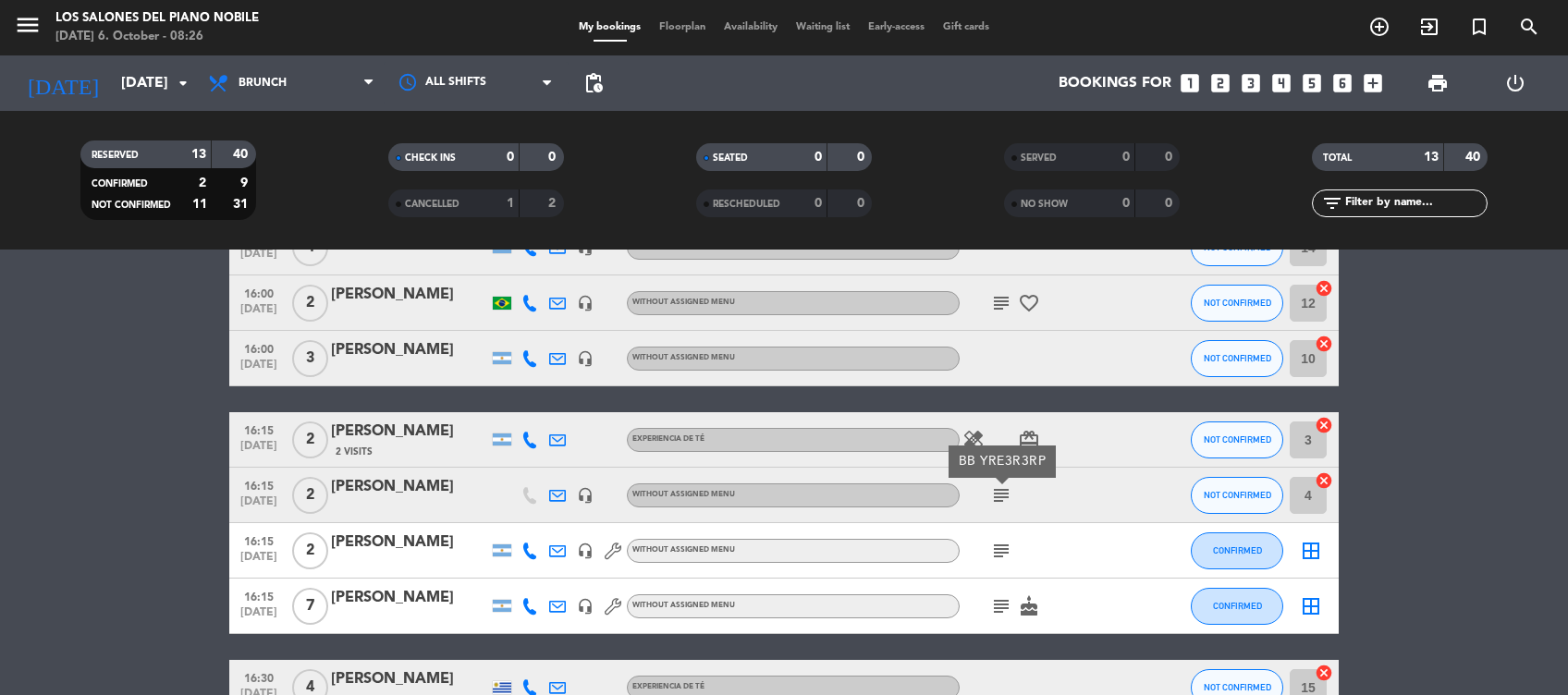
click at [395, 479] on div "Graciela Ozon" at bounding box center [409, 487] width 157 height 24
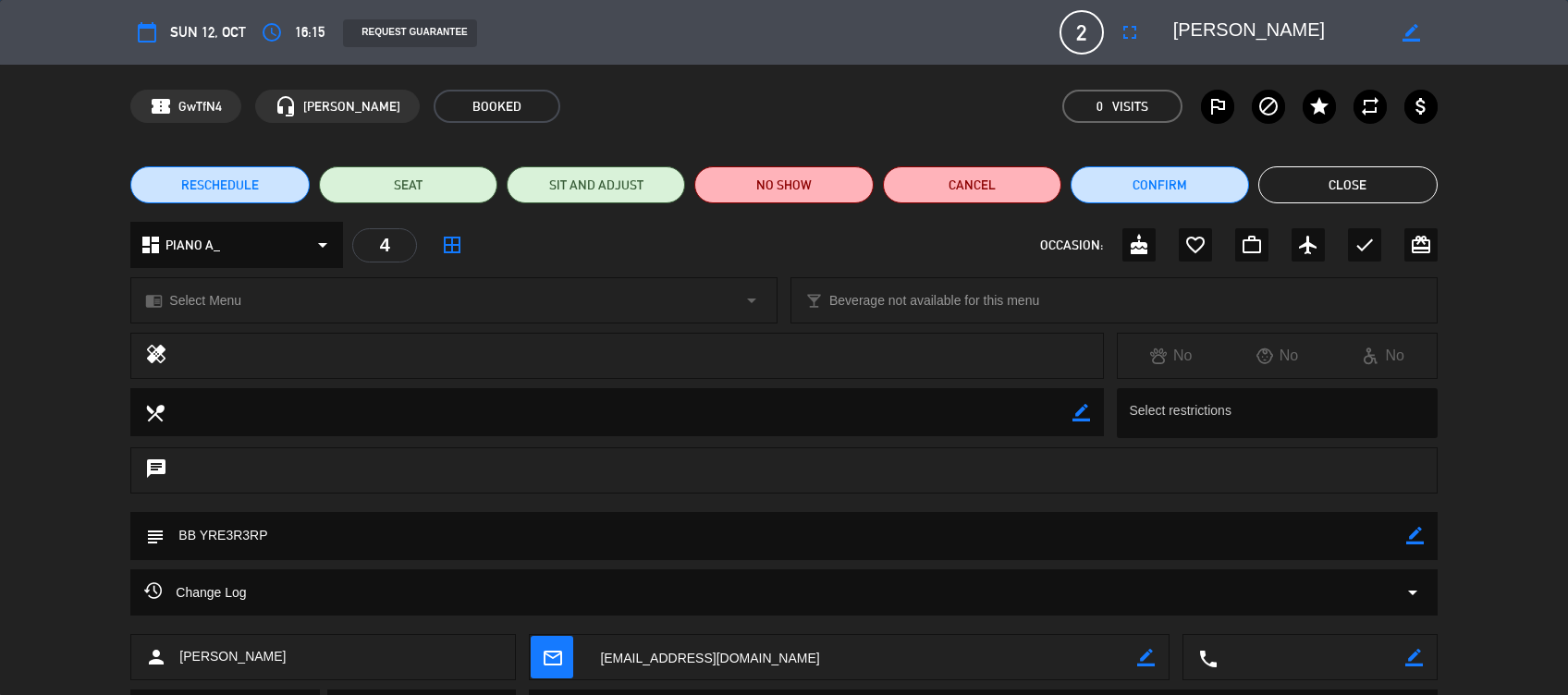
click at [1368, 184] on button "Close" at bounding box center [1347, 184] width 178 height 37
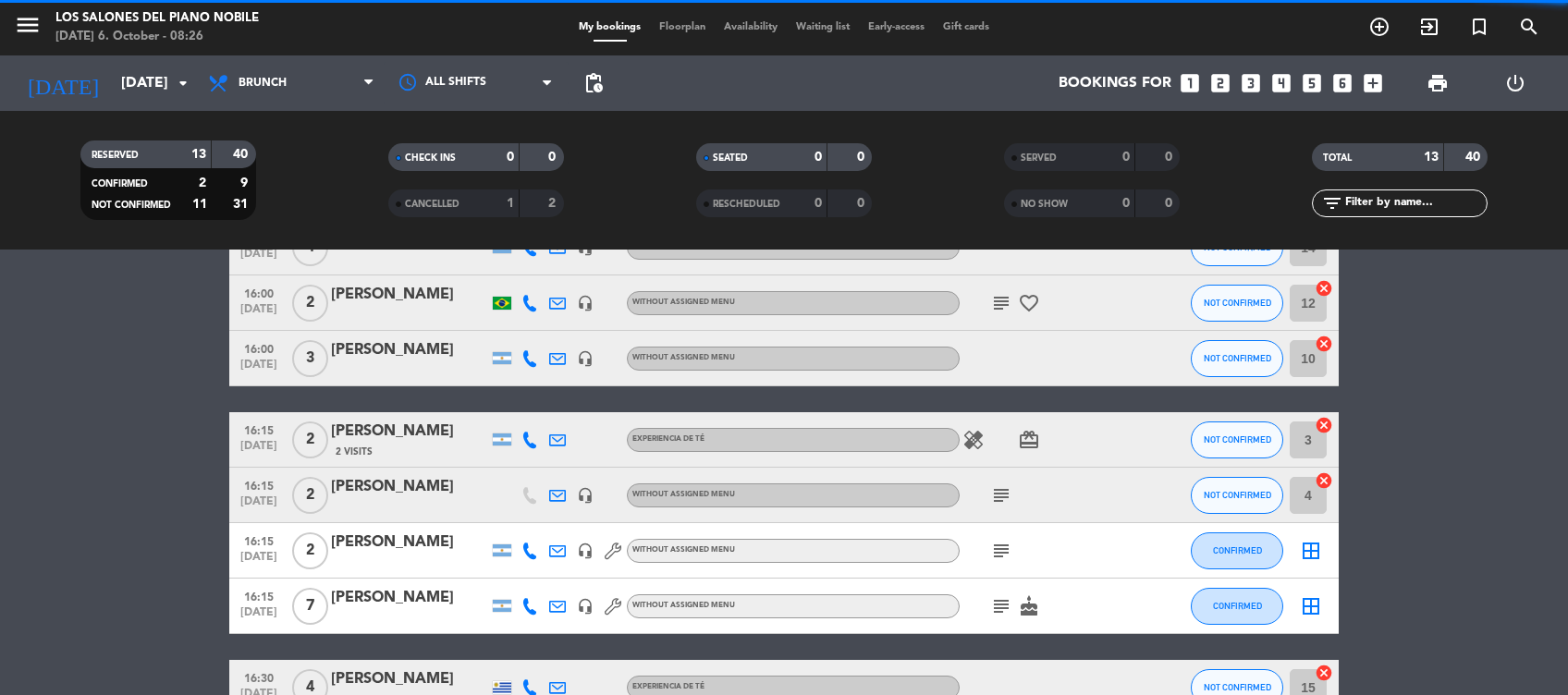
click at [411, 552] on div "Marina Paleo" at bounding box center [409, 543] width 157 height 24
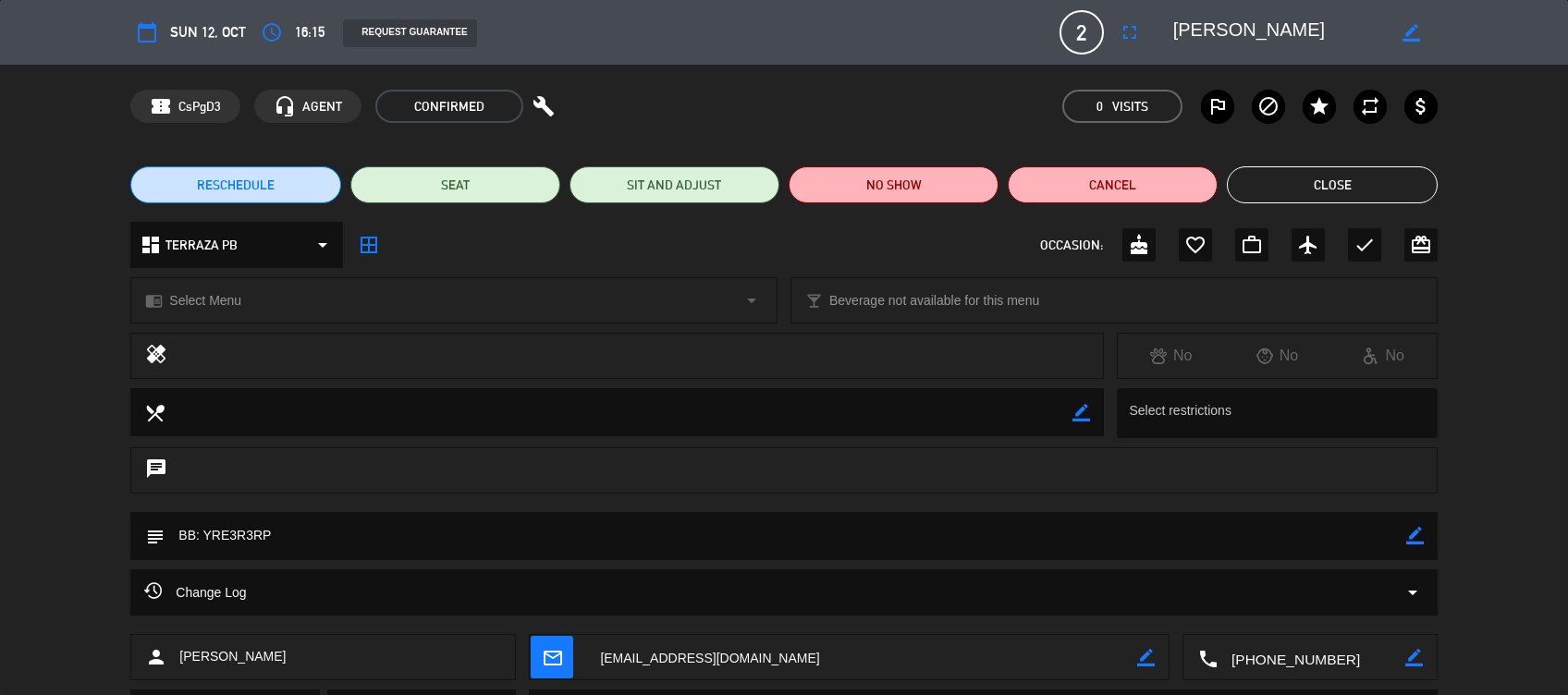
click at [1422, 535] on icon "border_color" at bounding box center [1415, 536] width 18 height 18
click at [1355, 535] on textarea at bounding box center [785, 535] width 1241 height 47
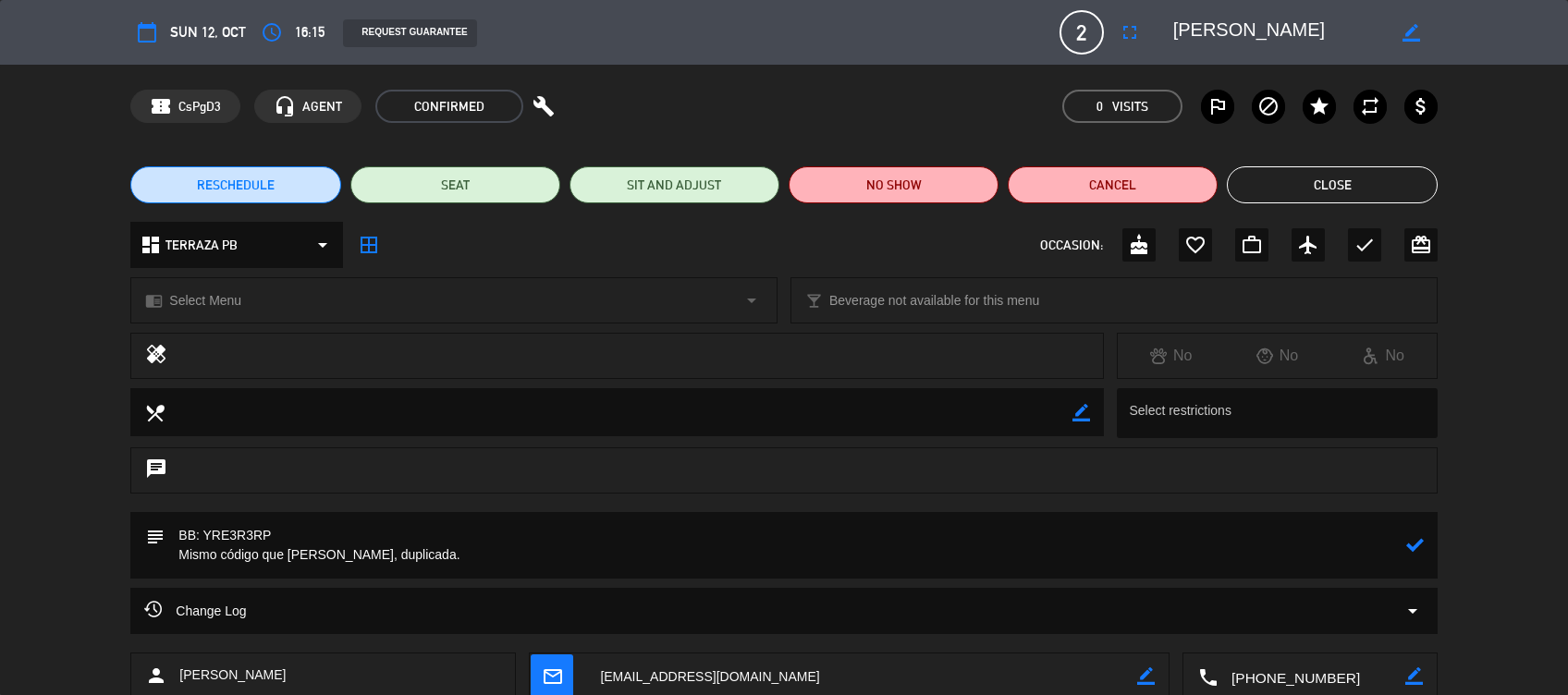
drag, startPoint x: 470, startPoint y: 562, endPoint x: 179, endPoint y: 558, distance: 290.3
click at [179, 558] on textarea at bounding box center [785, 545] width 1241 height 67
type textarea "BB: YRE3R3RP Mismo código que Graciela Ozon, duplicada."
click at [1413, 546] on icon at bounding box center [1415, 545] width 18 height 18
click at [1355, 194] on button "Close" at bounding box center [1332, 184] width 210 height 37
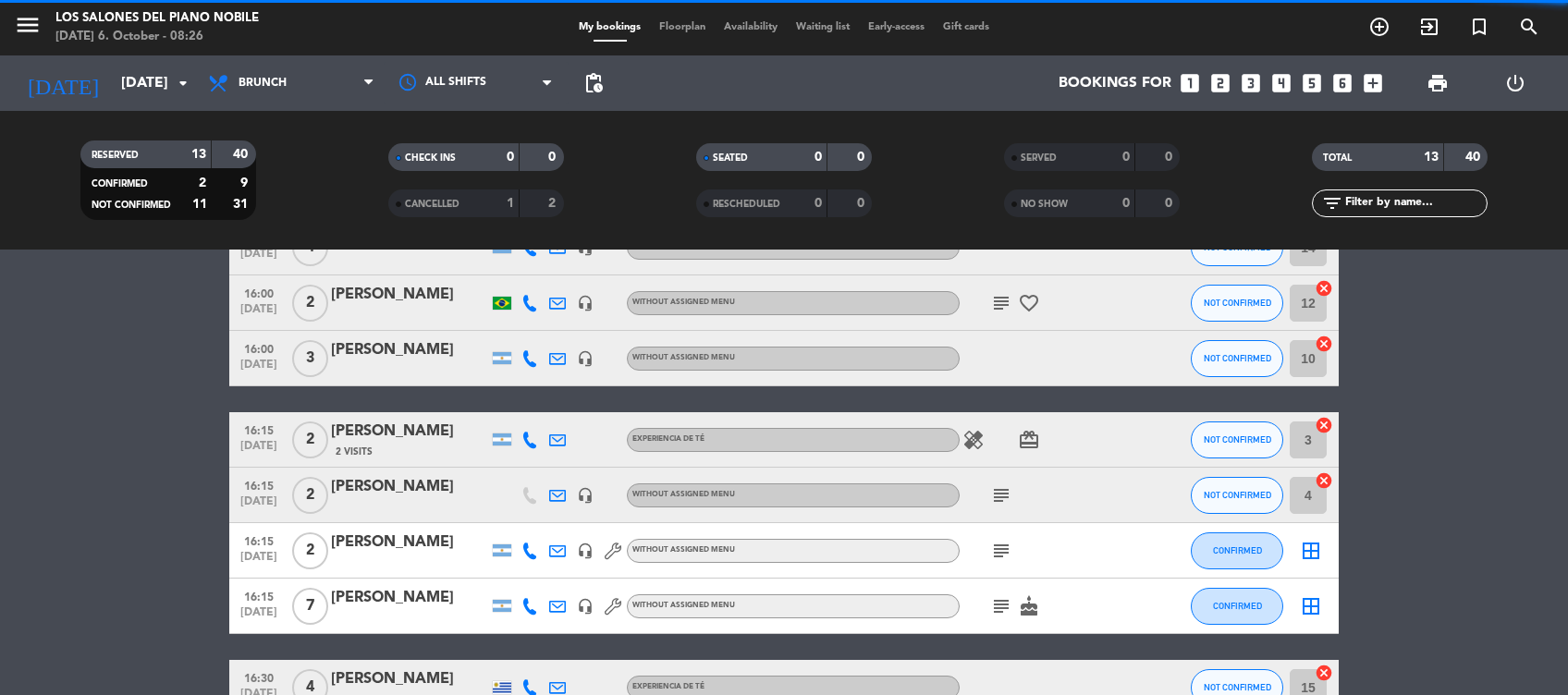
click at [412, 490] on div "Graciela Ozon" at bounding box center [409, 487] width 157 height 24
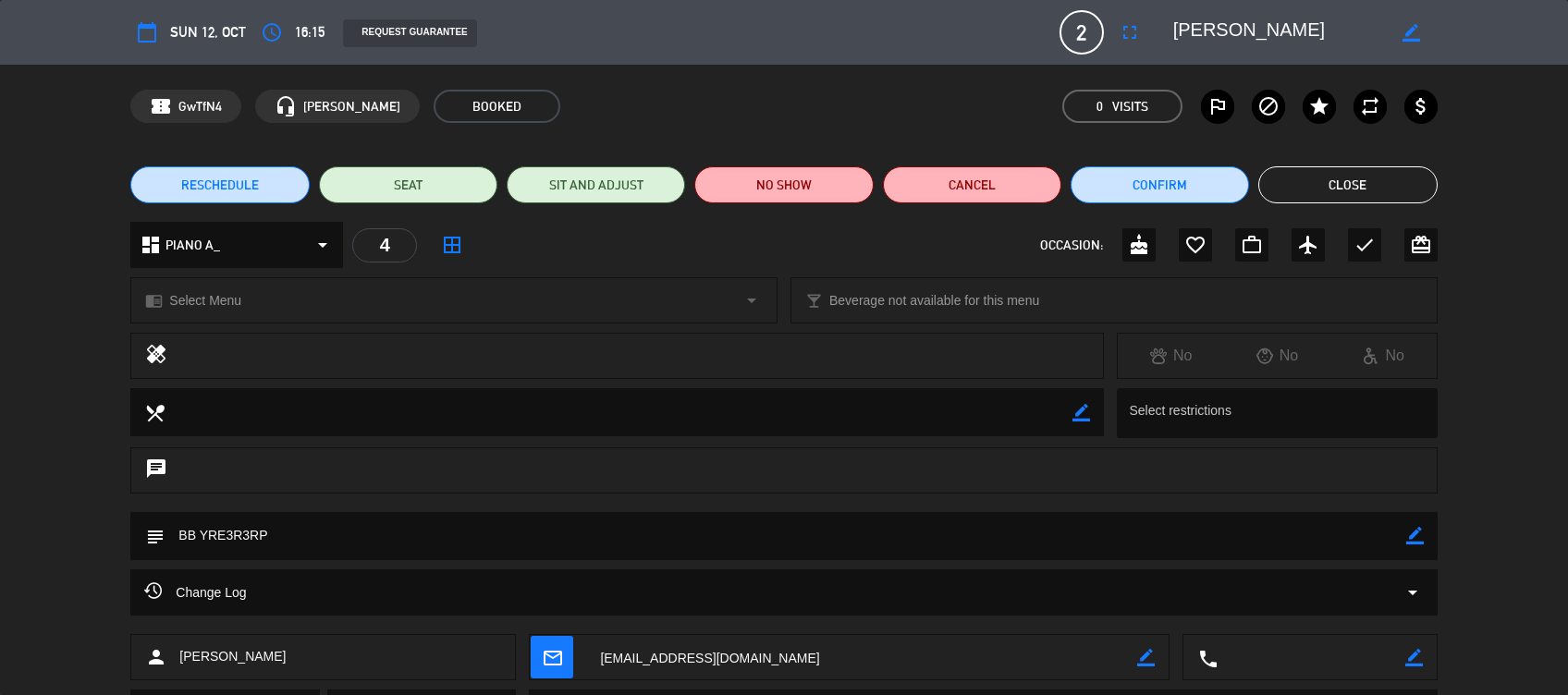
click at [1427, 541] on div "subject border_color" at bounding box center [783, 536] width 1306 height 48
click at [1409, 541] on icon "border_color" at bounding box center [1415, 536] width 18 height 18
click at [1353, 540] on textarea at bounding box center [785, 535] width 1241 height 47
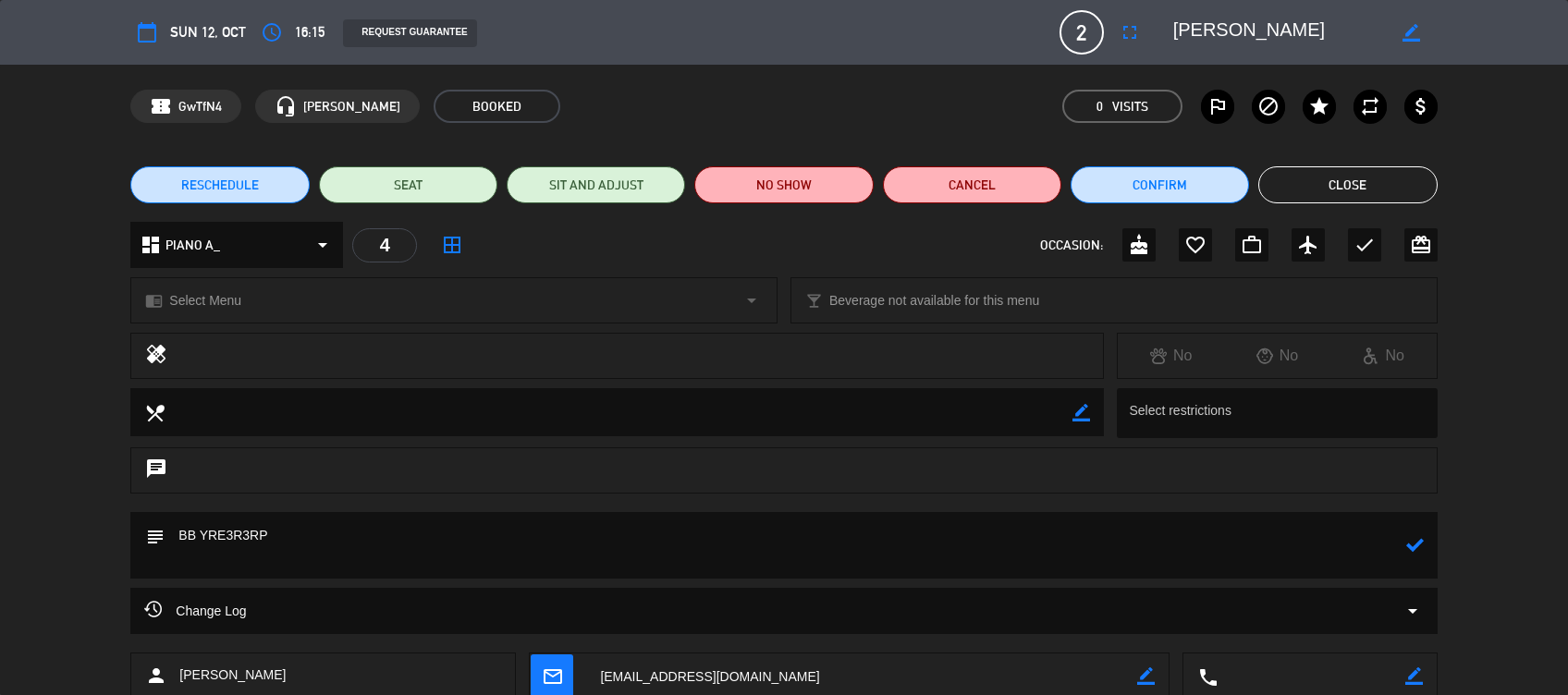
paste textarea "Mismo código que Graciela Ozon, duplicada."
click at [365, 559] on textarea at bounding box center [785, 545] width 1241 height 67
type textarea "BB YRE3R3RP Mismo código que Marina Paleo, duplicada."
click at [1414, 545] on icon at bounding box center [1415, 545] width 18 height 18
click at [1377, 187] on button "Close" at bounding box center [1347, 184] width 178 height 37
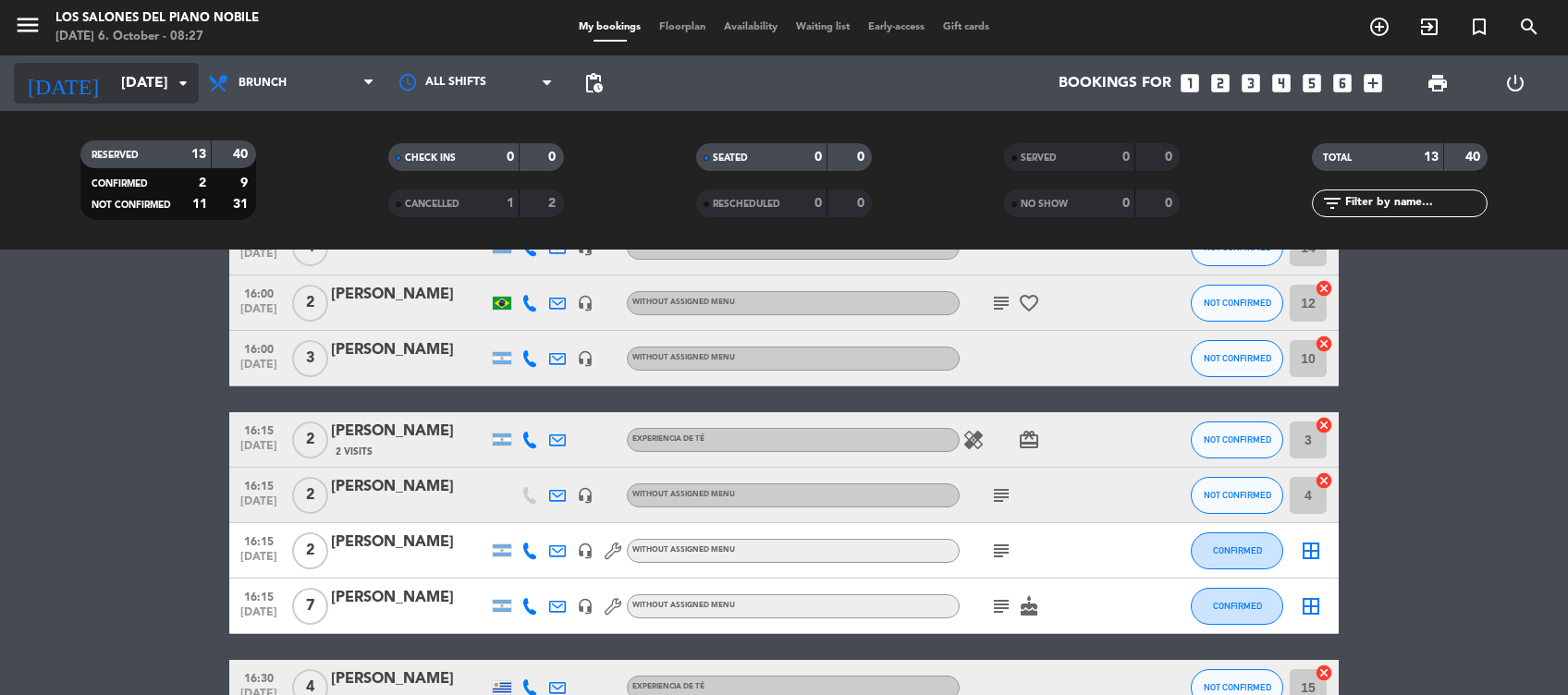
click at [165, 85] on input "Sun 12 Oct" at bounding box center [209, 84] width 195 height 36
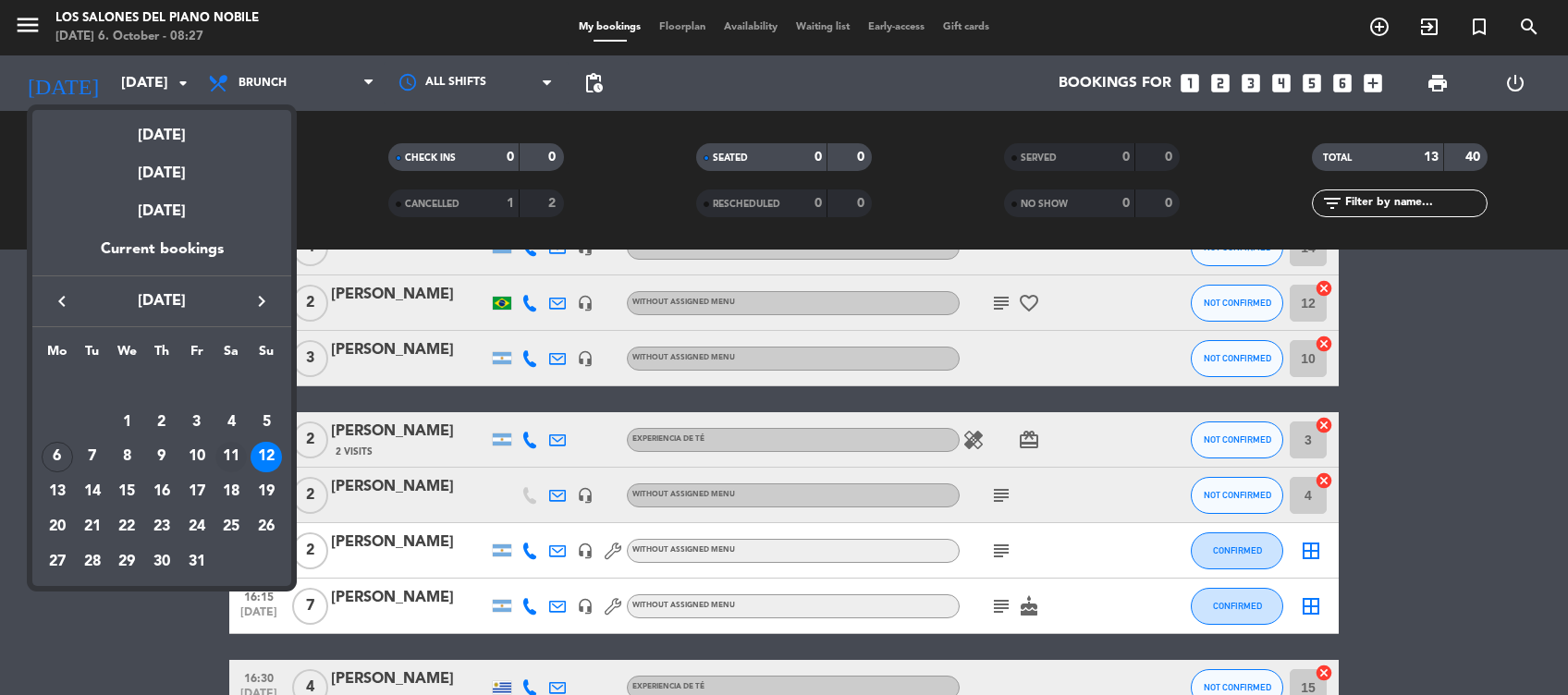
click at [231, 460] on div "11" at bounding box center [230, 457] width 31 height 31
type input "Sat 11 Oct"
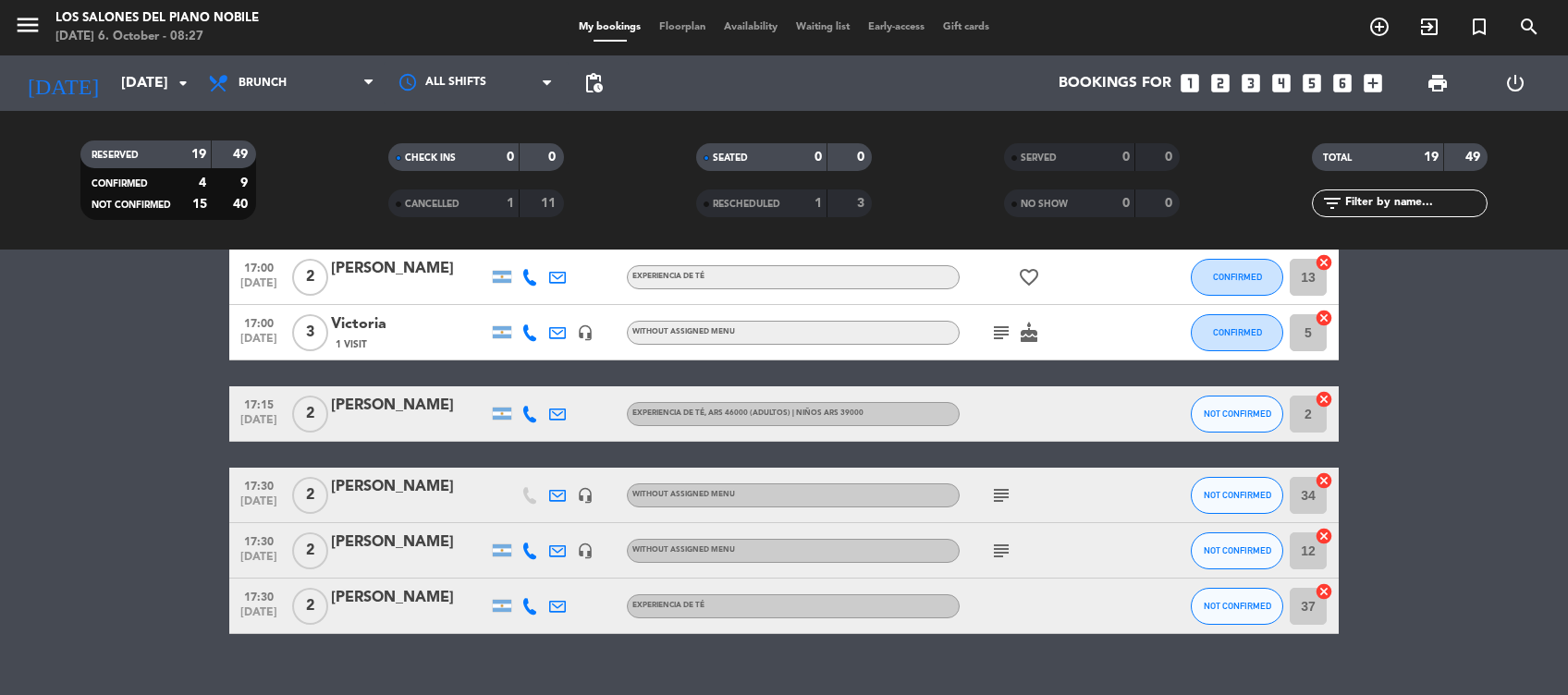
scroll to position [940, 0]
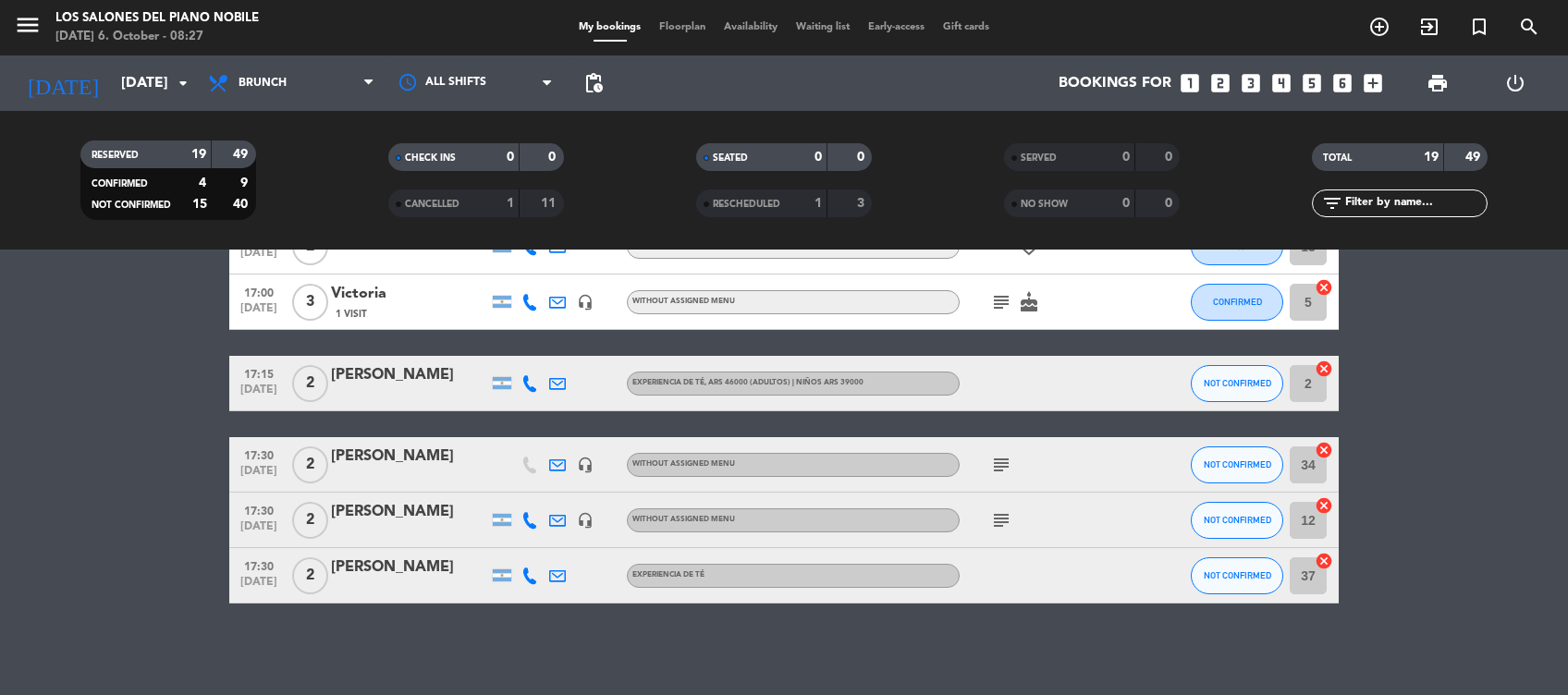
click at [417, 464] on div "Luis Rodriguez" at bounding box center [409, 457] width 157 height 24
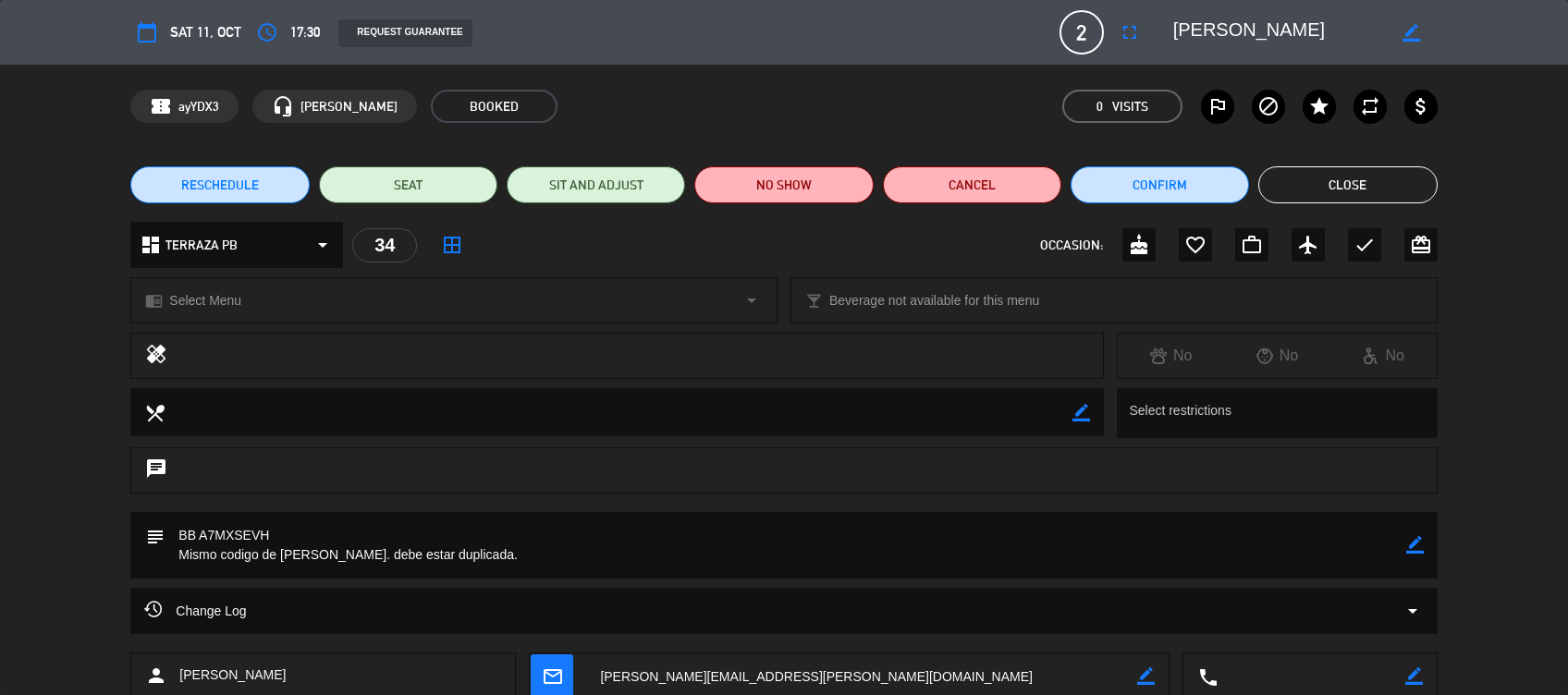
click at [1408, 540] on icon "border_color" at bounding box center [1415, 545] width 18 height 18
drag, startPoint x: 432, startPoint y: 547, endPoint x: 363, endPoint y: 555, distance: 68.8
click at [363, 555] on textarea at bounding box center [785, 545] width 1241 height 67
type textarea "BB A7MXSEVH Mismo codigo de Maria Garrido, duplicada."
click at [1414, 545] on icon at bounding box center [1415, 545] width 18 height 18
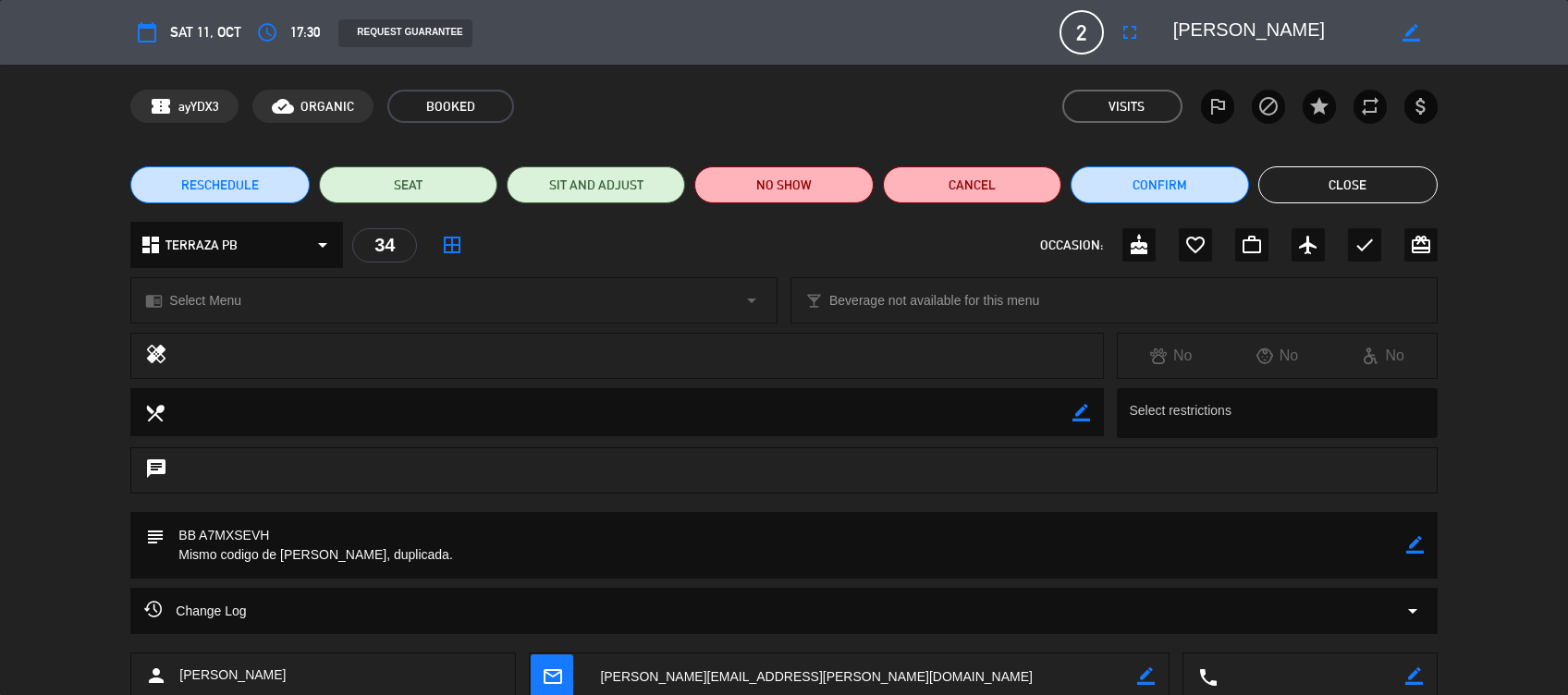
click at [1393, 181] on button "Close" at bounding box center [1347, 184] width 178 height 37
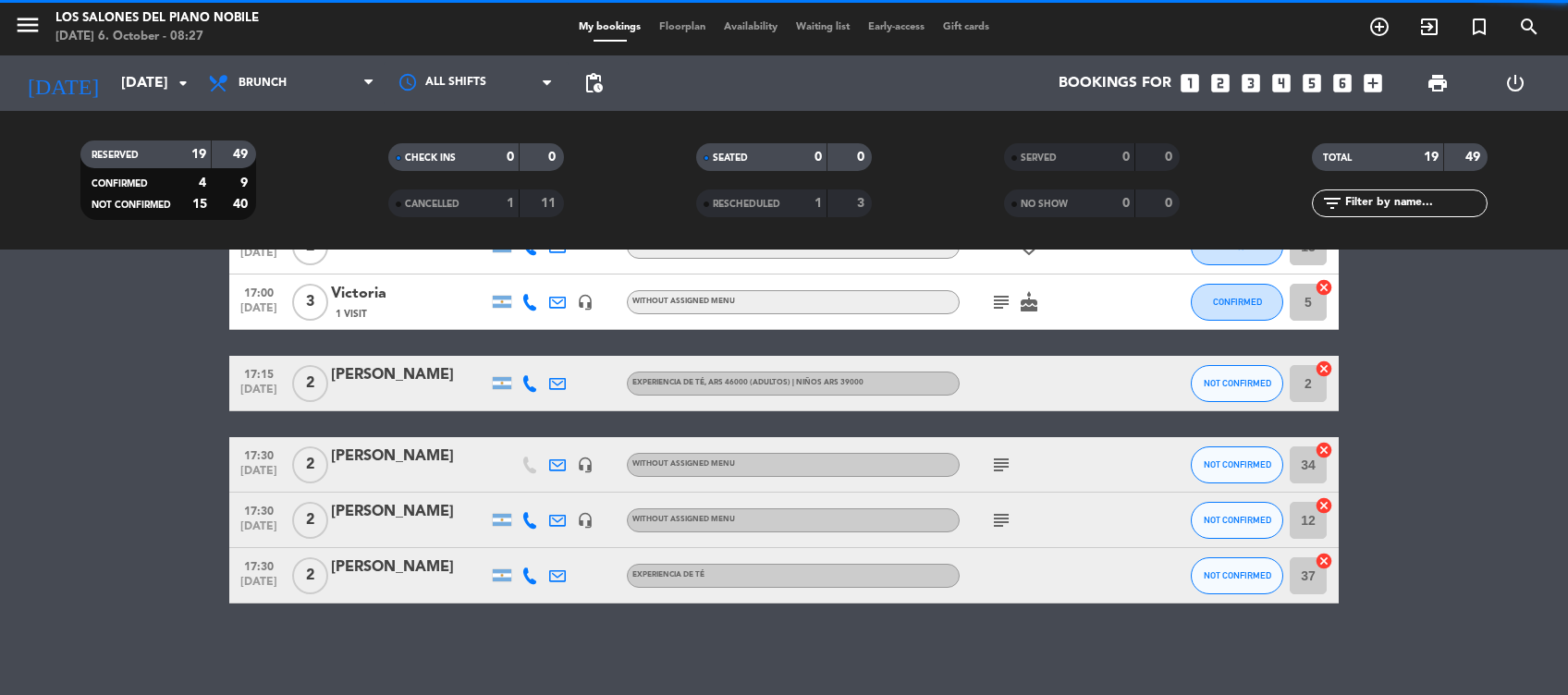
click at [443, 510] on div "Maria Garrido Quintas" at bounding box center [409, 512] width 157 height 24
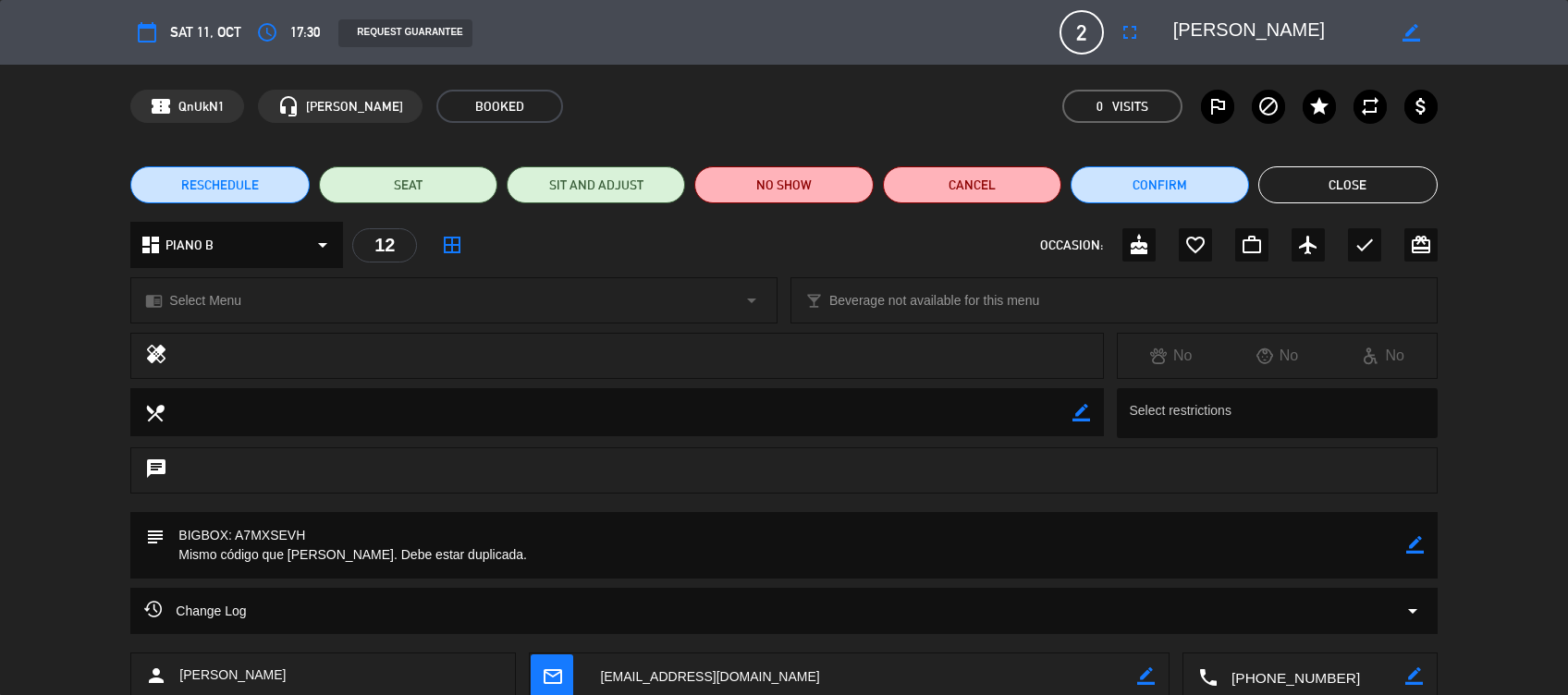
click at [1412, 551] on icon "border_color" at bounding box center [1415, 545] width 18 height 18
type textarea "BIGBOX: A7MXSEVH Mismo código que Luis Rodriguez, duplicada."
click at [1408, 540] on icon at bounding box center [1415, 545] width 18 height 18
click at [1416, 177] on button "Close" at bounding box center [1347, 184] width 178 height 37
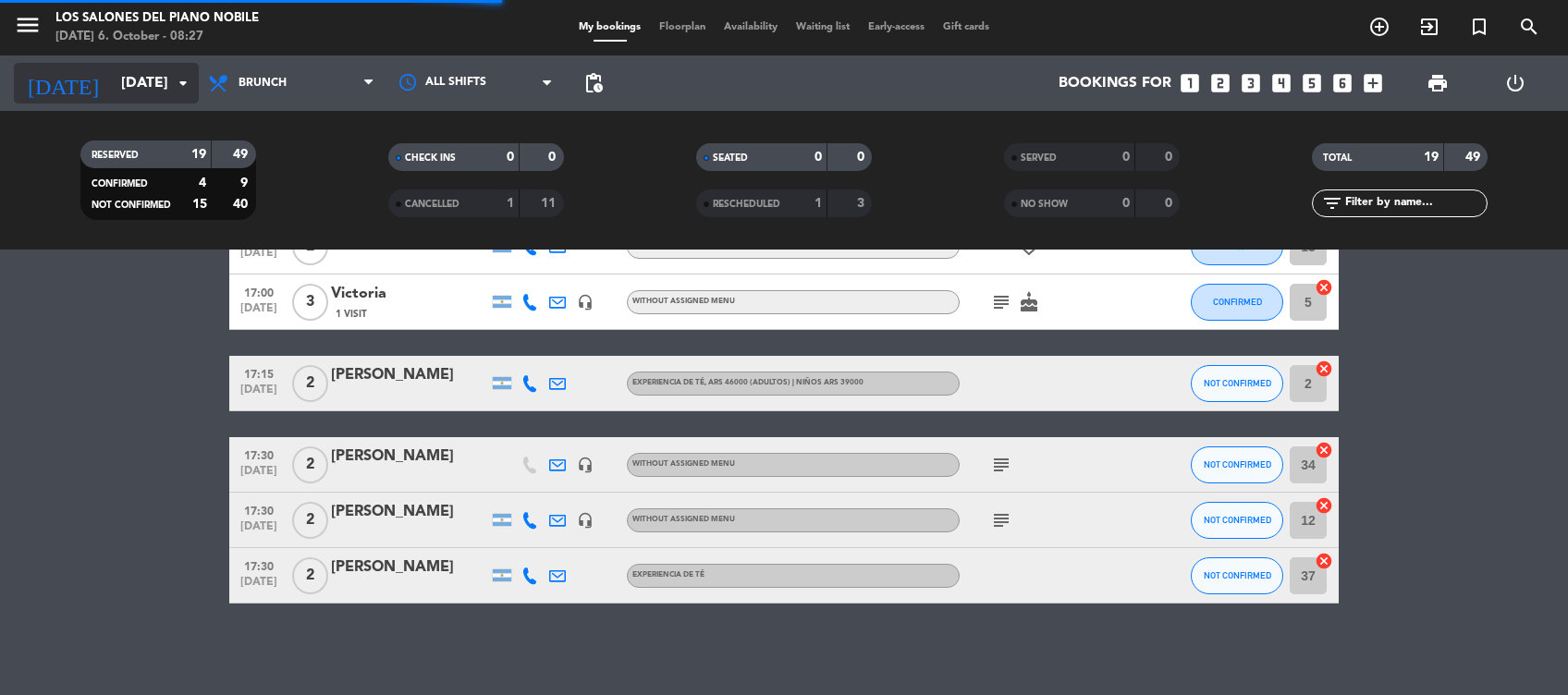
click at [144, 85] on input "Sat 11 Oct" at bounding box center [209, 84] width 195 height 36
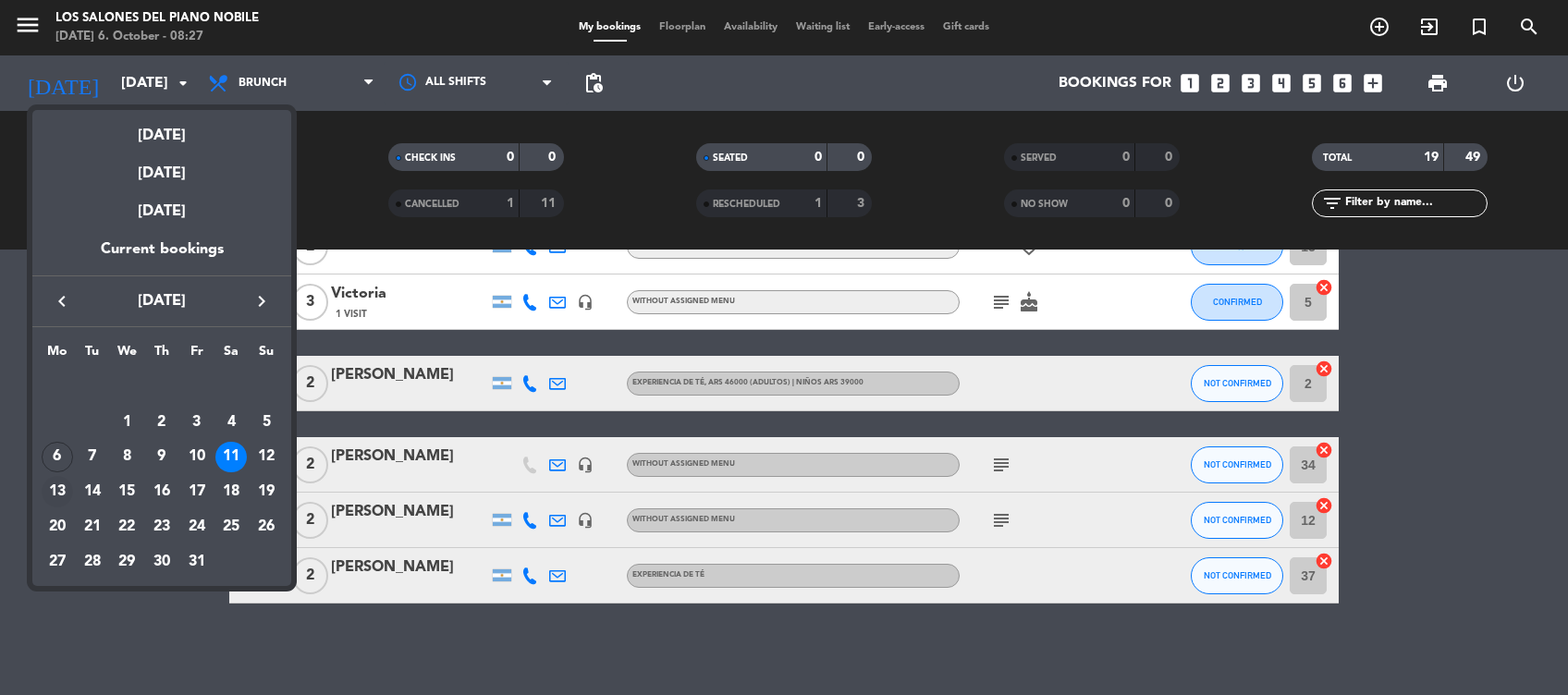
click at [52, 487] on div "13" at bounding box center [57, 491] width 31 height 31
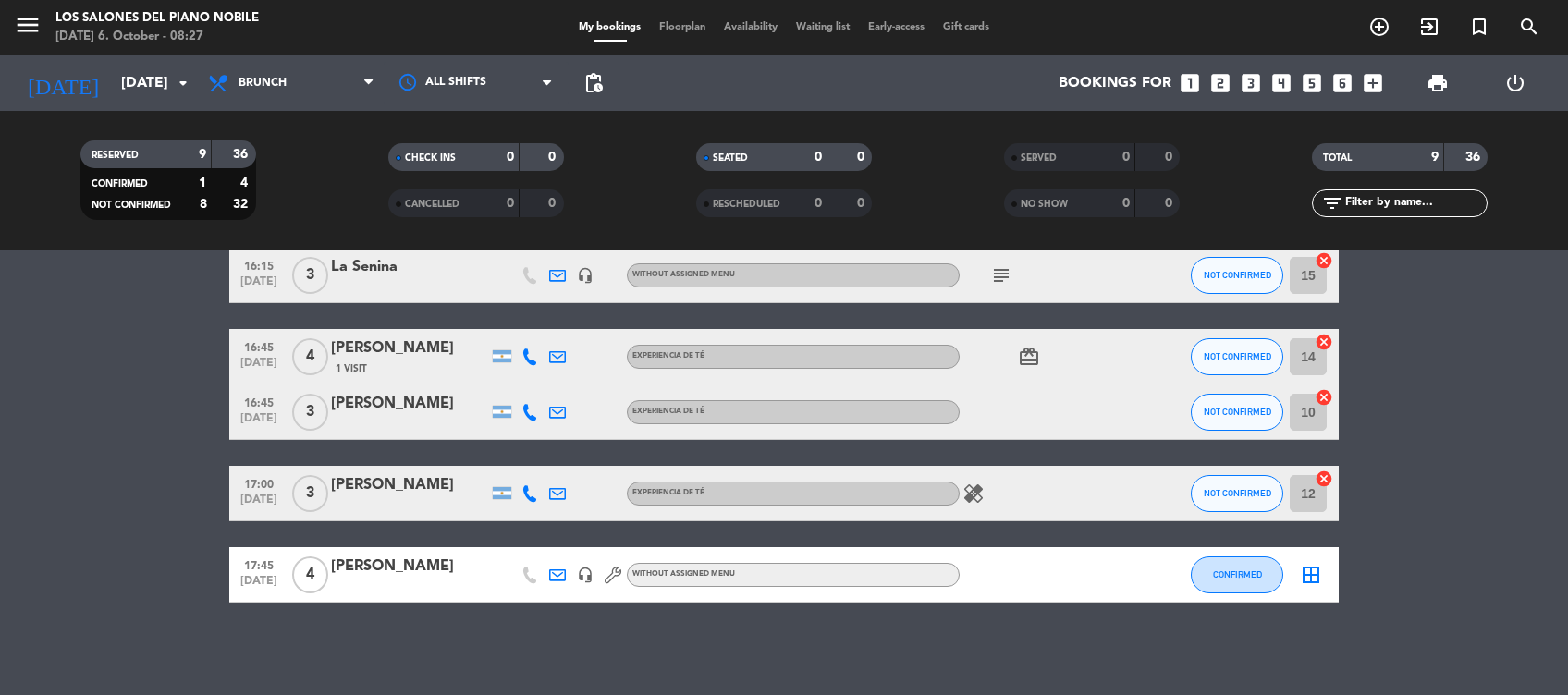
scroll to position [0, 0]
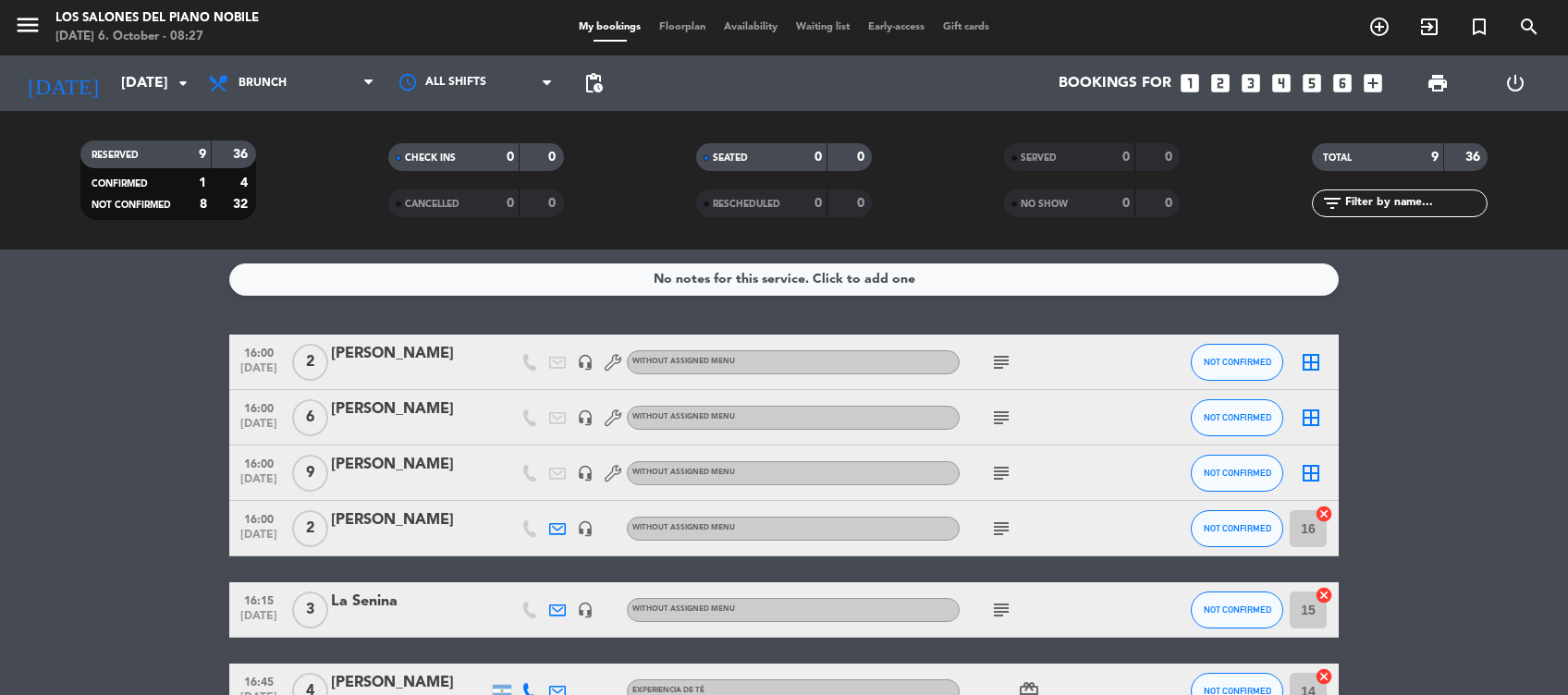
click at [990, 348] on div "subject" at bounding box center [1043, 362] width 166 height 55
click at [1001, 359] on icon "subject" at bounding box center [1001, 362] width 22 height 22
click at [1001, 422] on icon "subject" at bounding box center [1001, 418] width 22 height 22
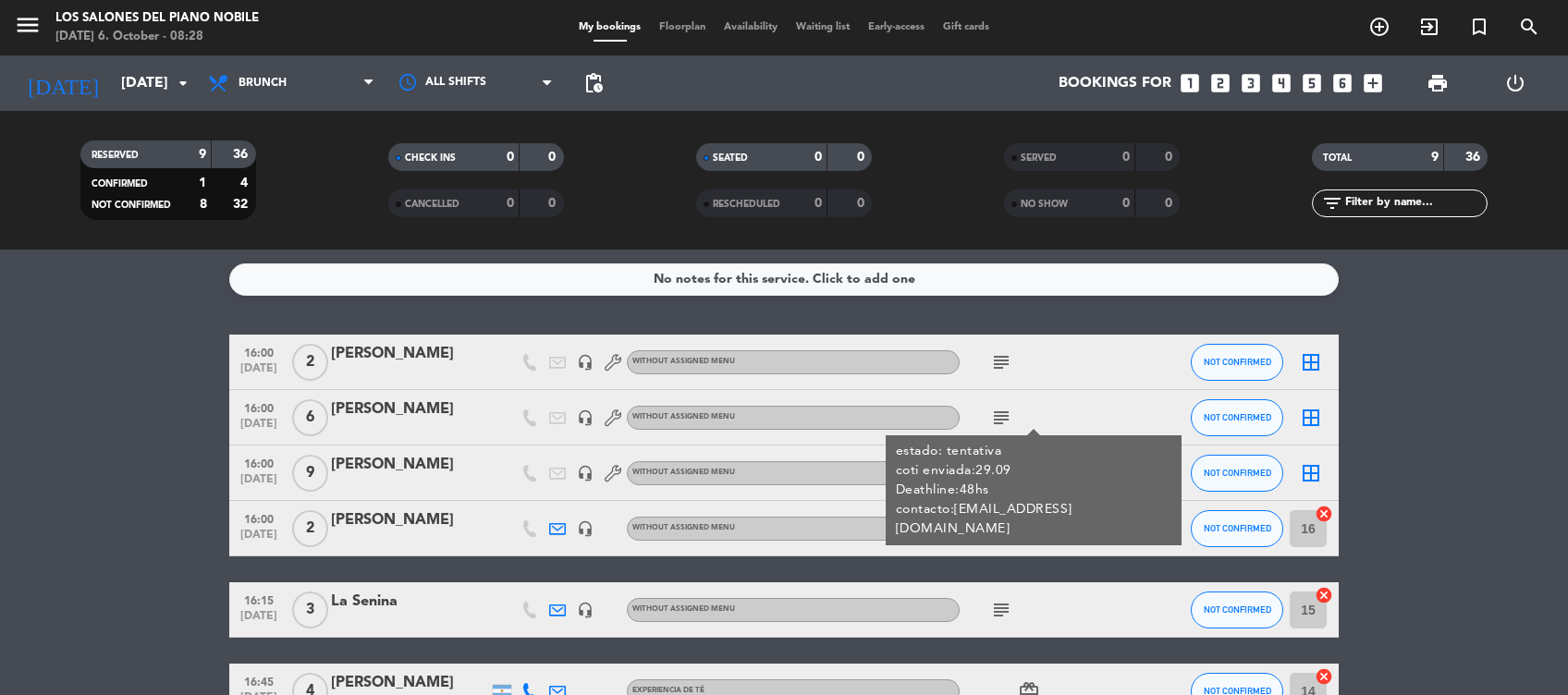
click at [1003, 352] on icon "subject" at bounding box center [1001, 362] width 22 height 22
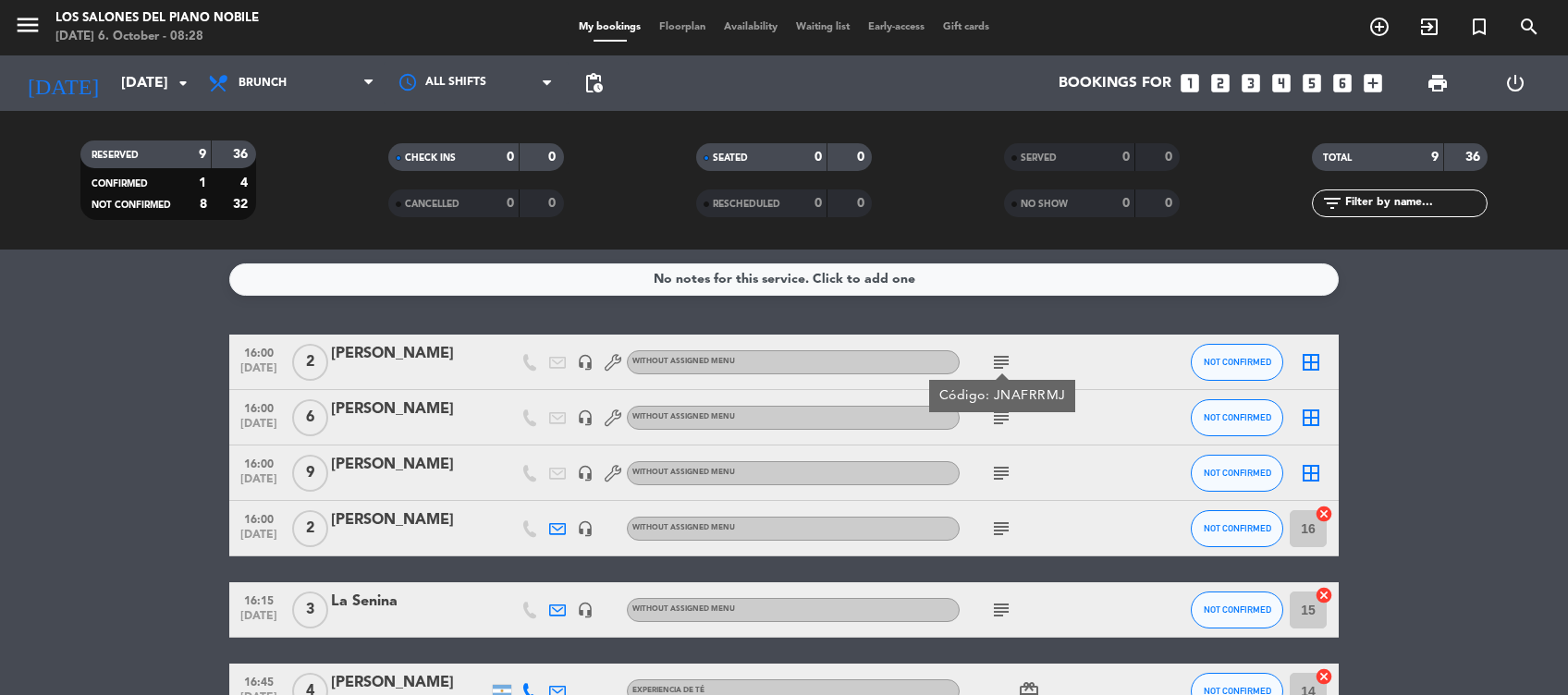
click at [1000, 414] on icon "subject" at bounding box center [1001, 418] width 22 height 22
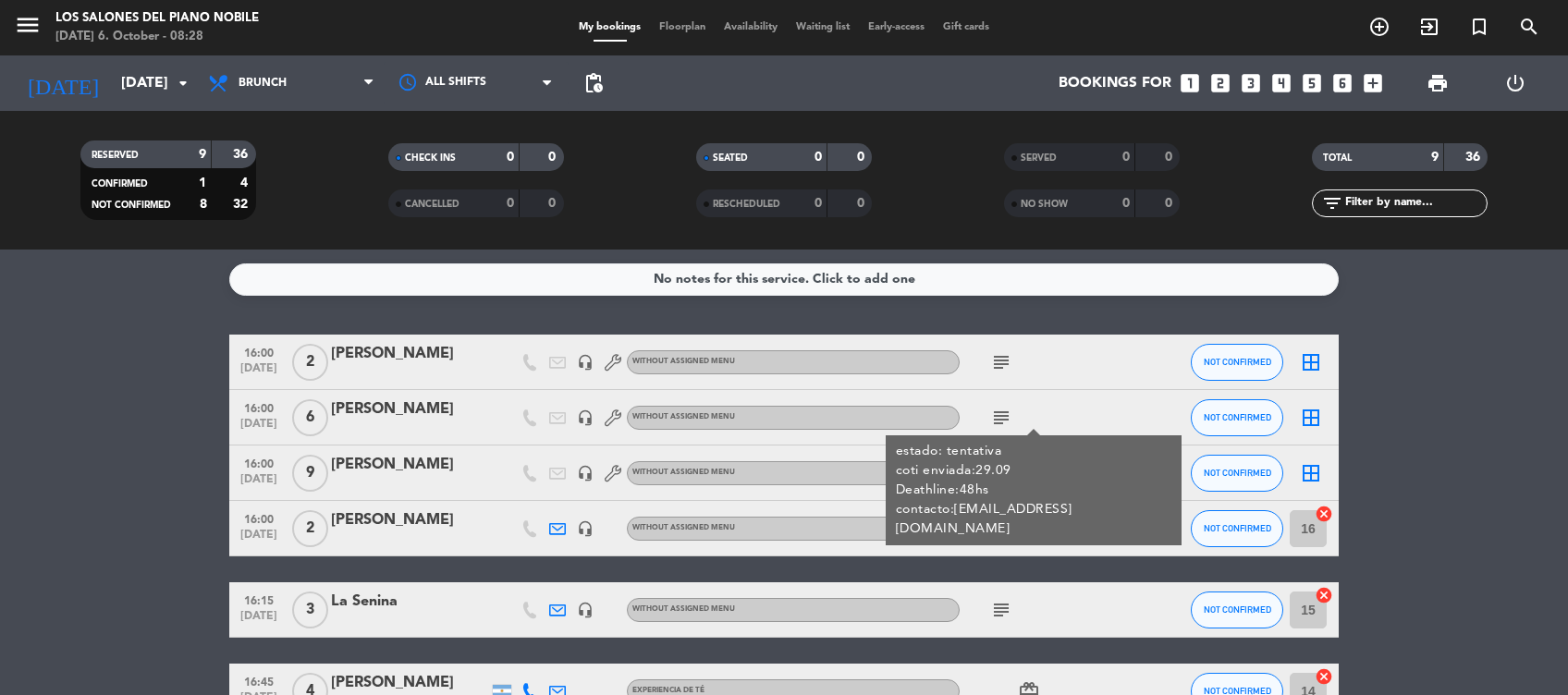
click at [999, 532] on icon "subject" at bounding box center [1001, 529] width 22 height 22
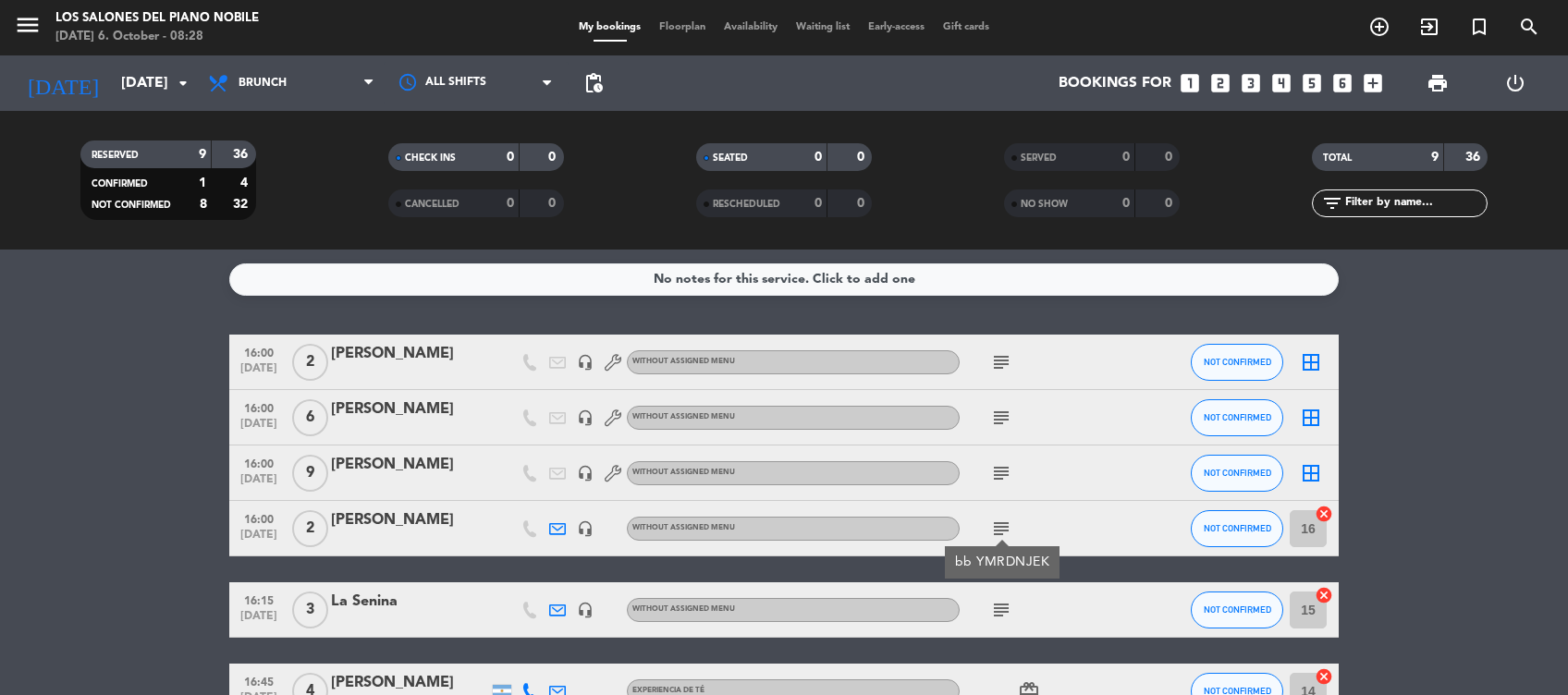
click at [999, 471] on icon "subject" at bounding box center [1001, 473] width 22 height 22
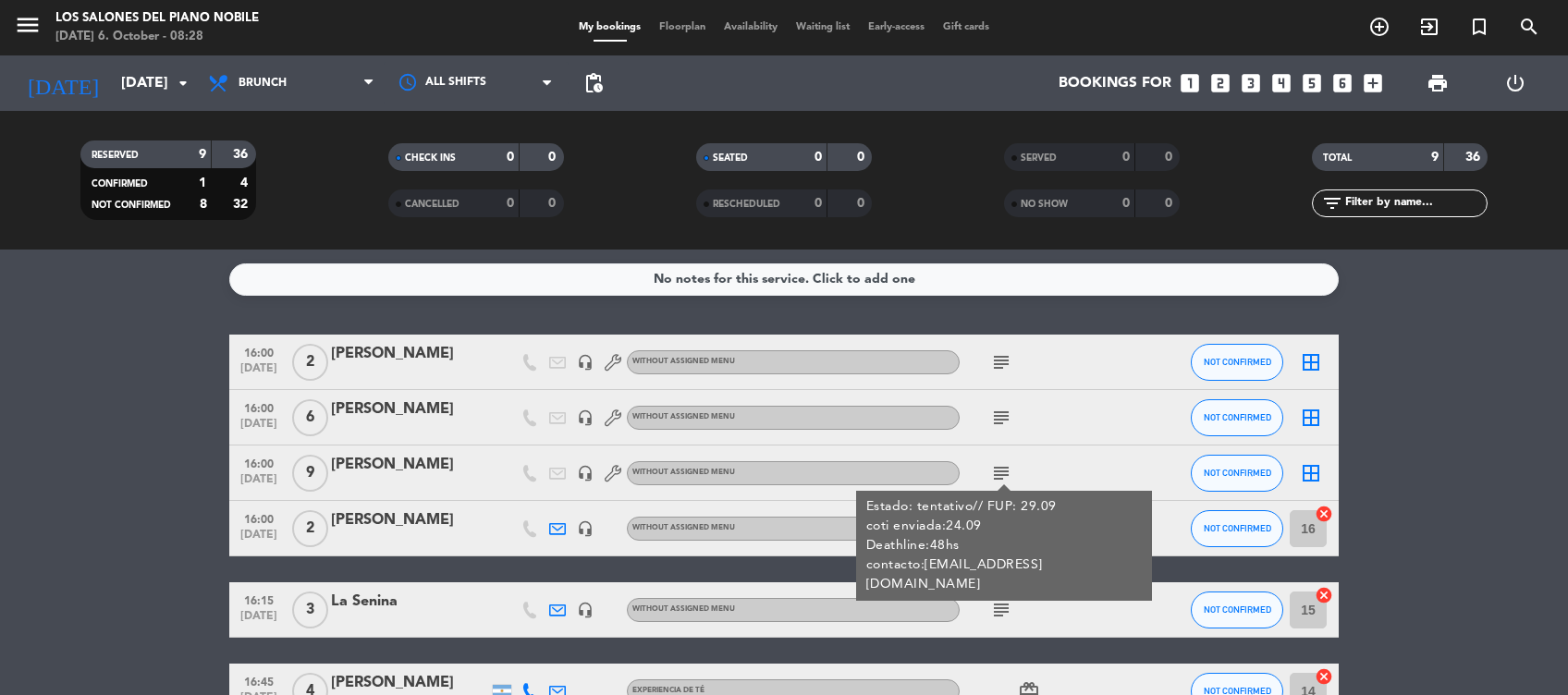
click at [998, 411] on icon "subject" at bounding box center [1001, 418] width 22 height 22
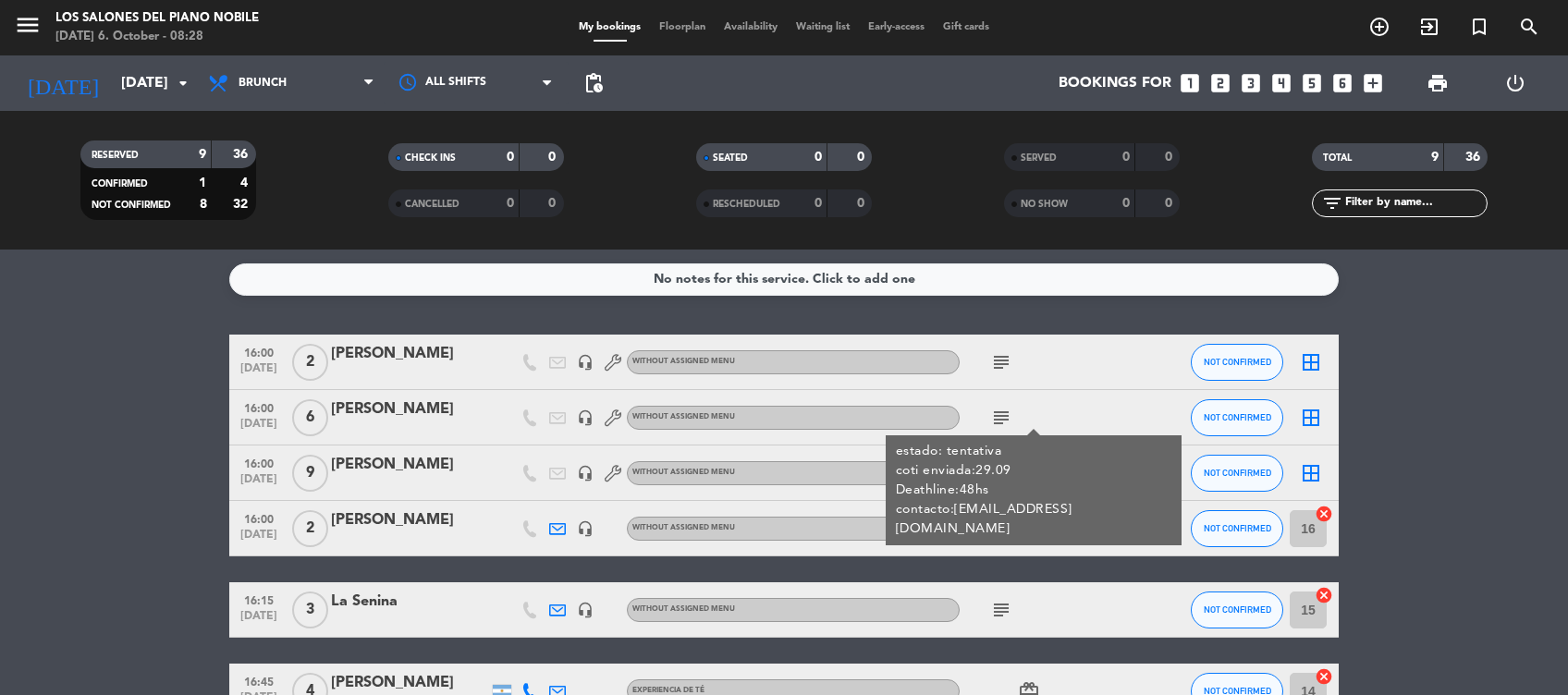
click at [999, 600] on icon "subject" at bounding box center [1001, 610] width 22 height 22
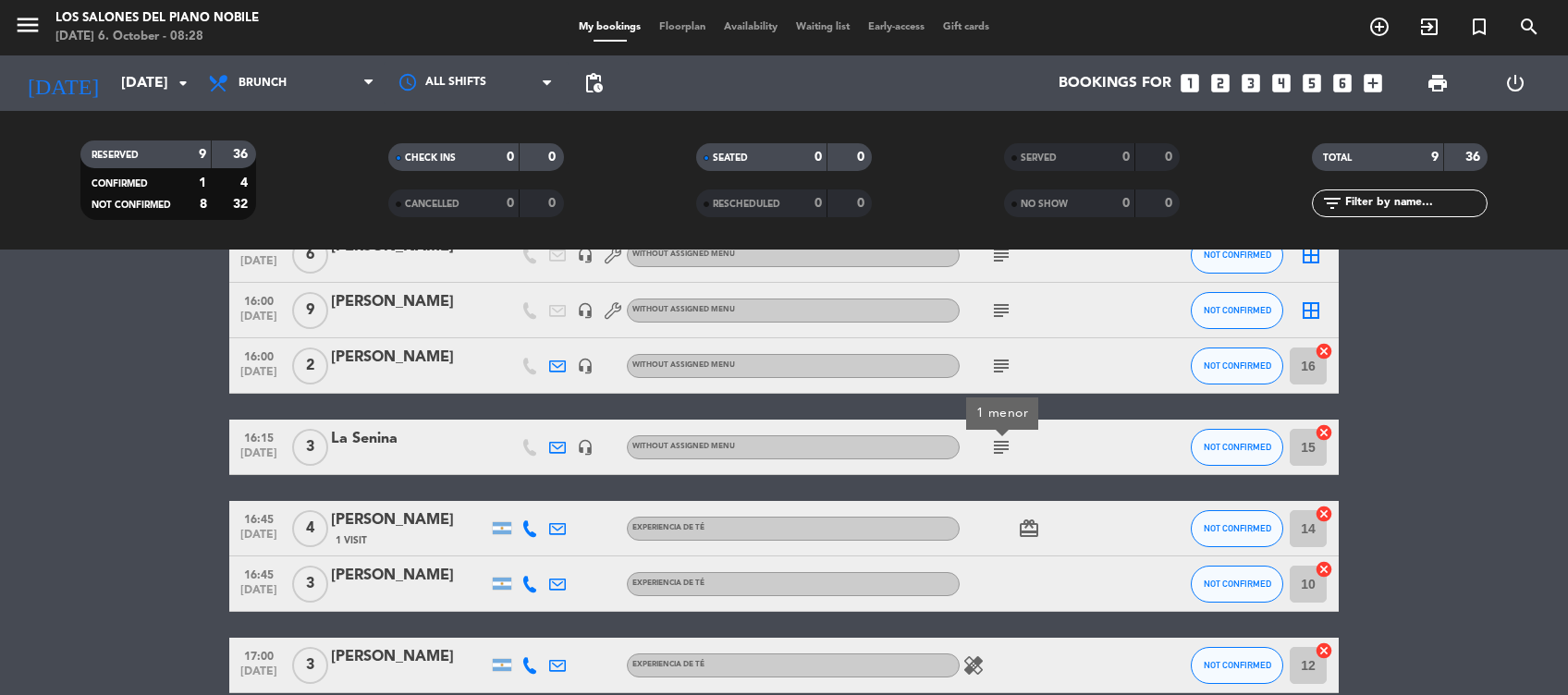
scroll to position [114, 0]
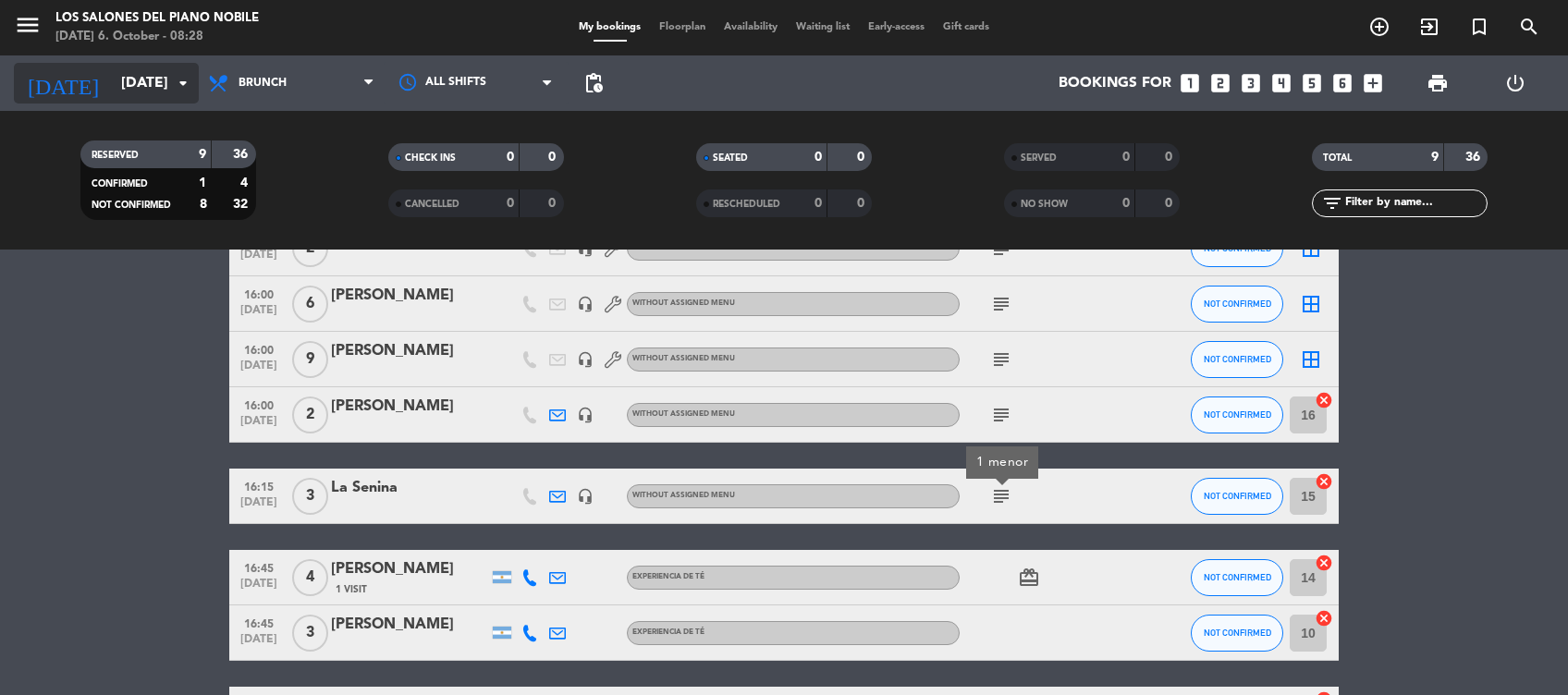
click at [158, 83] on input "Mon 13 Oct" at bounding box center [209, 84] width 195 height 36
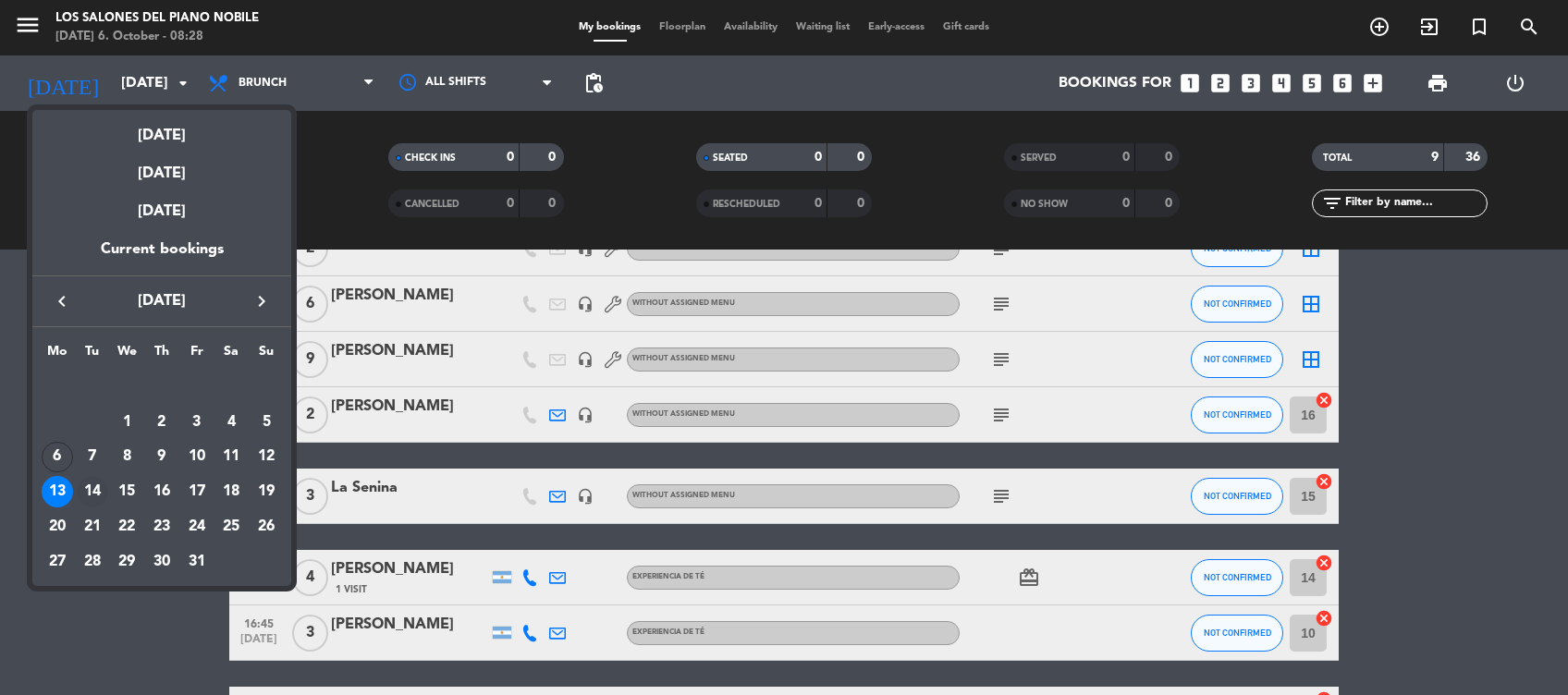
click at [94, 494] on div "14" at bounding box center [92, 491] width 31 height 31
type input "Tue 14 Oct"
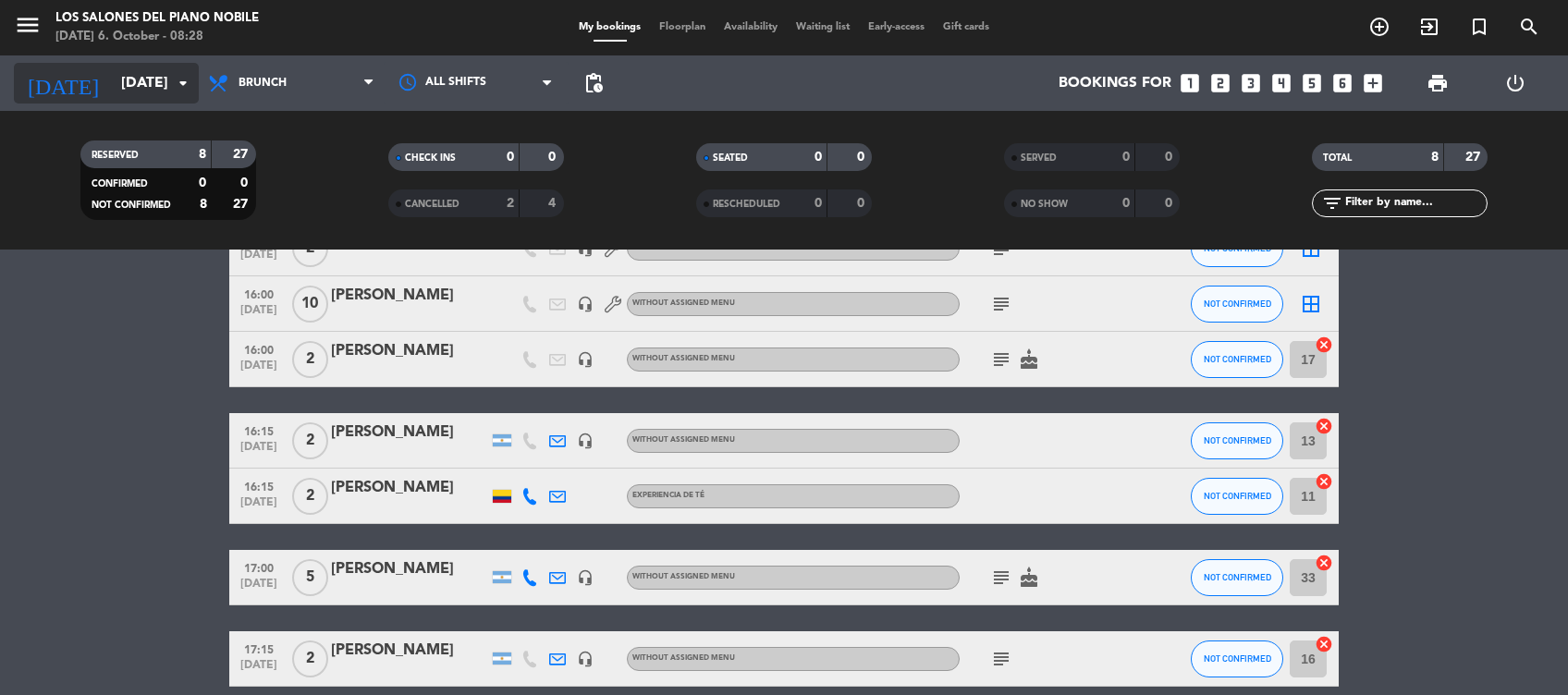
click at [156, 80] on input "Tue 14 Oct" at bounding box center [209, 84] width 195 height 36
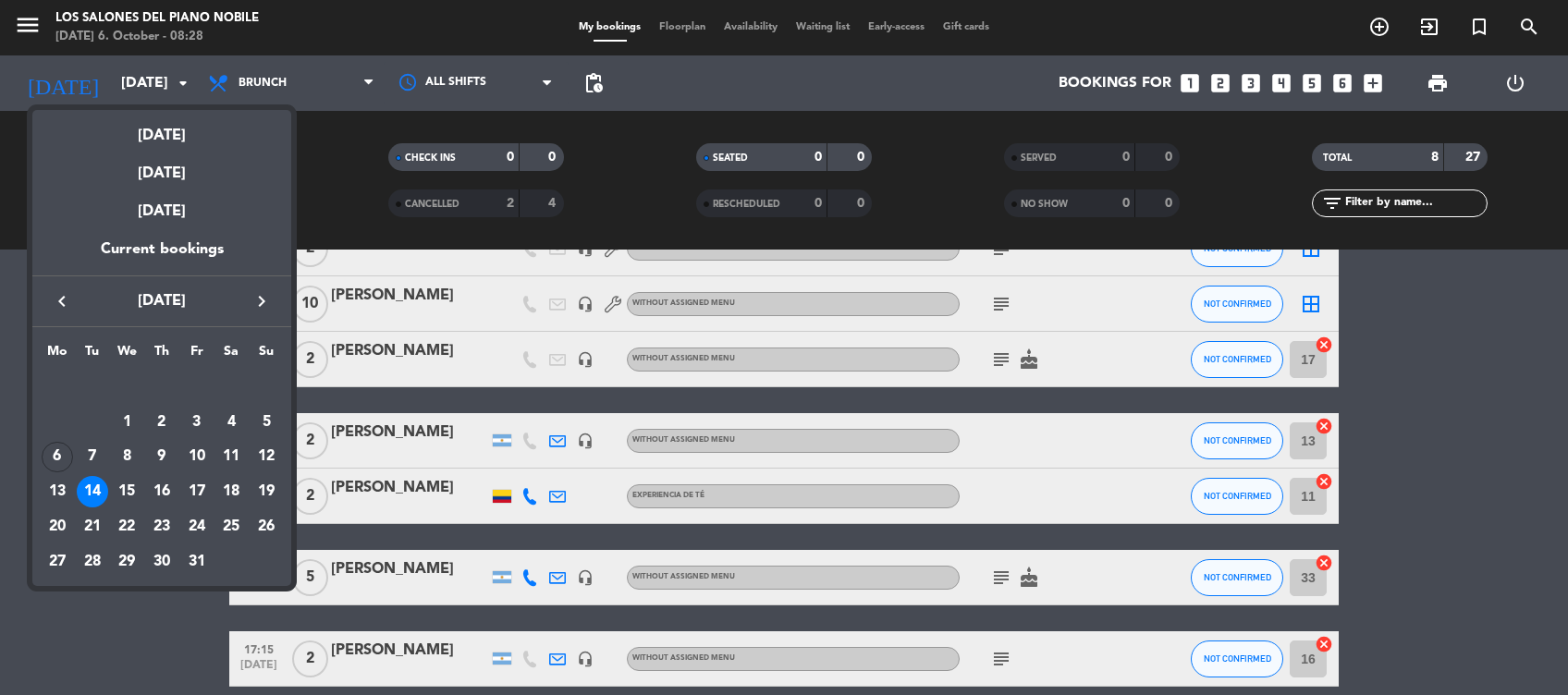
click at [102, 483] on div "14" at bounding box center [92, 491] width 31 height 31
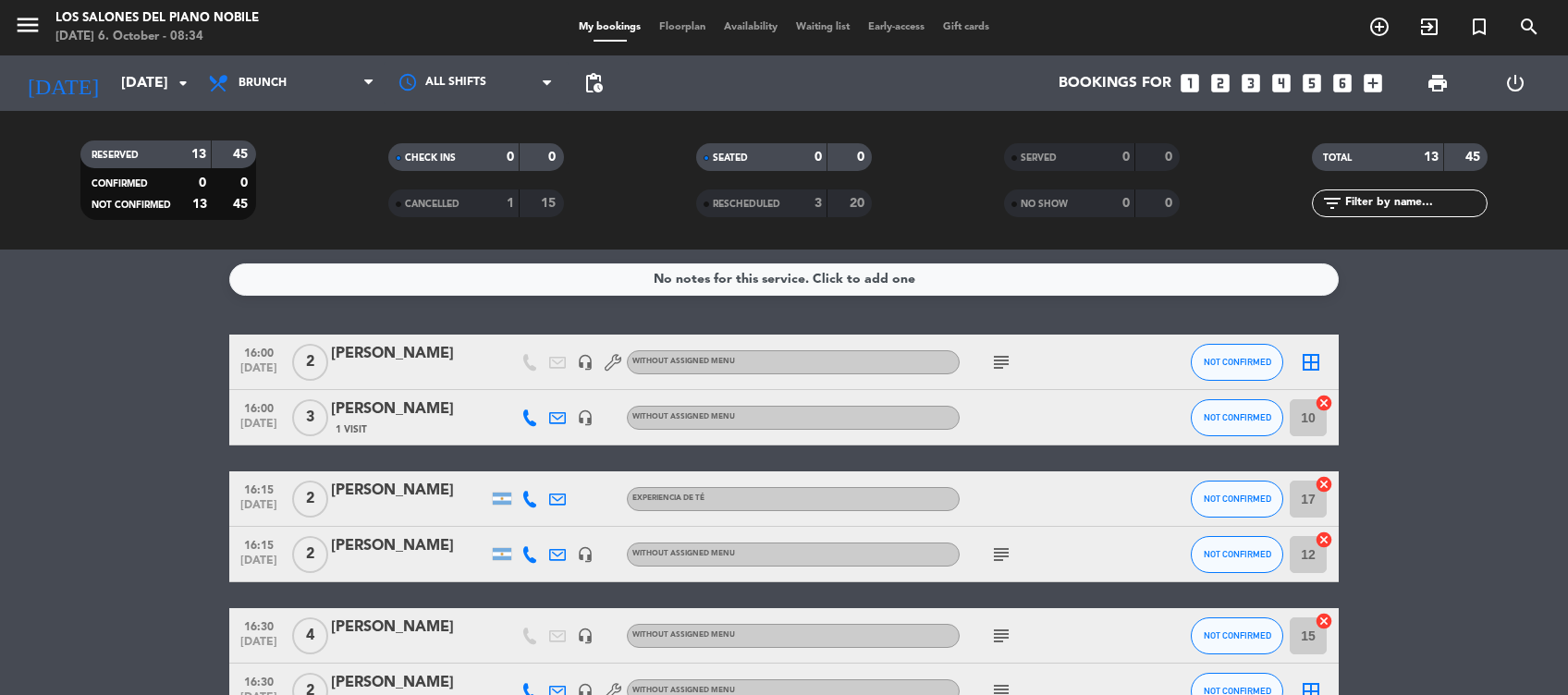
click at [428, 367] on div at bounding box center [409, 374] width 157 height 15
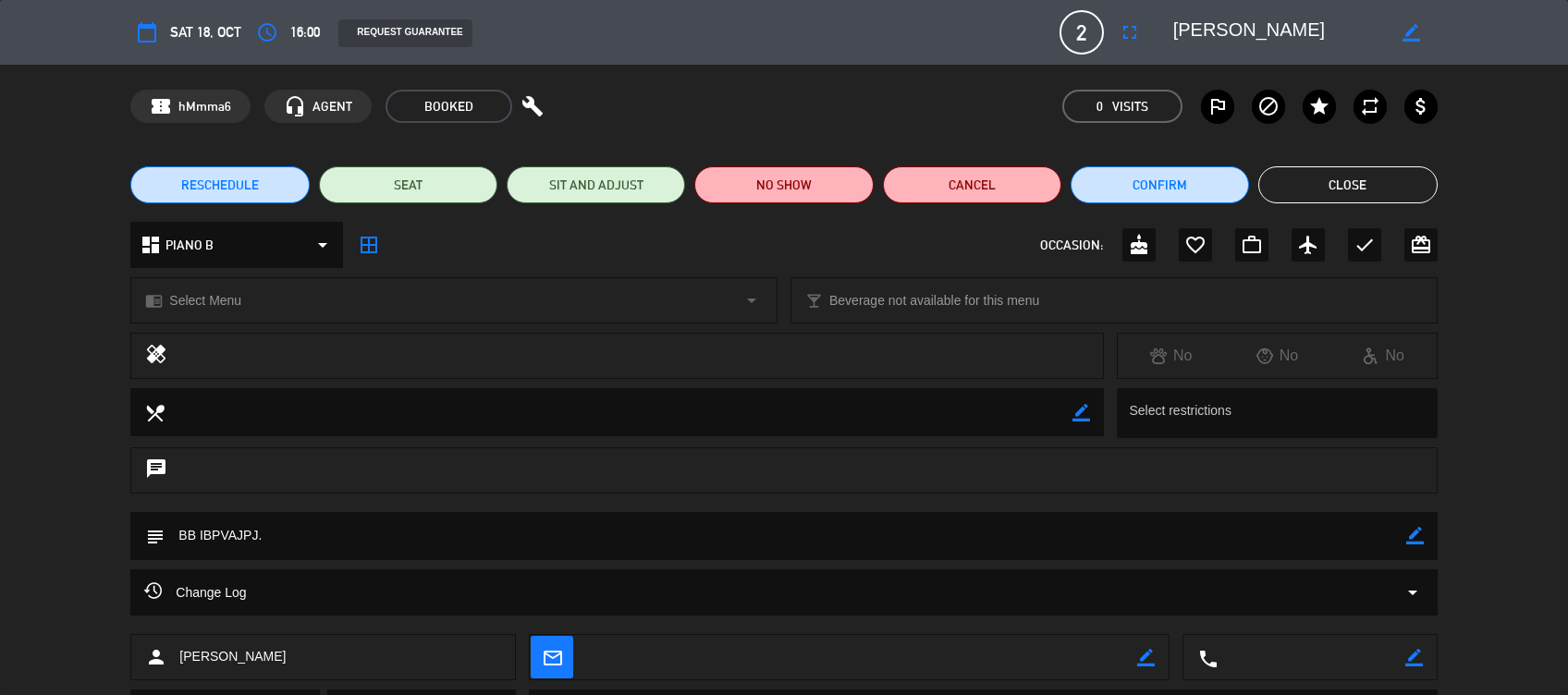
drag, startPoint x: 309, startPoint y: 534, endPoint x: 207, endPoint y: 536, distance: 101.7
click at [207, 536] on textarea at bounding box center [785, 535] width 1241 height 47
drag, startPoint x: 200, startPoint y: 539, endPoint x: 257, endPoint y: 540, distance: 57.3
click at [257, 540] on textarea at bounding box center [785, 535] width 1241 height 47
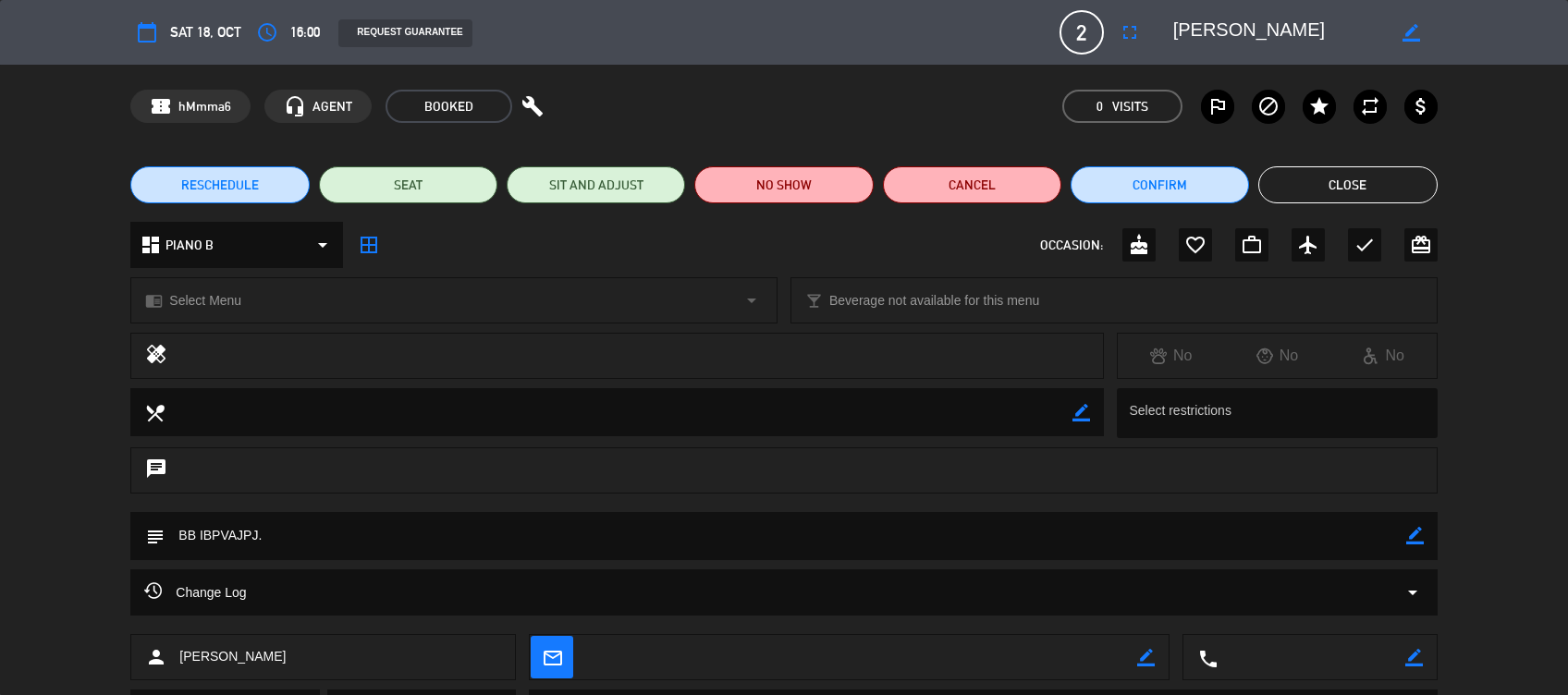
click at [618, 618] on div "Change Log arrow_drop_down" at bounding box center [784, 601] width 1568 height 65
click at [651, 606] on div "Change Log arrow_drop_down" at bounding box center [783, 592] width 1306 height 46
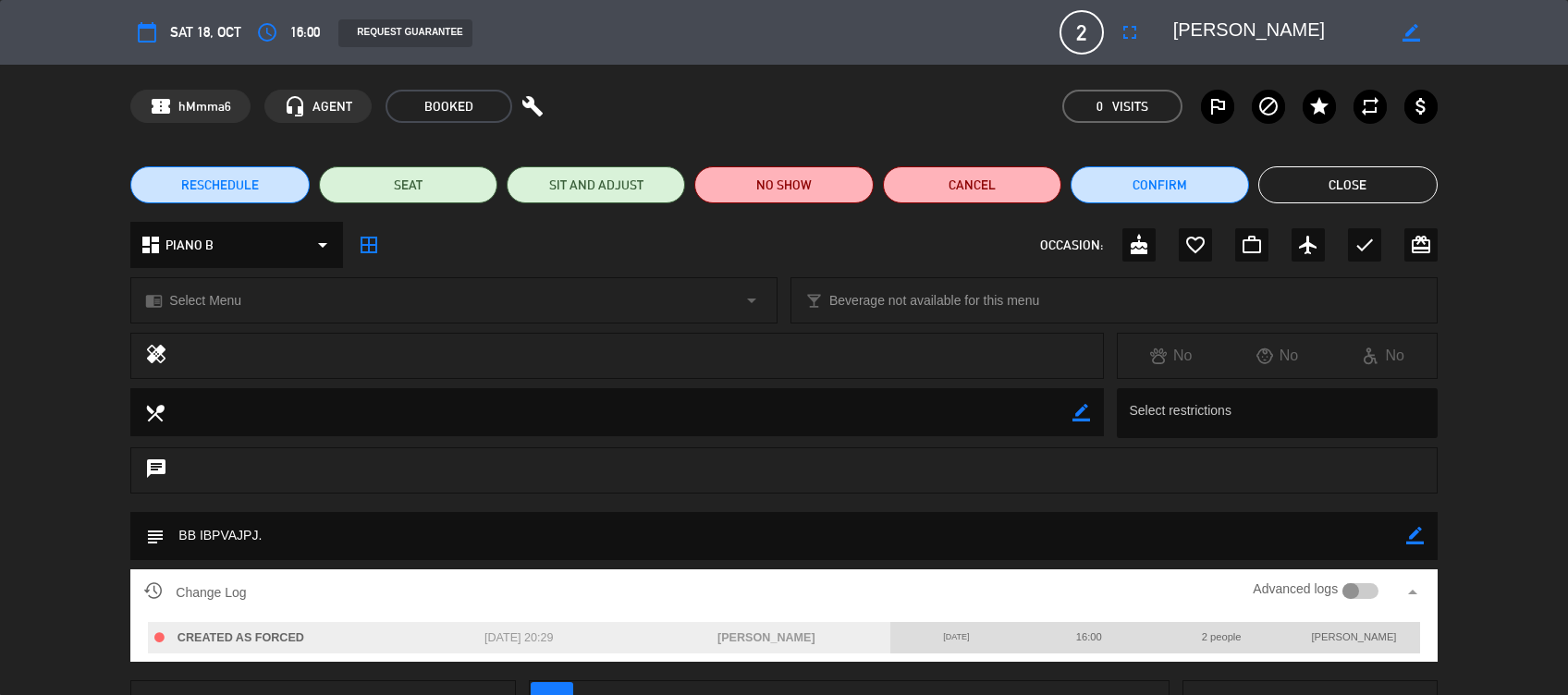
click at [1344, 181] on button "Close" at bounding box center [1347, 184] width 178 height 37
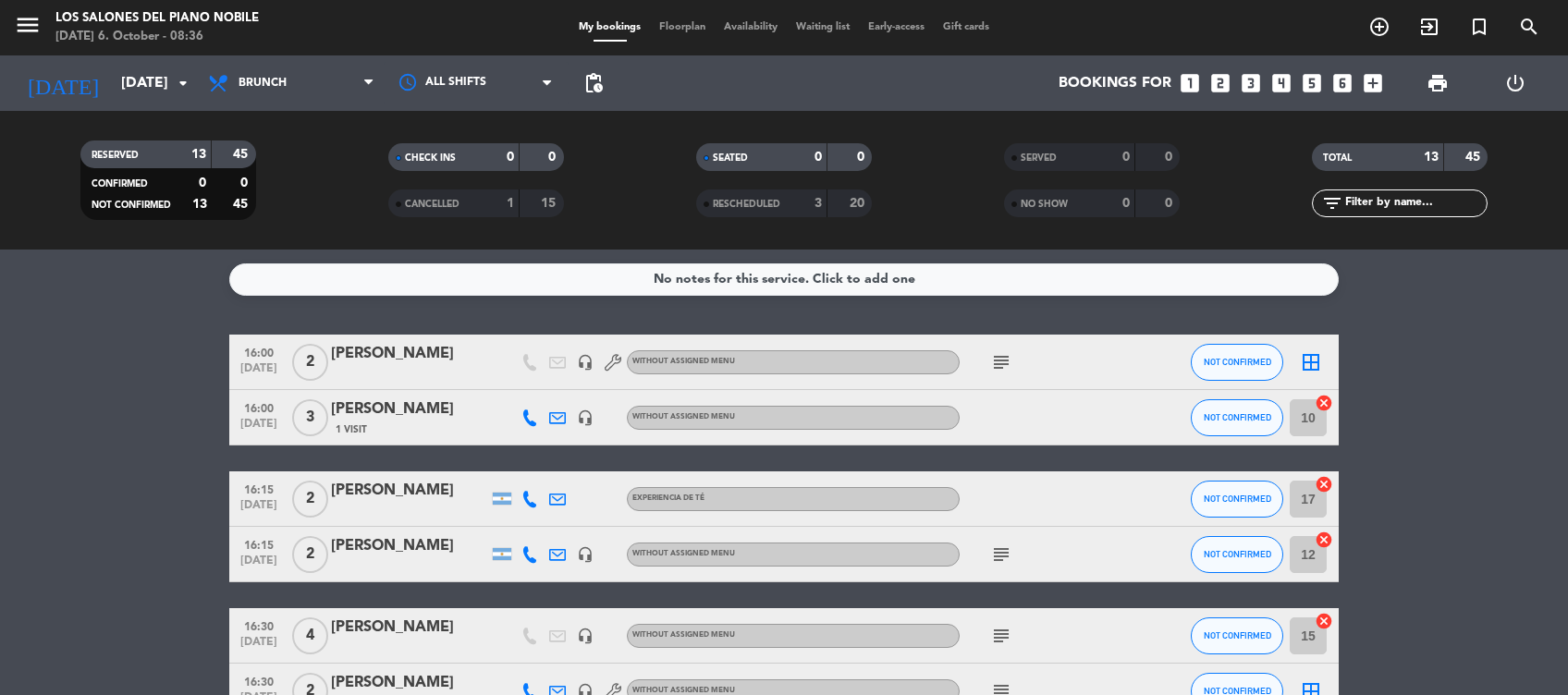
click at [993, 557] on icon "subject" at bounding box center [1001, 555] width 22 height 22
click at [1002, 636] on icon "subject" at bounding box center [1001, 636] width 22 height 22
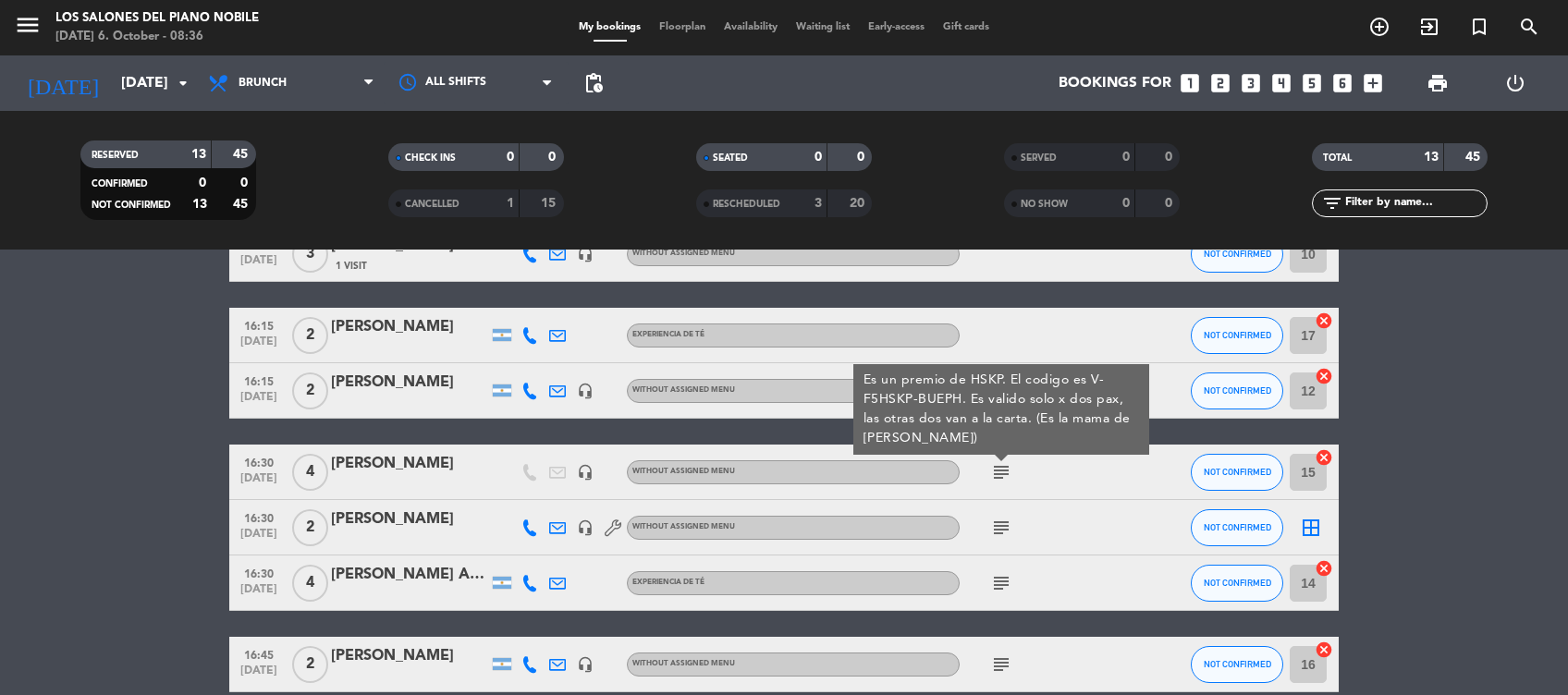
scroll to position [172, 0]
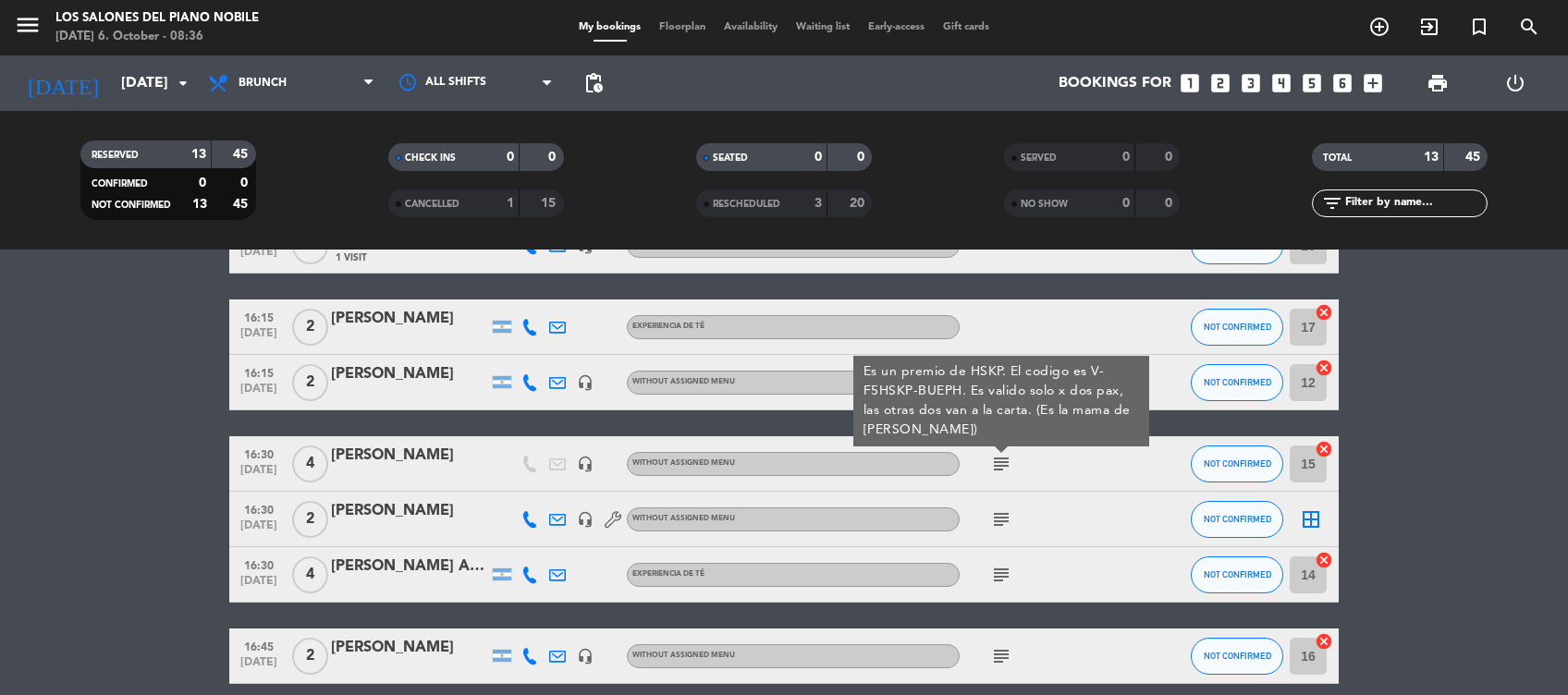
click at [996, 514] on icon "subject" at bounding box center [1001, 519] width 22 height 22
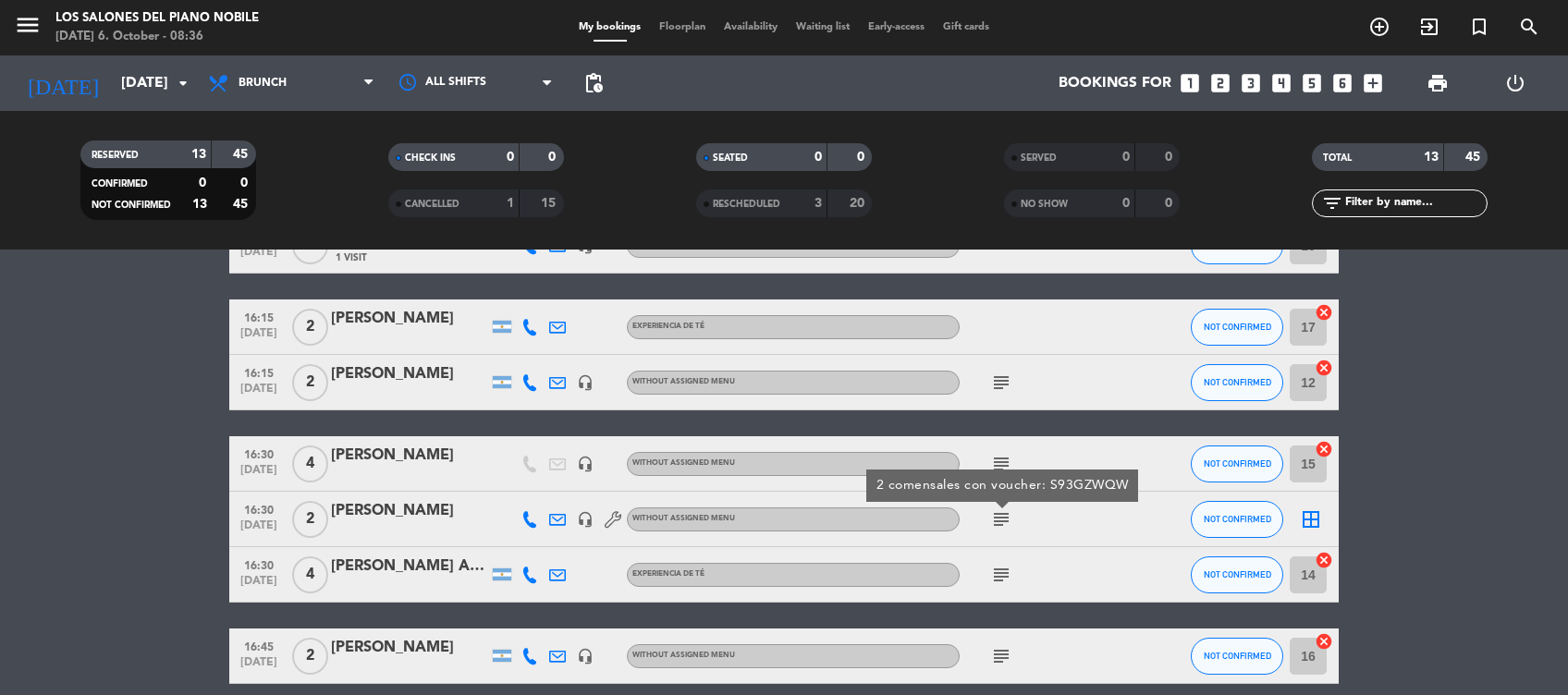
click at [1003, 577] on icon "subject" at bounding box center [1001, 575] width 22 height 22
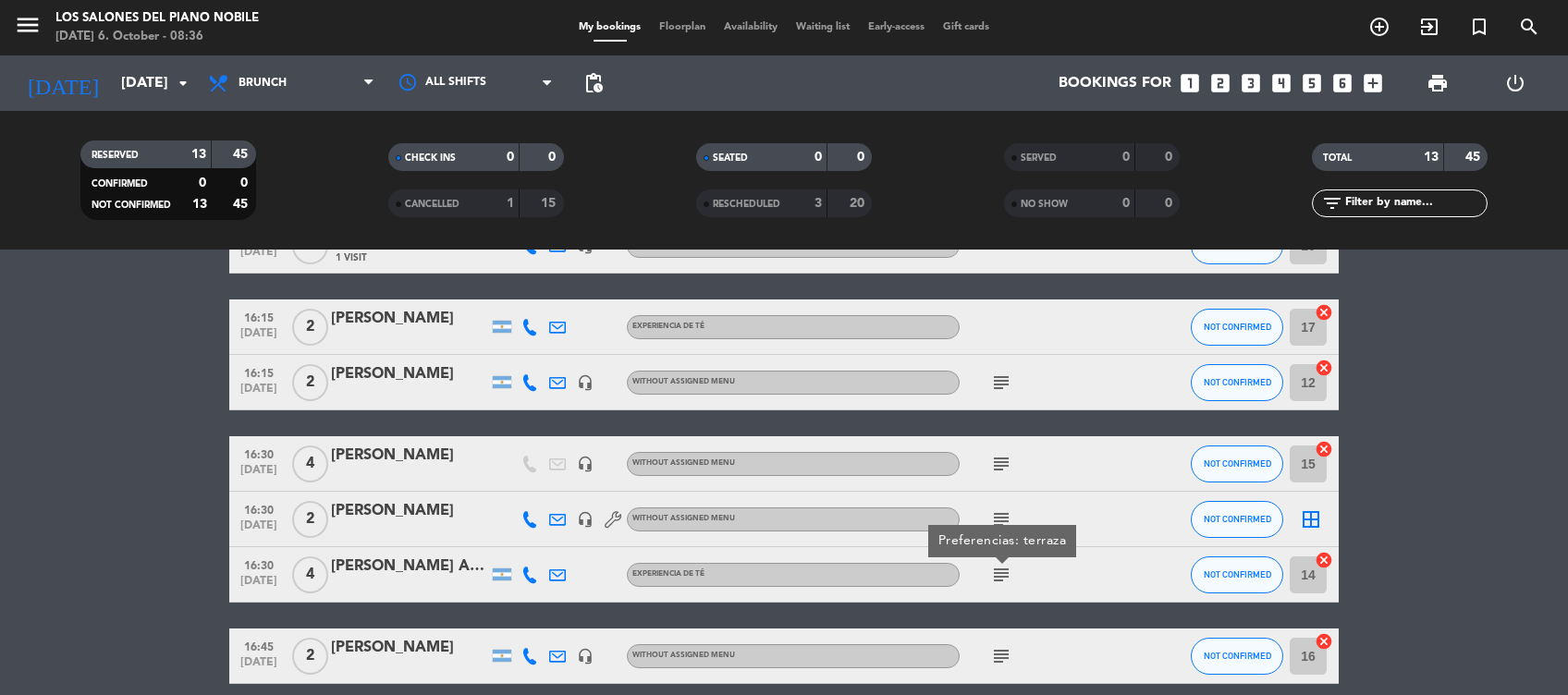
click at [1010, 654] on icon "subject" at bounding box center [1001, 656] width 22 height 22
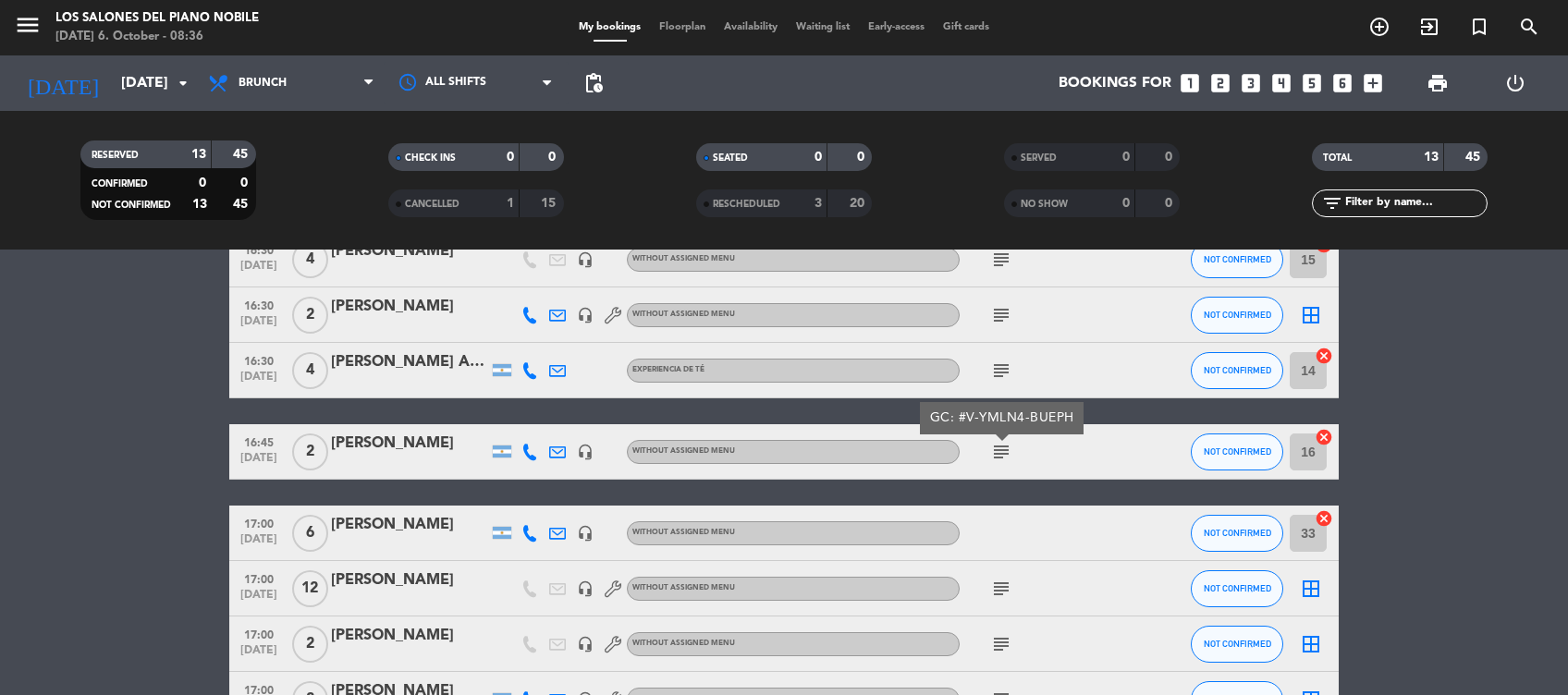
scroll to position [384, 0]
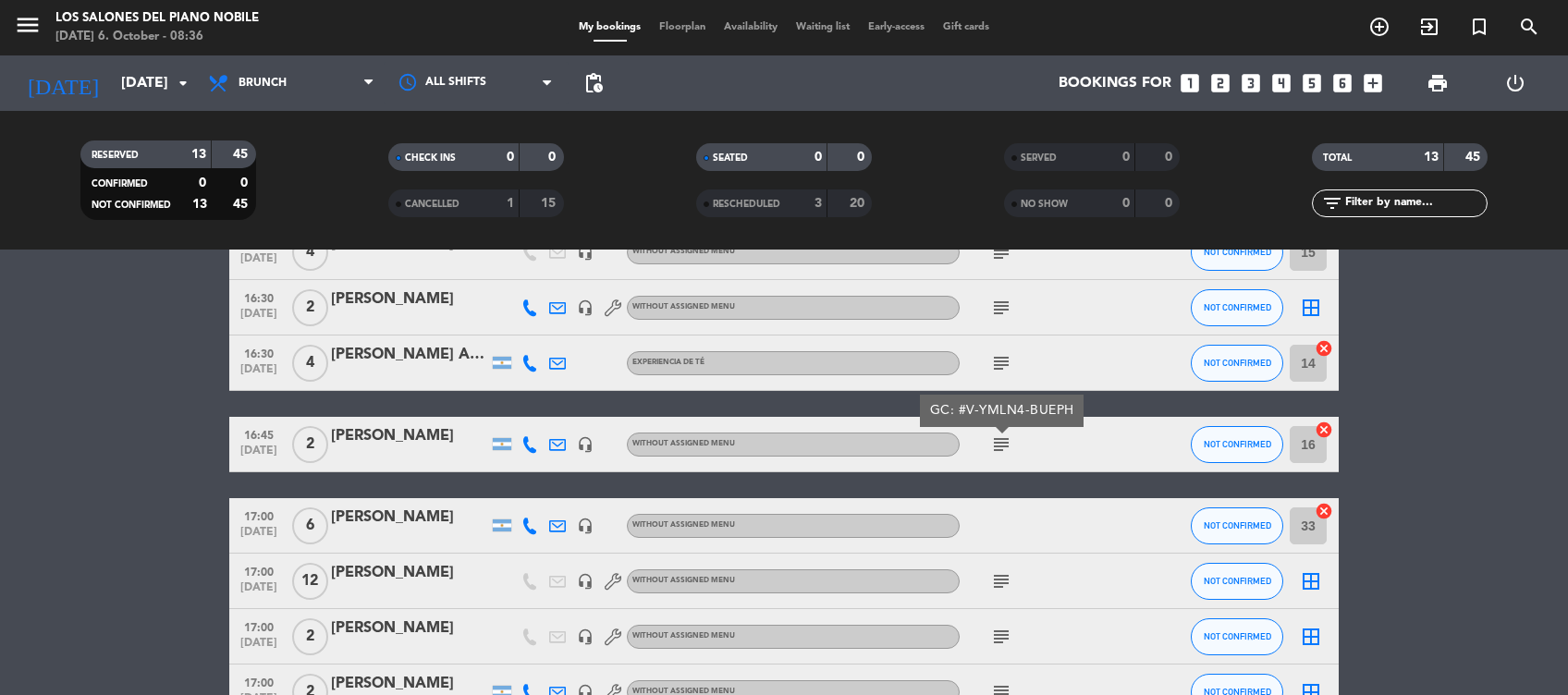
click at [1006, 570] on icon "subject" at bounding box center [1001, 581] width 22 height 22
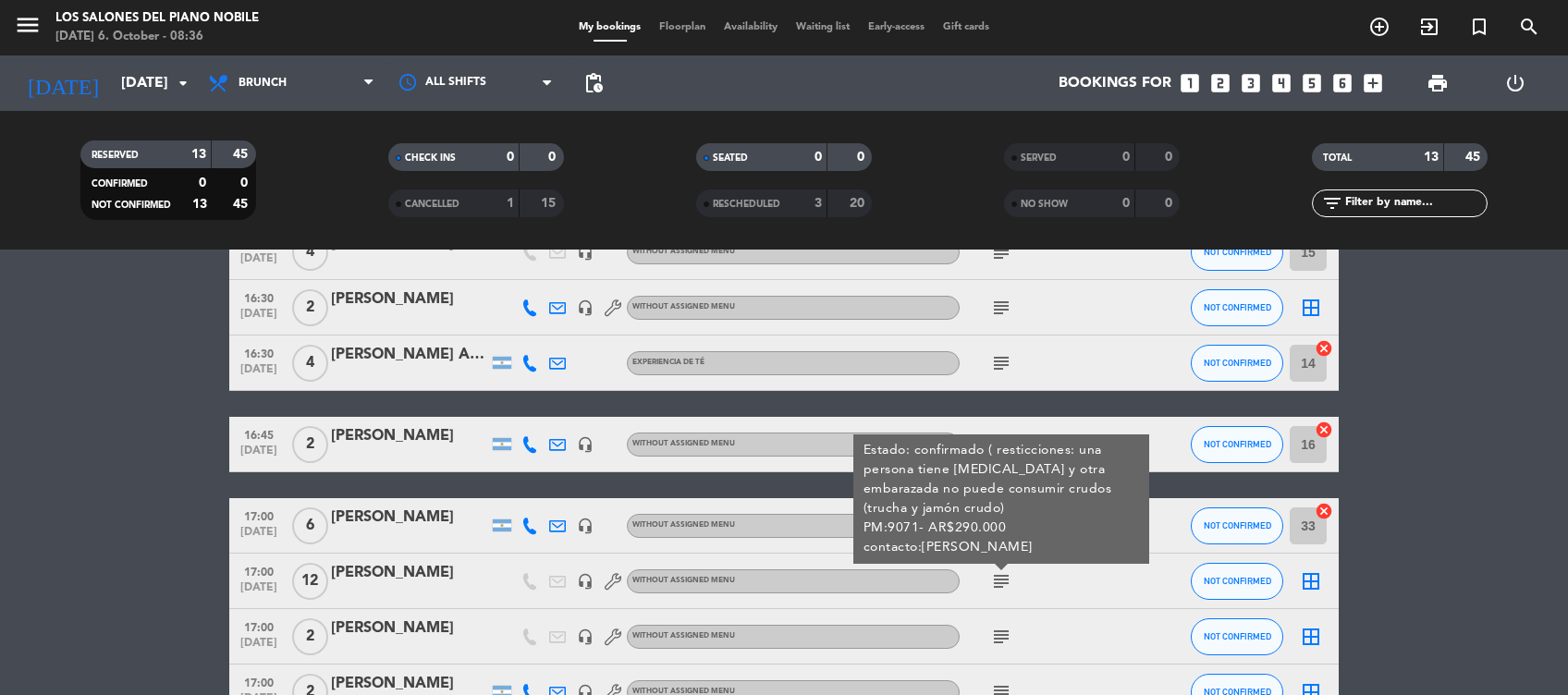
click at [1007, 626] on icon "subject" at bounding box center [1001, 637] width 22 height 22
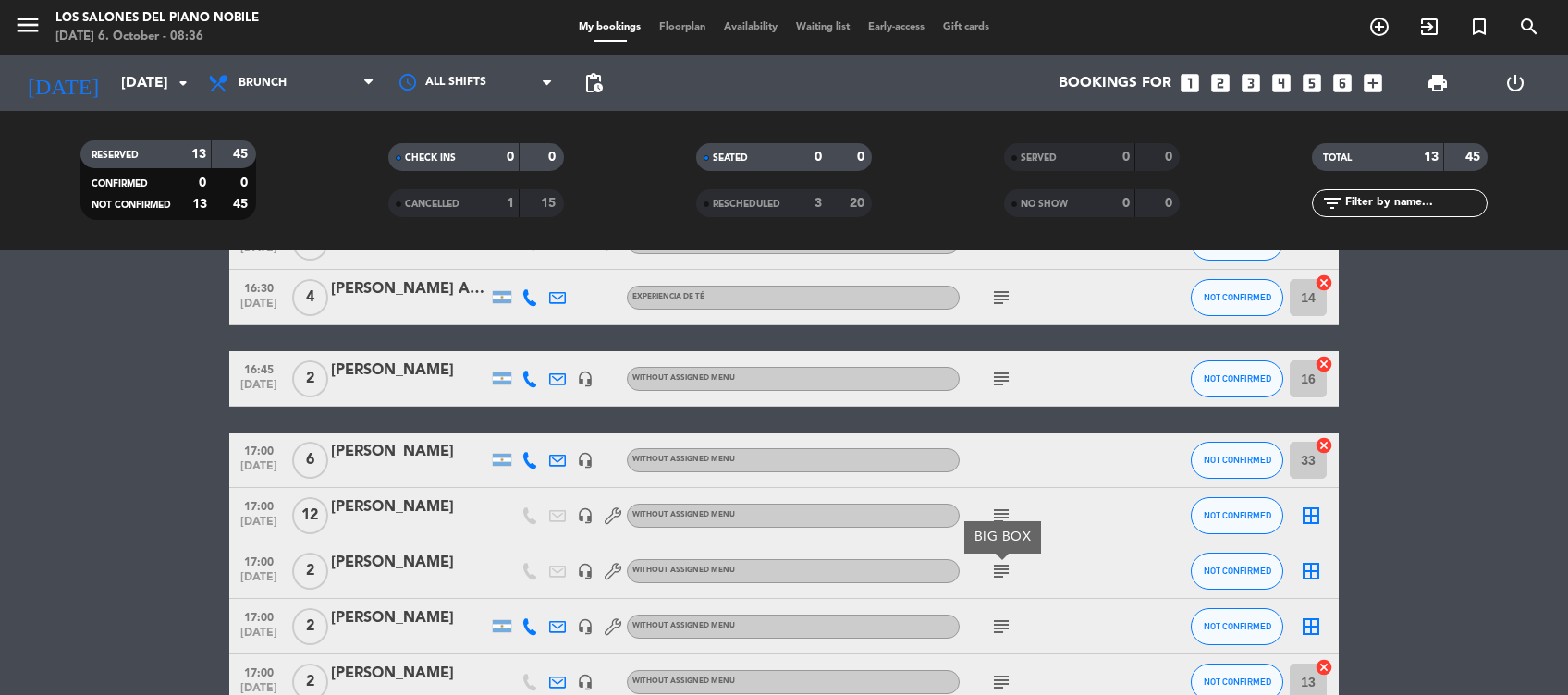
scroll to position [450, 0]
click at [1000, 630] on icon "subject" at bounding box center [1001, 626] width 22 height 22
click at [1006, 686] on icon "subject" at bounding box center [1001, 681] width 22 height 22
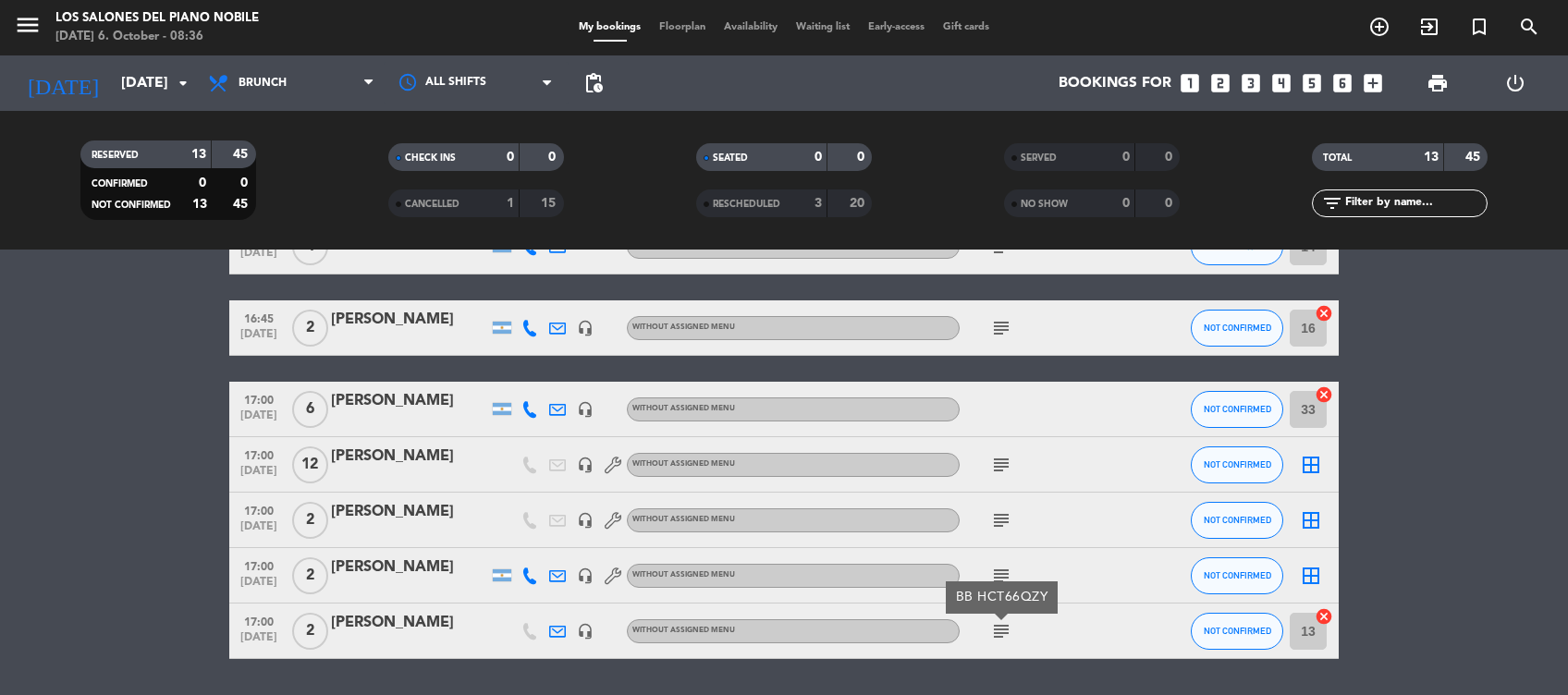
scroll to position [556, 0]
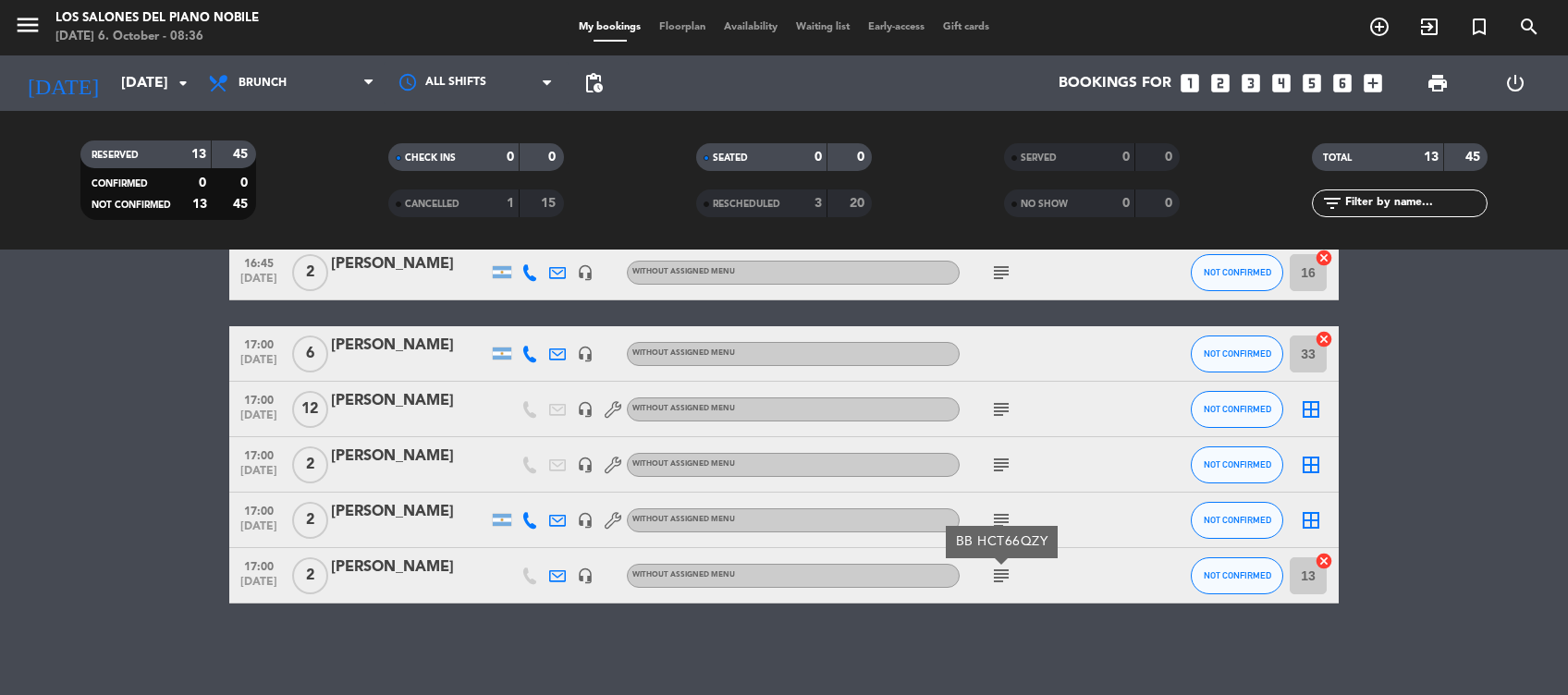
click at [1002, 522] on icon "subject" at bounding box center [1001, 520] width 22 height 22
click at [417, 521] on div "[PERSON_NAME]" at bounding box center [409, 512] width 157 height 24
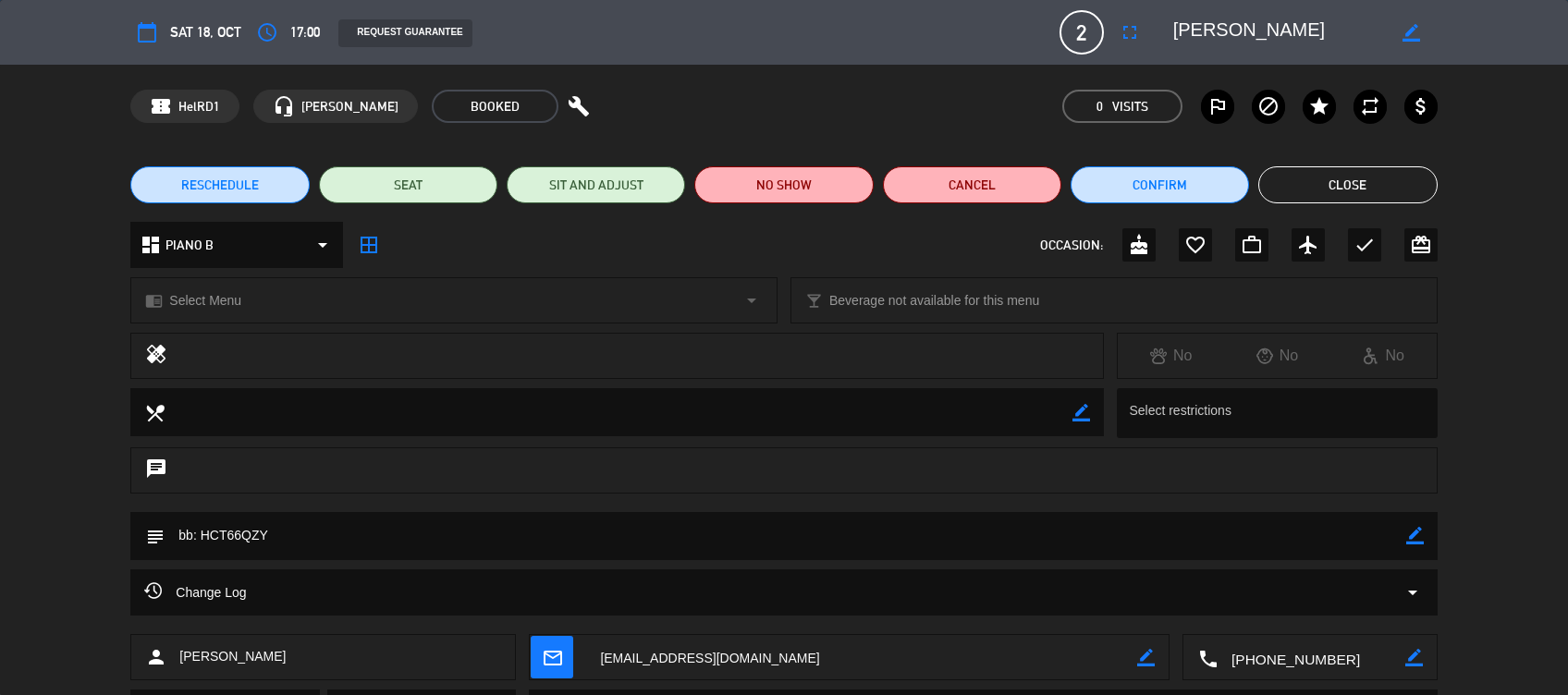
click at [333, 606] on div "Change Log arrow_drop_down" at bounding box center [783, 592] width 1306 height 46
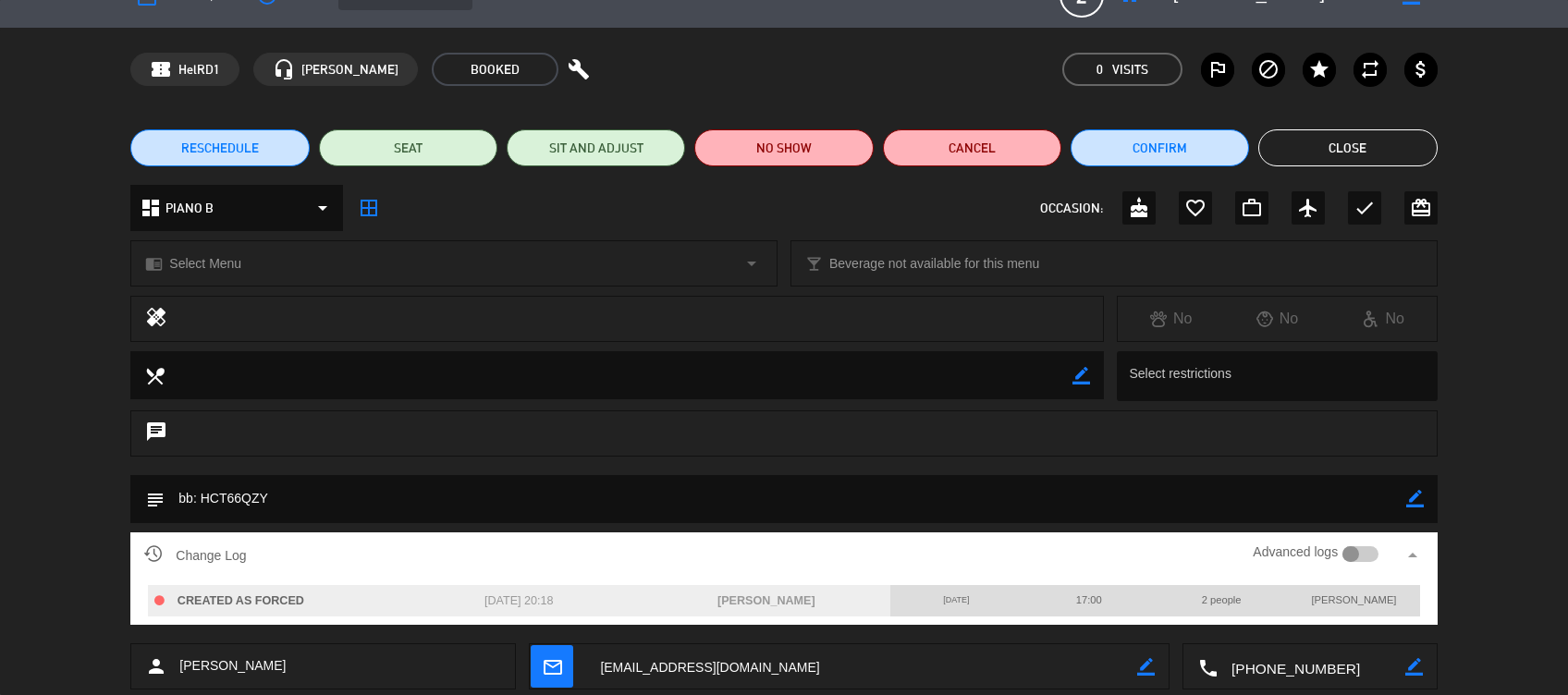
scroll to position [38, 0]
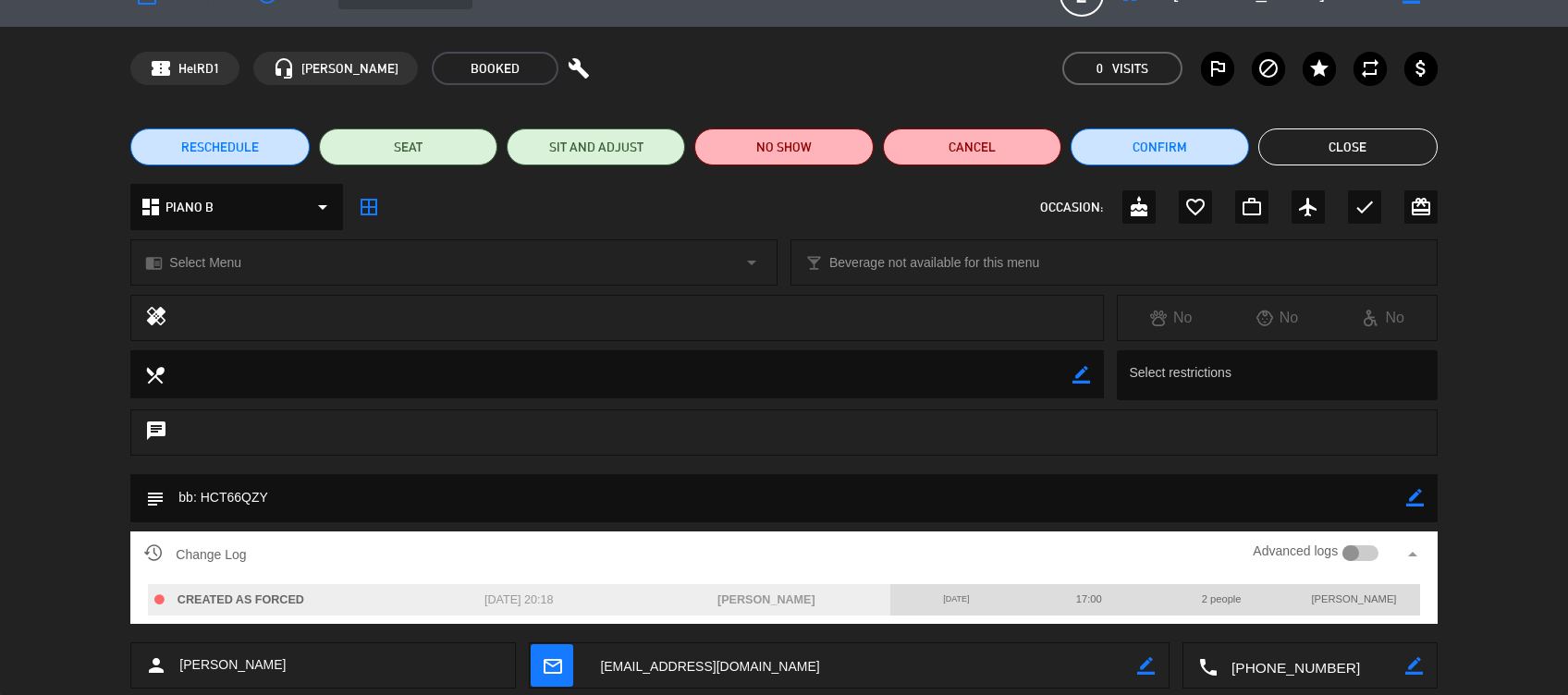
drag, startPoint x: 287, startPoint y: 492, endPoint x: 200, endPoint y: 493, distance: 86.9
click at [200, 493] on textarea at bounding box center [785, 497] width 1241 height 47
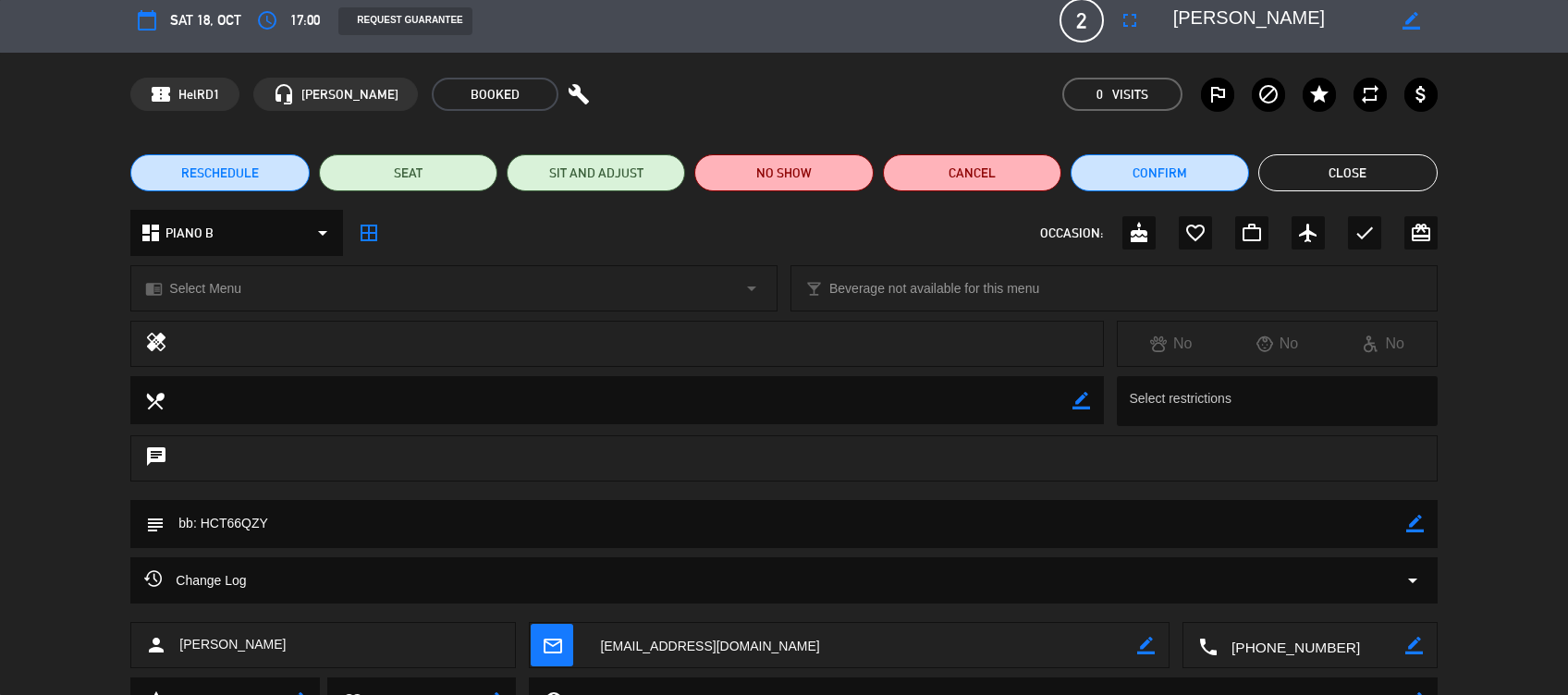
scroll to position [0, 0]
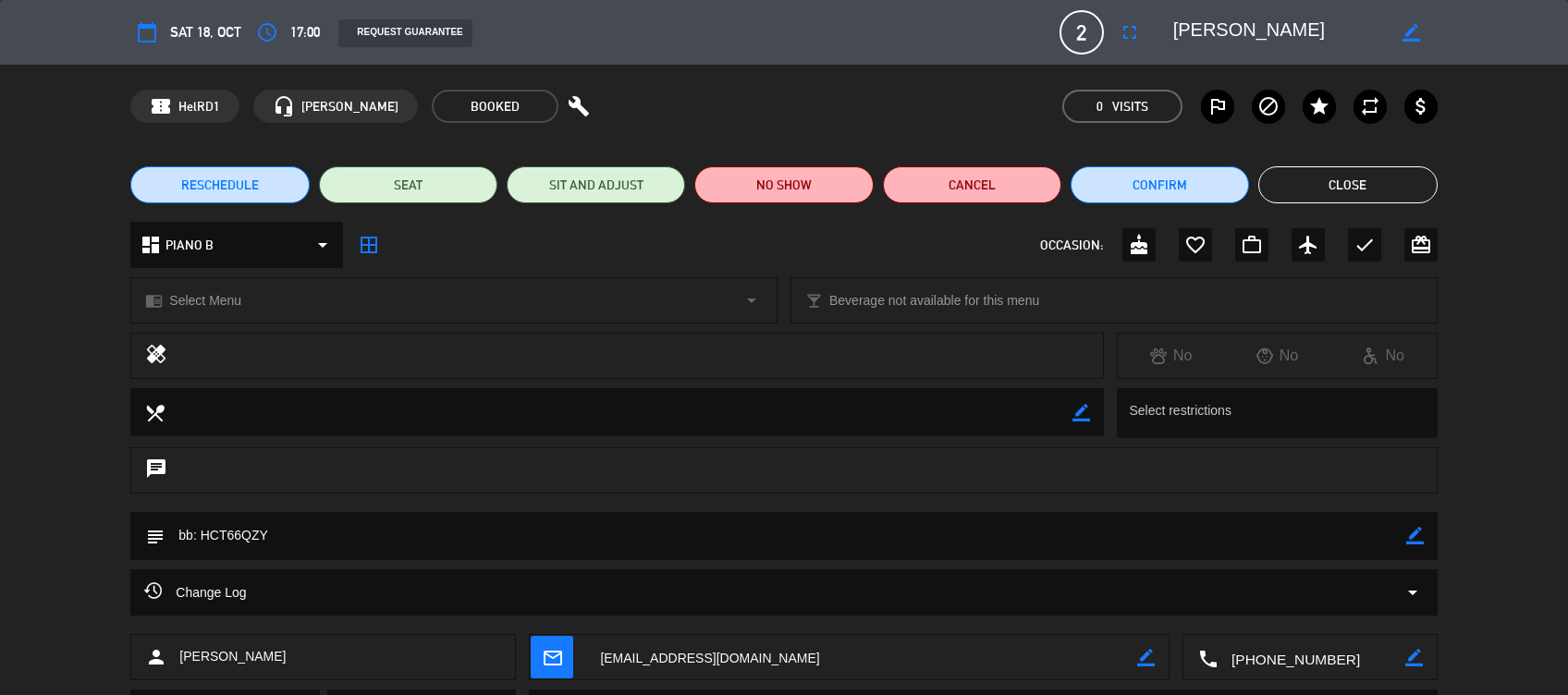
click at [1343, 199] on button "Close" at bounding box center [1347, 184] width 178 height 37
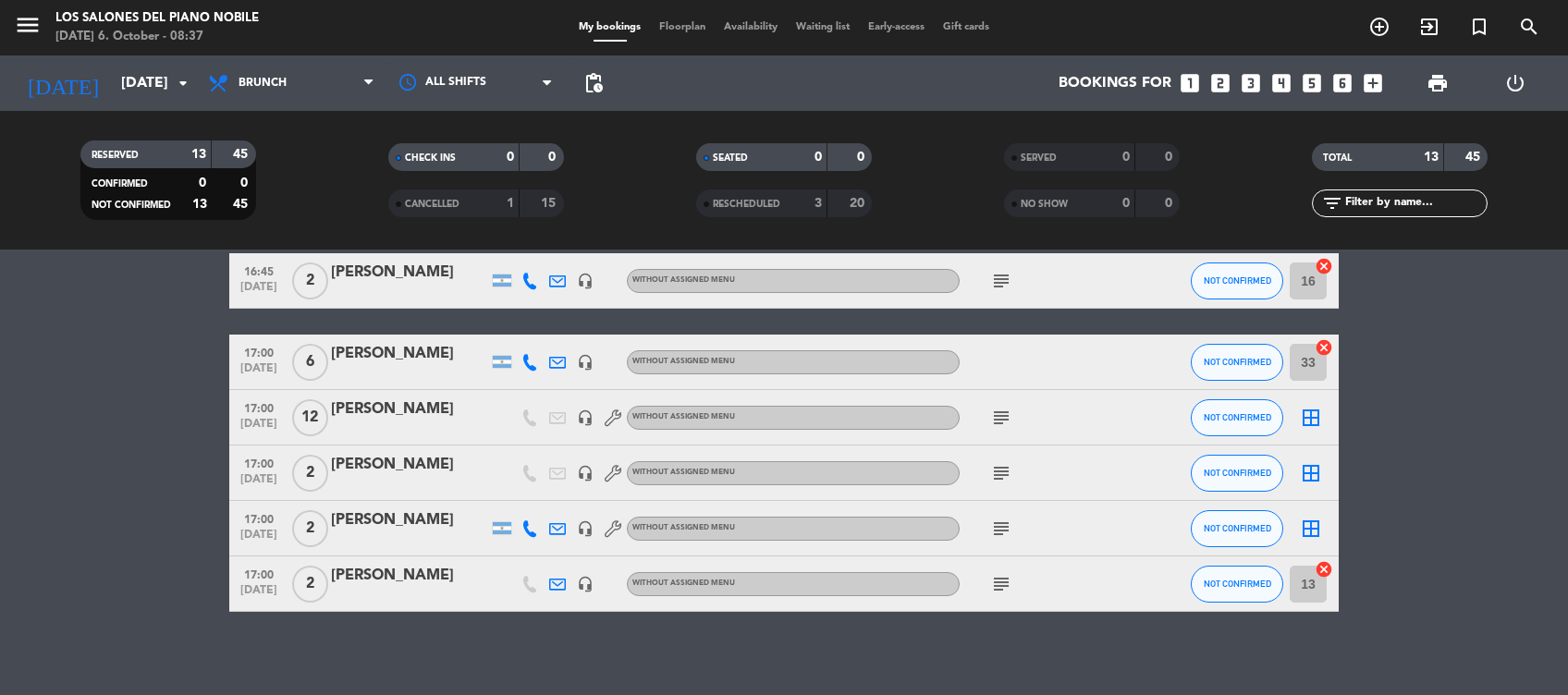
scroll to position [556, 0]
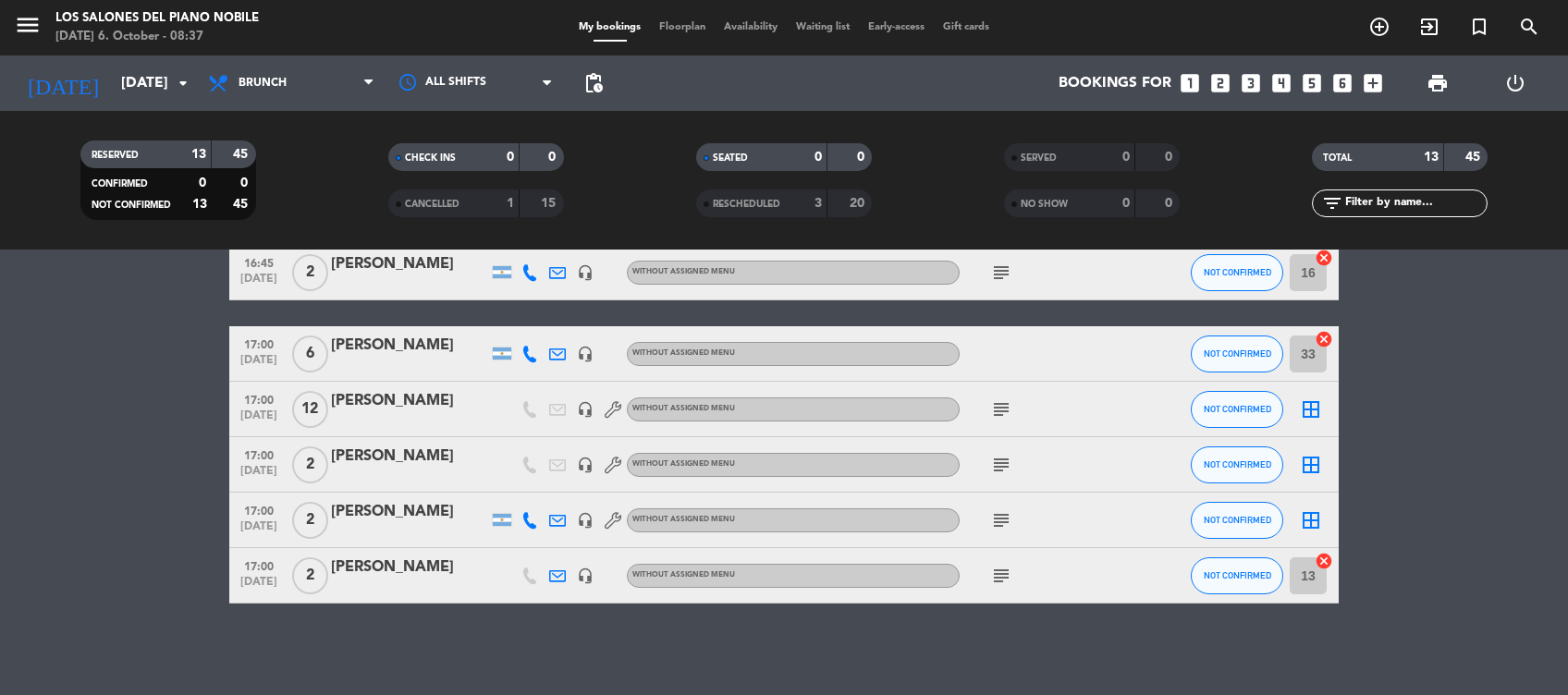
click at [1005, 577] on icon "subject" at bounding box center [1001, 576] width 22 height 22
click at [584, 584] on div "headset_mic" at bounding box center [585, 575] width 28 height 55
click at [584, 579] on icon "headset_mic" at bounding box center [585, 576] width 17 height 17
click at [415, 510] on div "[PERSON_NAME]" at bounding box center [409, 512] width 157 height 24
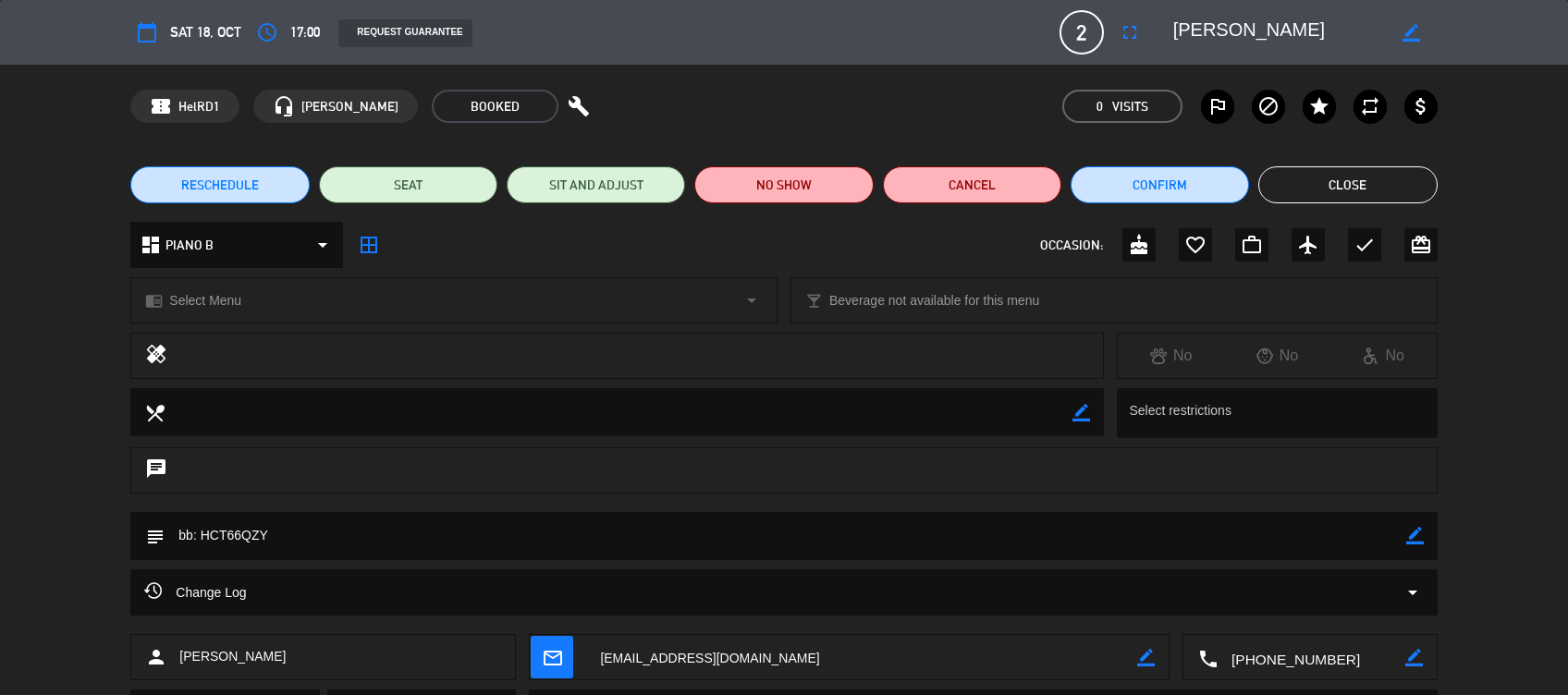
click at [1414, 539] on icon "border_color" at bounding box center [1415, 536] width 18 height 18
click at [1296, 549] on textarea at bounding box center [785, 535] width 1241 height 47
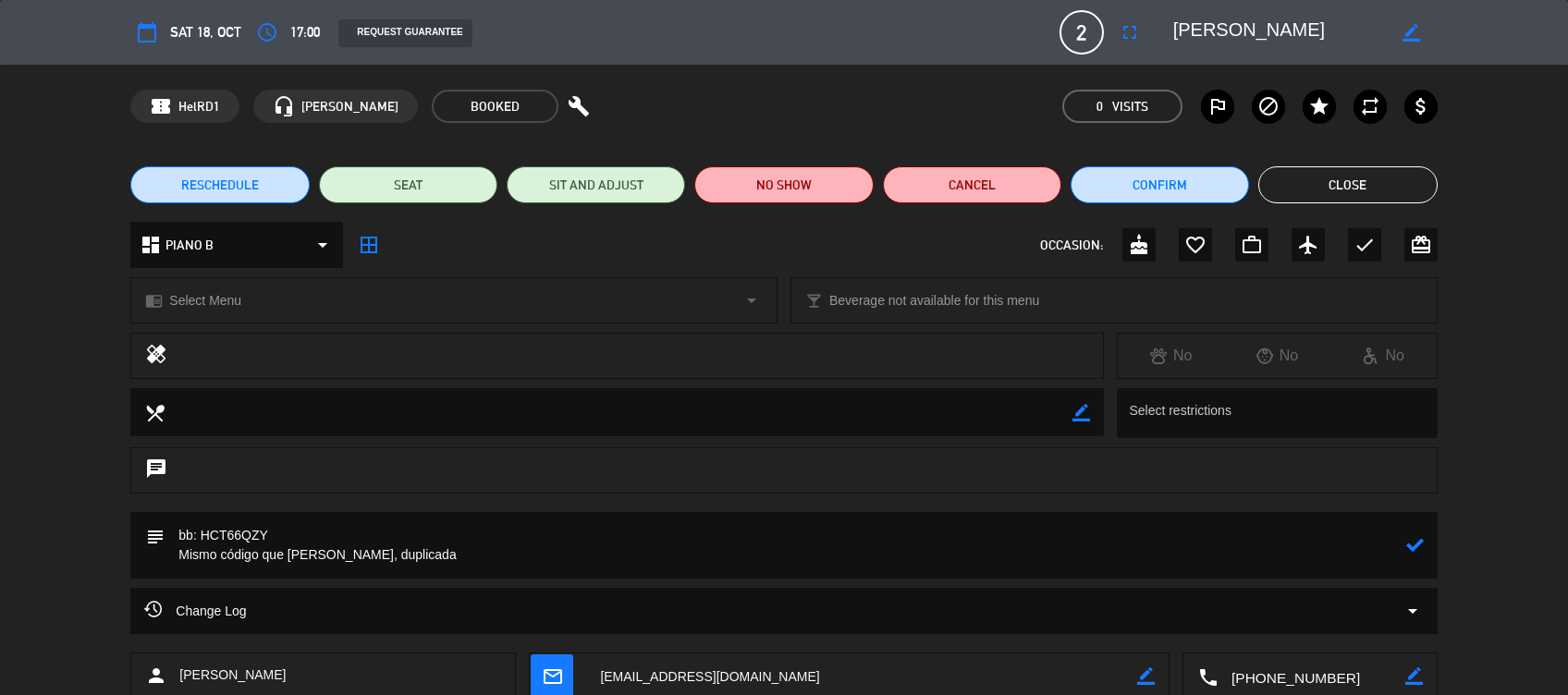
type textarea "bb: HCT66QZY Mismo código que [PERSON_NAME], duplicada"
click at [1407, 547] on icon at bounding box center [1415, 545] width 18 height 18
click at [1390, 202] on button "Close" at bounding box center [1347, 184] width 178 height 37
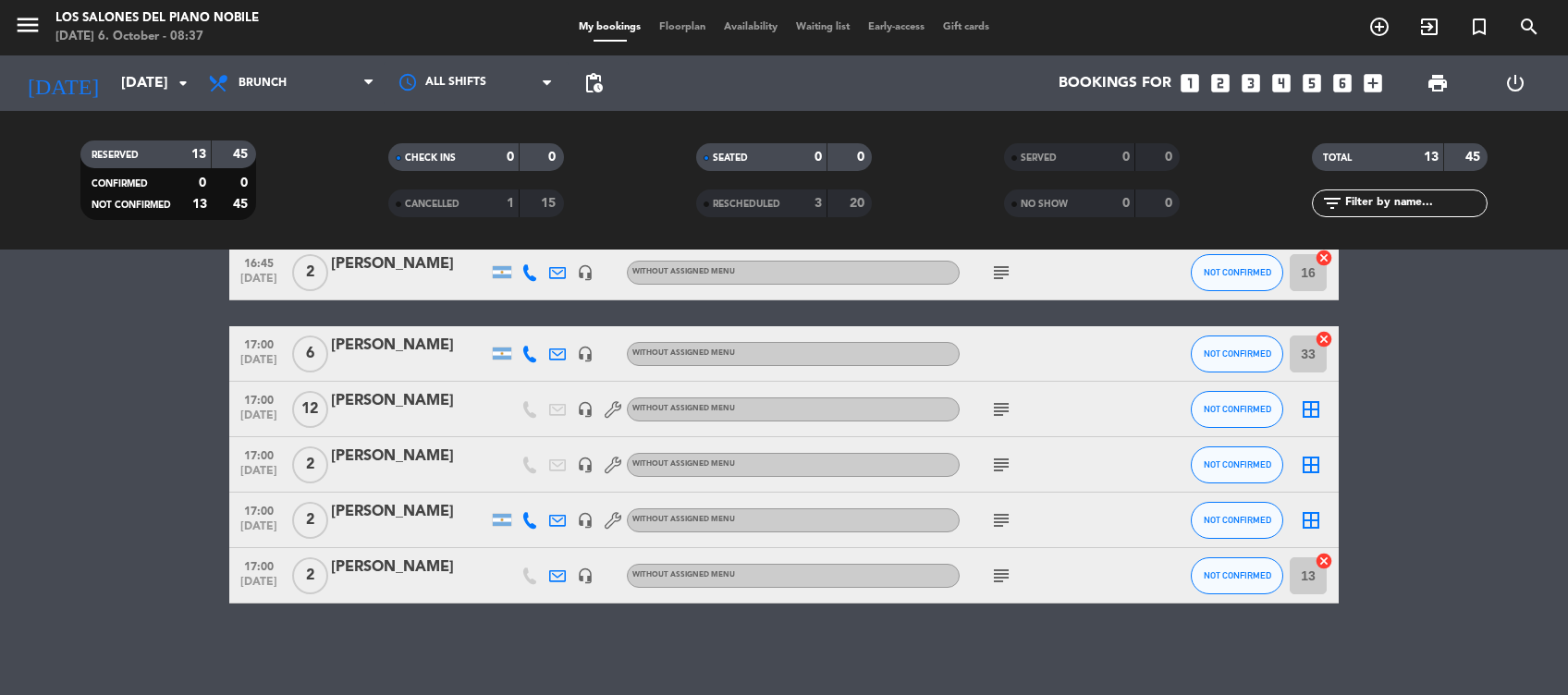
click at [997, 572] on icon "subject" at bounding box center [1001, 576] width 22 height 22
click at [1006, 506] on div "subject" at bounding box center [1043, 520] width 166 height 55
click at [1002, 518] on icon "subject" at bounding box center [1001, 520] width 22 height 22
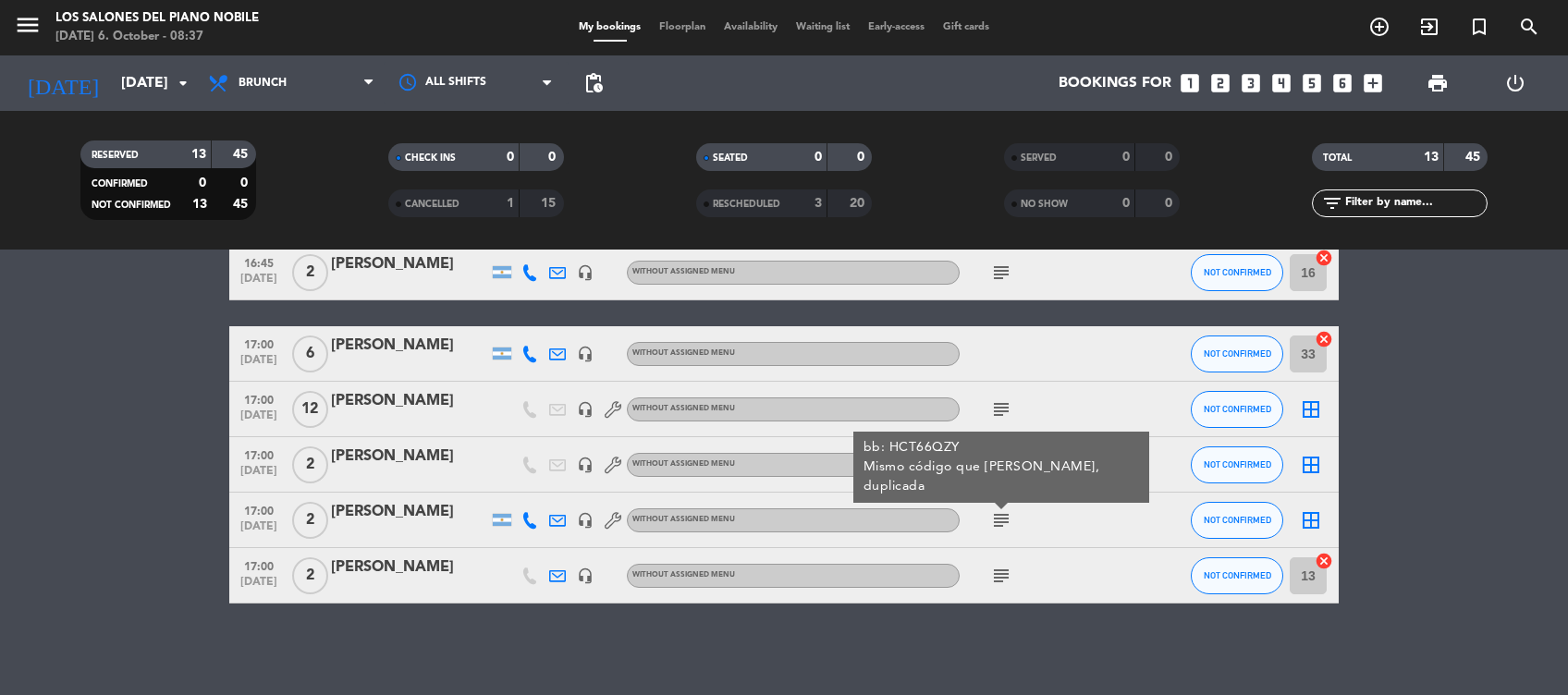
click at [1002, 518] on icon "subject" at bounding box center [1001, 520] width 22 height 22
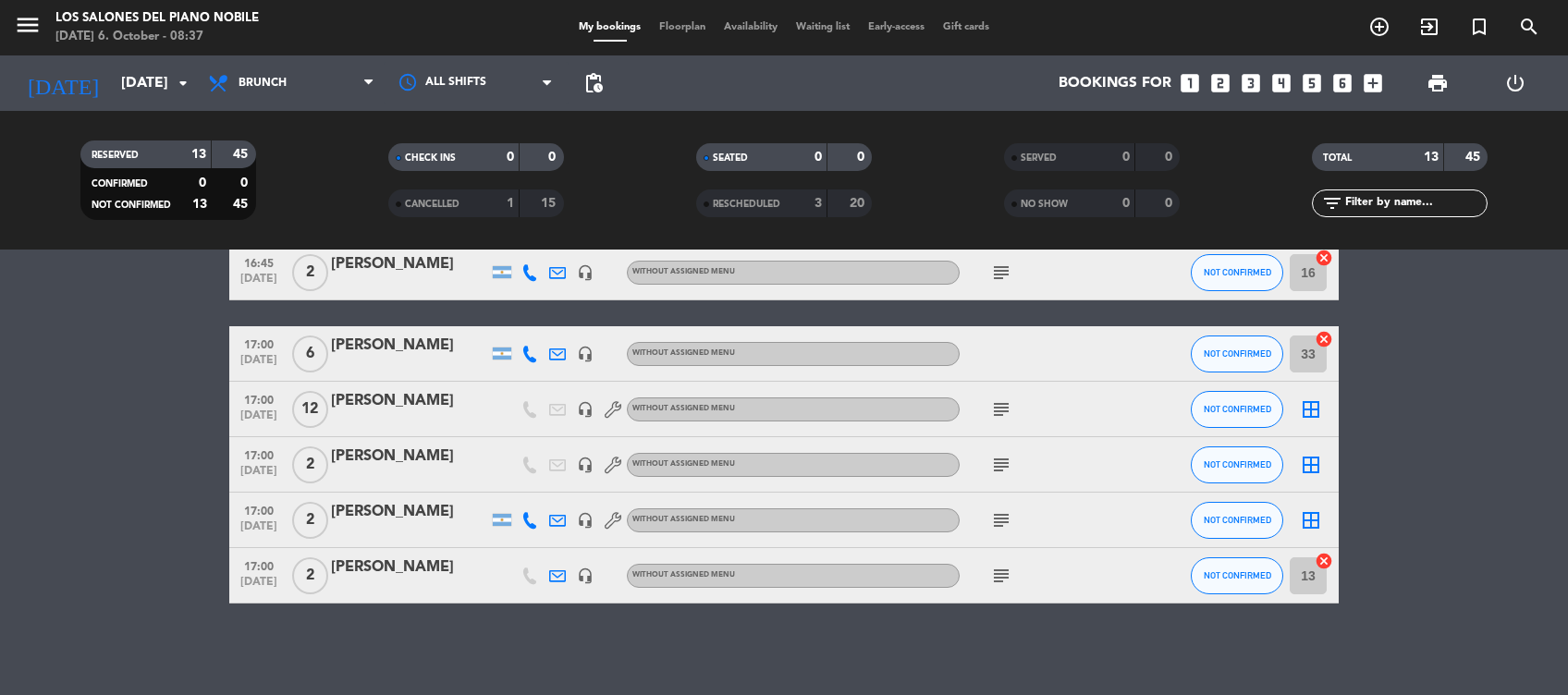
click at [1001, 450] on div "subject" at bounding box center [1043, 464] width 166 height 55
click at [1001, 463] on icon "subject" at bounding box center [1001, 465] width 22 height 22
click at [1003, 404] on icon "subject" at bounding box center [1001, 409] width 22 height 22
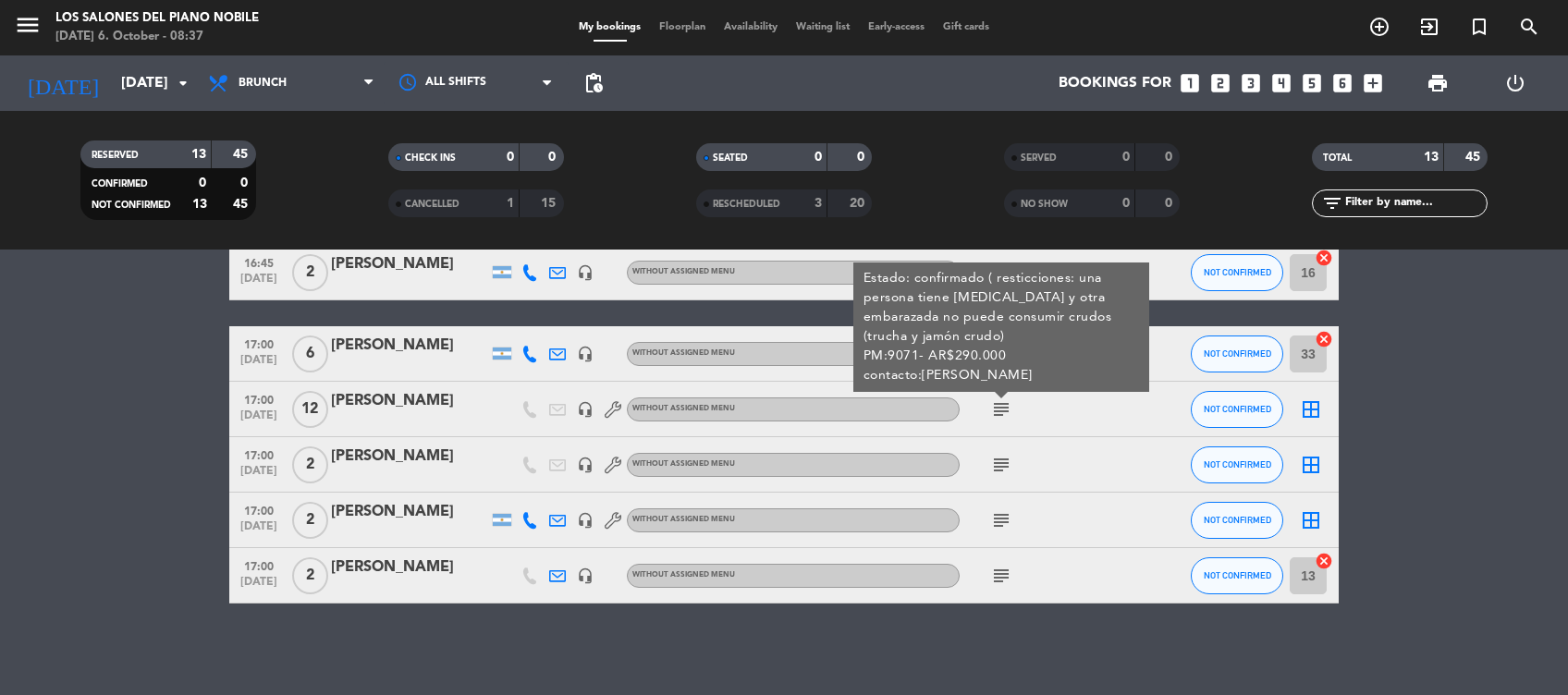
click at [1430, 457] on bookings-row "16:00 [DATE] 2 [PERSON_NAME] headset_mic Without assigned menu subject NOT CONF…" at bounding box center [784, 191] width 1568 height 825
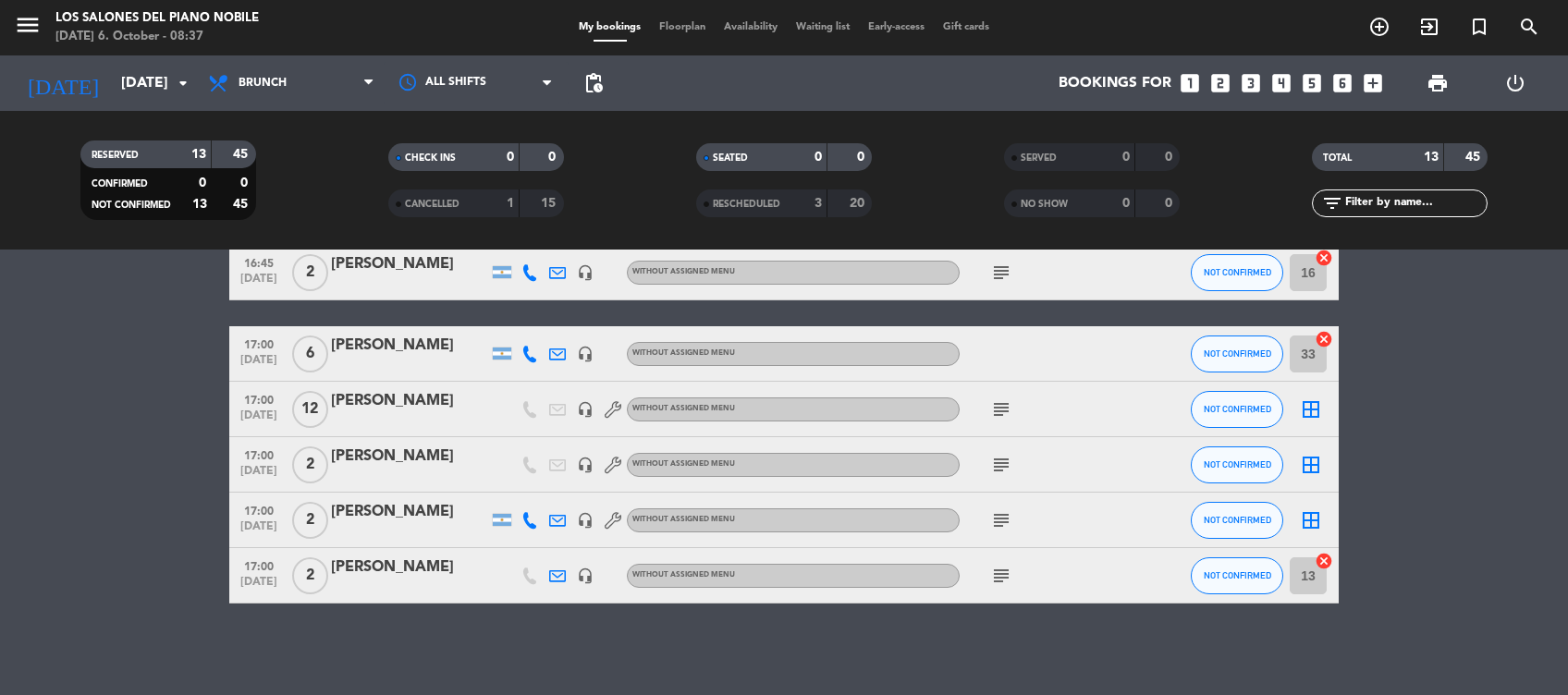
click at [1000, 375] on div at bounding box center [1043, 353] width 166 height 55
click at [587, 465] on icon "headset_mic" at bounding box center [585, 465] width 17 height 17
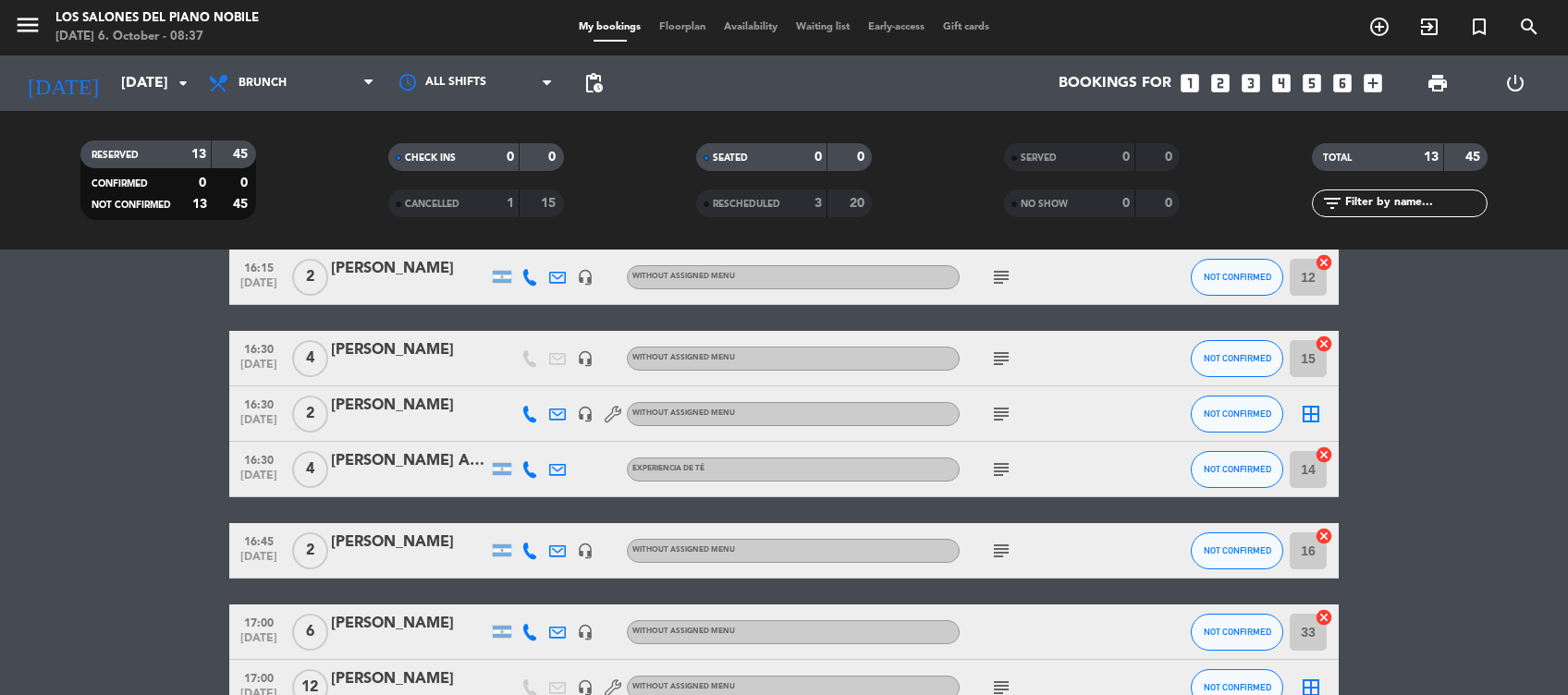
scroll to position [268, 0]
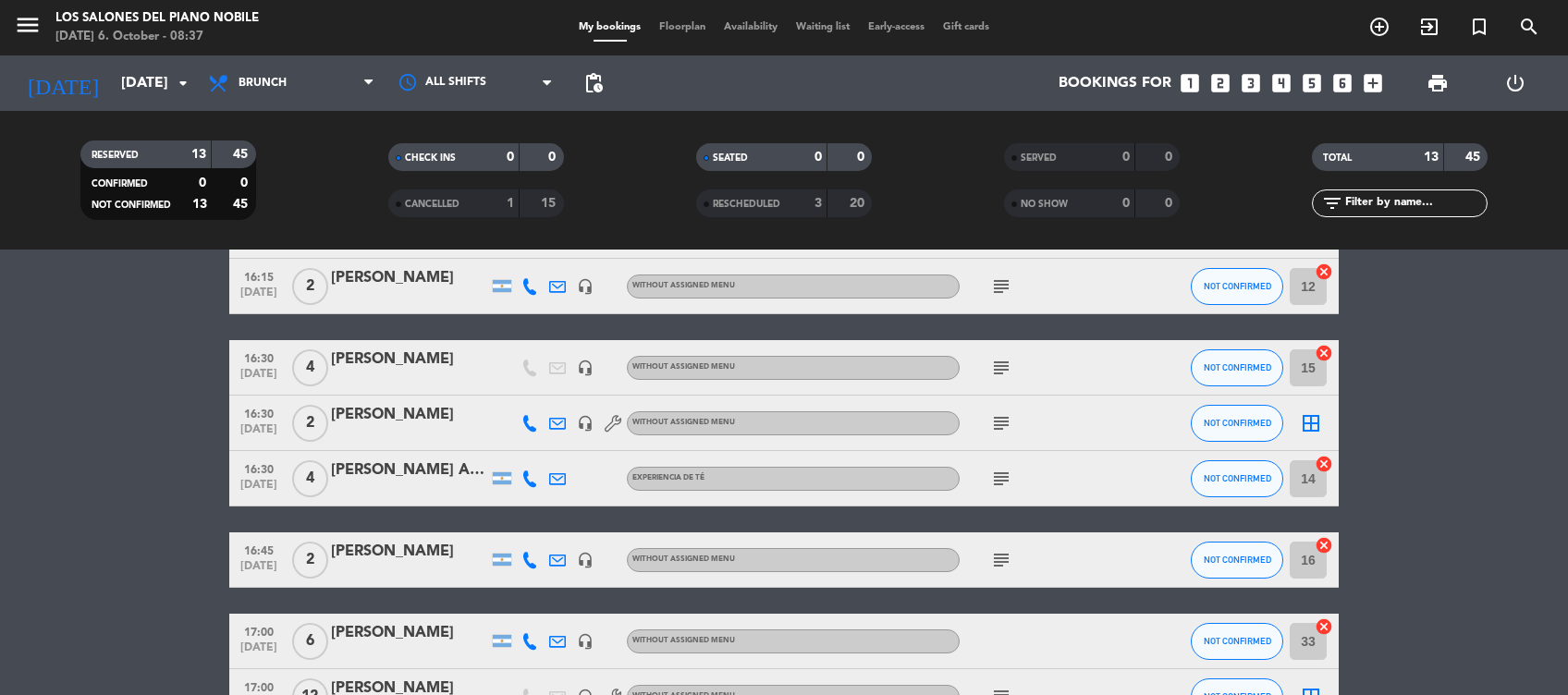
click at [999, 564] on icon "subject" at bounding box center [1001, 560] width 22 height 22
click at [1003, 470] on icon "subject" at bounding box center [1001, 479] width 22 height 22
click at [1010, 414] on icon "subject" at bounding box center [1001, 423] width 22 height 22
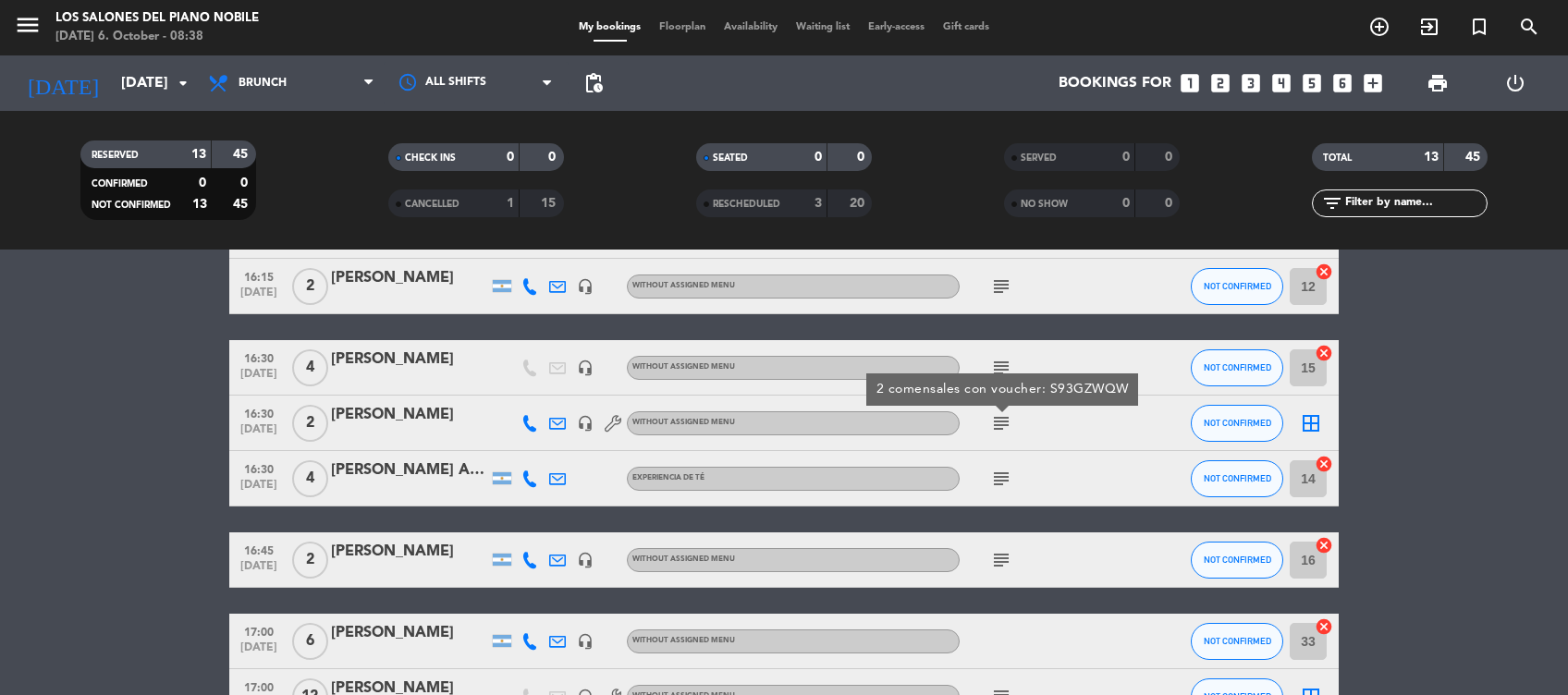
click at [1004, 351] on div "subject" at bounding box center [1043, 367] width 166 height 55
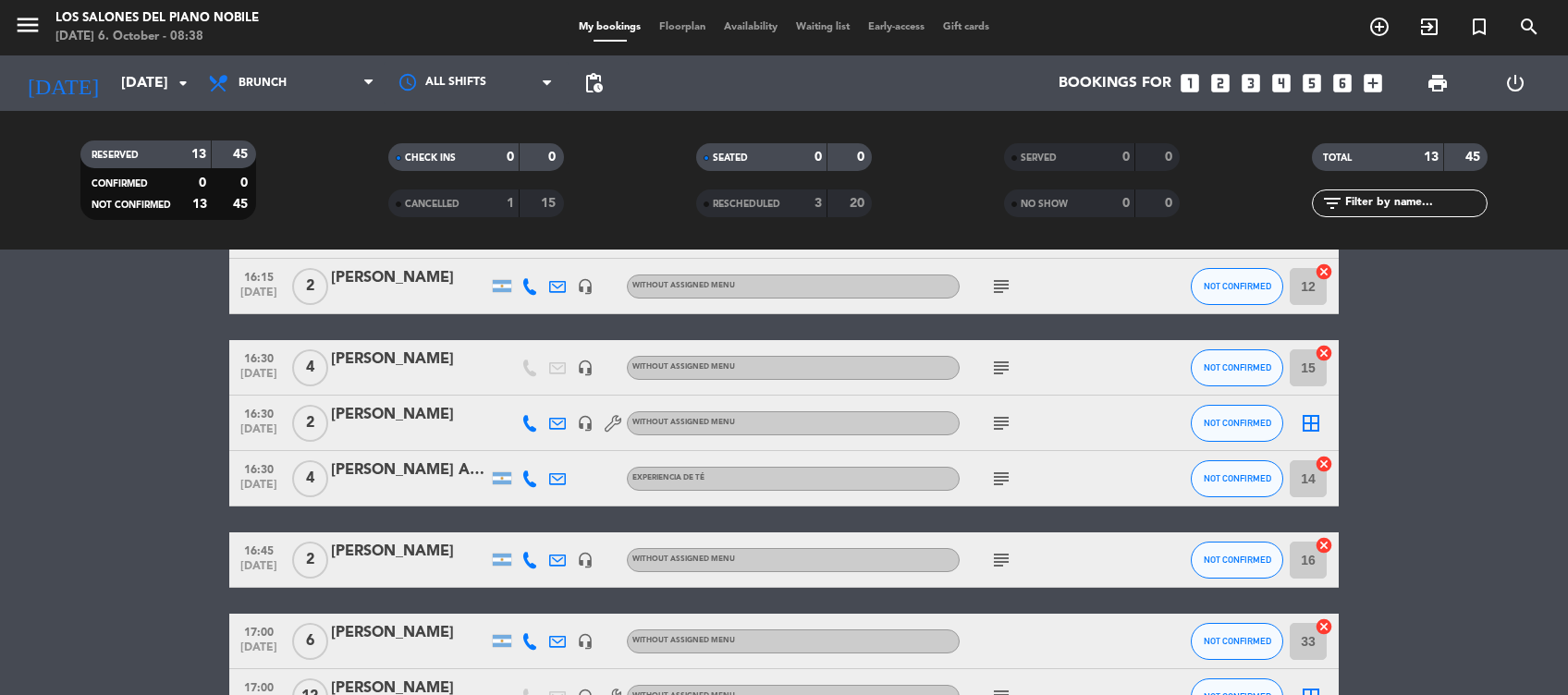
click at [1000, 357] on icon "subject" at bounding box center [1001, 368] width 22 height 22
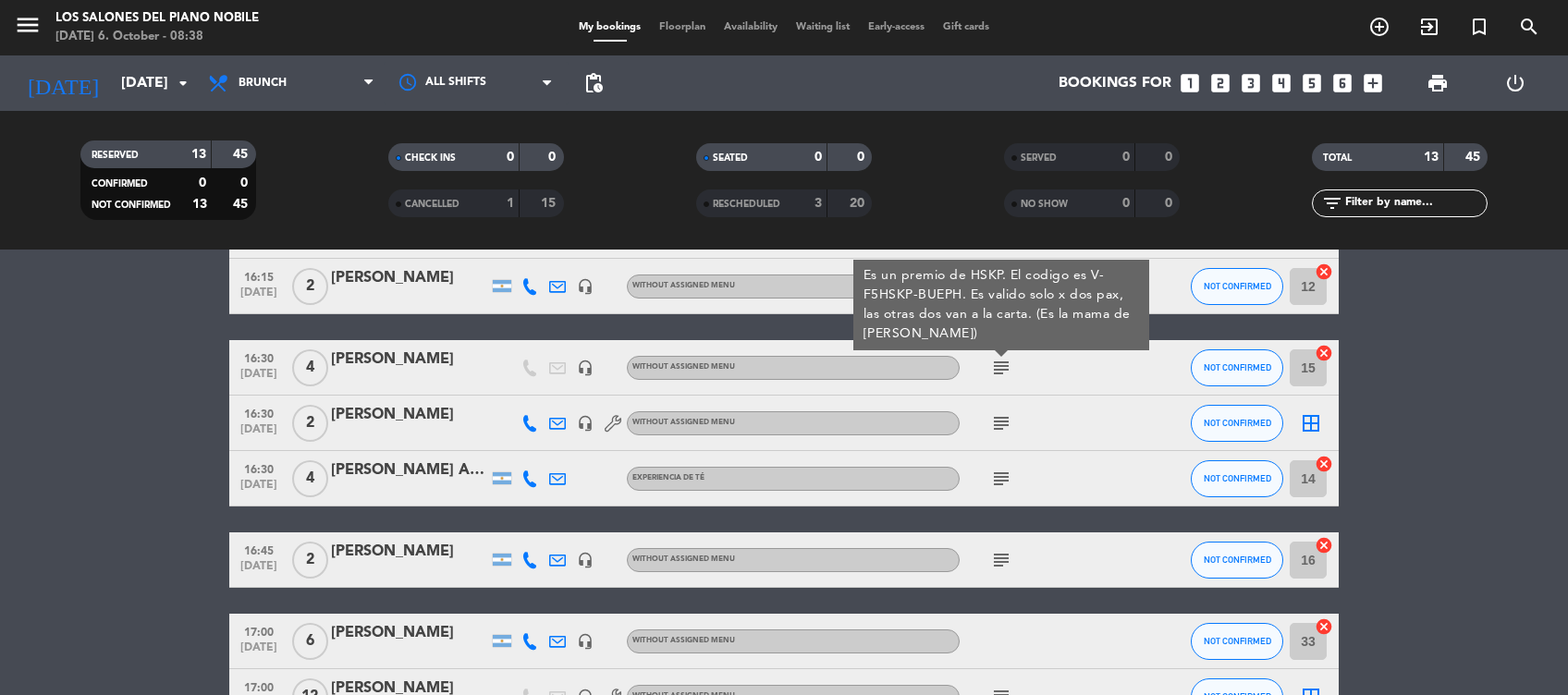
click at [1000, 356] on div at bounding box center [1001, 354] width 13 height 6
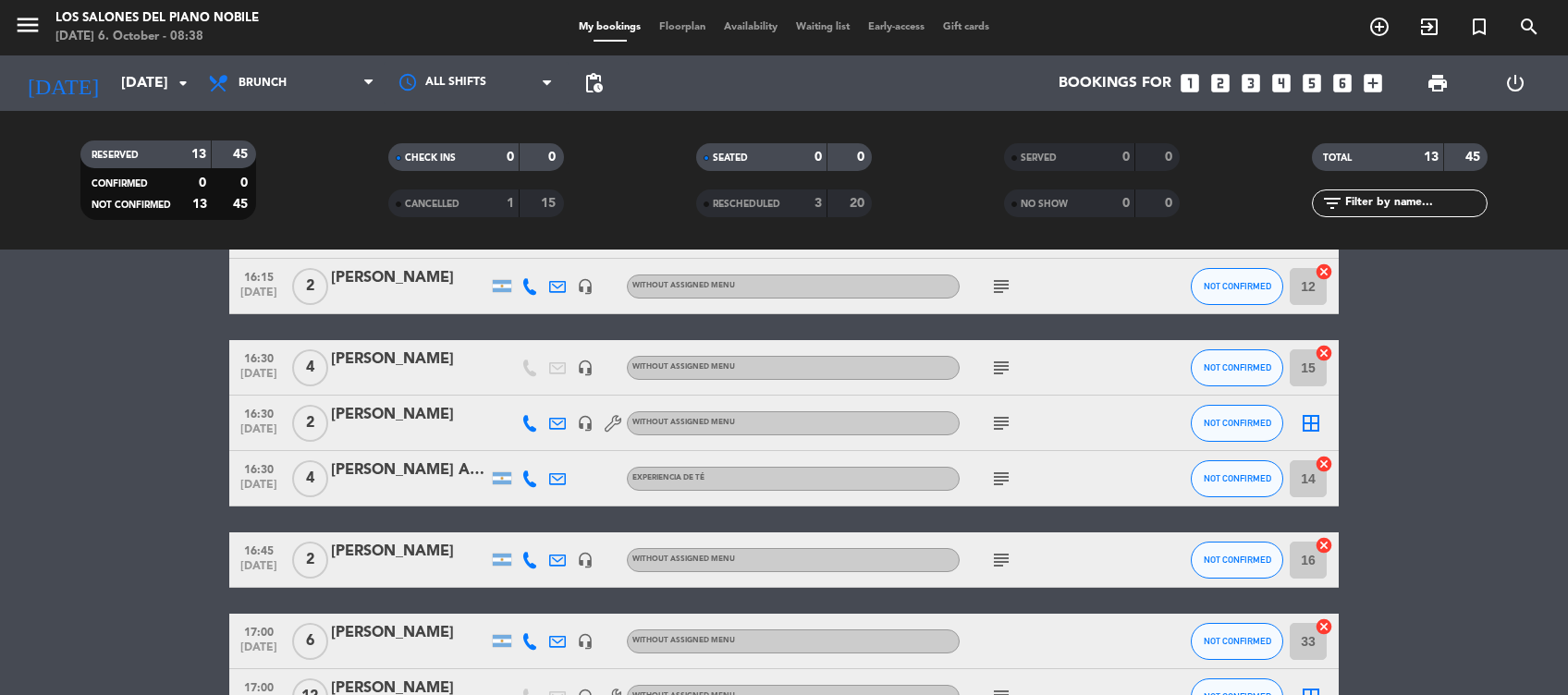
click at [995, 277] on icon "subject" at bounding box center [1001, 286] width 22 height 22
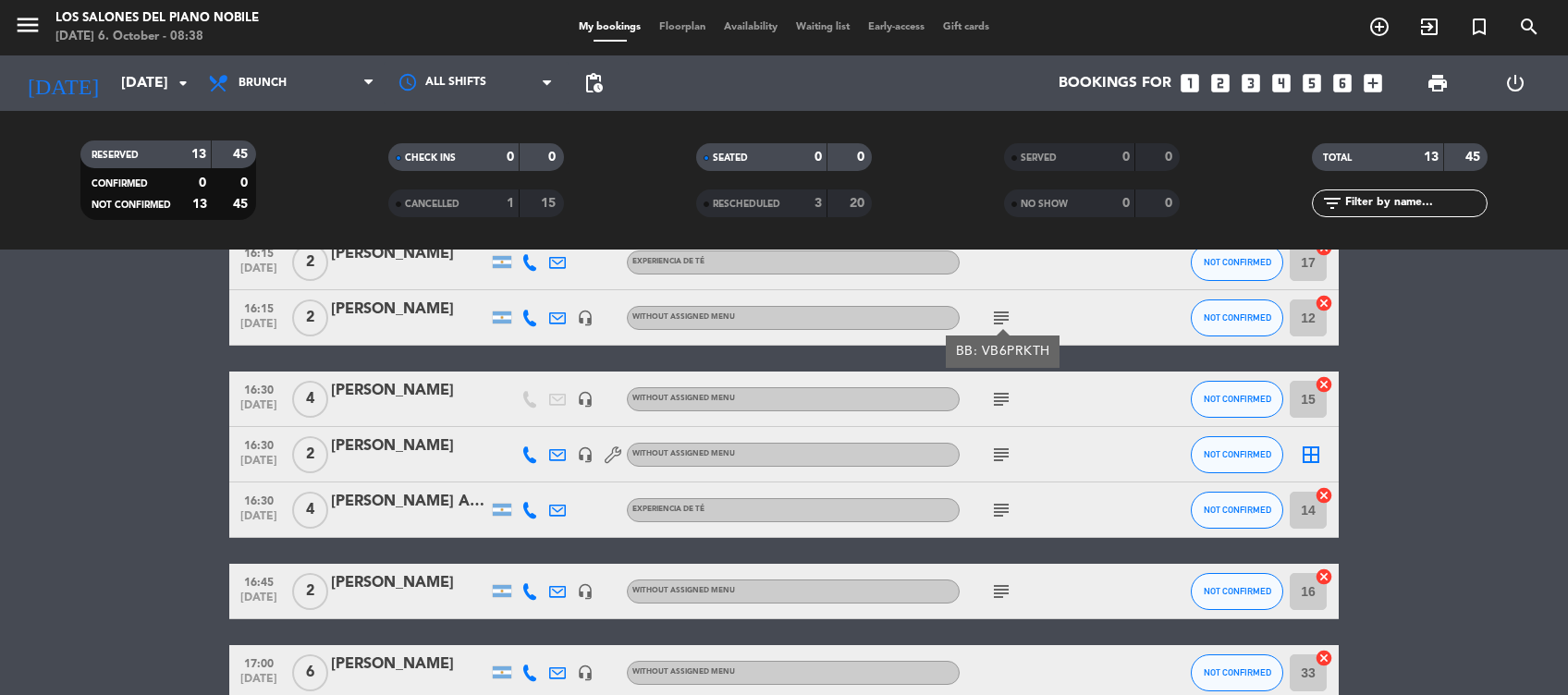
scroll to position [221, 0]
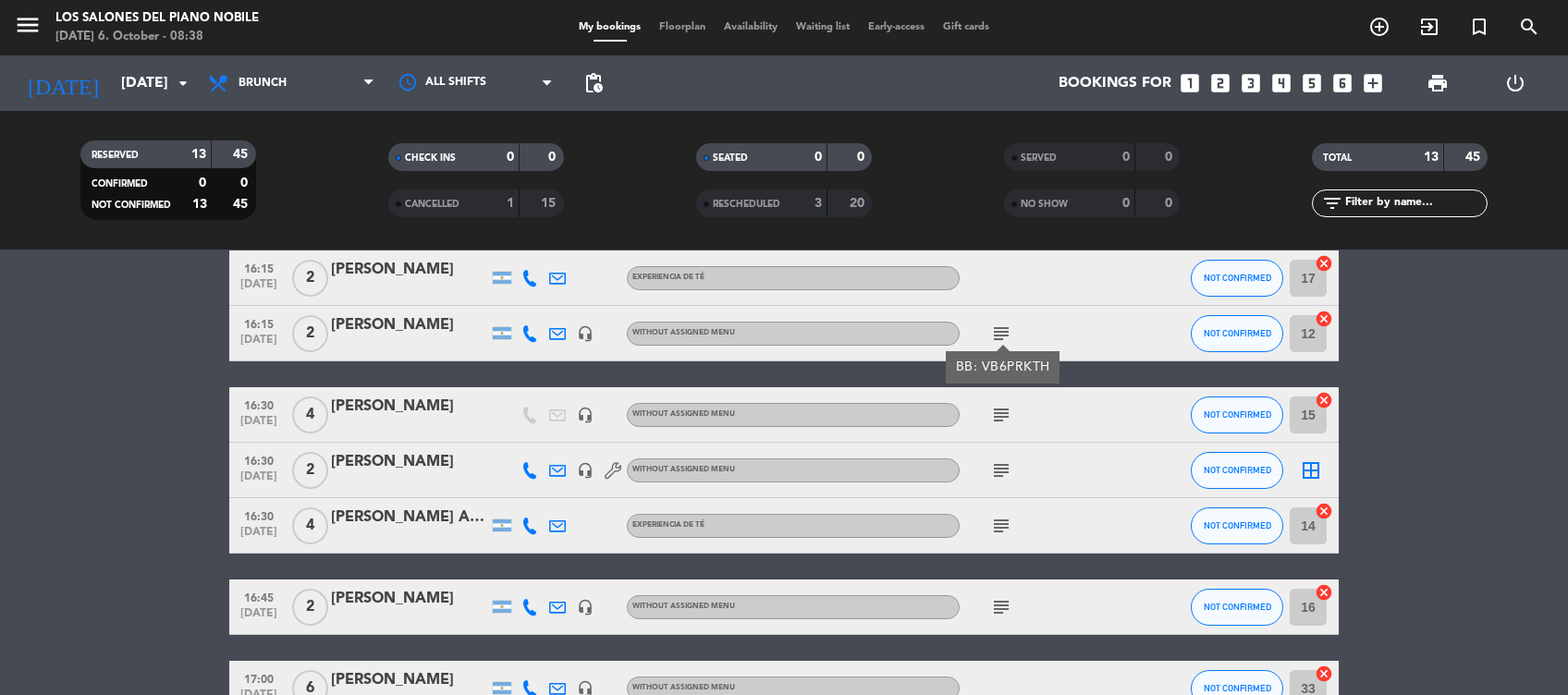
click at [388, 326] on div "[PERSON_NAME]" at bounding box center [409, 325] width 157 height 24
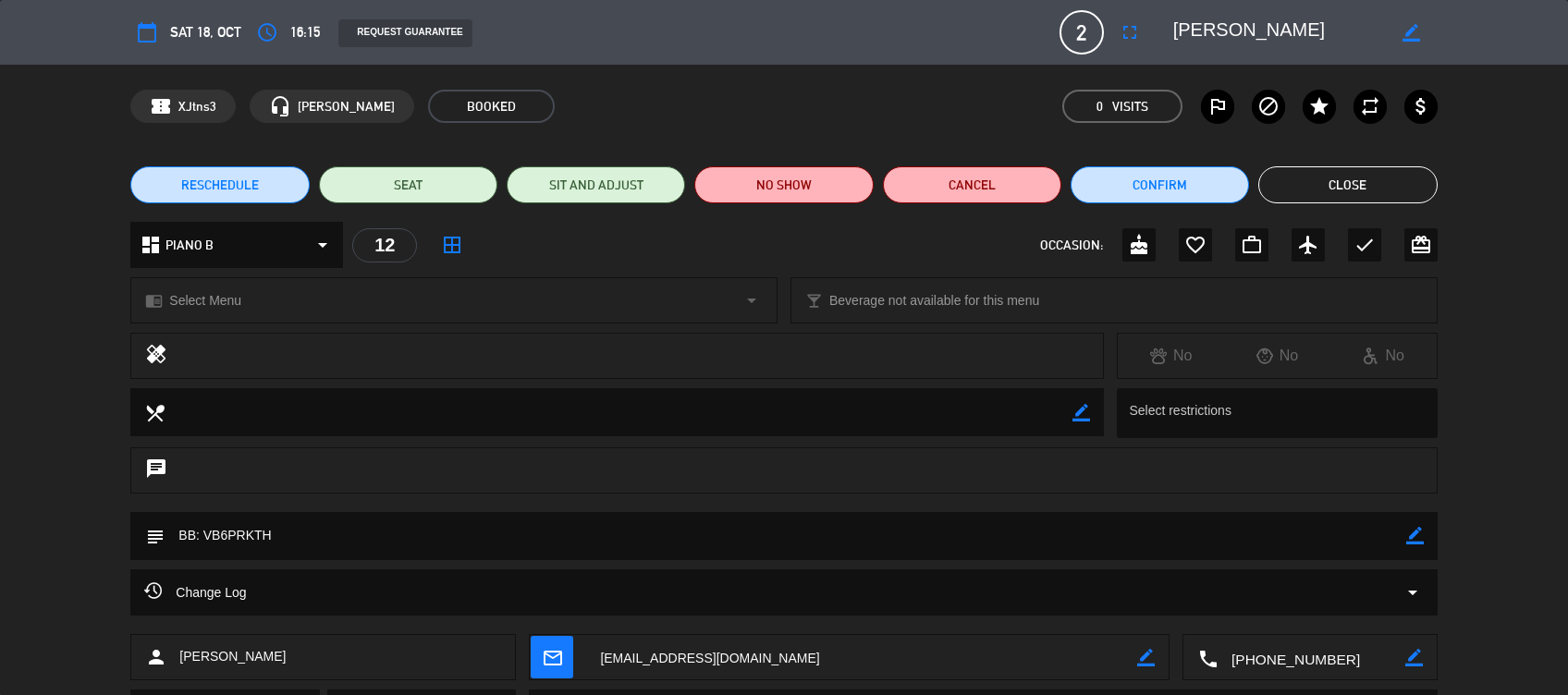
drag, startPoint x: 300, startPoint y: 543, endPoint x: 207, endPoint y: 536, distance: 92.7
click at [207, 536] on textarea at bounding box center [785, 535] width 1241 height 47
click at [1381, 192] on button "Close" at bounding box center [1347, 184] width 178 height 37
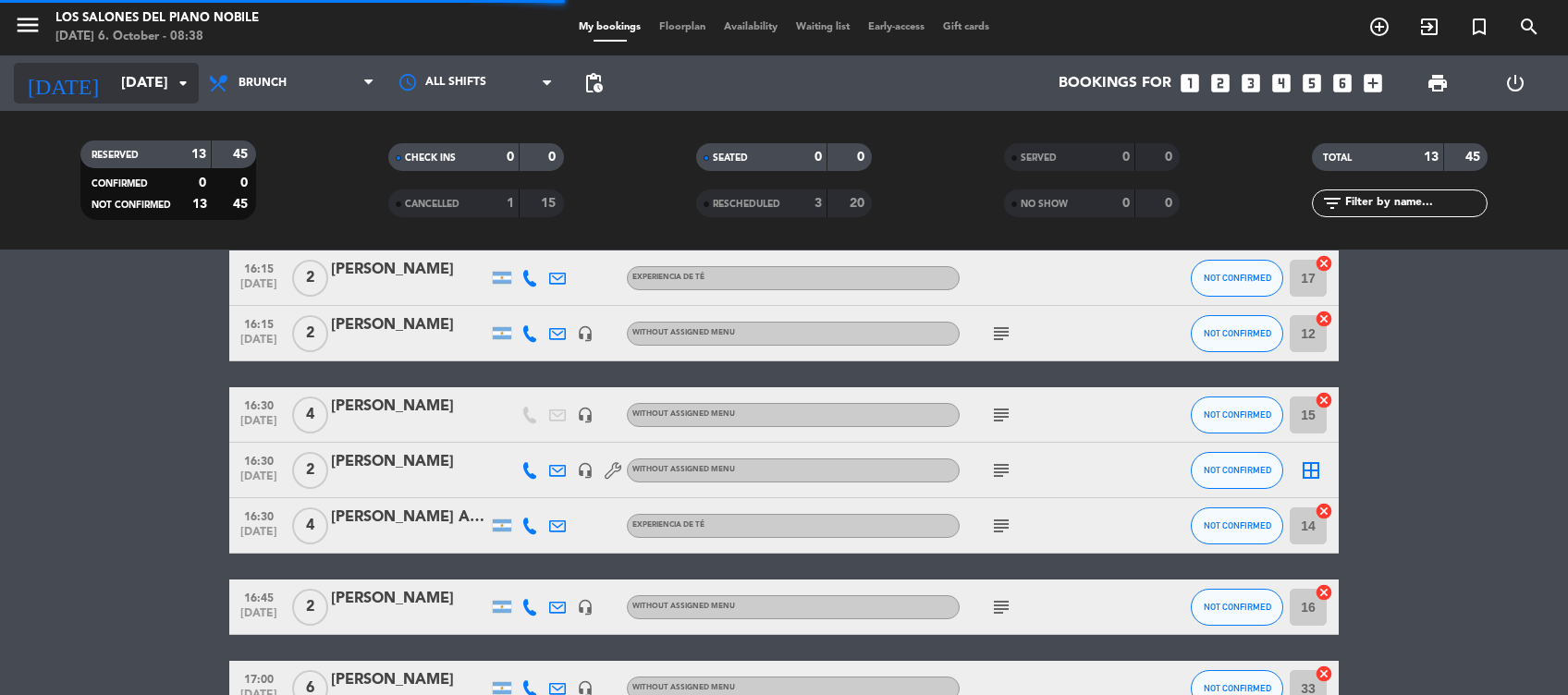
click at [112, 71] on input "[DATE]" at bounding box center [209, 84] width 195 height 36
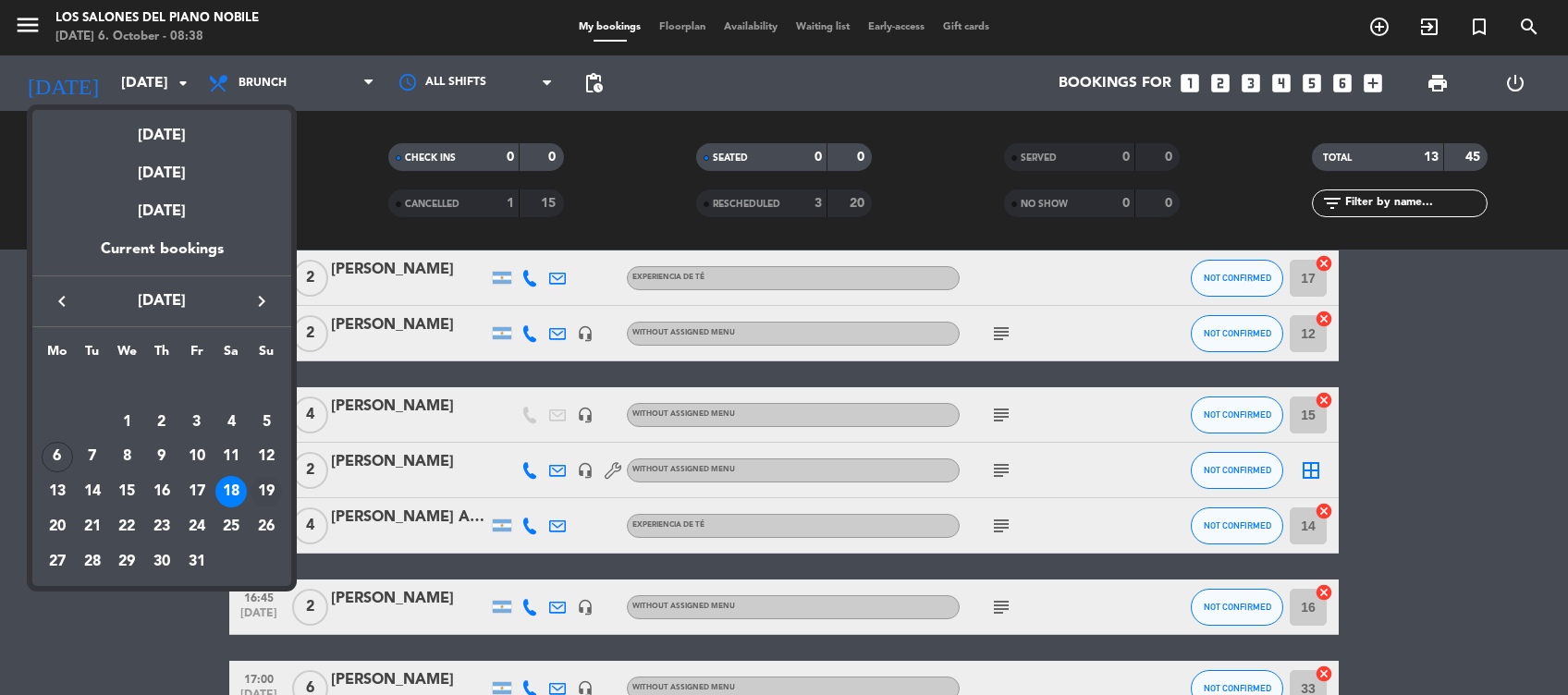
click at [273, 499] on div "19" at bounding box center [266, 491] width 31 height 31
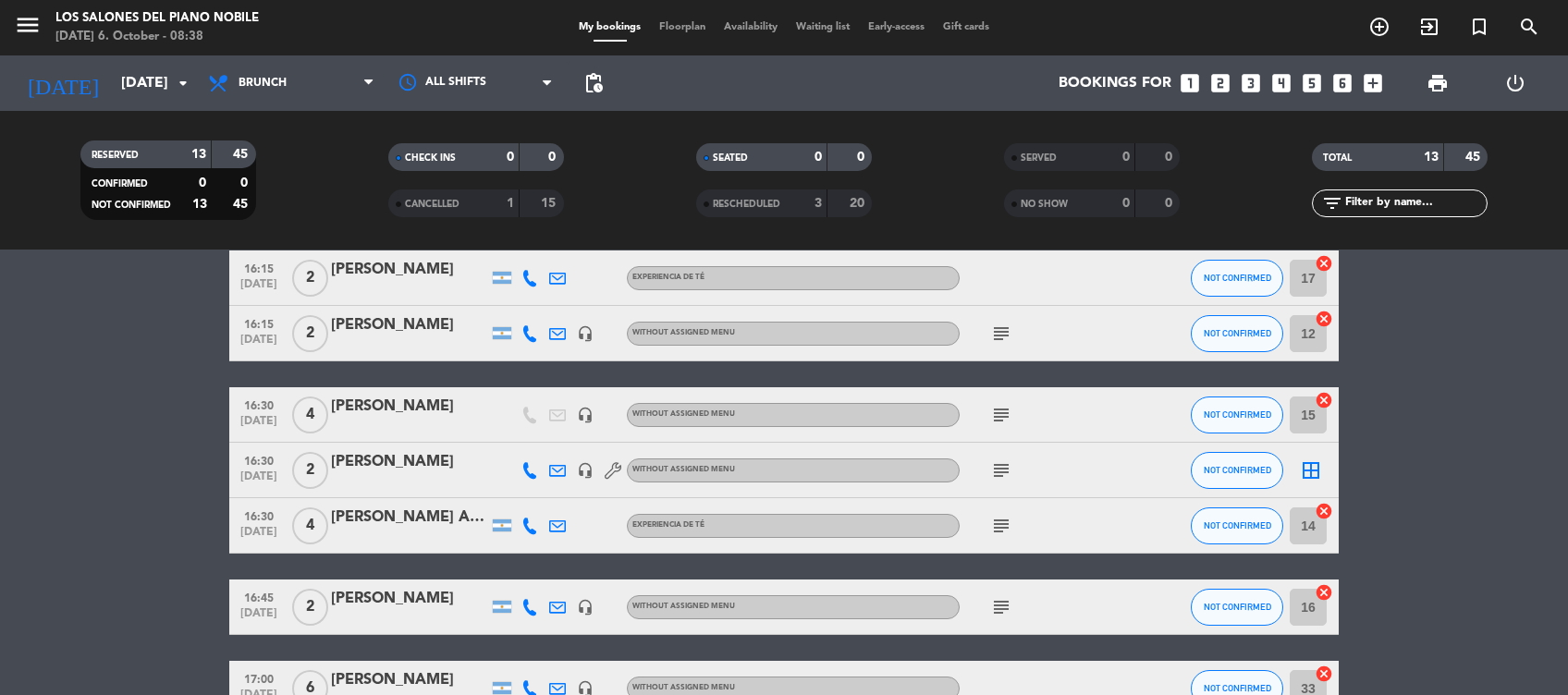
type input "[DATE]"
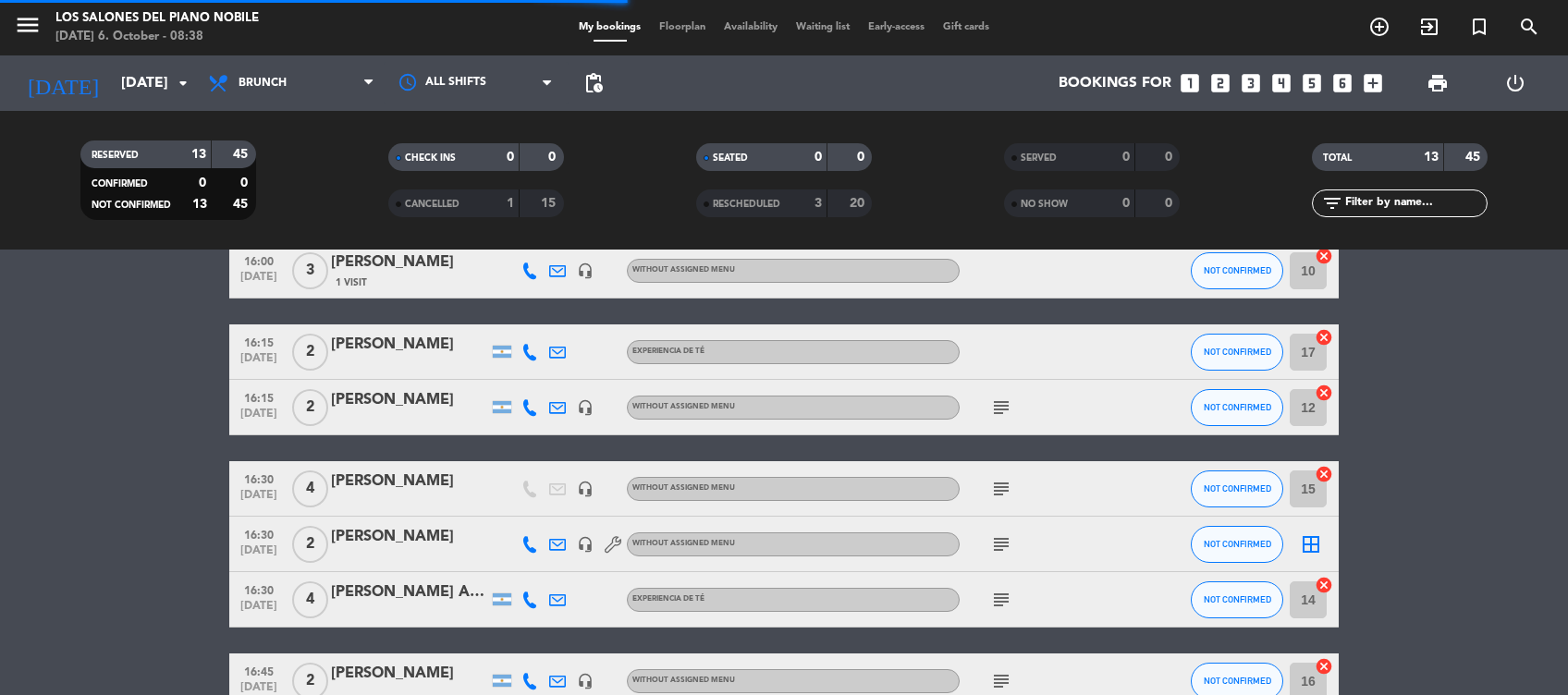
scroll to position [294, 0]
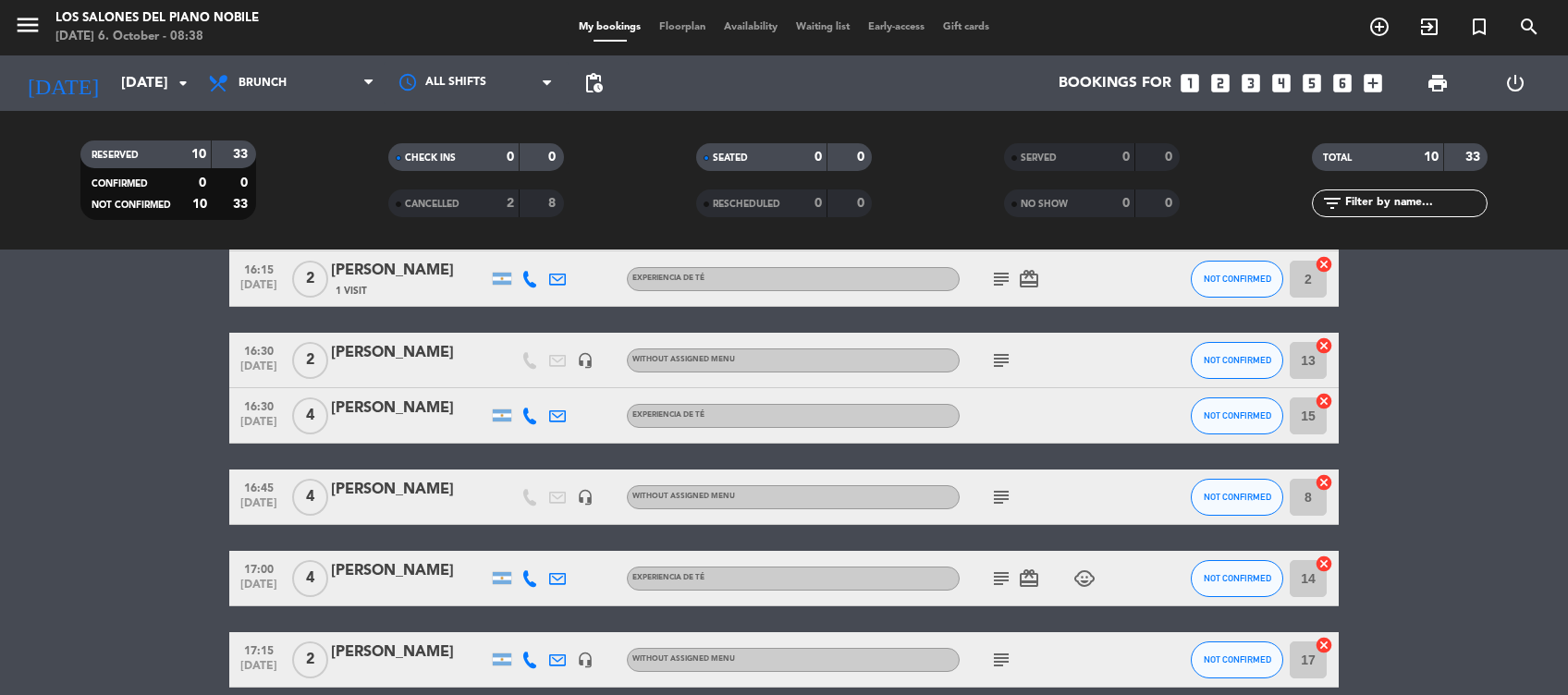
click at [1401, 398] on bookings-row "16:00 [DATE] 6 [PERSON_NAME] headset_mic Without assigned menu subject NOT CONF…" at bounding box center [784, 470] width 1568 height 710
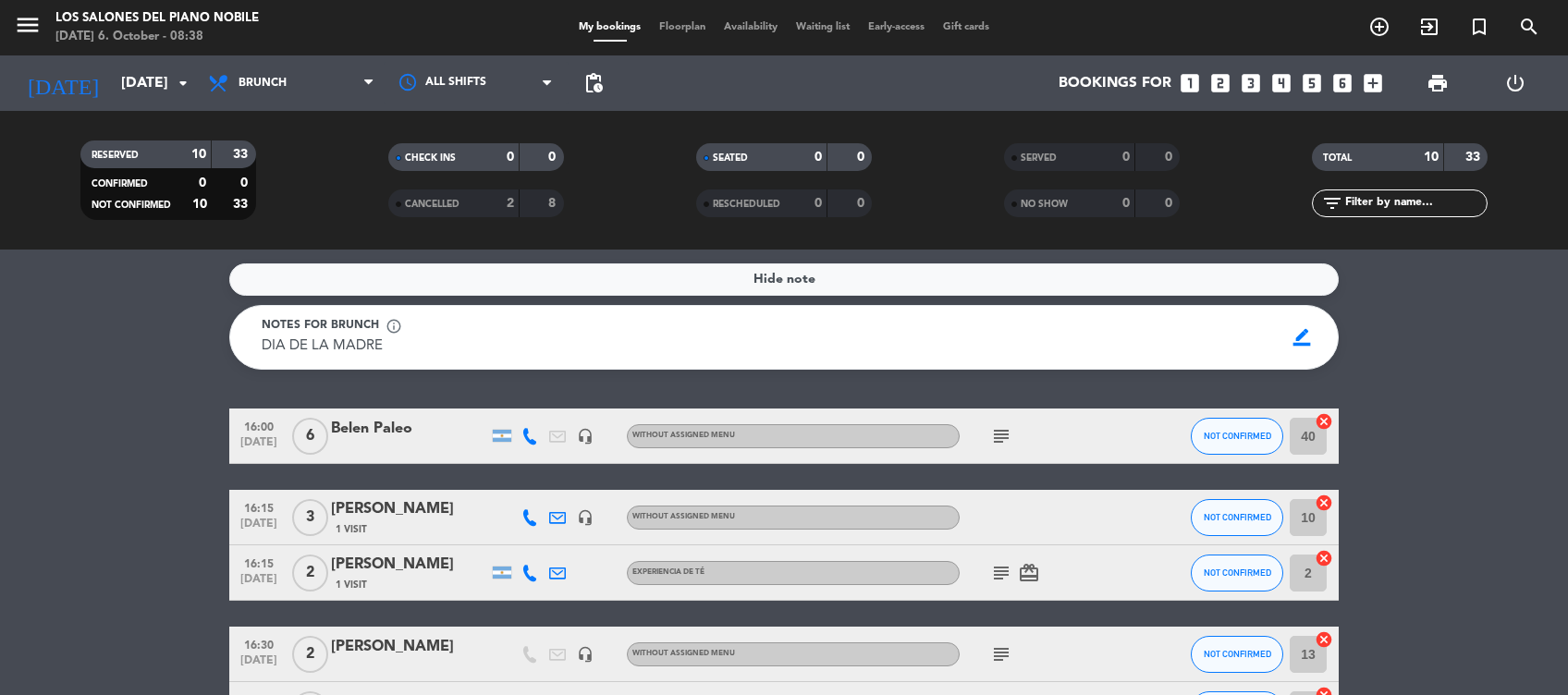
click at [998, 430] on icon "subject" at bounding box center [1001, 436] width 22 height 22
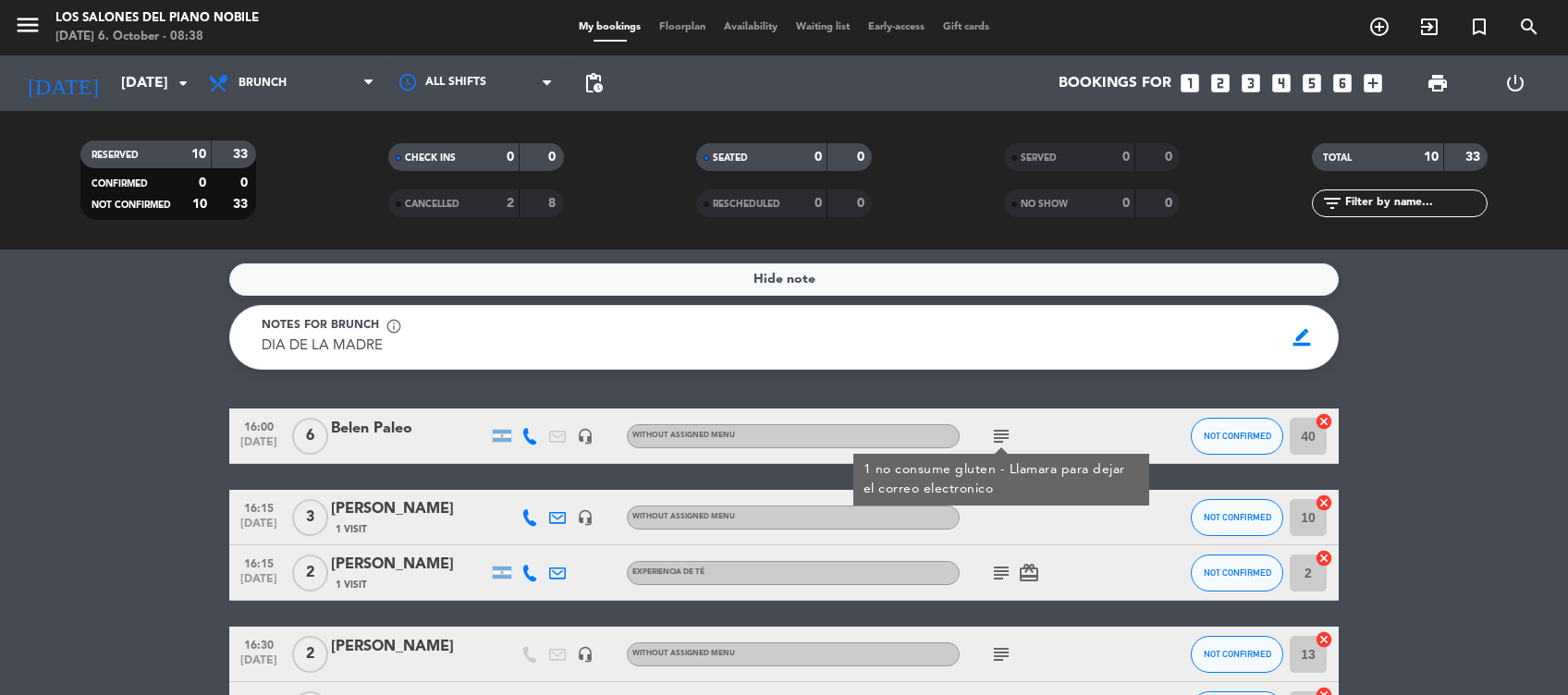
click at [1002, 577] on icon "subject" at bounding box center [1001, 573] width 22 height 22
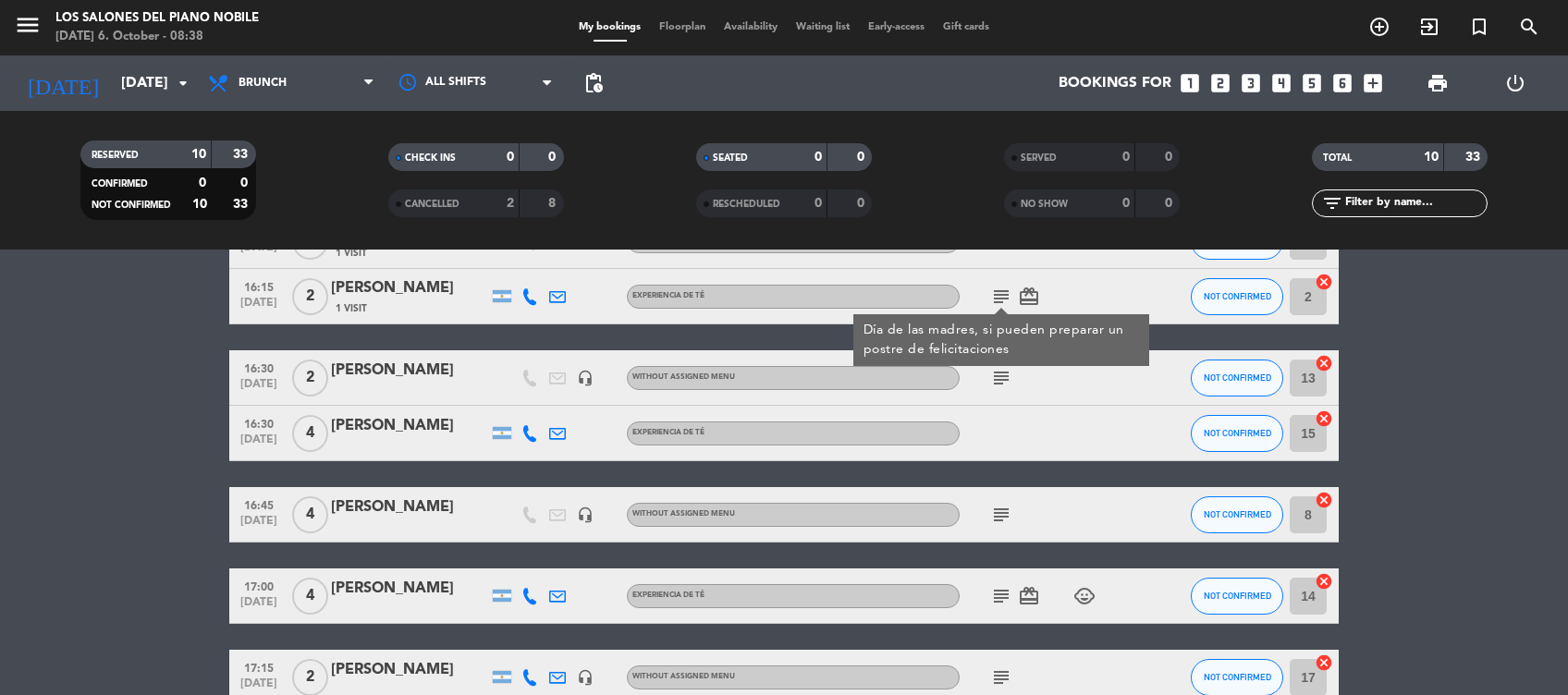
scroll to position [277, 0]
click at [1009, 372] on icon "subject" at bounding box center [1001, 377] width 22 height 22
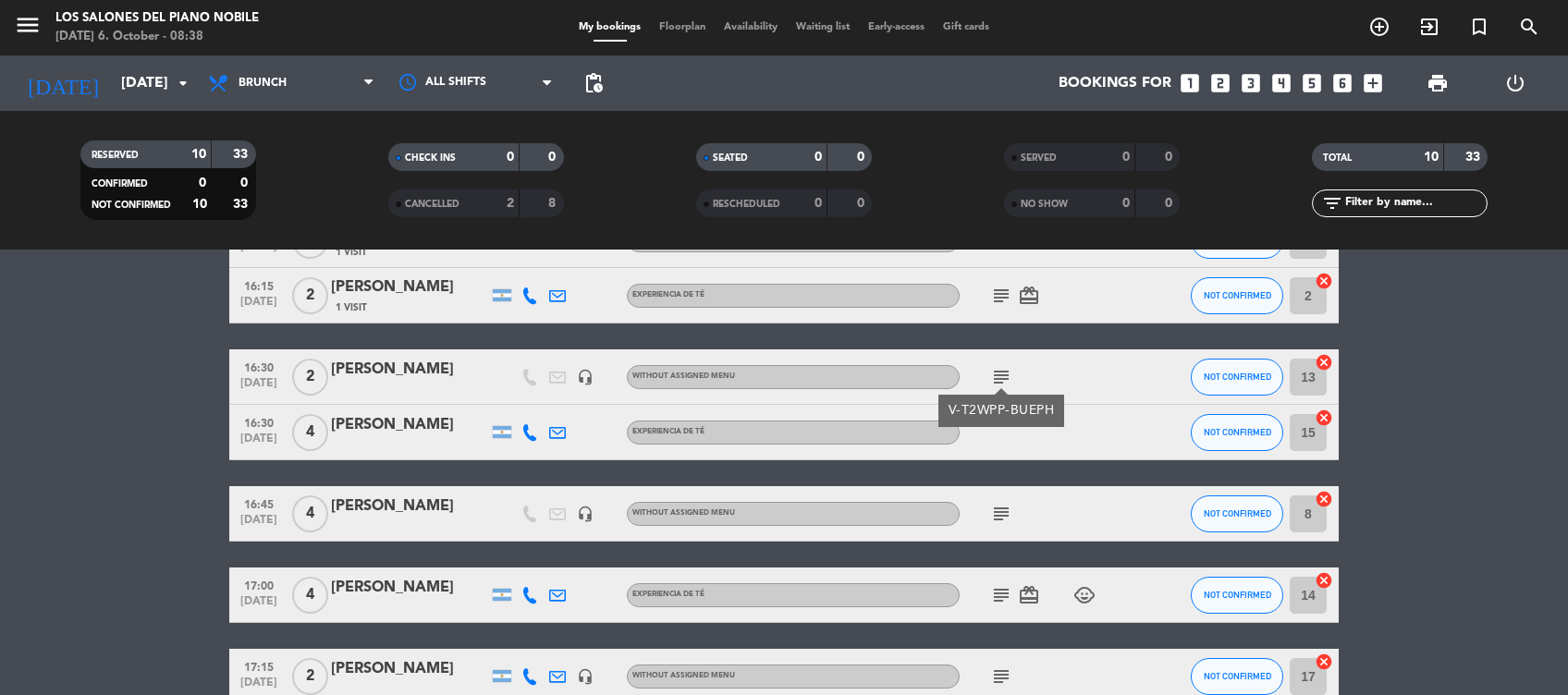
click at [1001, 511] on icon "subject" at bounding box center [1001, 514] width 22 height 22
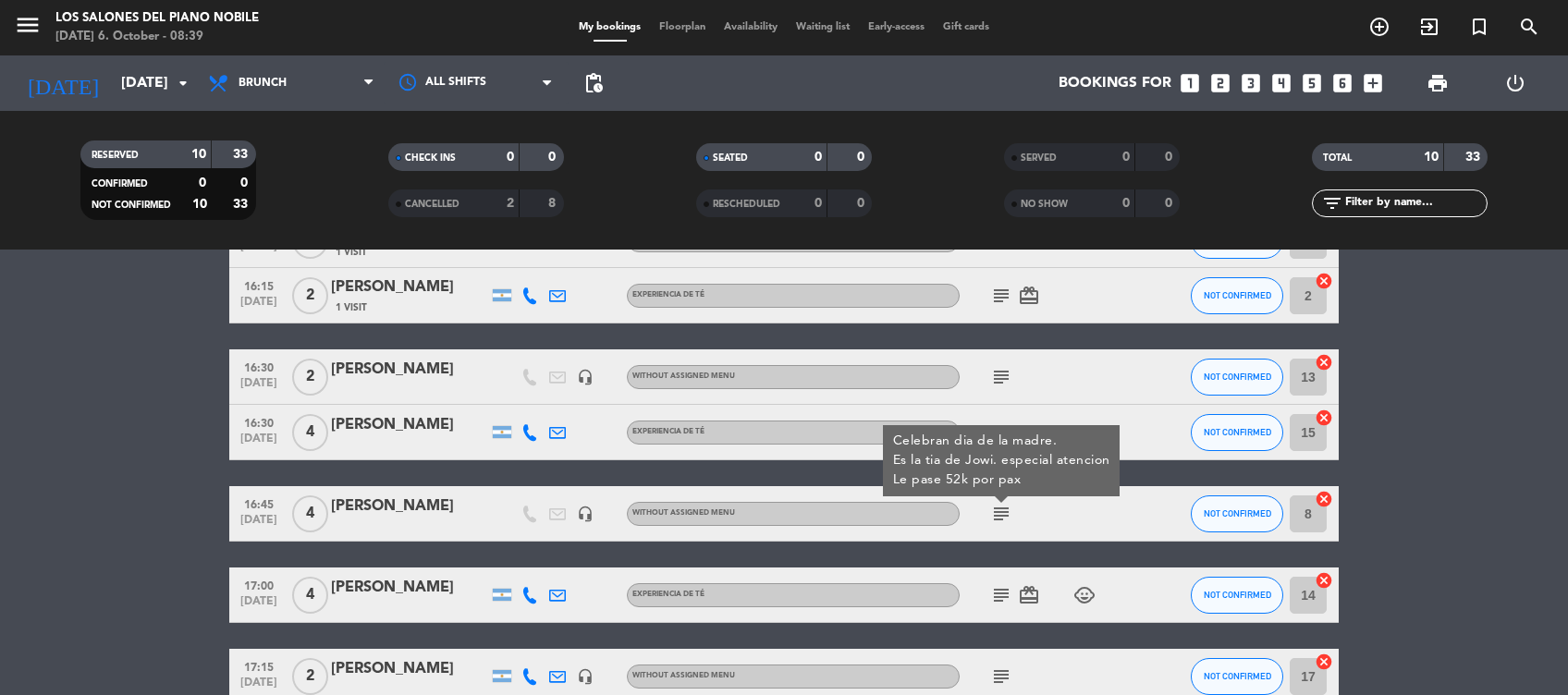
click at [1001, 592] on icon "subject" at bounding box center [1001, 595] width 22 height 22
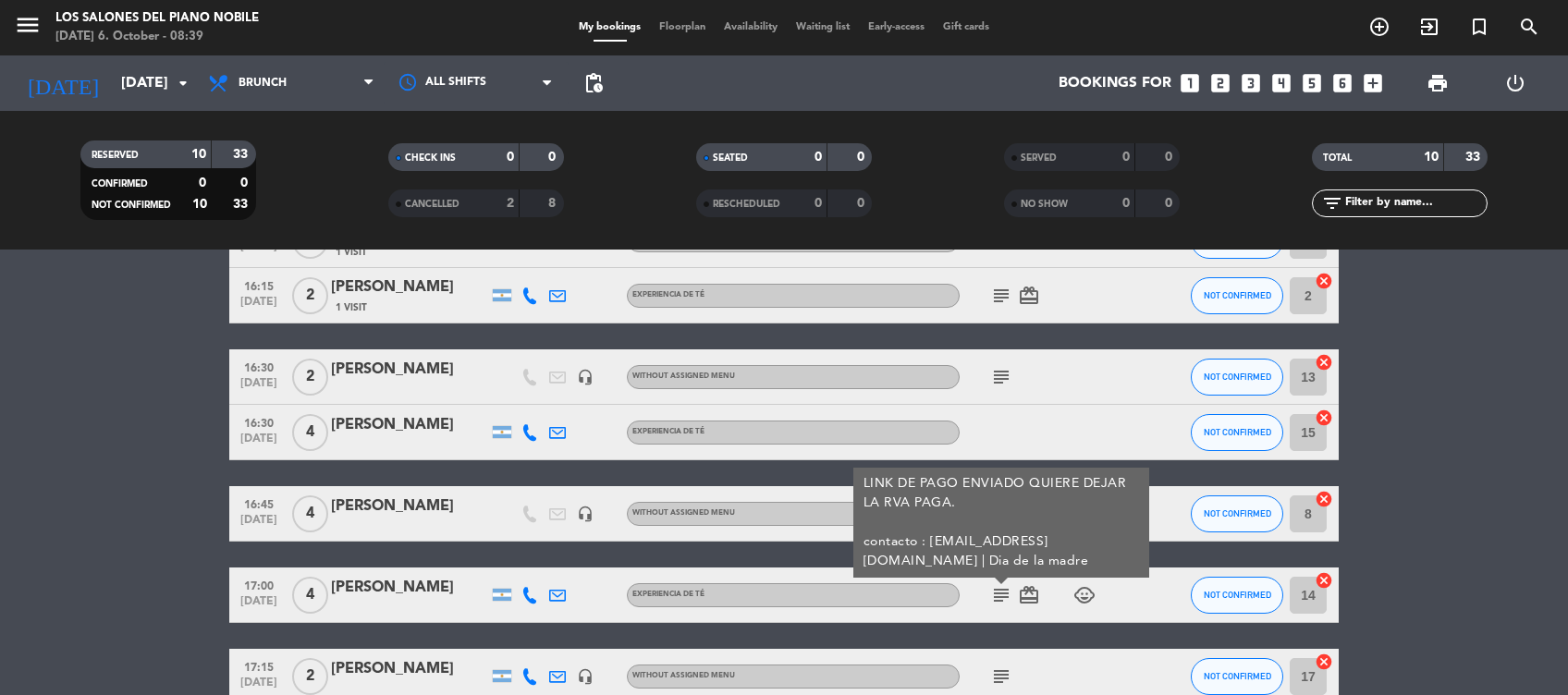
click at [999, 672] on icon "subject" at bounding box center [1001, 677] width 22 height 22
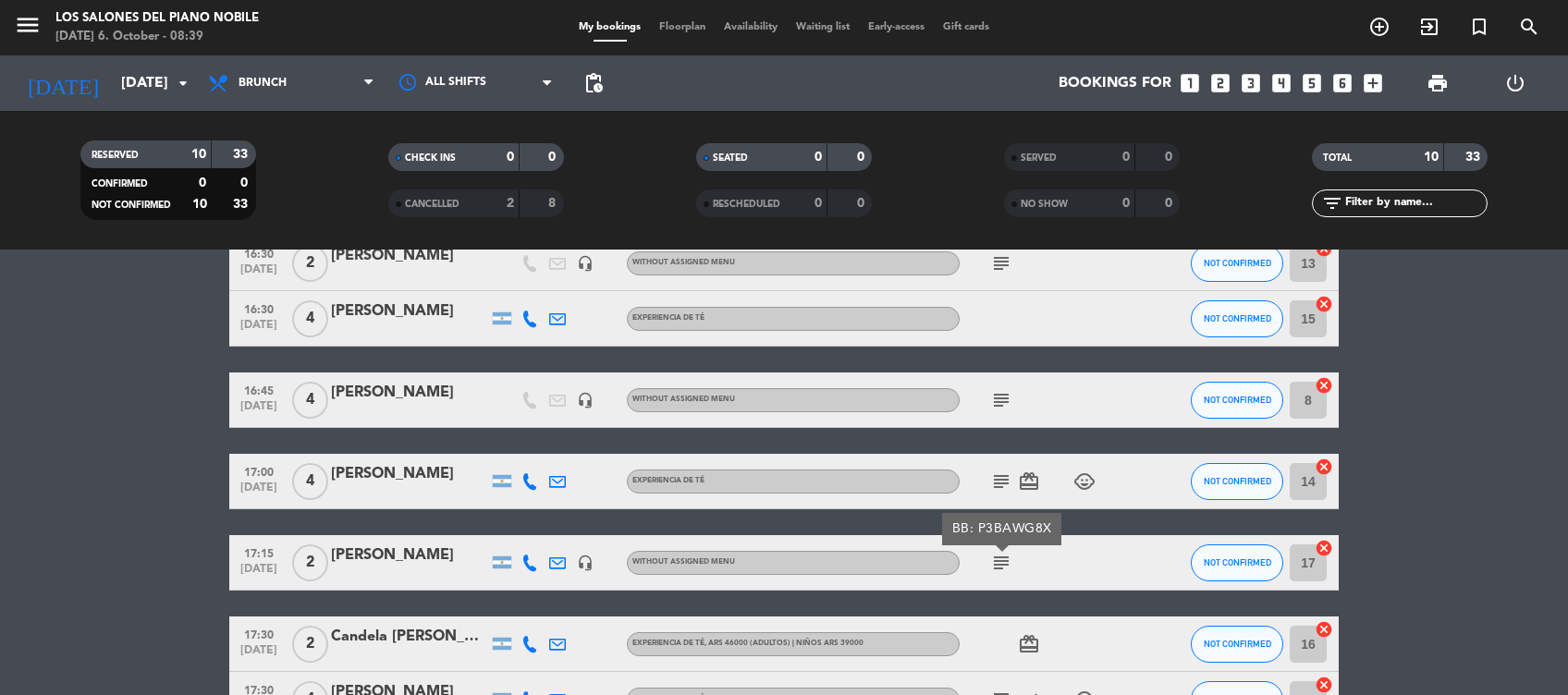
scroll to position [431, 0]
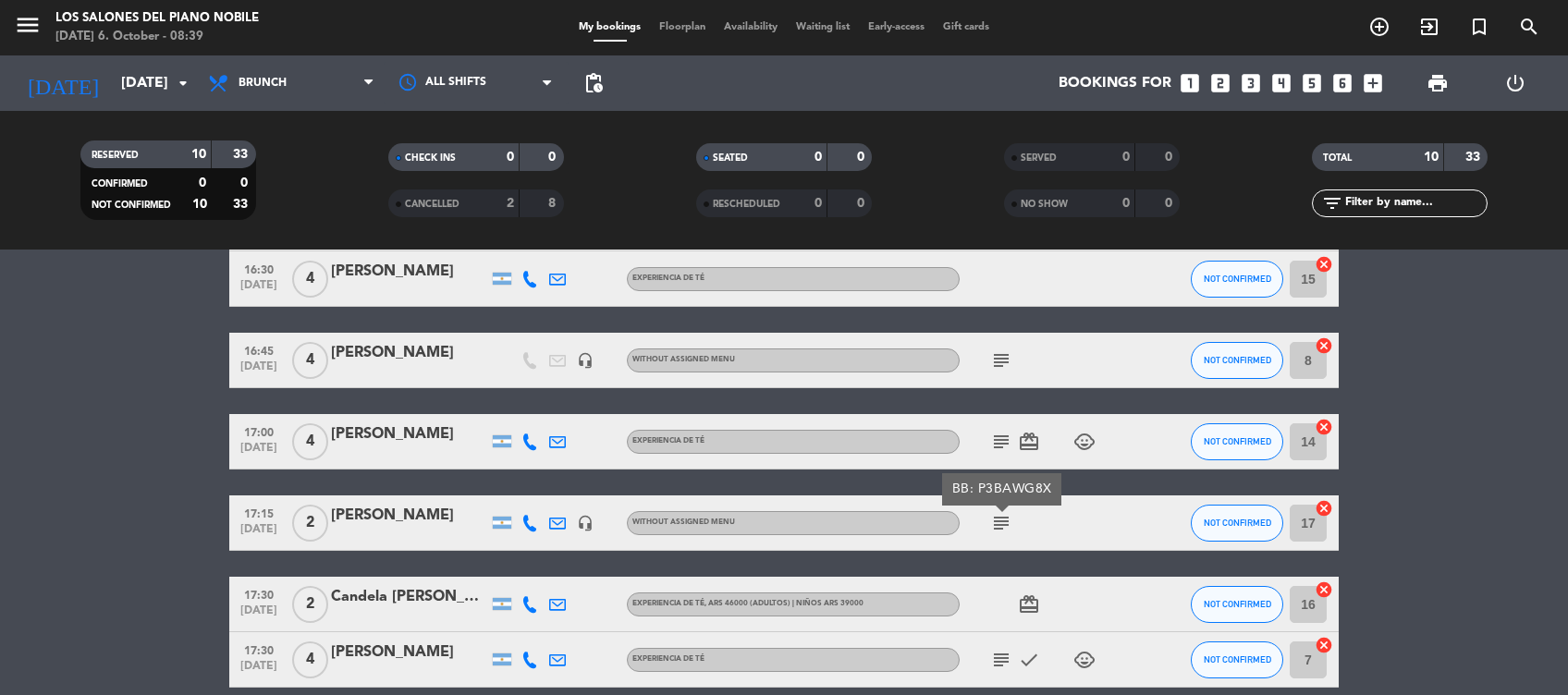
click at [1001, 658] on icon "subject" at bounding box center [1001, 660] width 22 height 22
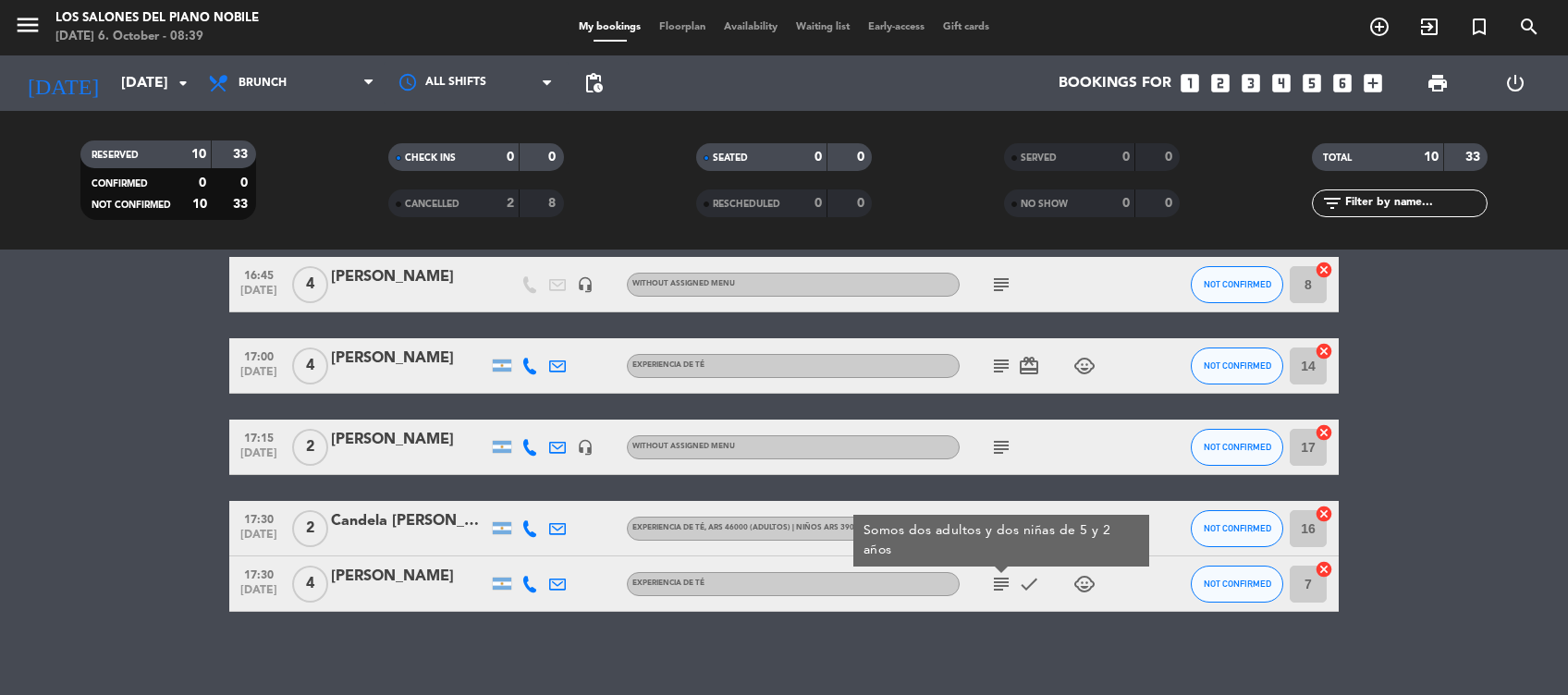
scroll to position [516, 0]
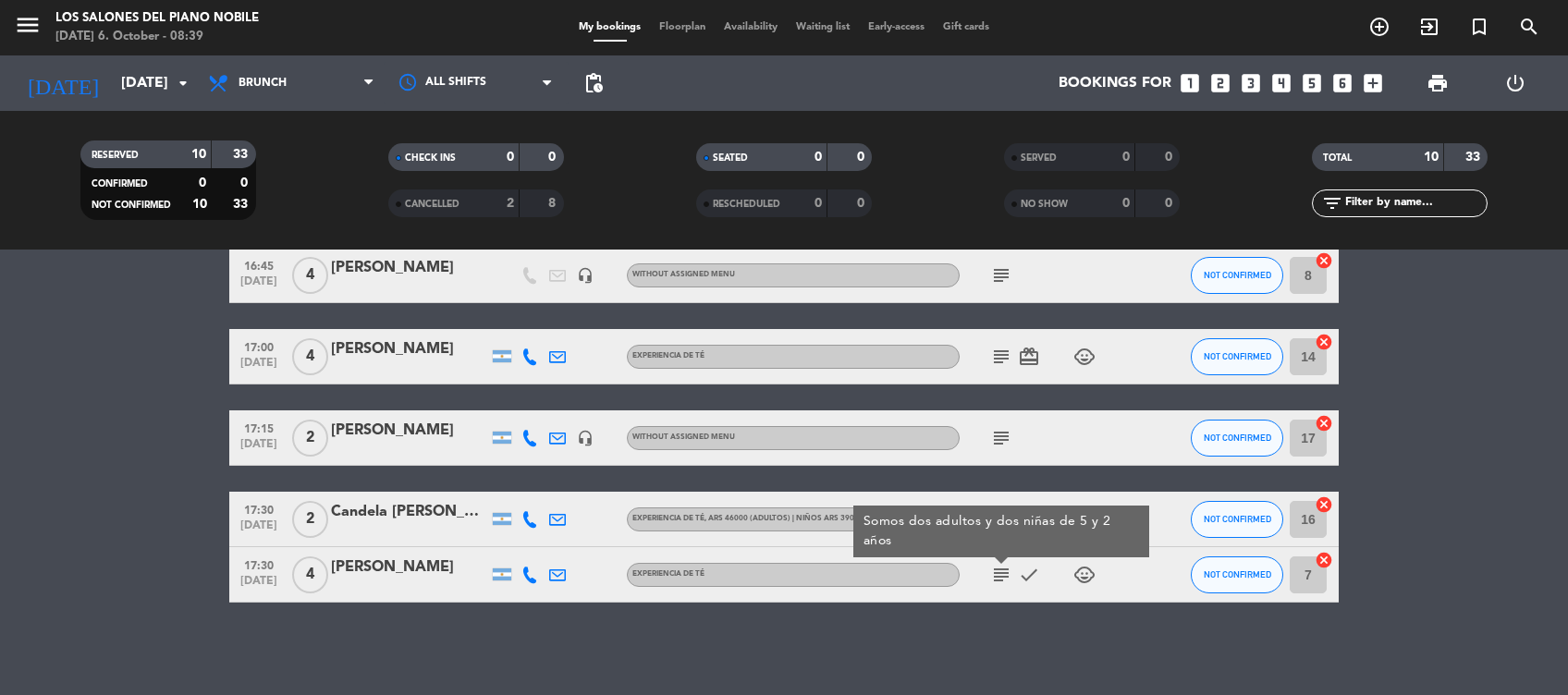
click at [1001, 658] on div "Hide note Notes for brunch info_outline DIA DE LA MADRE DIA DE LA MADRE border_…" at bounding box center [784, 473] width 1568 height 446
